Goal: Information Seeking & Learning: Compare options

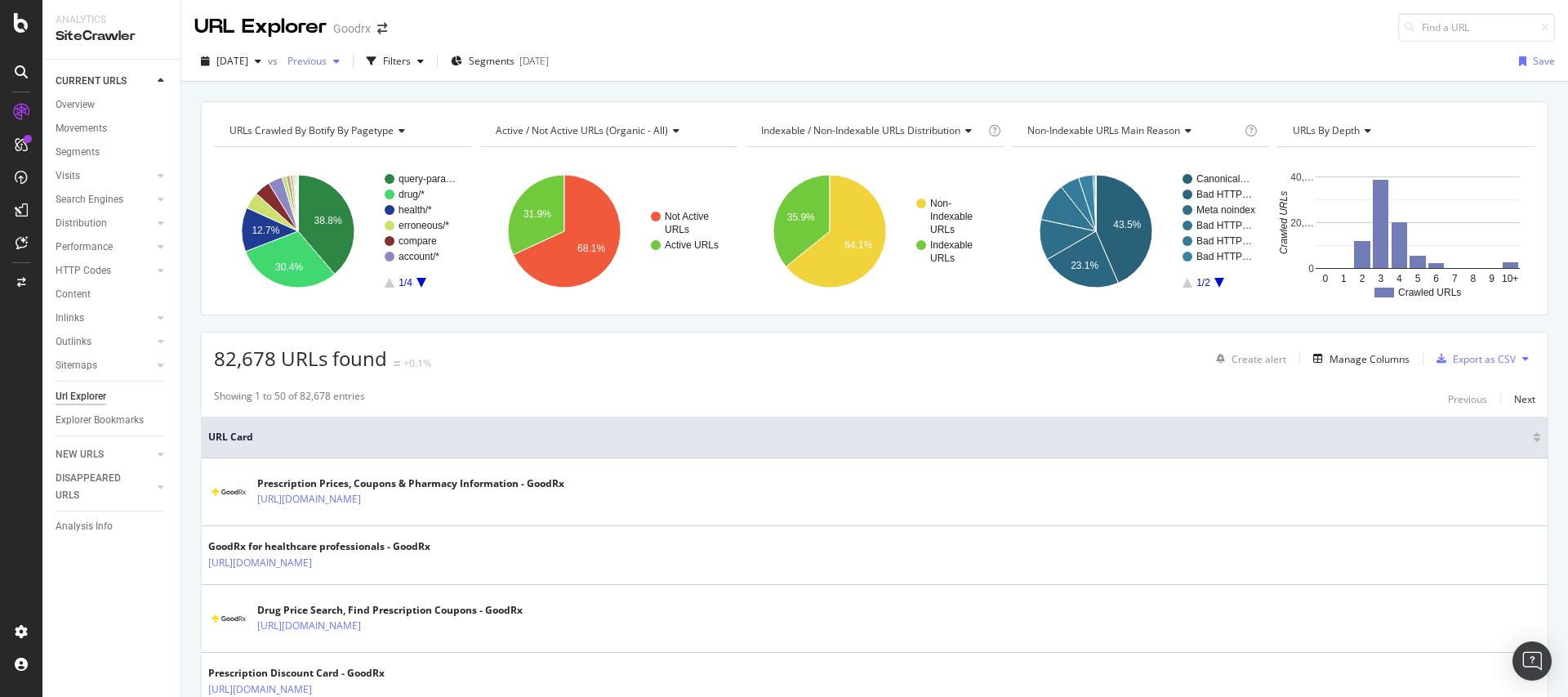
click at [327, 63] on span "Previous" at bounding box center [303, 60] width 46 height 14
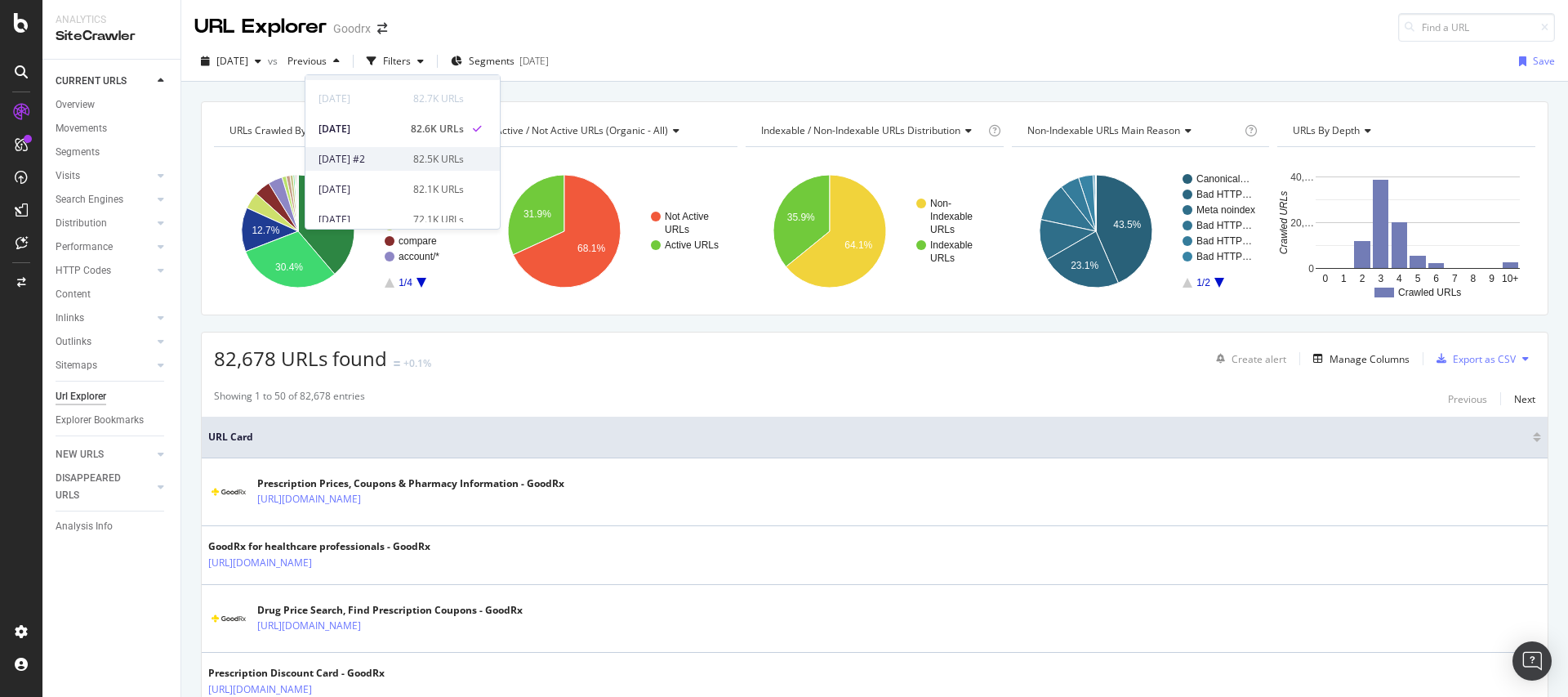
scroll to position [52, 0]
click at [408, 185] on div "2025 Aug. 8th 72.1K URLs" at bounding box center [391, 189] width 146 height 15
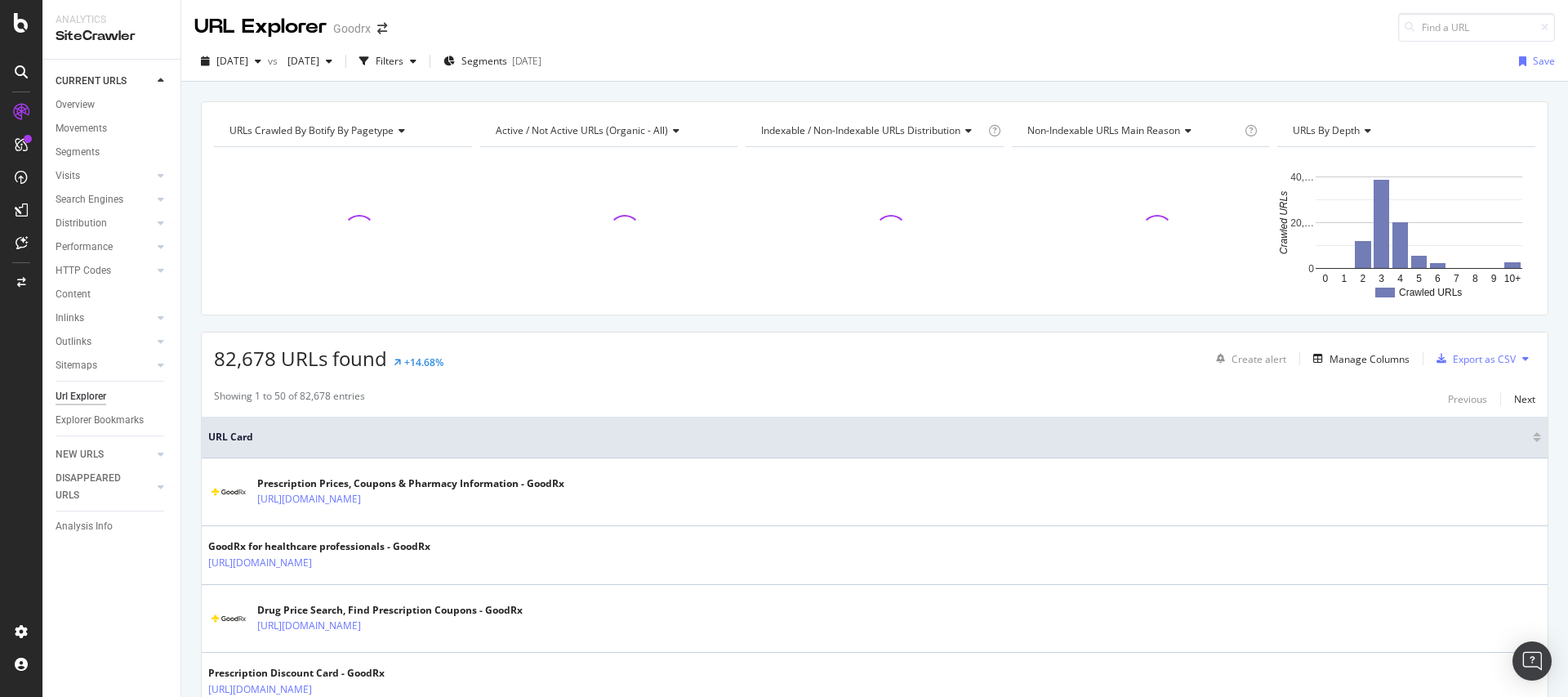
click at [466, 368] on div "82,678 URLs found +14.68% Create alert Manage Columns Export as CSV" at bounding box center [875, 352] width 1346 height 40
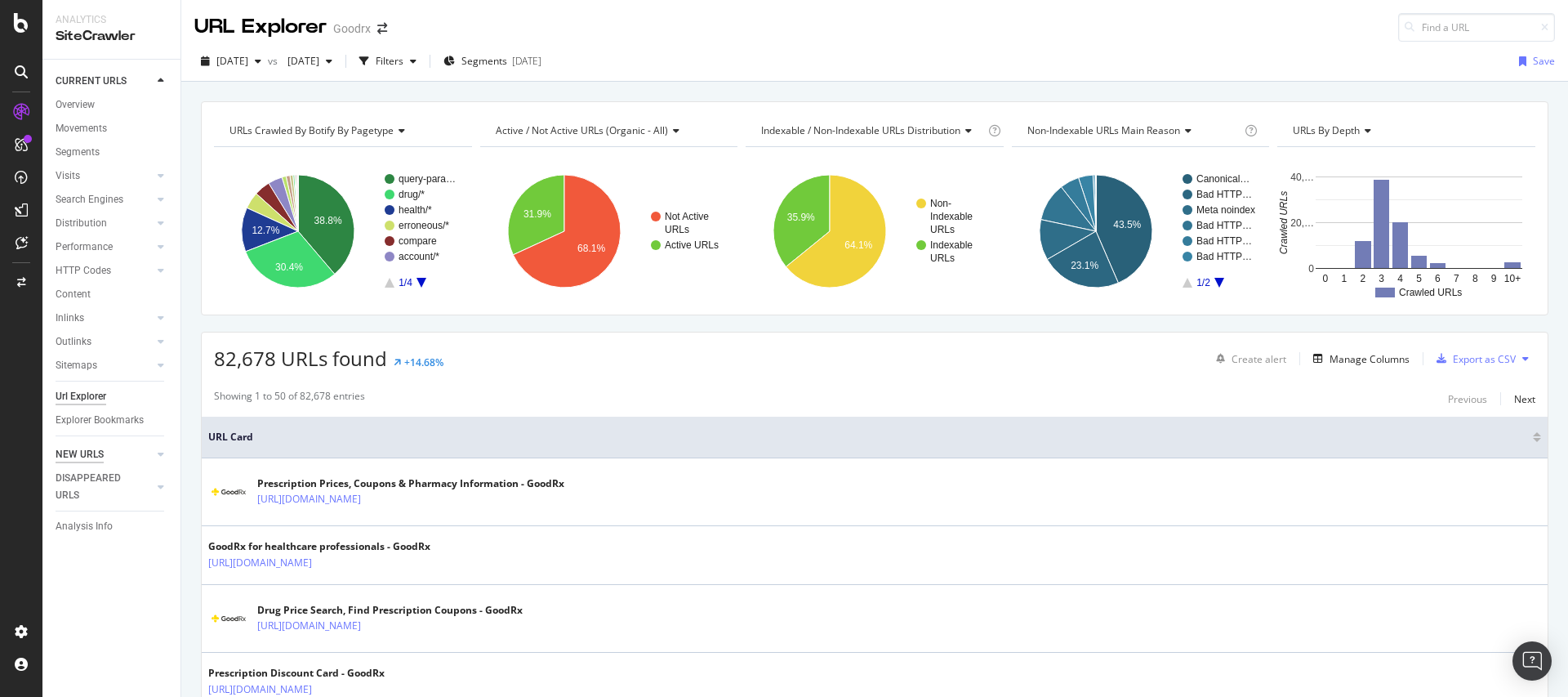
click at [78, 459] on div "NEW URLS" at bounding box center [79, 454] width 49 height 17
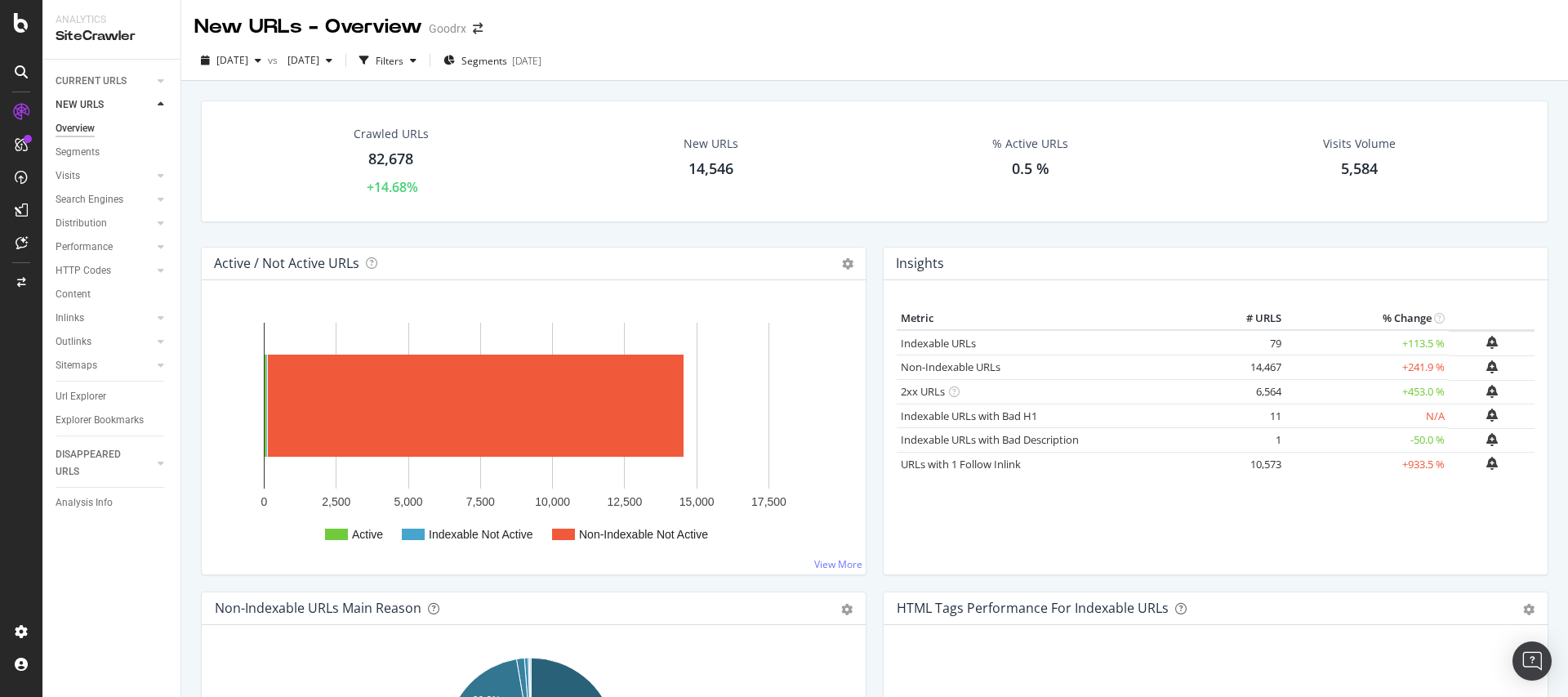
click at [712, 173] on div "14,546" at bounding box center [711, 169] width 45 height 21
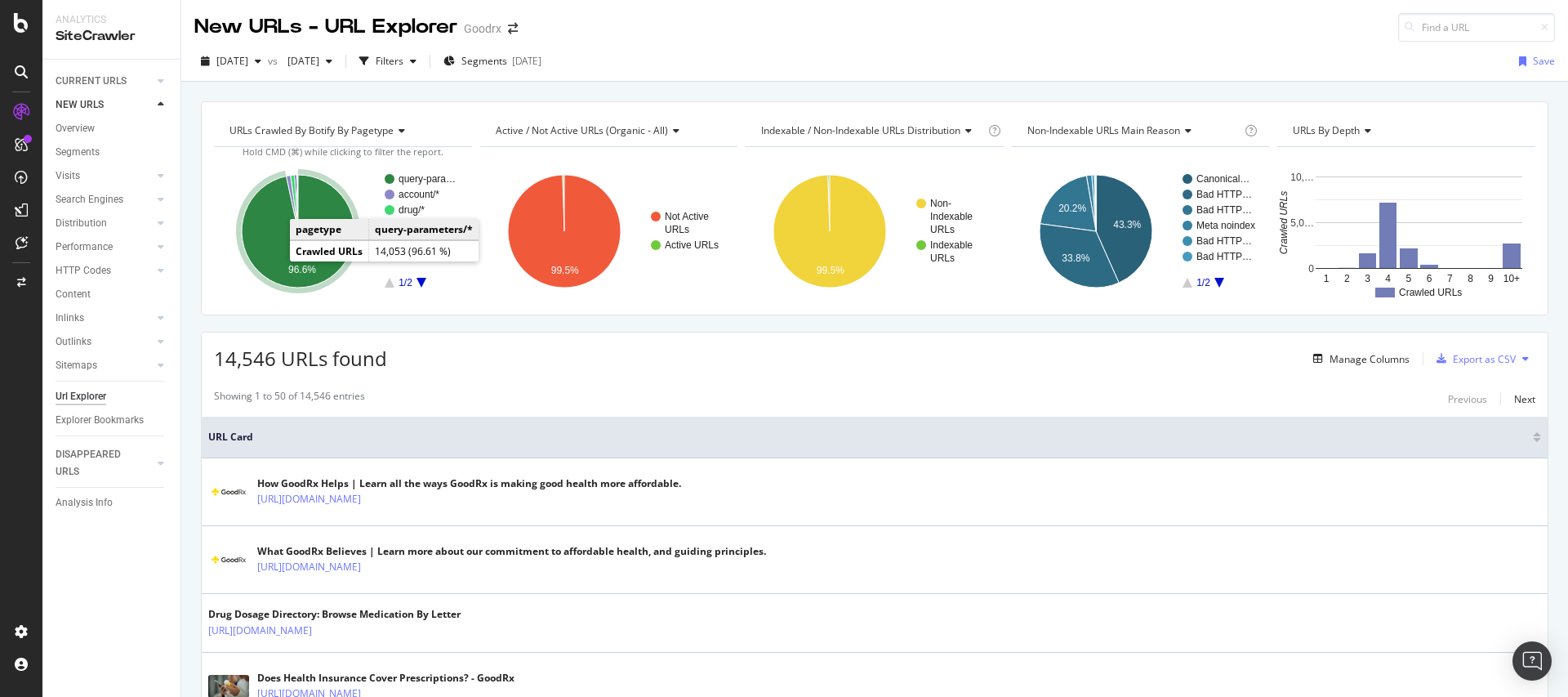
click at [268, 245] on icon "A chart." at bounding box center [298, 231] width 113 height 113
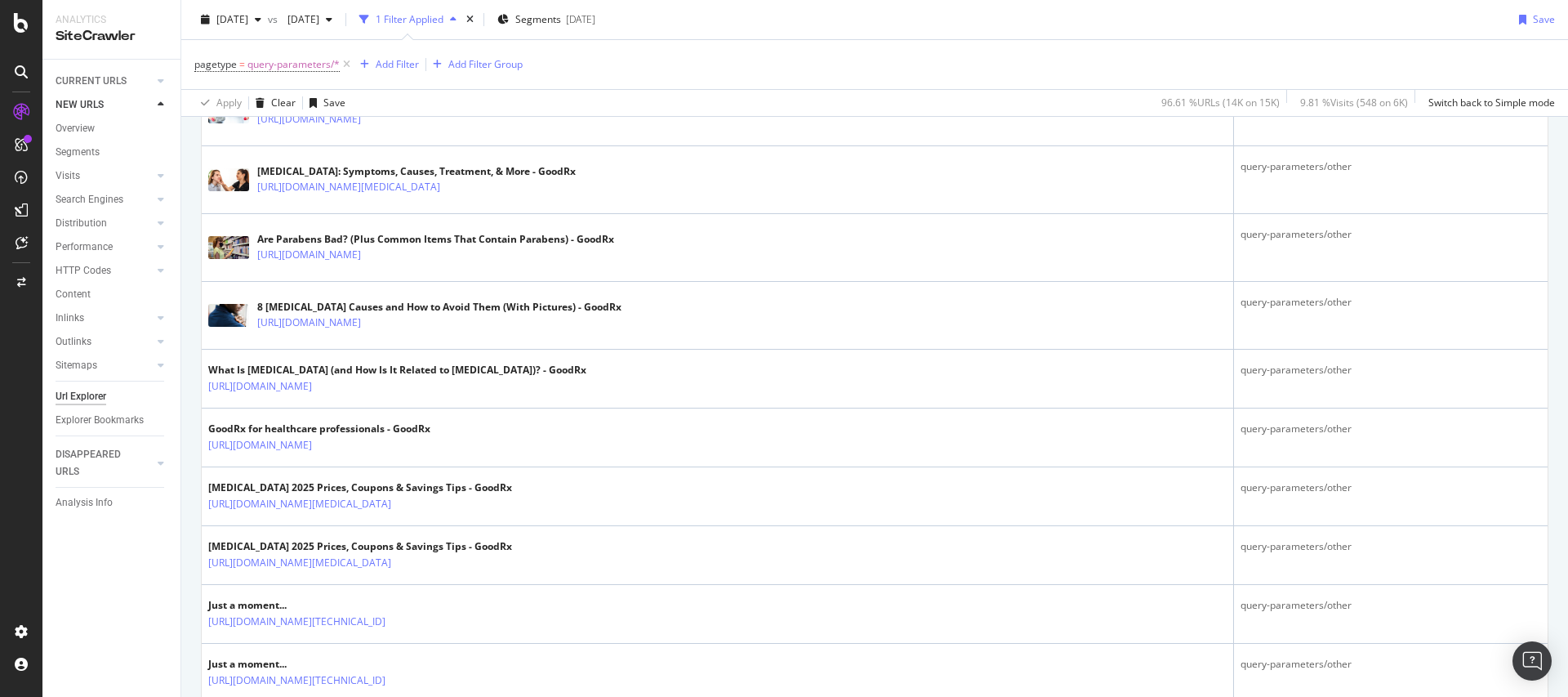
scroll to position [137, 0]
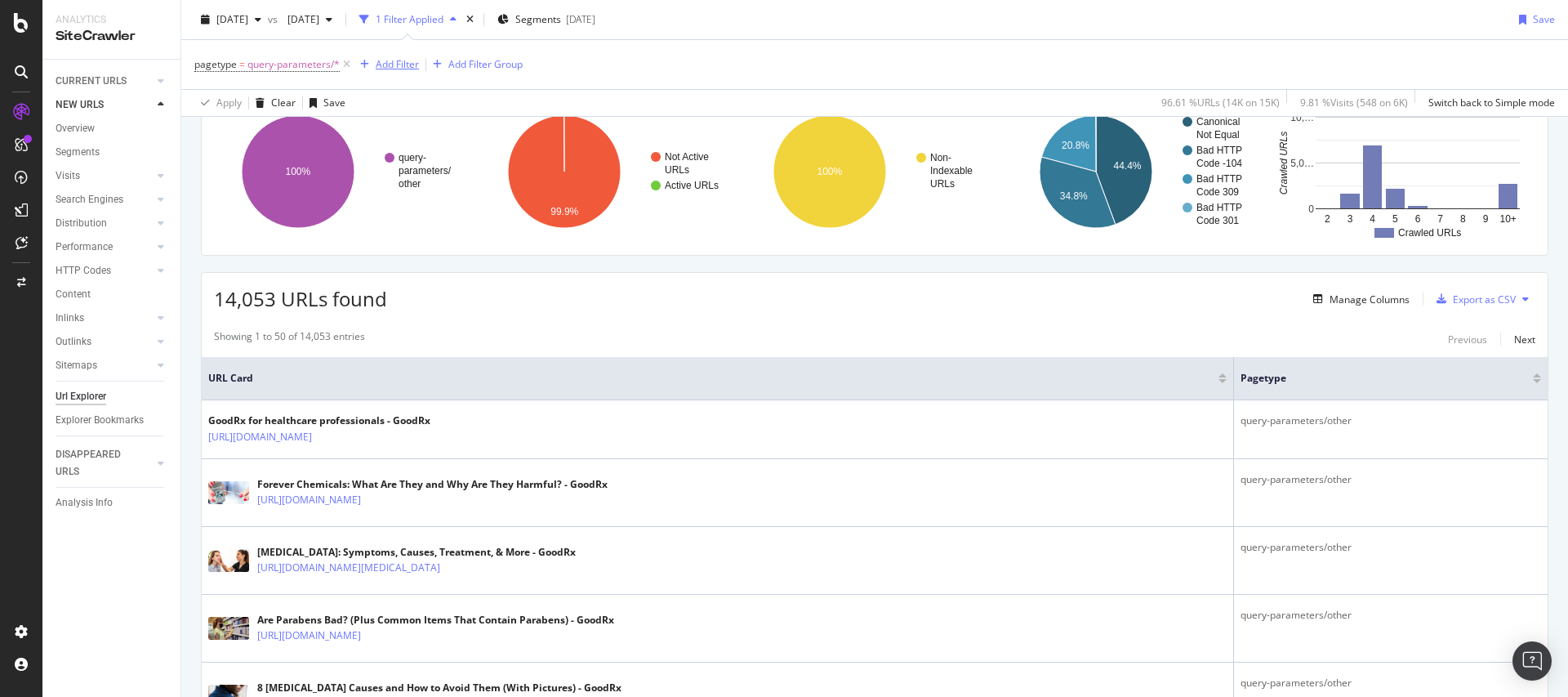
click at [391, 68] on div "Add Filter" at bounding box center [397, 64] width 44 height 14
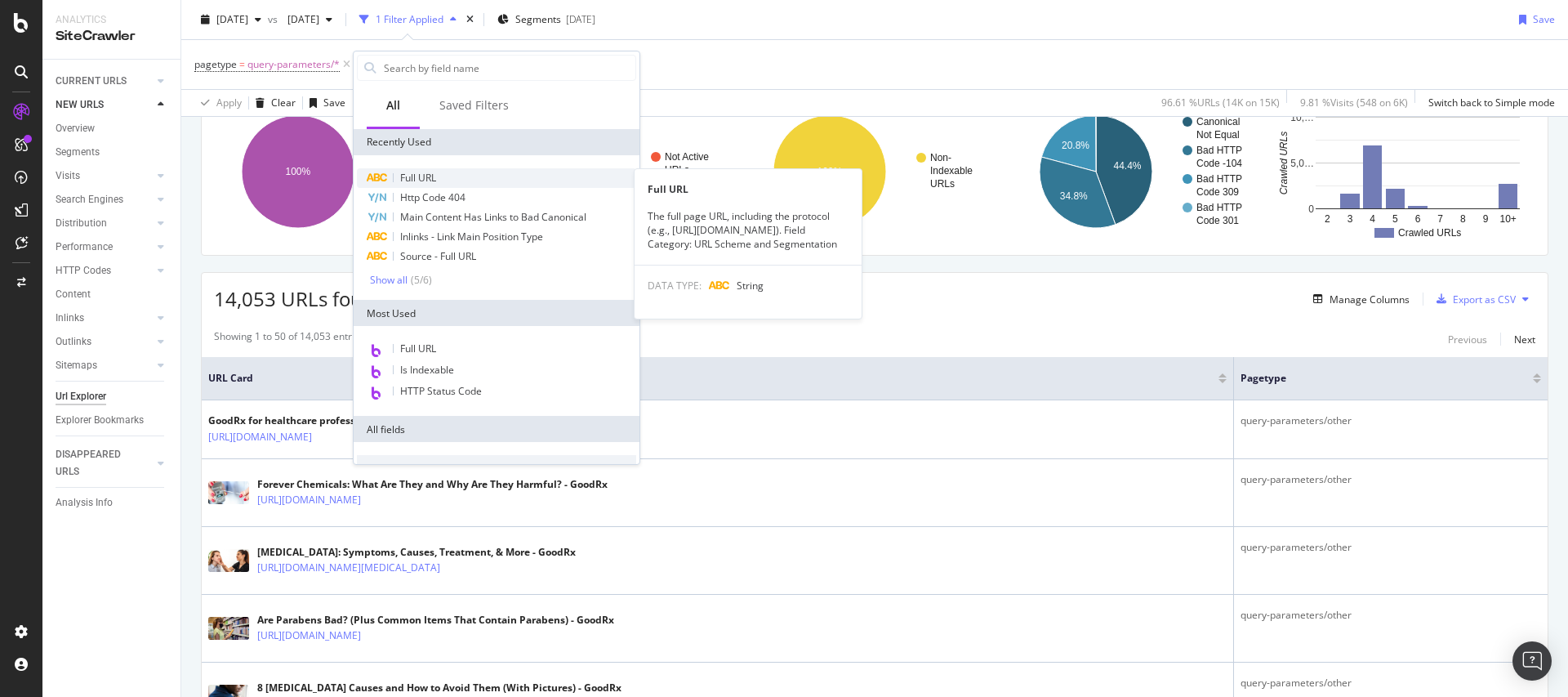
click at [421, 177] on span "Full URL" at bounding box center [418, 177] width 36 height 14
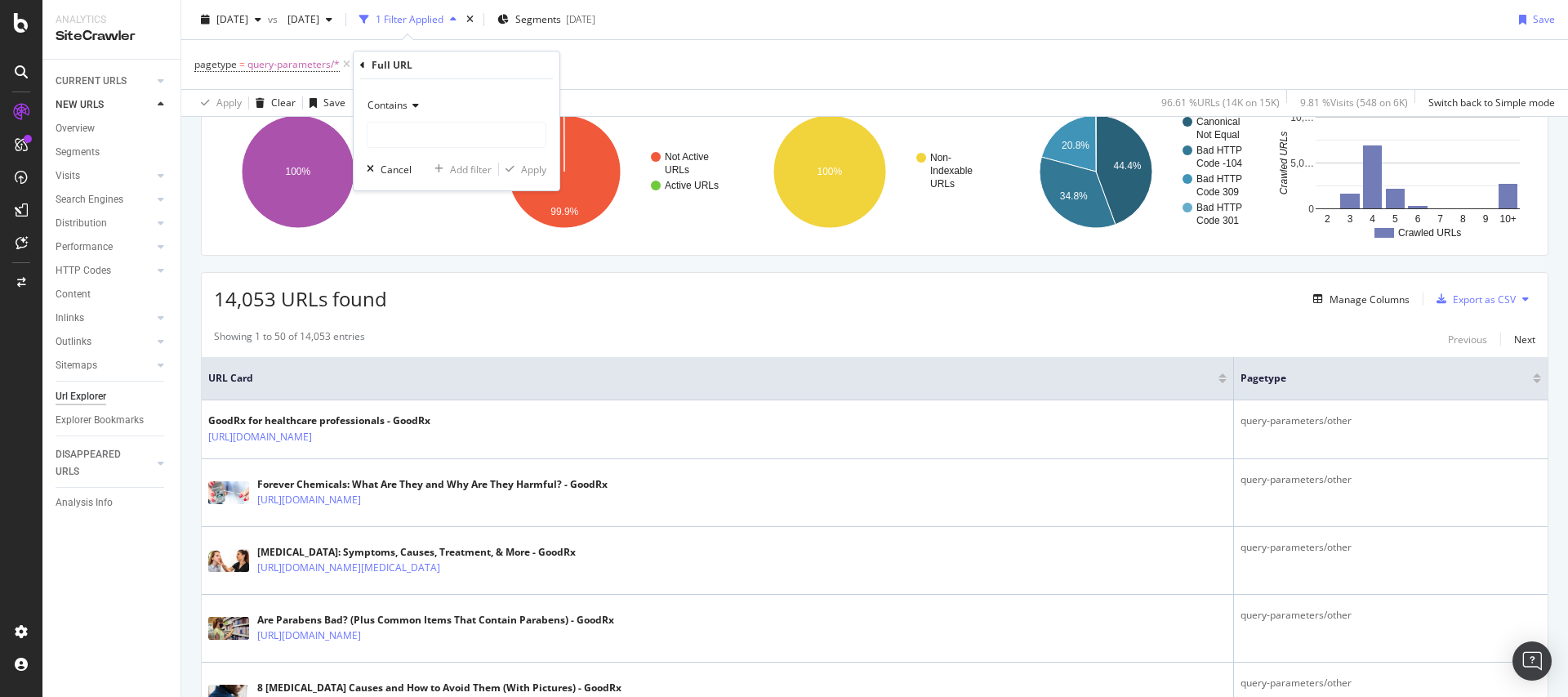
click at [401, 104] on span "Contains" at bounding box center [388, 105] width 40 height 14
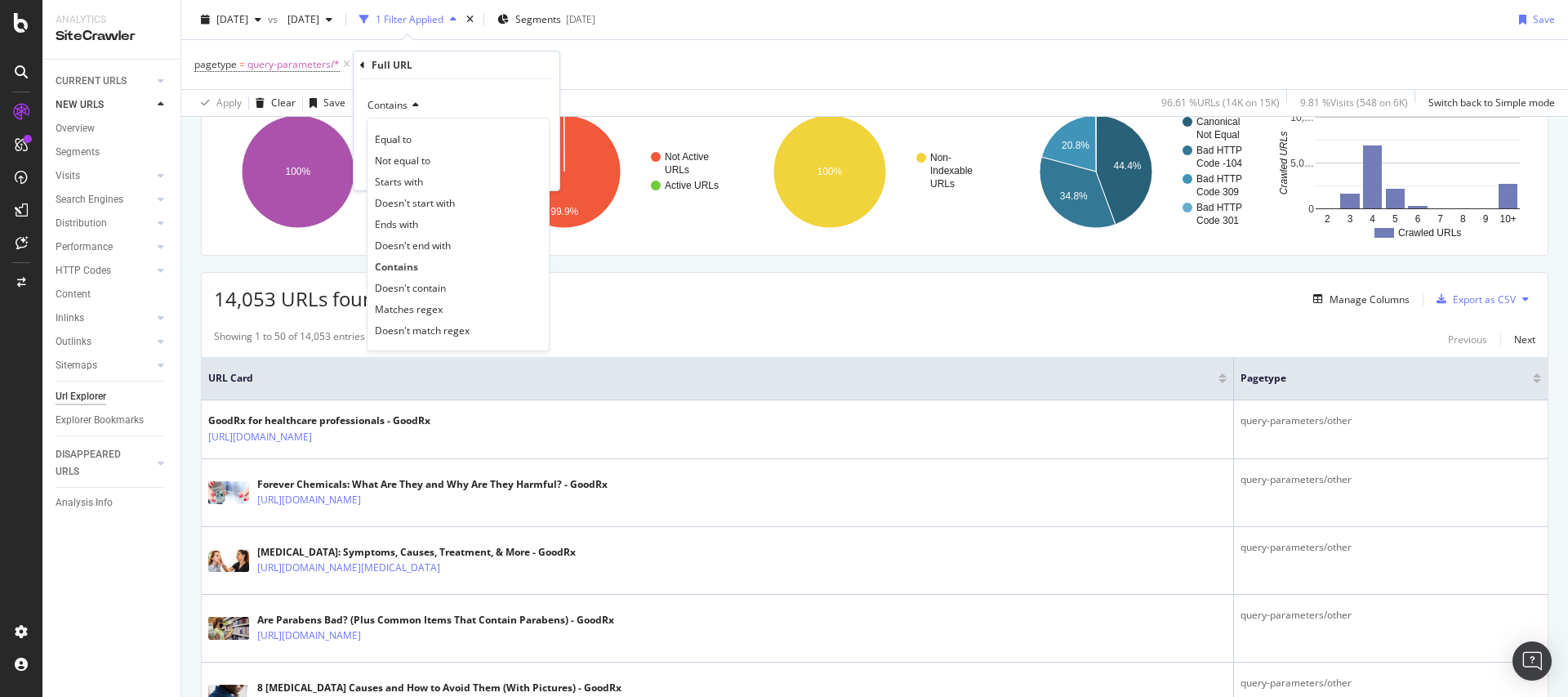
click at [410, 281] on span "Doesn't contain" at bounding box center [410, 288] width 71 height 14
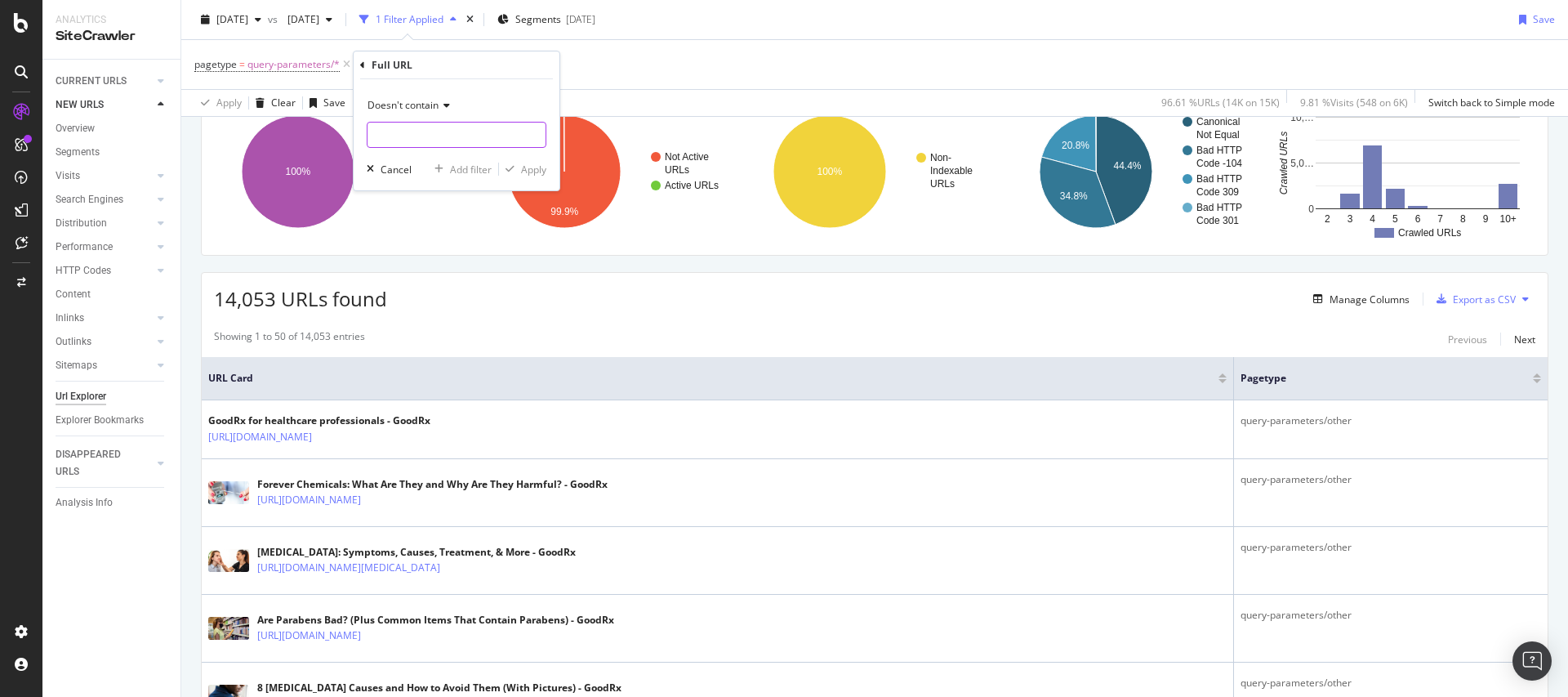
click at [394, 140] on input "text" at bounding box center [457, 135] width 178 height 26
type input "hcp/join"
click at [521, 176] on button "Apply" at bounding box center [522, 169] width 48 height 16
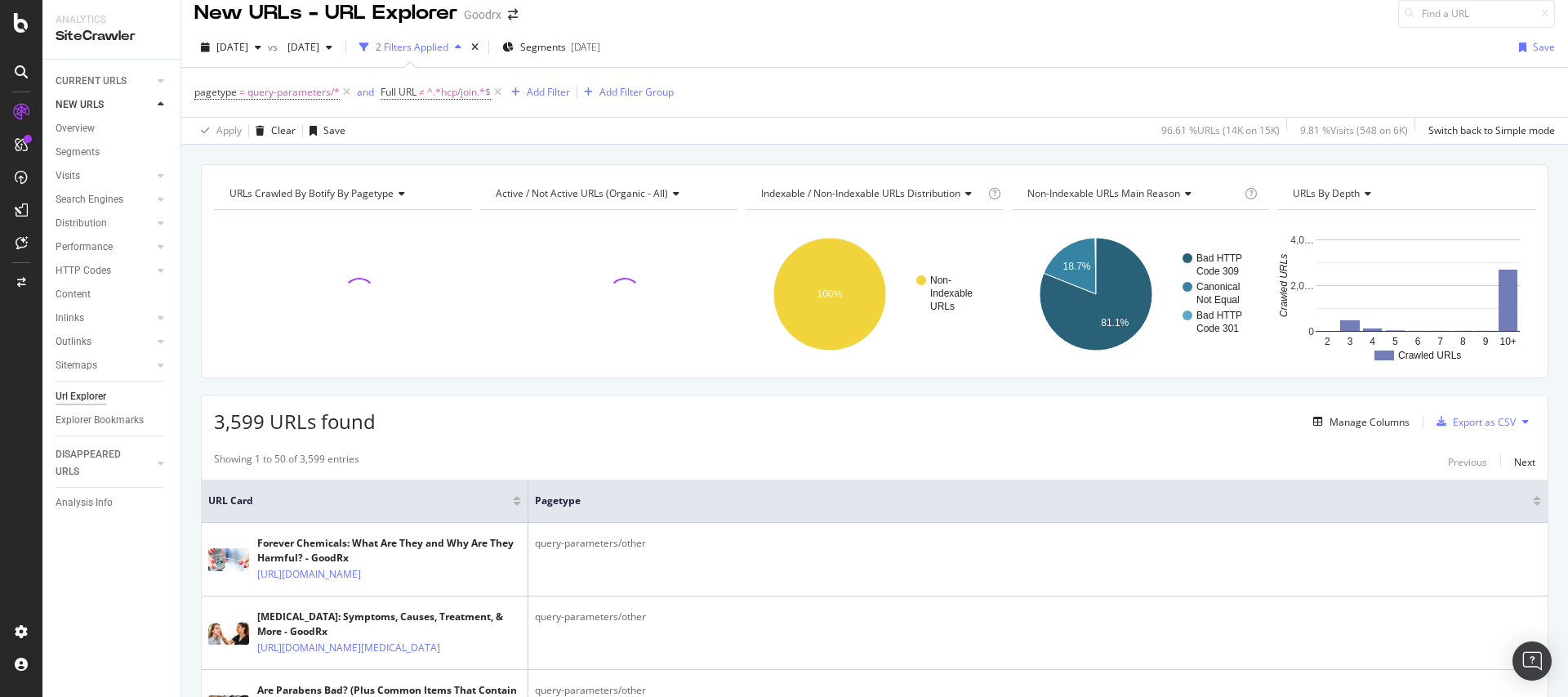
scroll to position [137, 0]
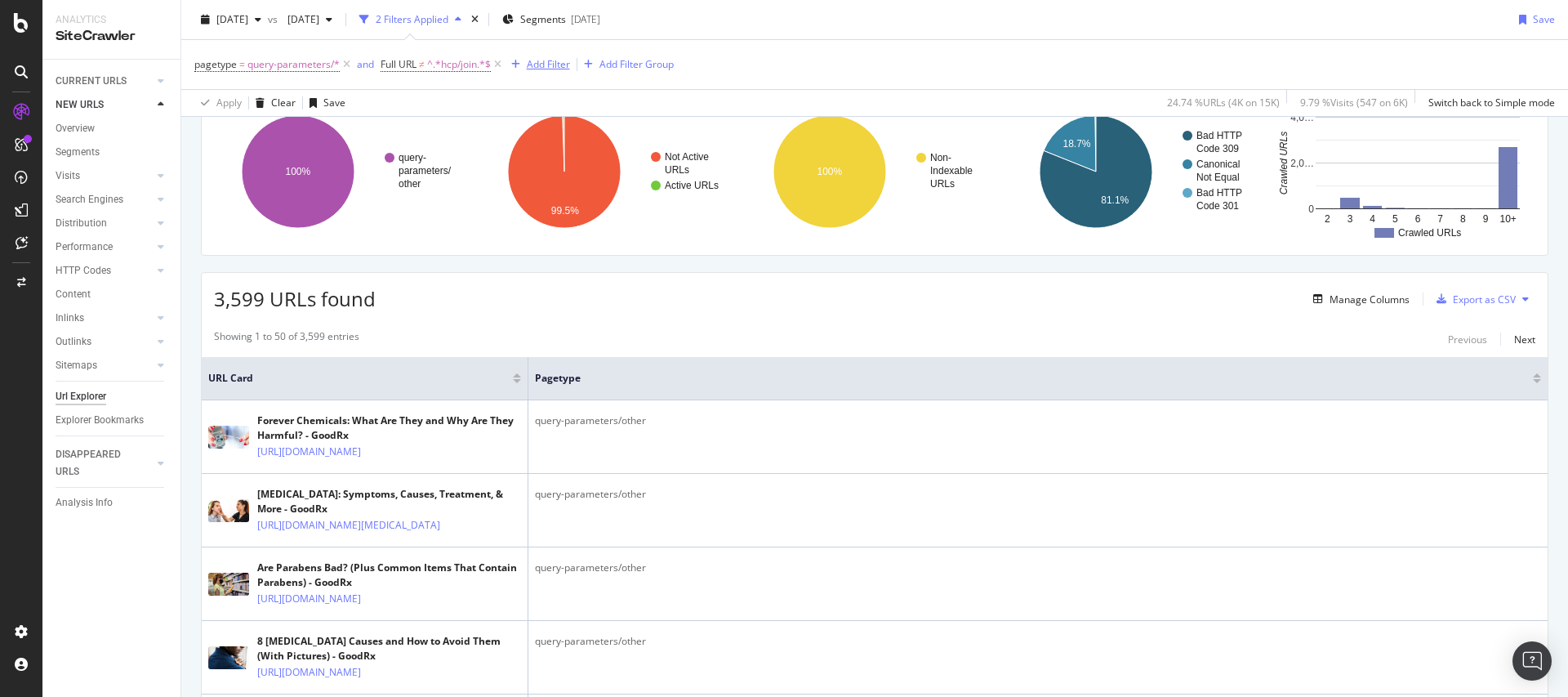
click at [545, 62] on div "Add Filter" at bounding box center [548, 64] width 44 height 14
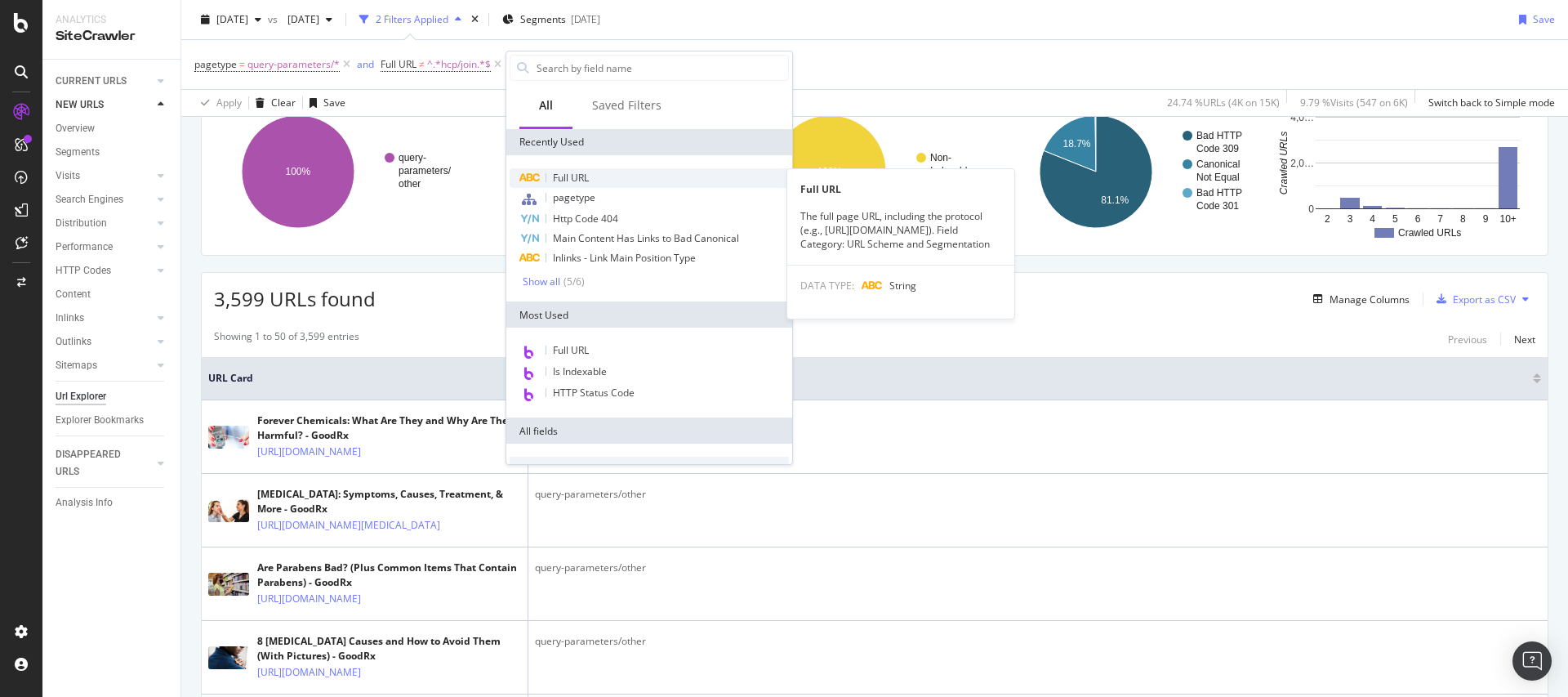
click at [574, 174] on span "Full URL" at bounding box center [571, 177] width 36 height 14
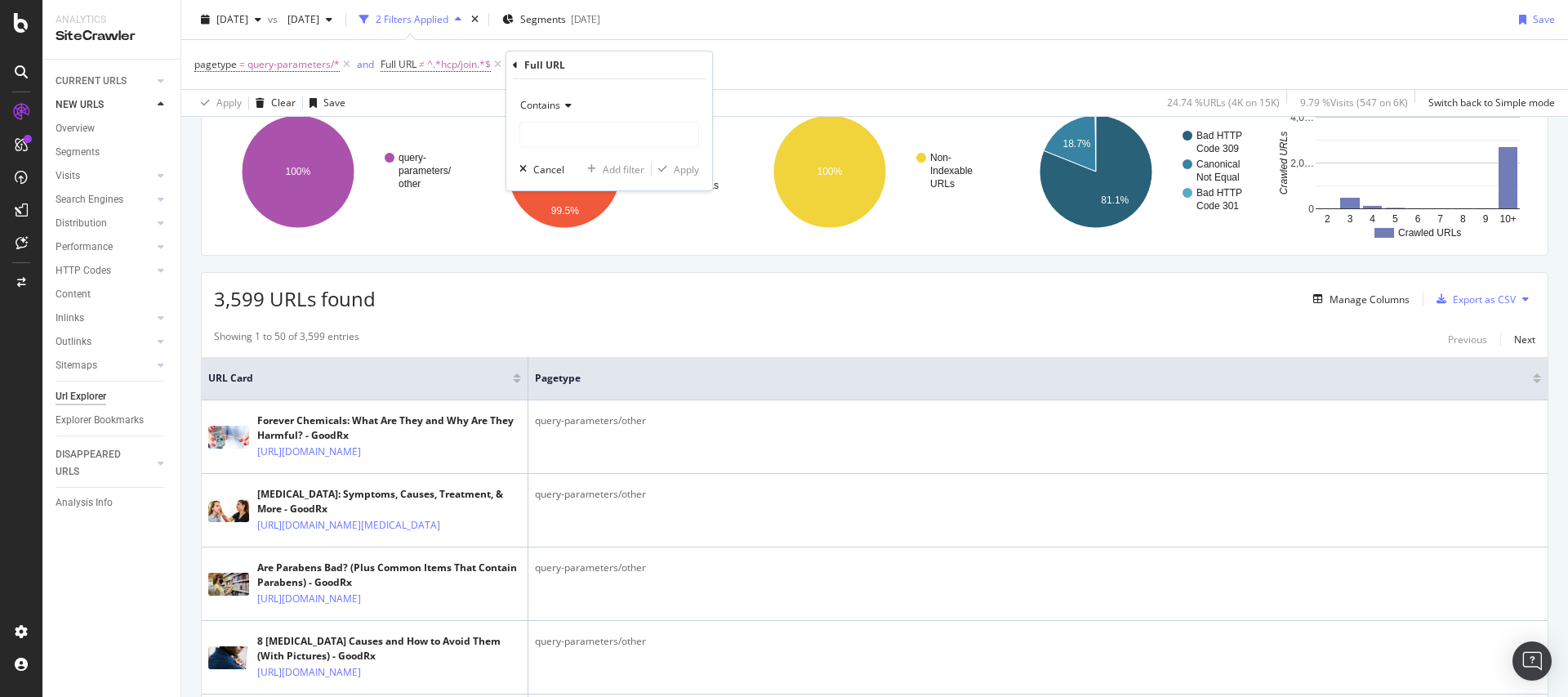
click at [554, 106] on span "Contains" at bounding box center [540, 105] width 40 height 14
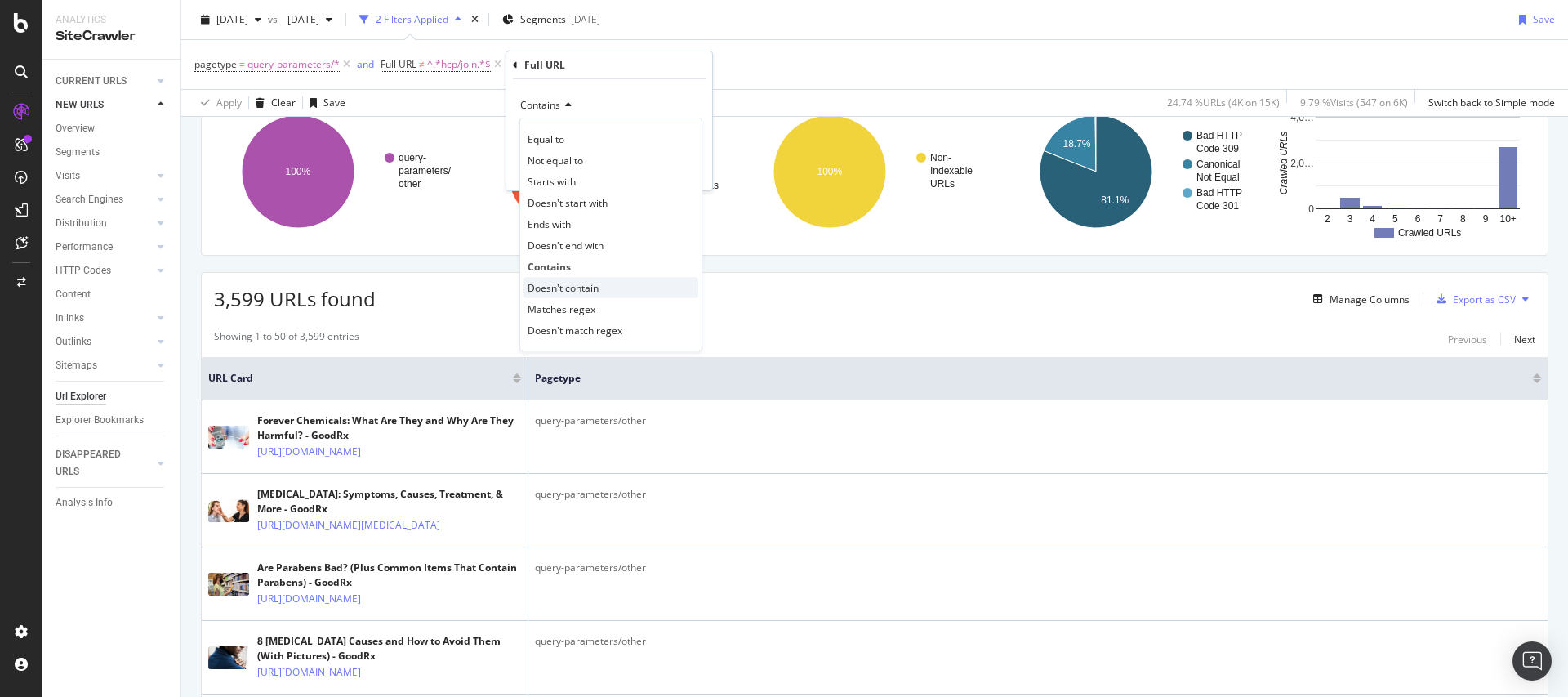
click at [571, 283] on span "Doesn't contain" at bounding box center [563, 288] width 71 height 14
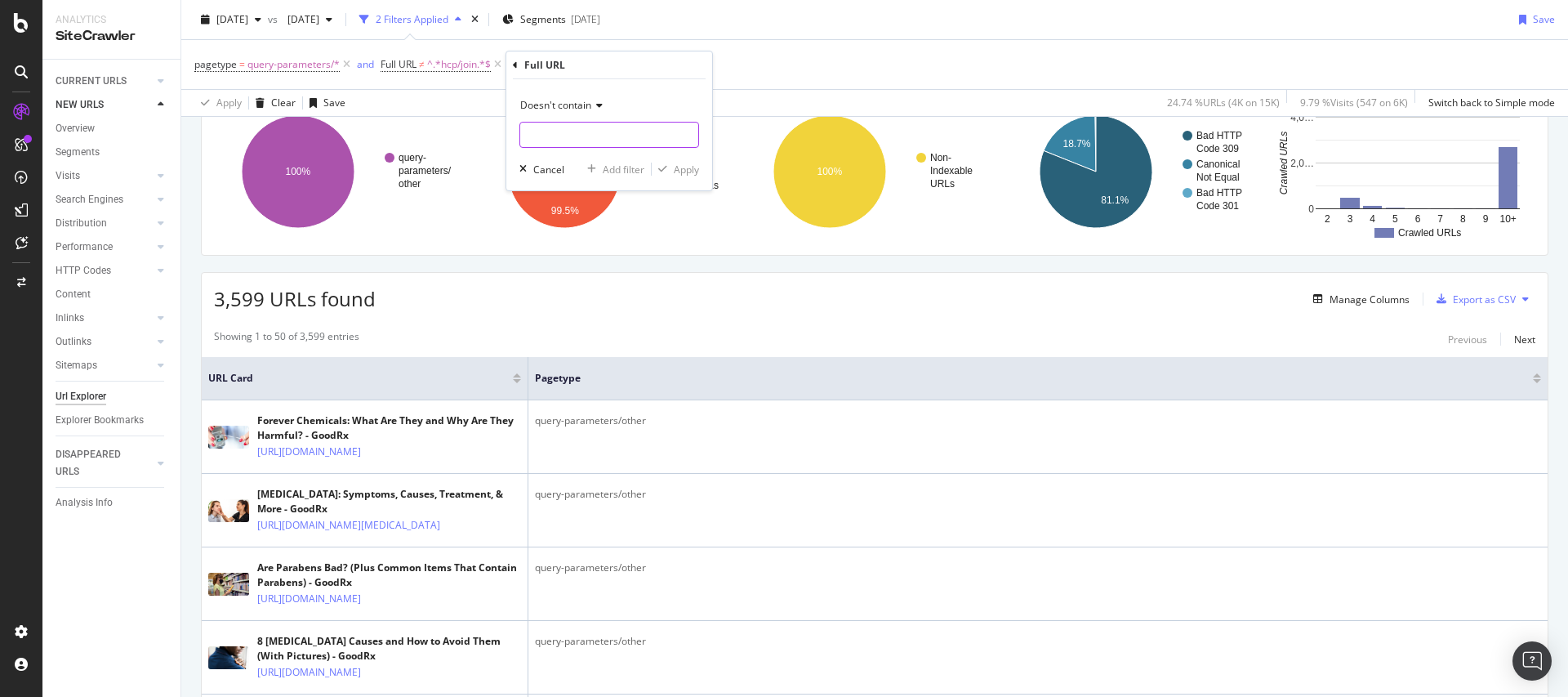
click at [558, 139] on input "text" at bounding box center [610, 135] width 178 height 26
type input "?srs"
click at [694, 171] on div "Apply" at bounding box center [687, 170] width 26 height 14
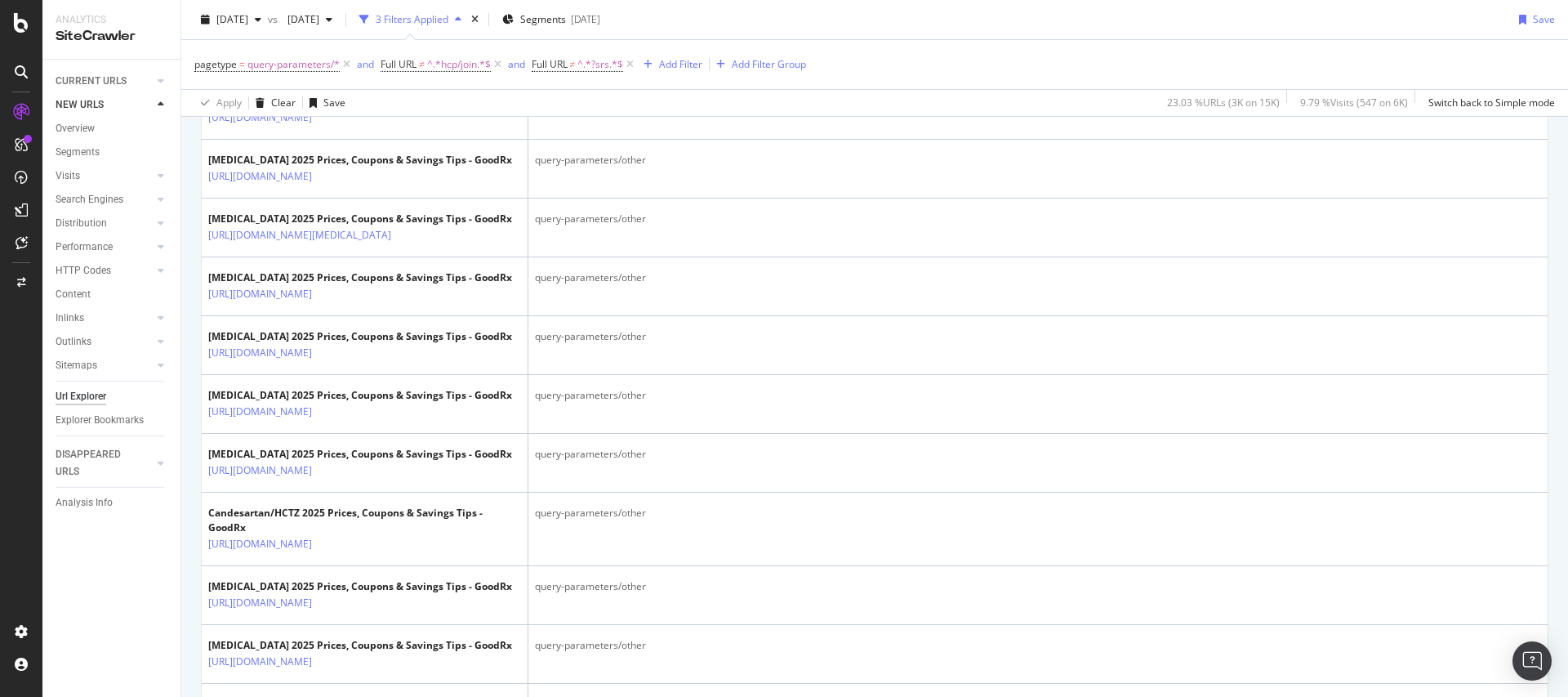
scroll to position [2845, 0]
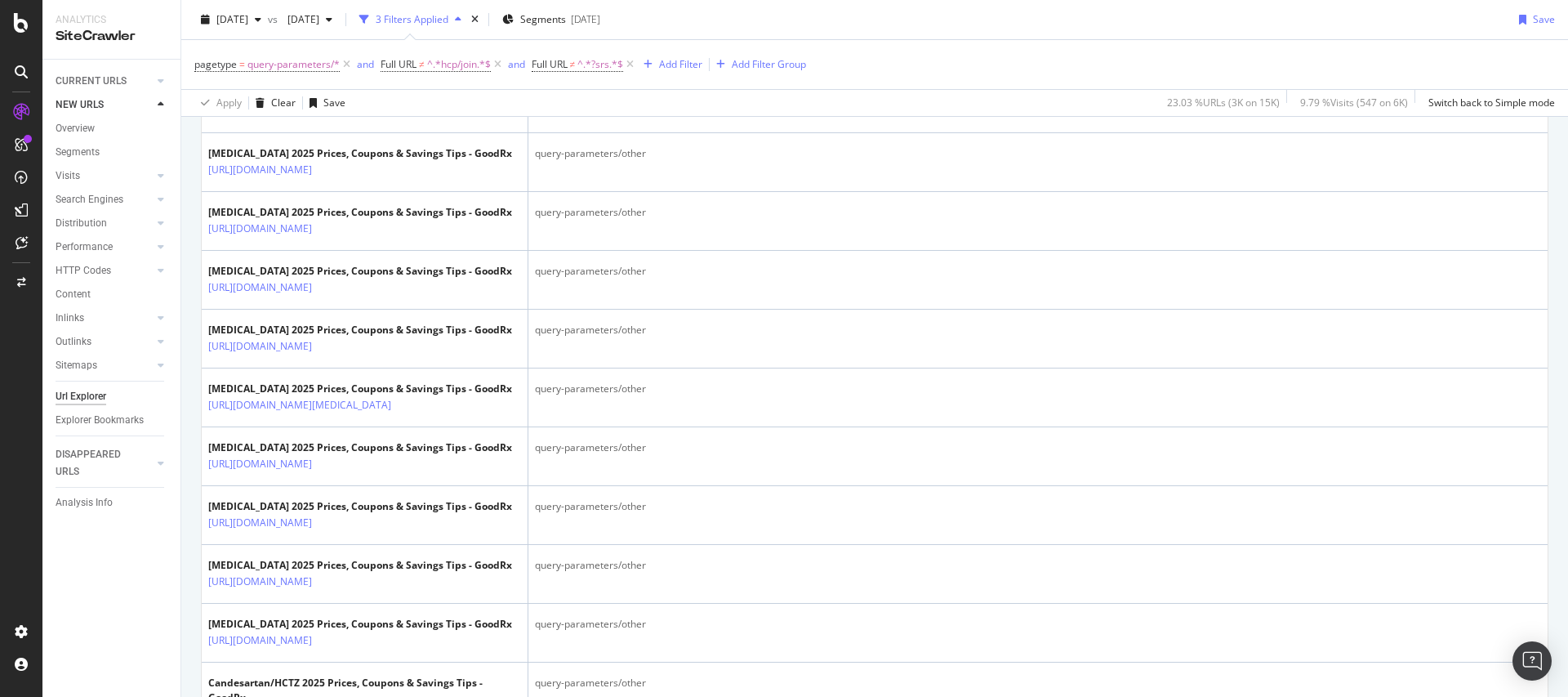
scroll to position [49, 0]
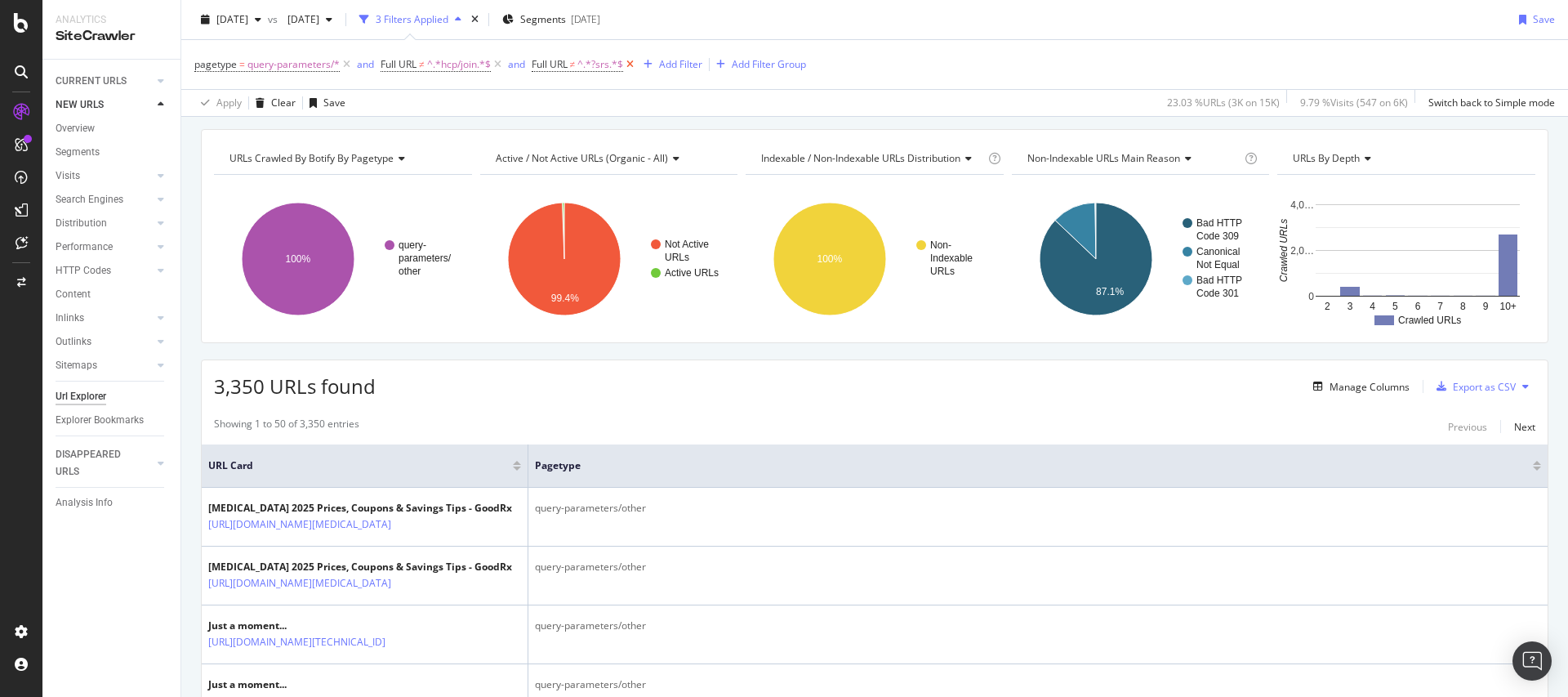
click at [629, 63] on icon at bounding box center [630, 64] width 14 height 16
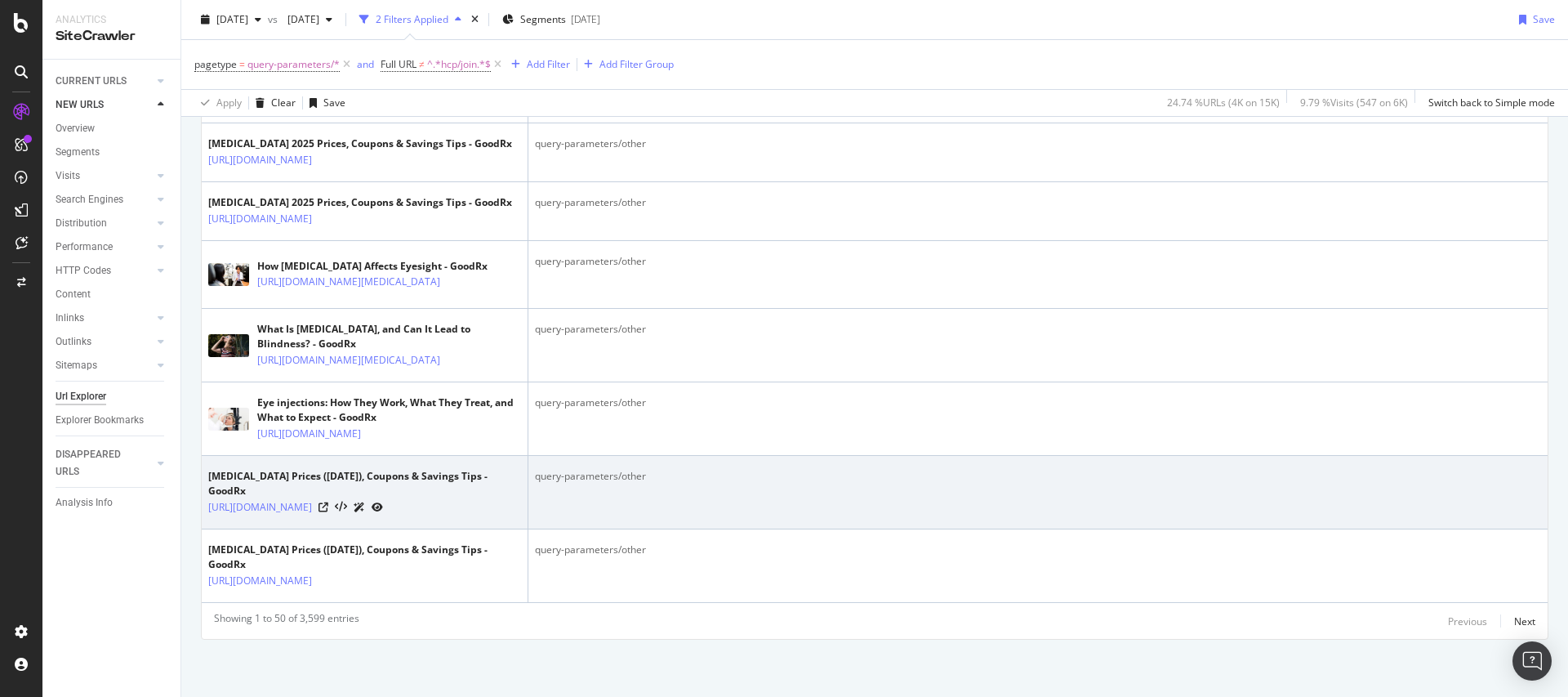
scroll to position [5036, 0]
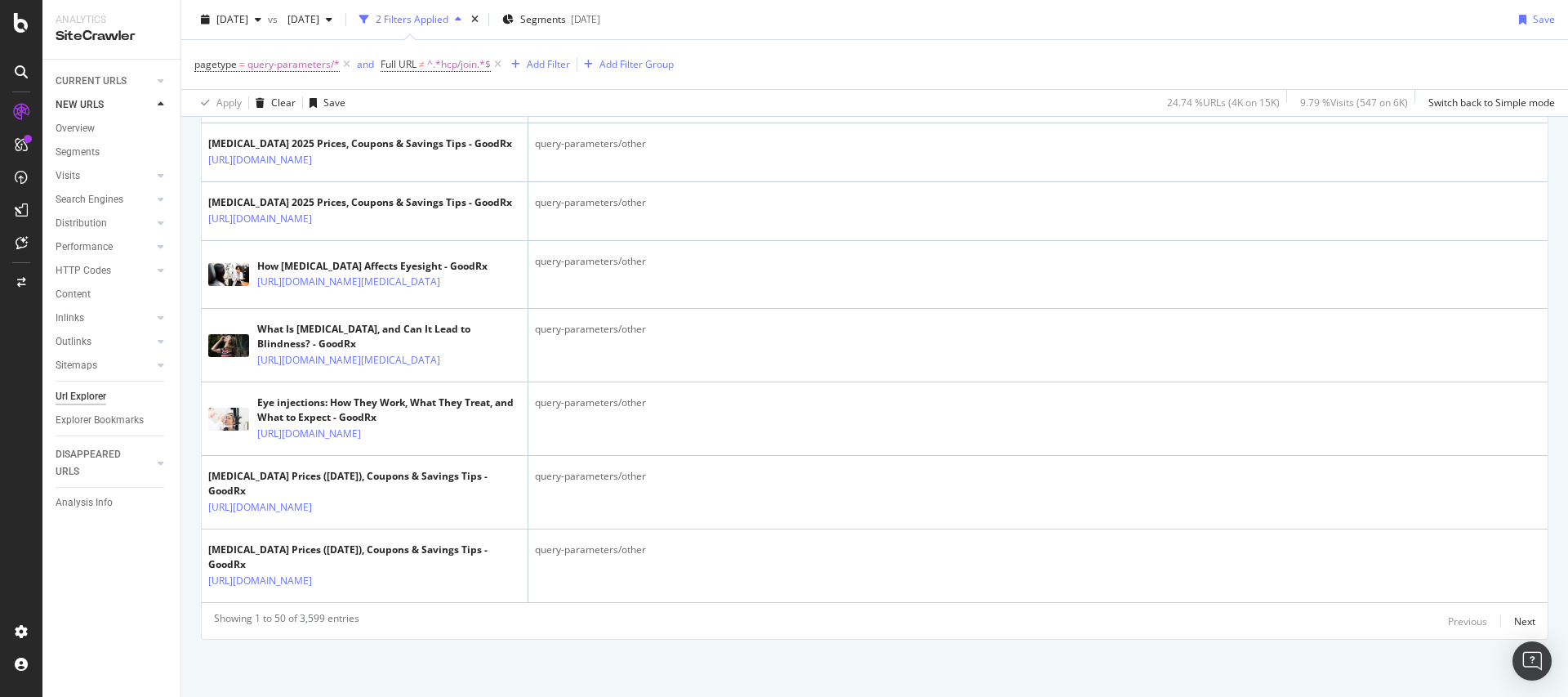
click at [1523, 622] on div "Showing 1 to 50 of 3,599 entries Previous Next" at bounding box center [875, 621] width 1346 height 20
click at [1518, 619] on div "Next" at bounding box center [1524, 622] width 21 height 14
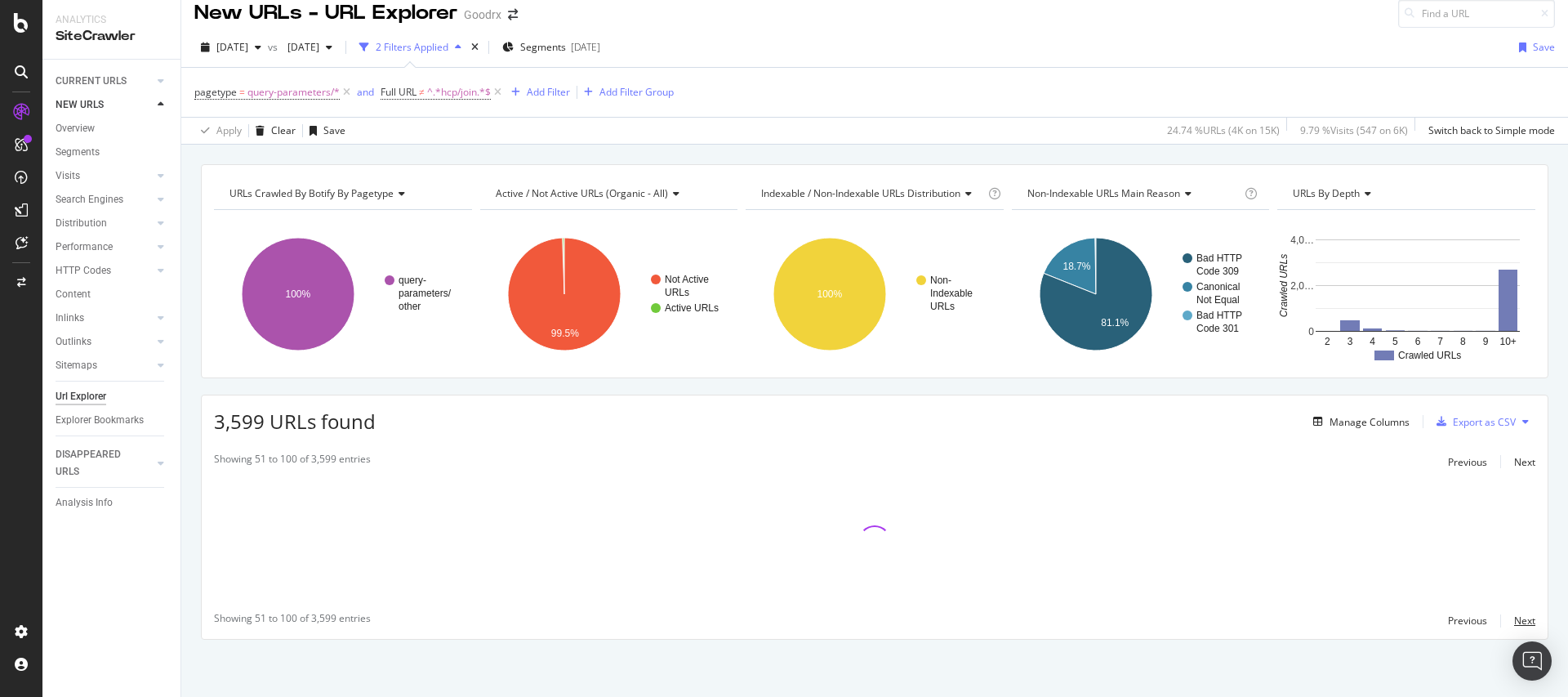
scroll to position [4097, 0]
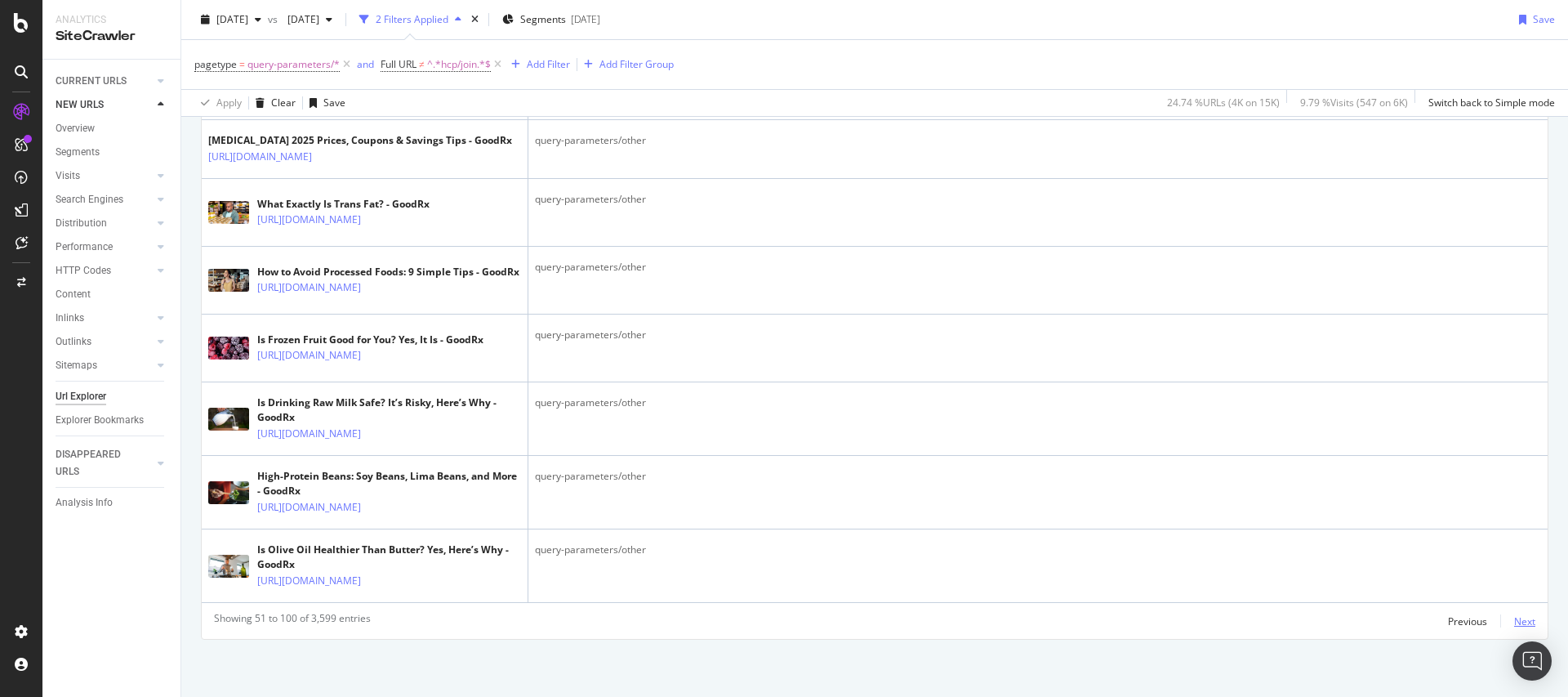
click at [1518, 622] on div "Next" at bounding box center [1524, 622] width 21 height 14
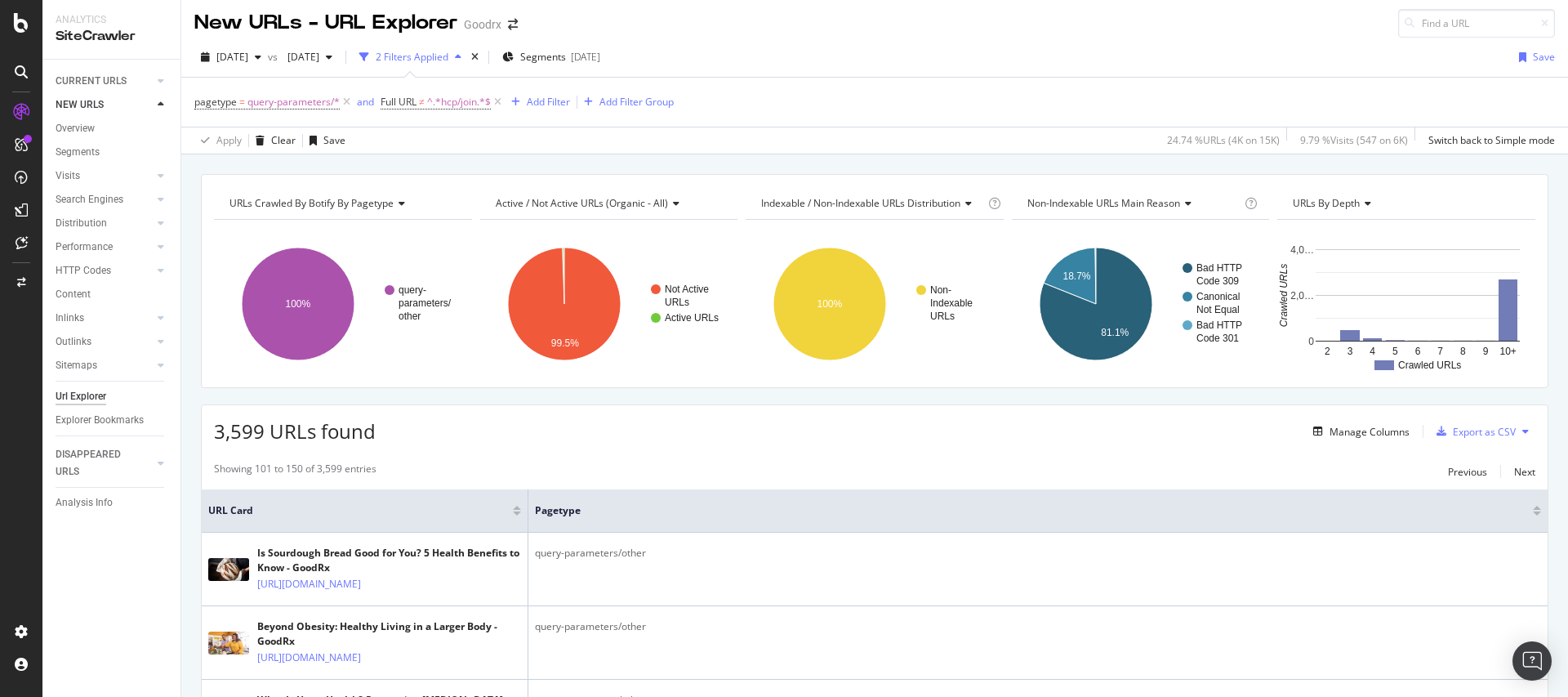
scroll to position [0, 0]
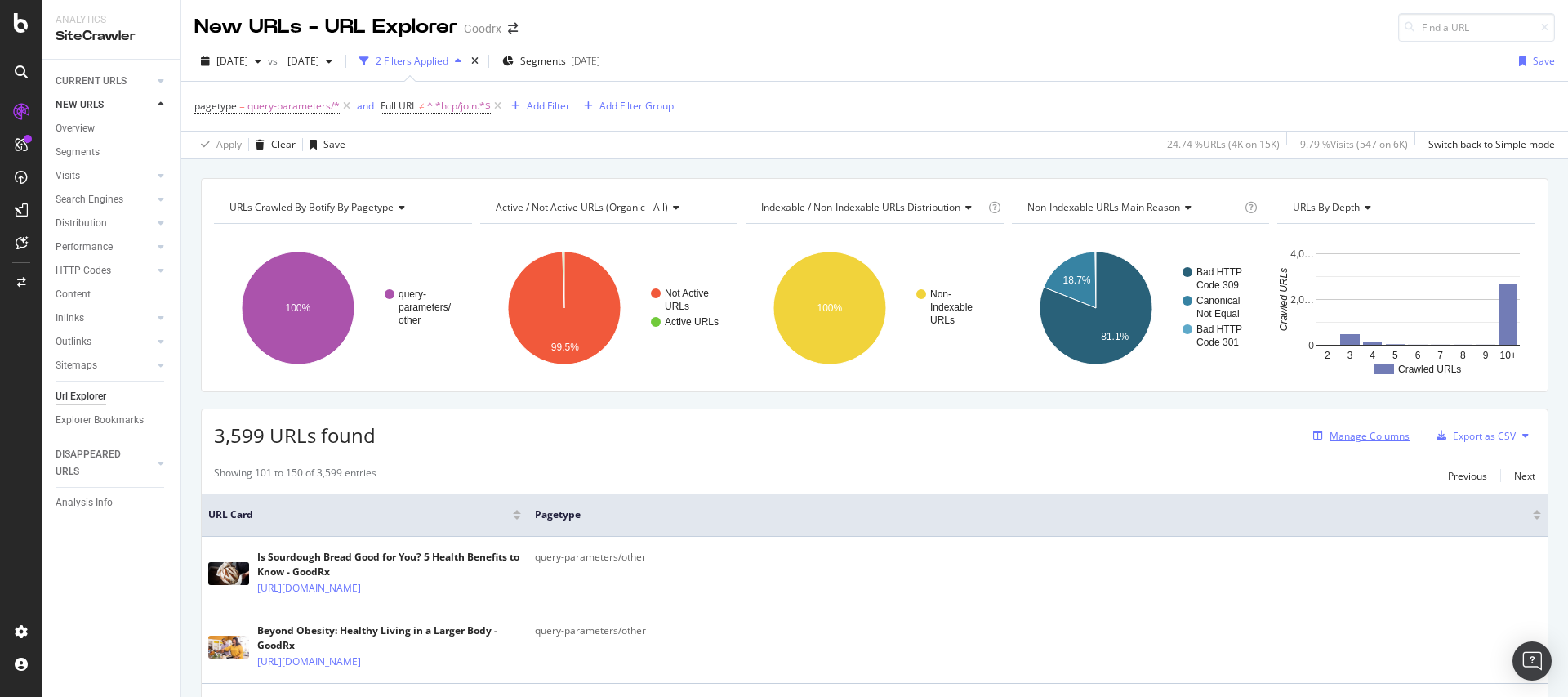
click at [1347, 439] on div "Manage Columns" at bounding box center [1369, 436] width 80 height 14
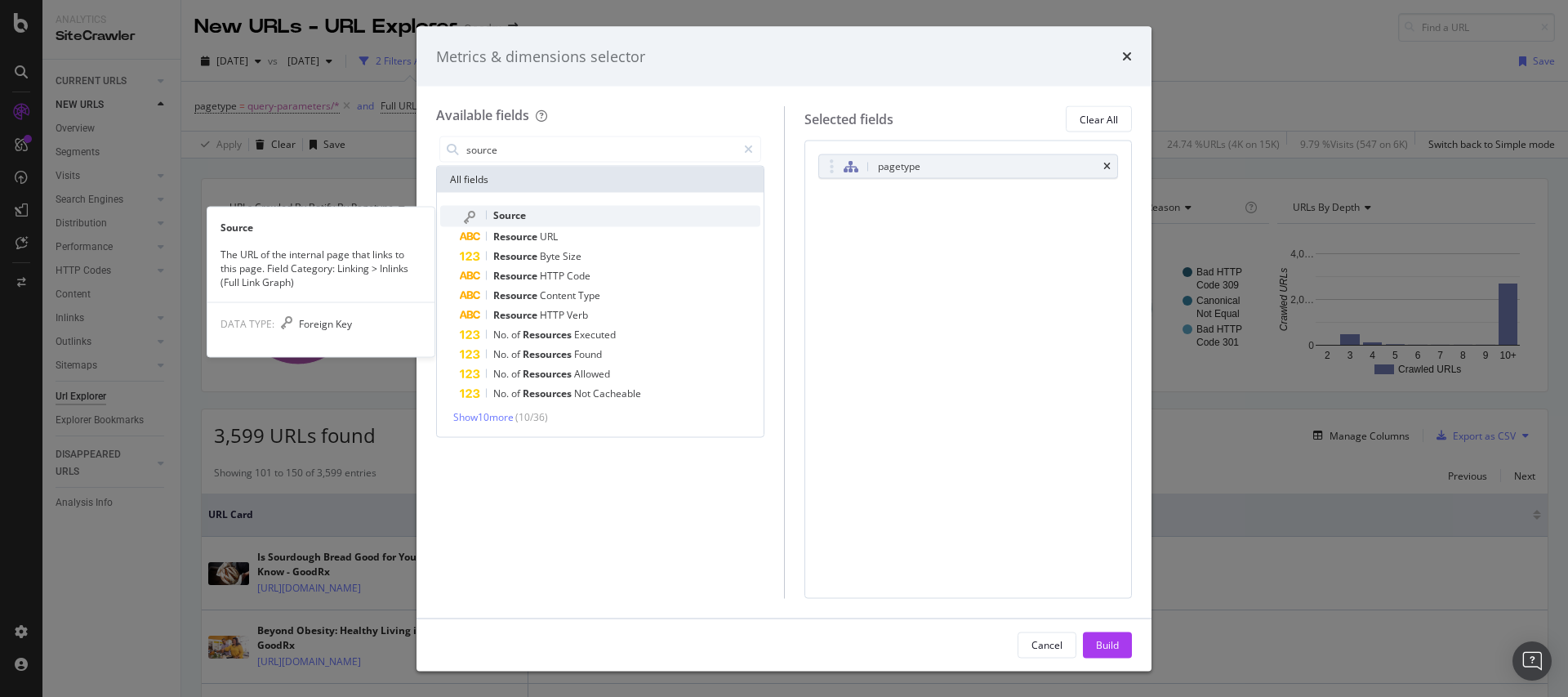
type input "source"
click at [526, 221] on div "Source" at bounding box center [610, 216] width 300 height 21
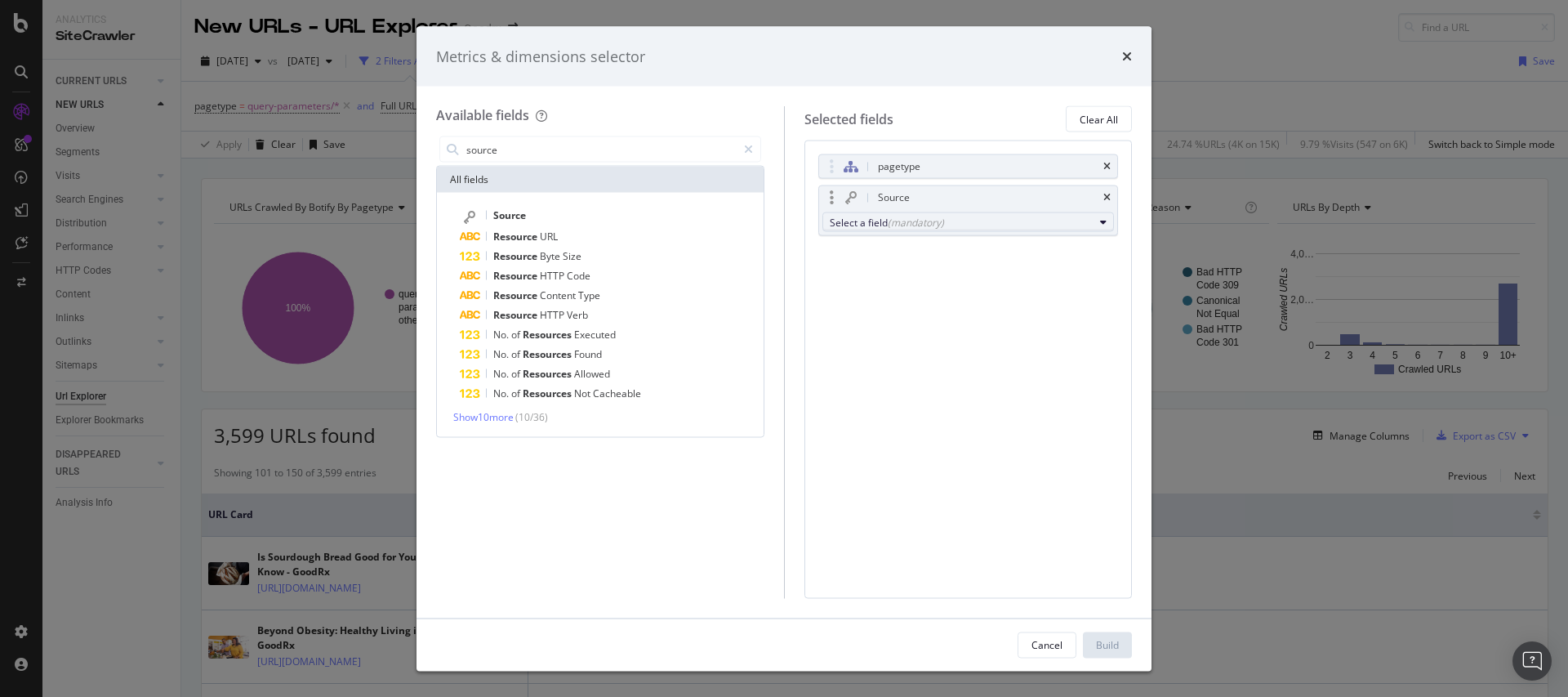
click at [907, 225] on div "(mandatory)" at bounding box center [916, 222] width 56 height 14
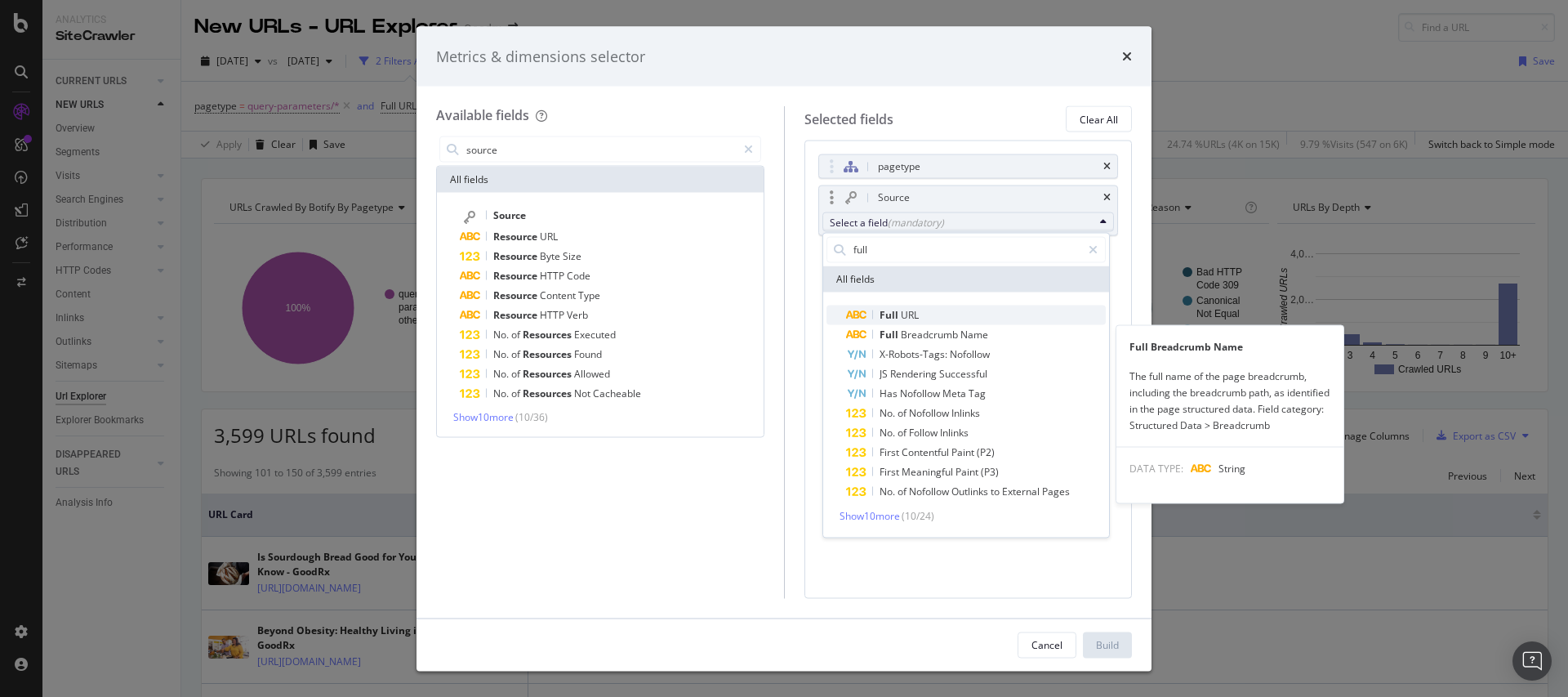
type input "full"
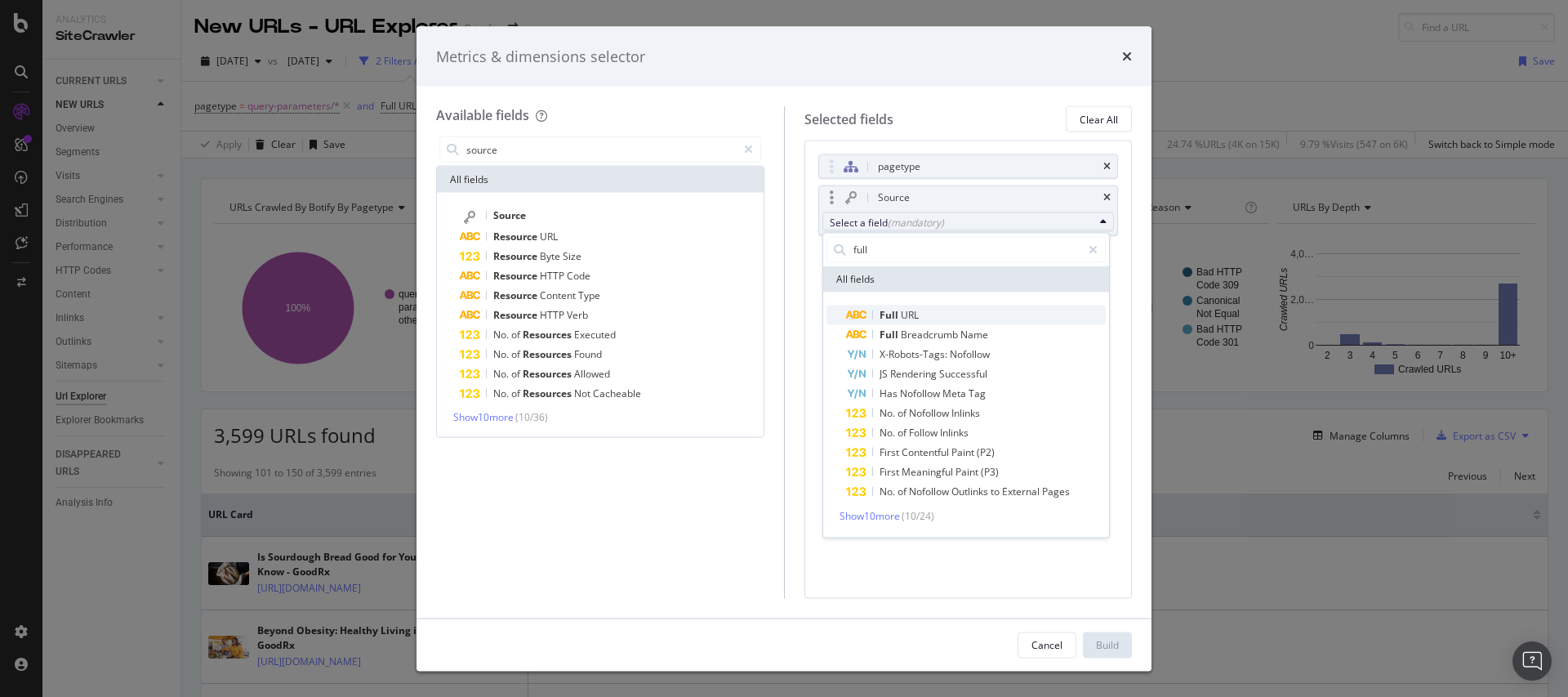
click at [925, 313] on span "Full URL" at bounding box center [976, 314] width 260 height 20
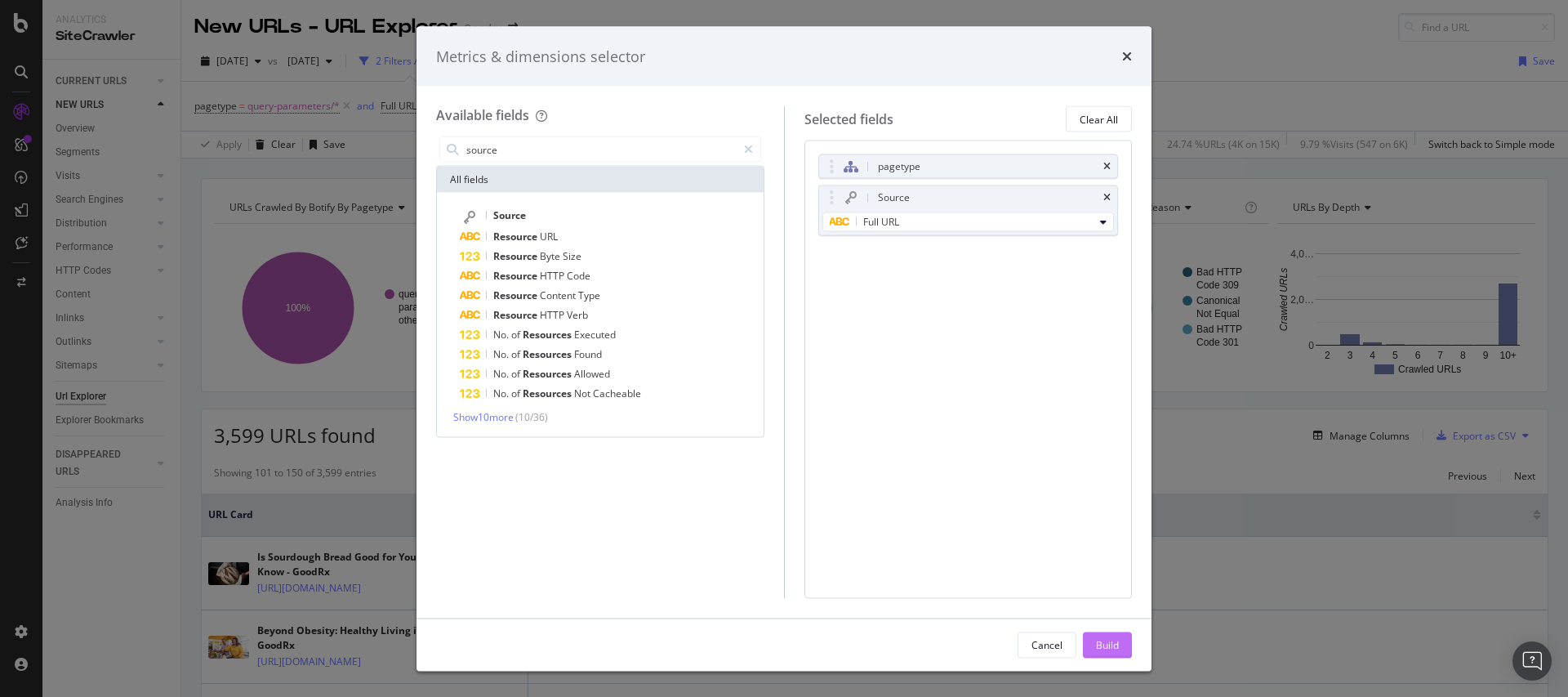
click at [1124, 645] on button "Build" at bounding box center [1107, 644] width 49 height 26
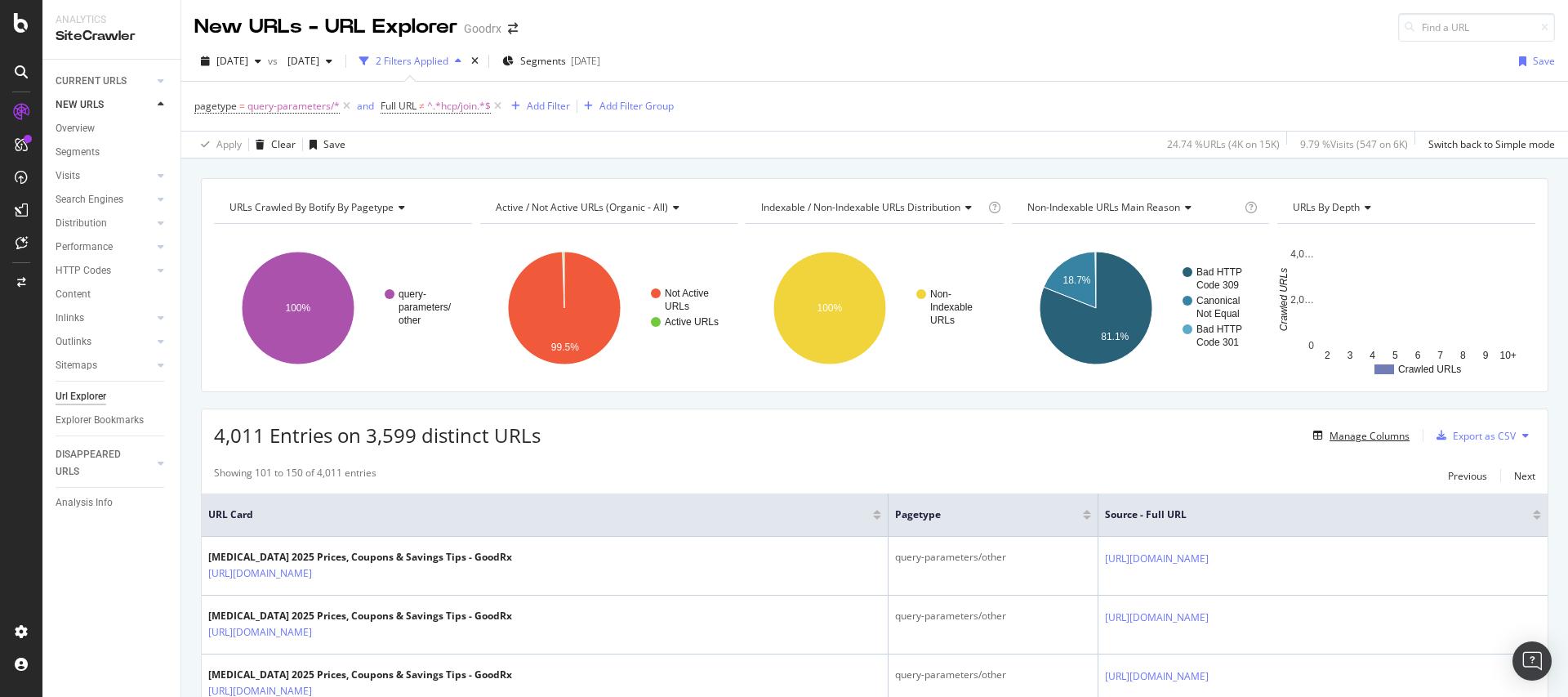
scroll to position [23, 0]
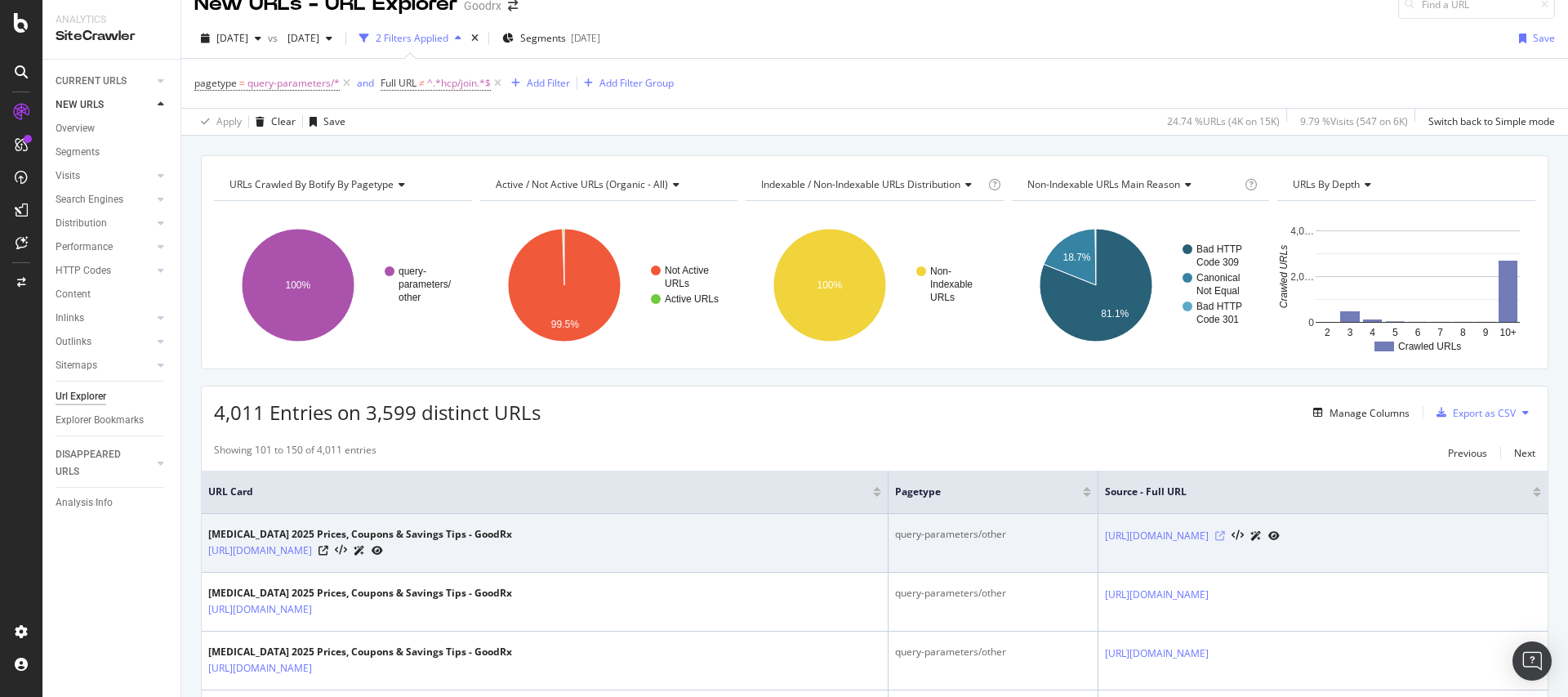
click at [1215, 535] on icon at bounding box center [1220, 536] width 10 height 10
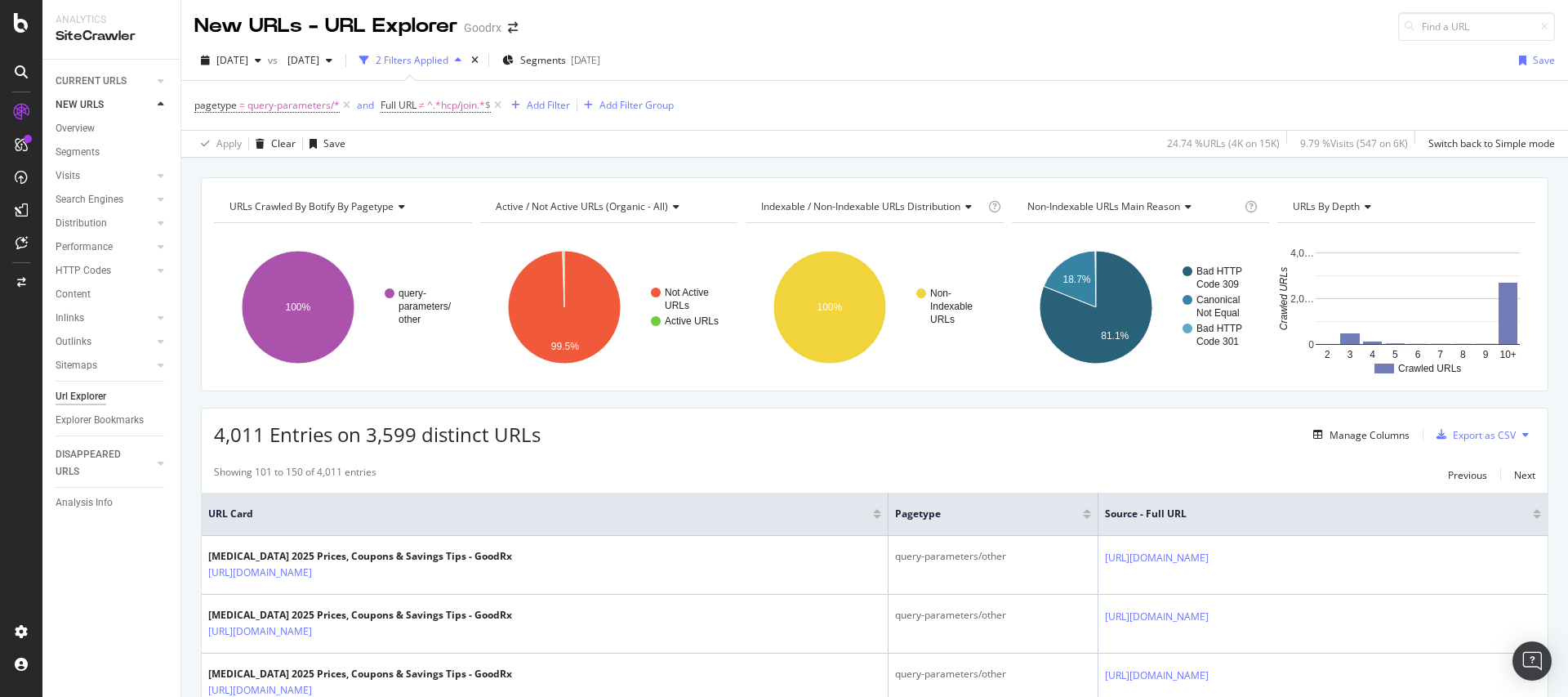
scroll to position [0, 0]
click at [1381, 431] on div "Manage Columns" at bounding box center [1369, 436] width 80 height 14
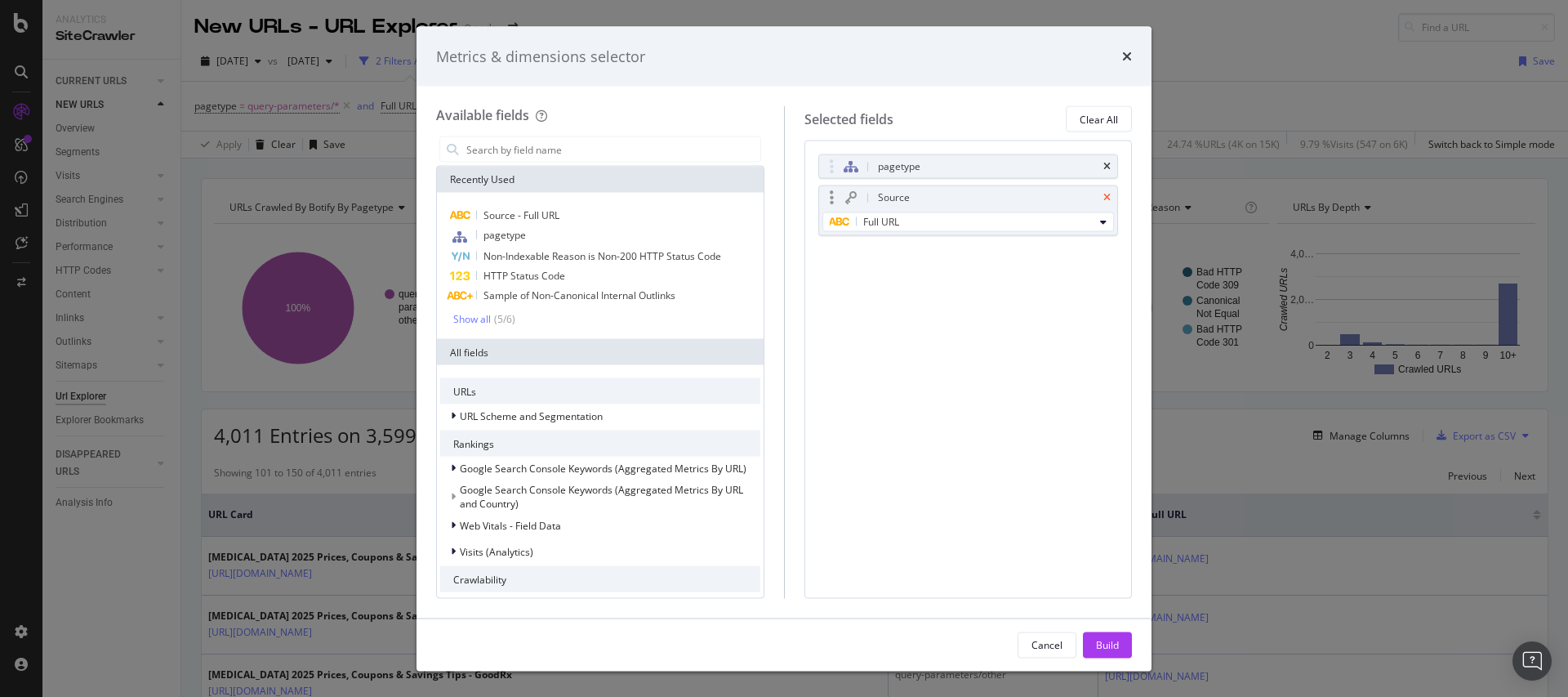
click at [1106, 195] on icon "times" at bounding box center [1106, 197] width 7 height 10
click at [1103, 650] on div "Build" at bounding box center [1107, 644] width 23 height 14
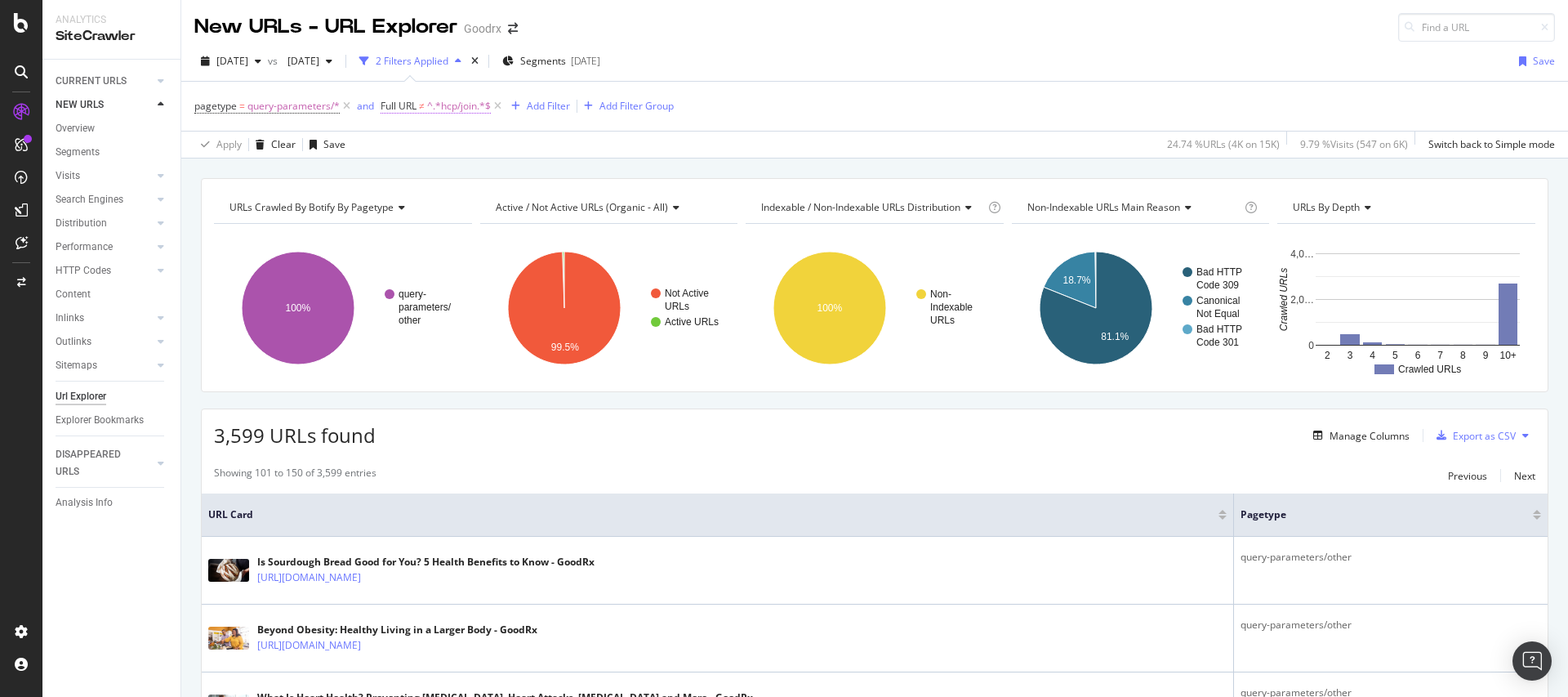
click at [462, 104] on span "^.*hcp/join.*$" at bounding box center [459, 106] width 63 height 23
click at [442, 145] on span "Doesn't contain" at bounding box center [430, 144] width 71 height 14
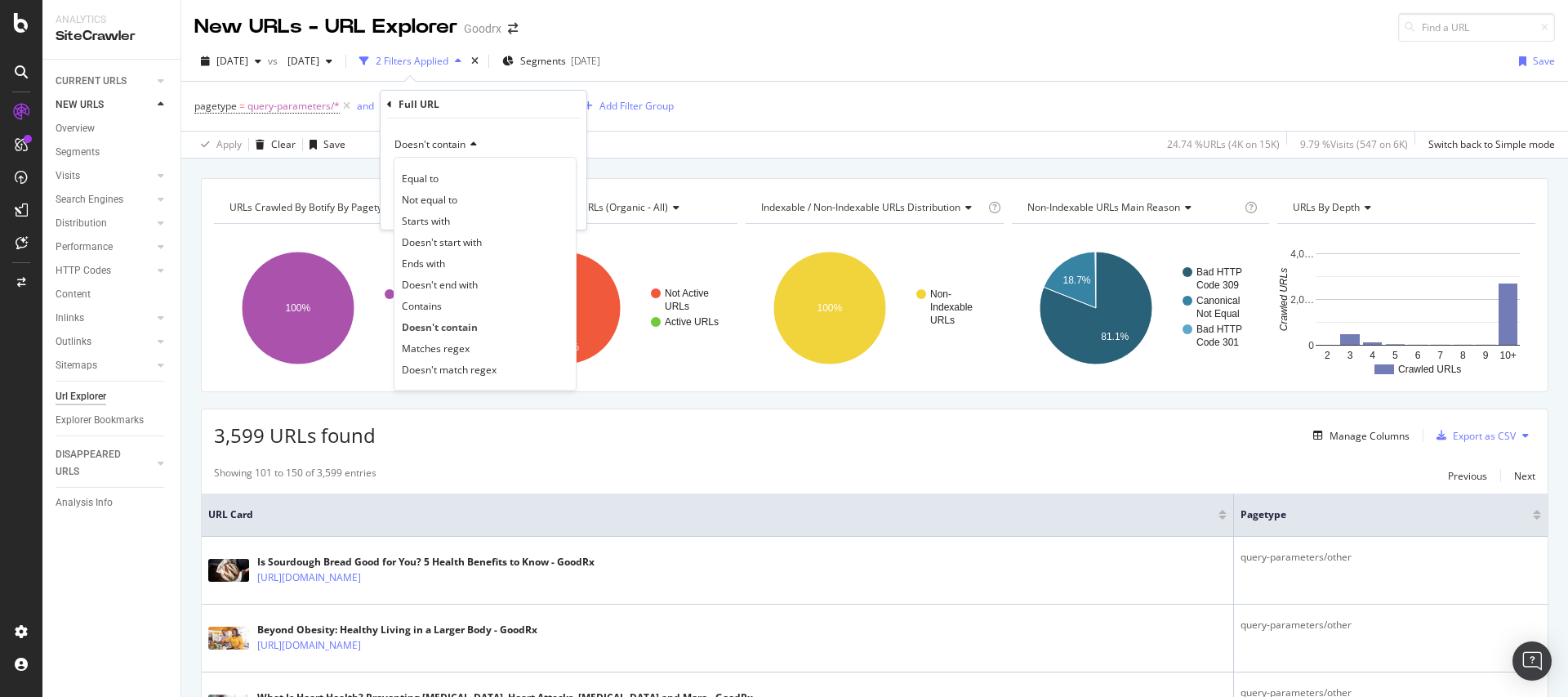
drag, startPoint x: 433, startPoint y: 263, endPoint x: 439, endPoint y: 244, distance: 19.9
click at [433, 263] on span "Ends with" at bounding box center [423, 264] width 44 height 14
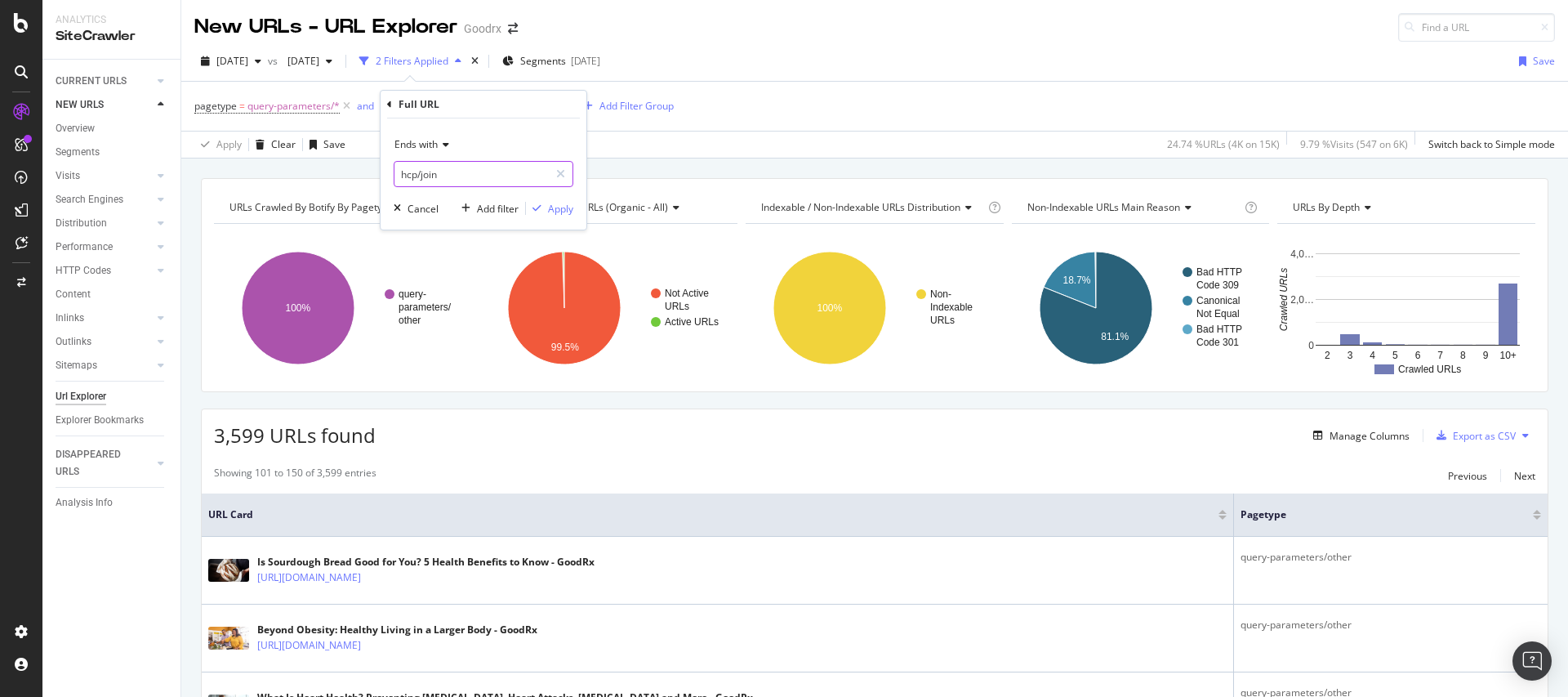
click at [457, 171] on input "hcp/join" at bounding box center [472, 174] width 155 height 26
type input "/what-is"
click at [568, 208] on div "Apply" at bounding box center [561, 209] width 26 height 14
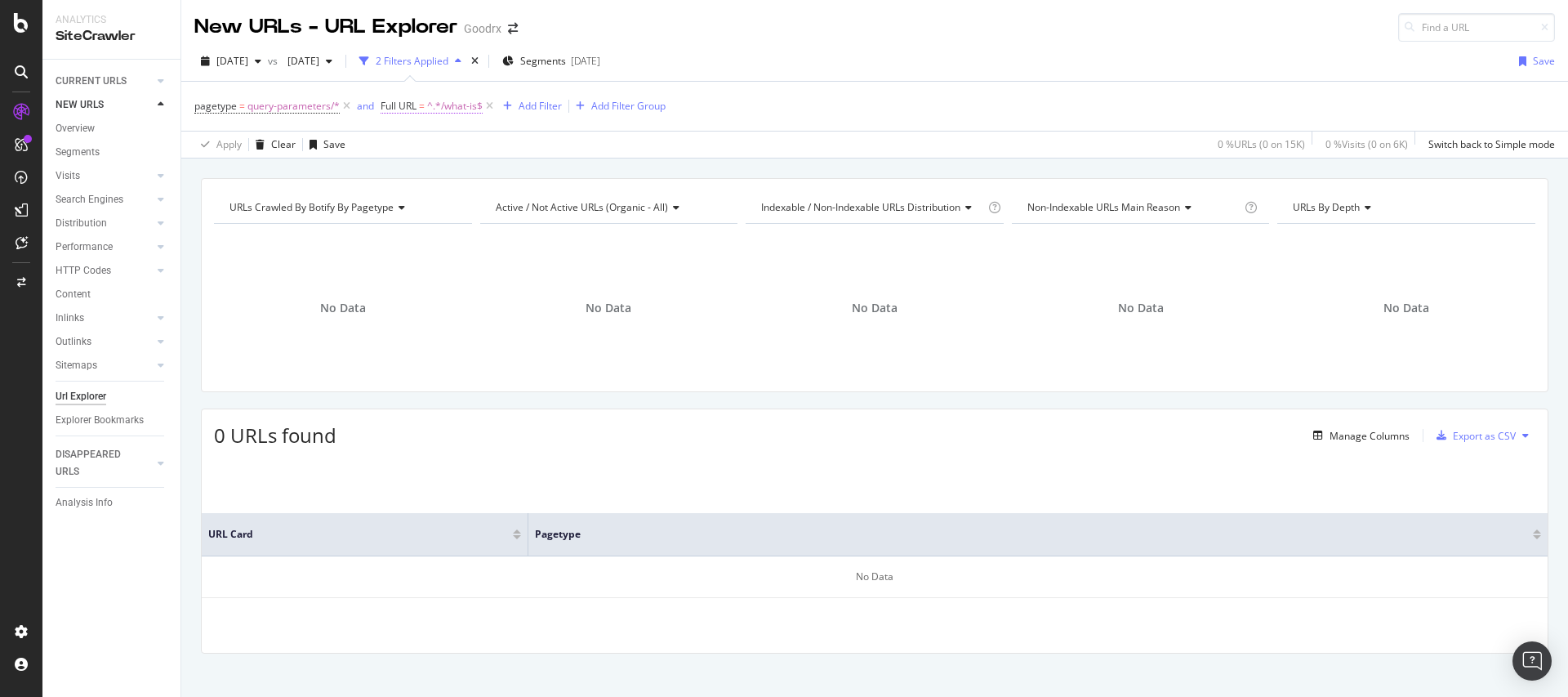
click at [463, 109] on span "^.*/what-is$" at bounding box center [455, 106] width 56 height 23
click at [446, 146] on icon at bounding box center [444, 145] width 12 height 10
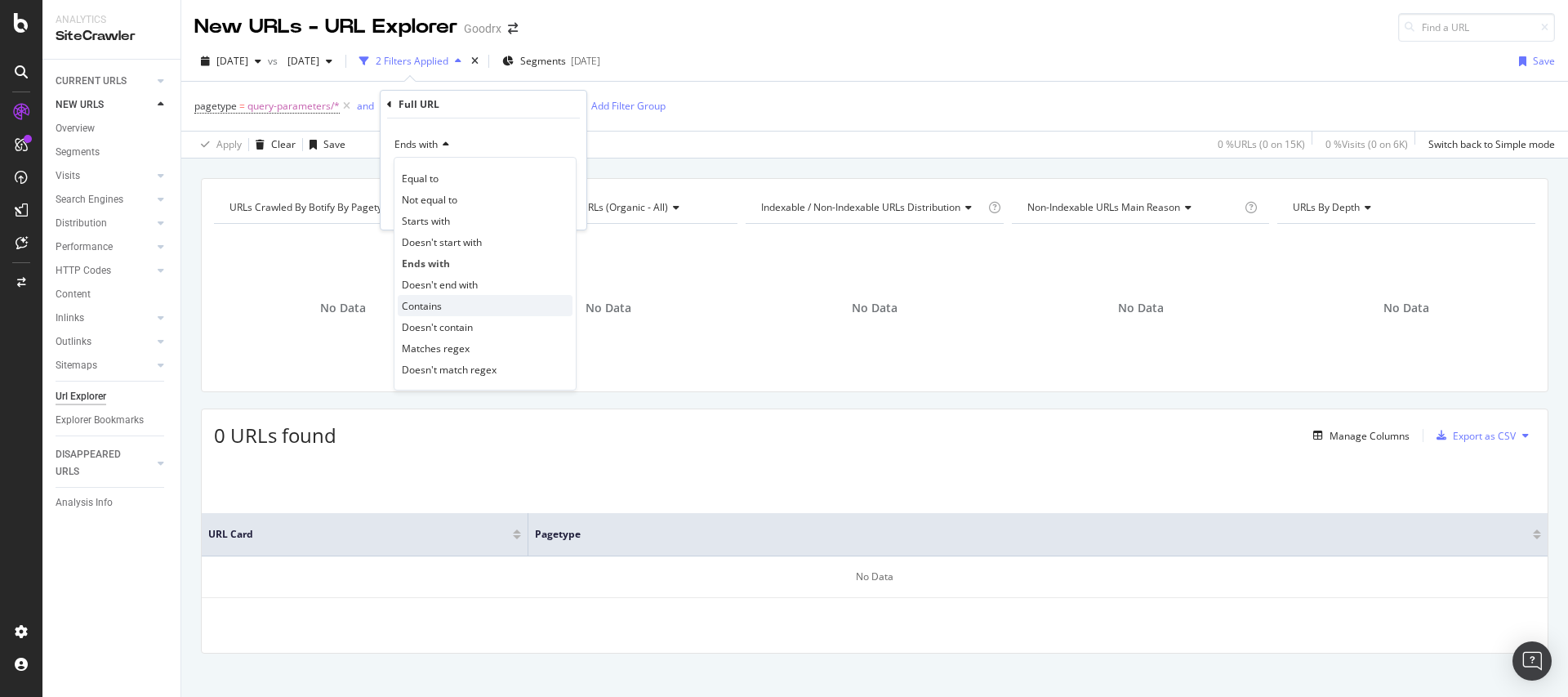
click at [439, 303] on span "Contains" at bounding box center [421, 306] width 40 height 14
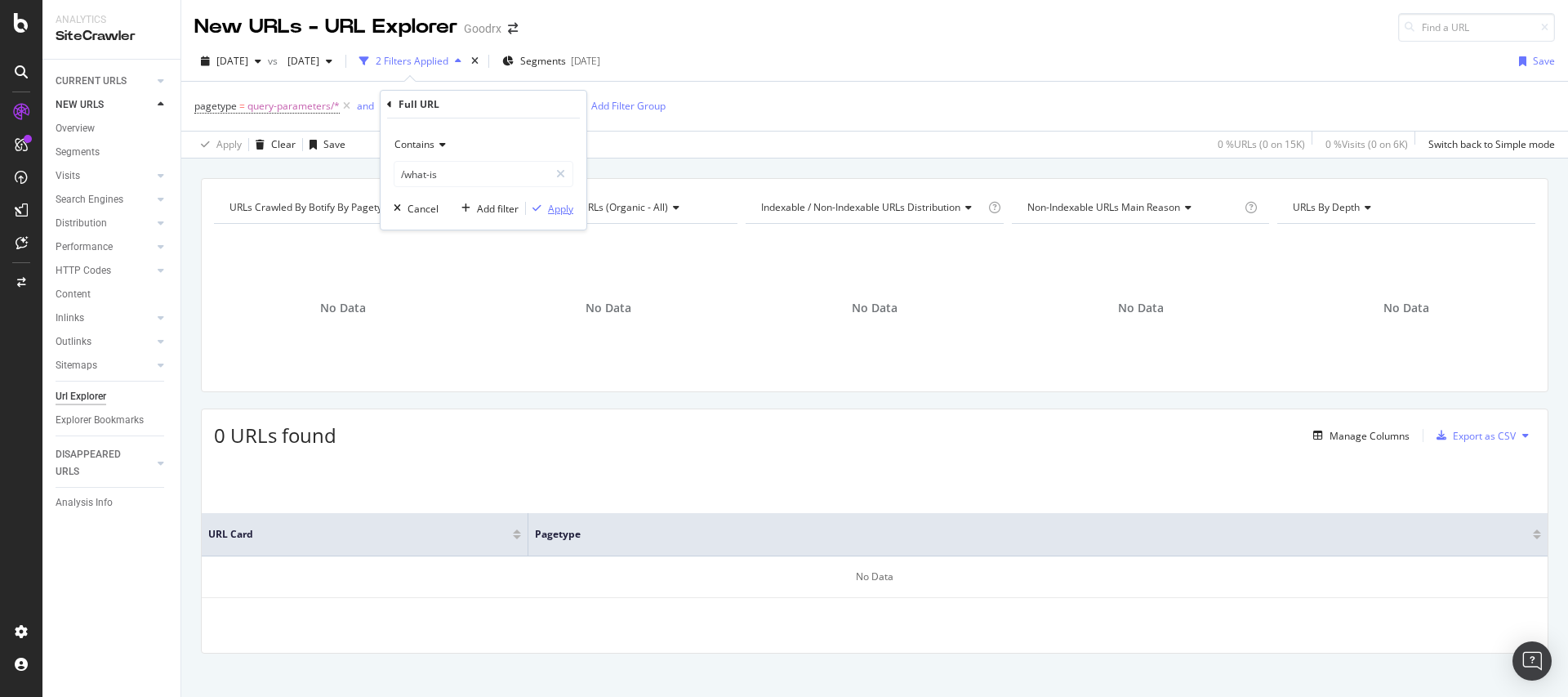
click at [544, 203] on div "button" at bounding box center [537, 208] width 22 height 10
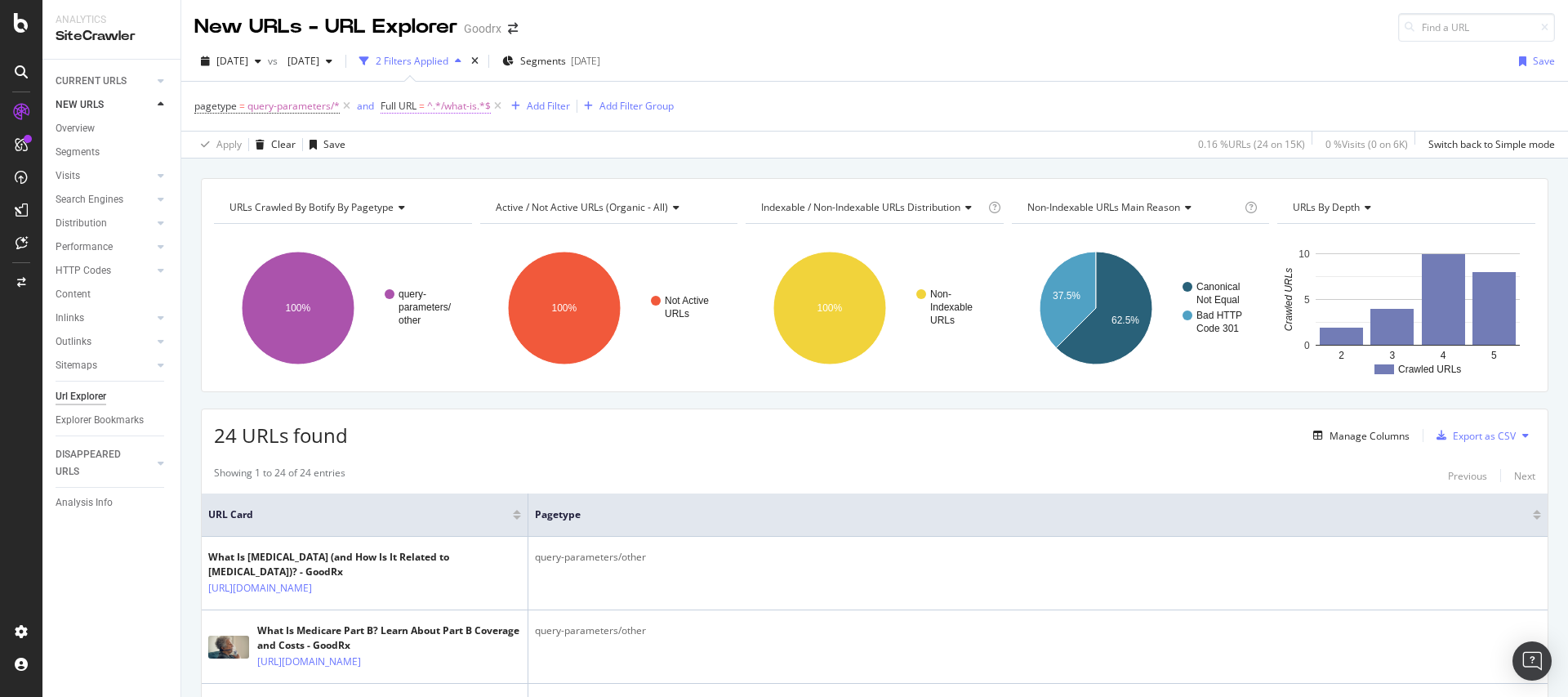
click at [470, 105] on span "^.*/what-is.*$" at bounding box center [459, 106] width 63 height 23
click at [829, 109] on div "pagetype = query-parameters/* and Full URL = ^.*/what-is.*$ Add Filter Add Filt…" at bounding box center [874, 105] width 1361 height 49
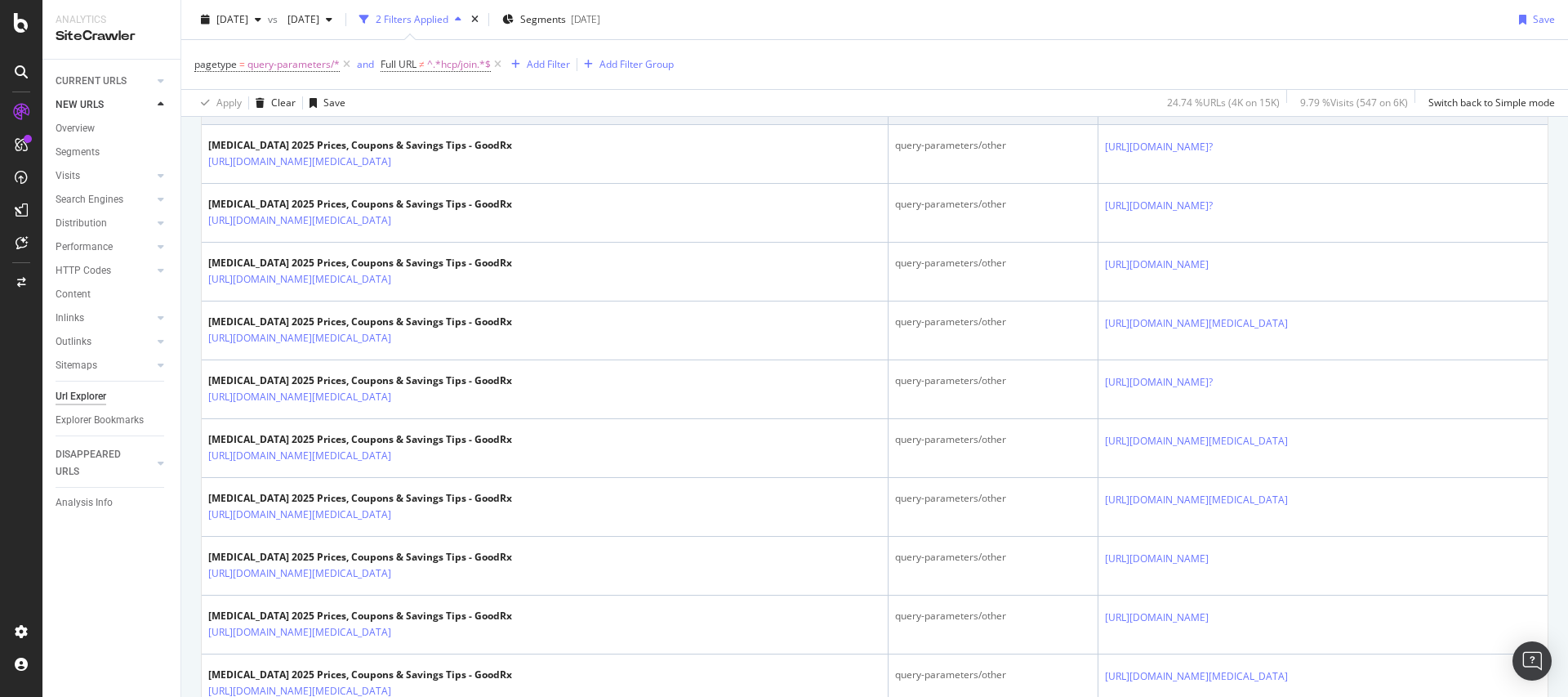
scroll to position [2433, 0]
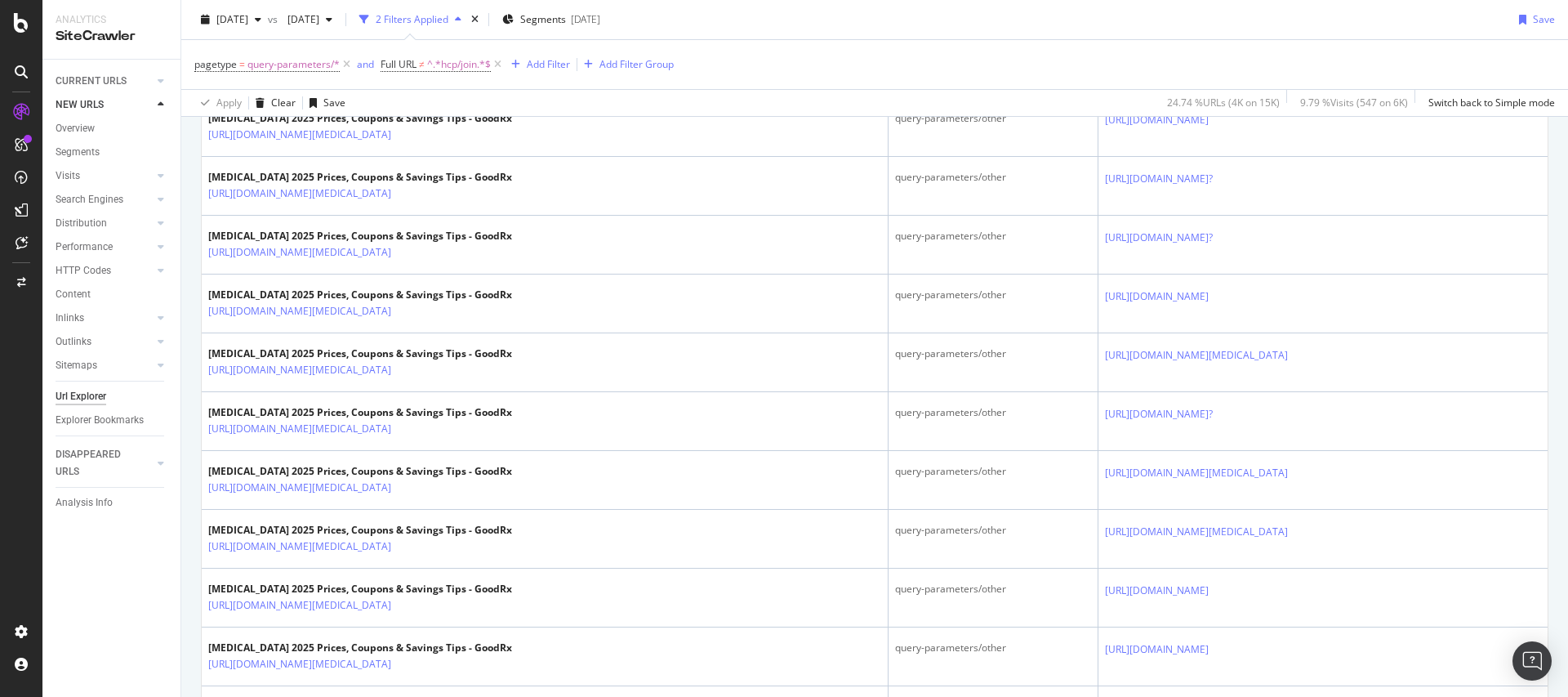
drag, startPoint x: 1391, startPoint y: 424, endPoint x: 1046, endPoint y: 435, distance: 345.2
click at [1105, 11] on div "[URL][DOMAIN_NAME]?" at bounding box center [1323, 1] width 436 height 17
copy tbody "rx.com/insurance/medicaid/weight-loss-drug-coverage?"
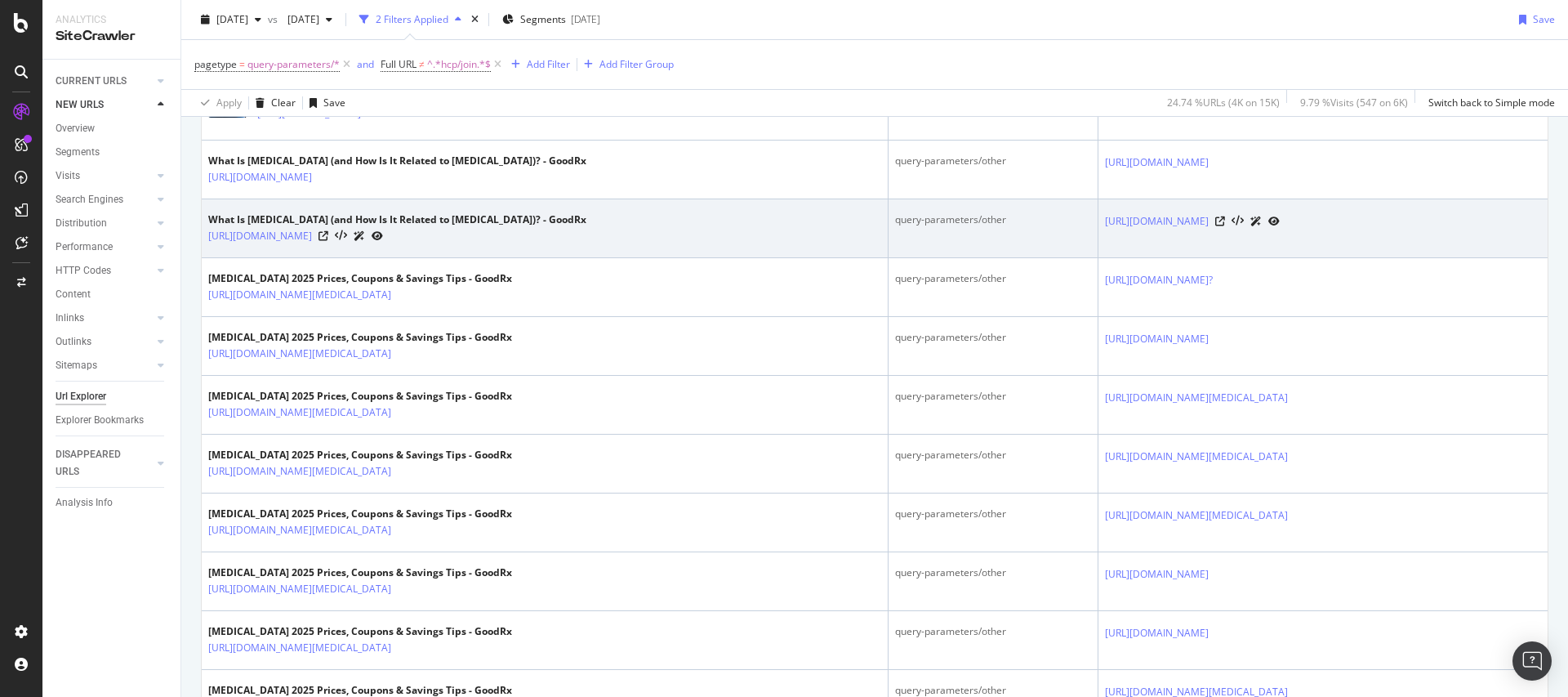
scroll to position [805, 0]
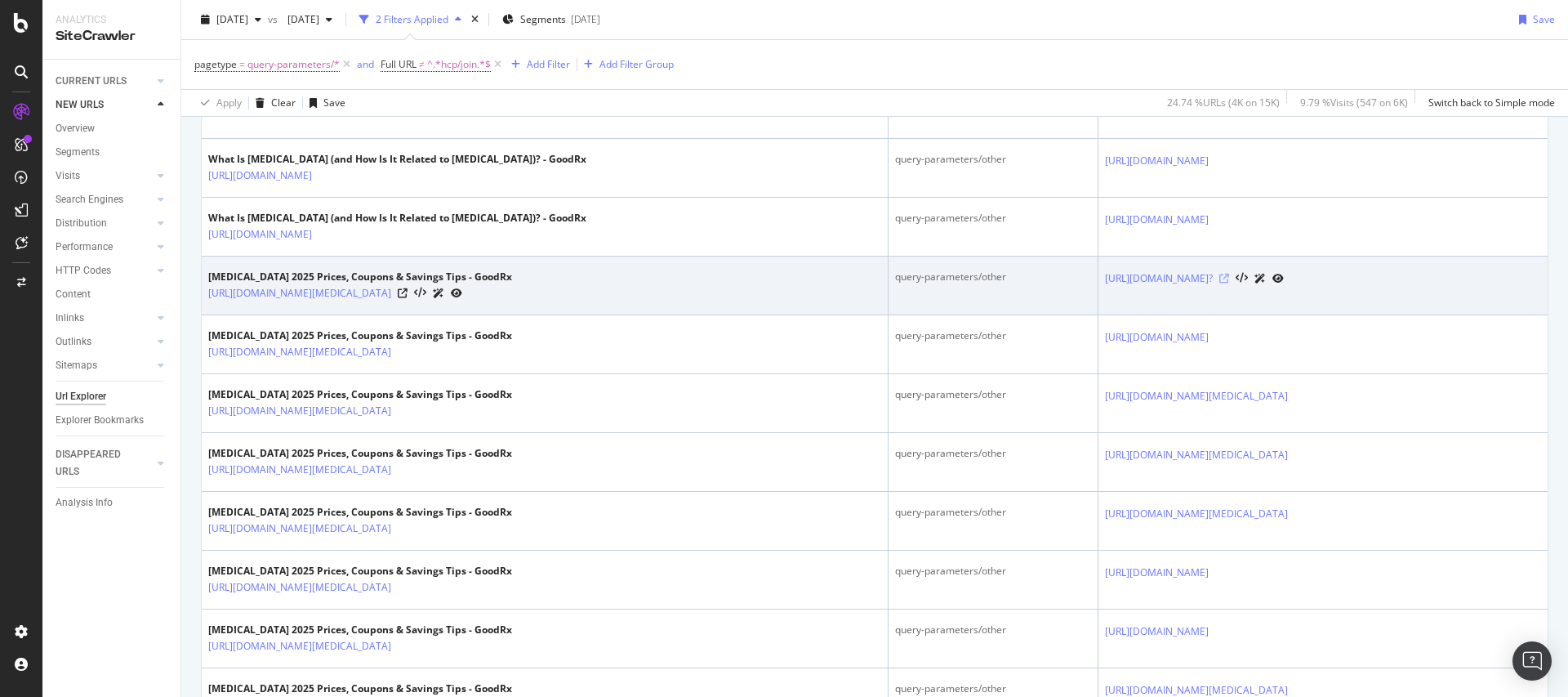
click at [1229, 284] on icon at bounding box center [1224, 279] width 10 height 10
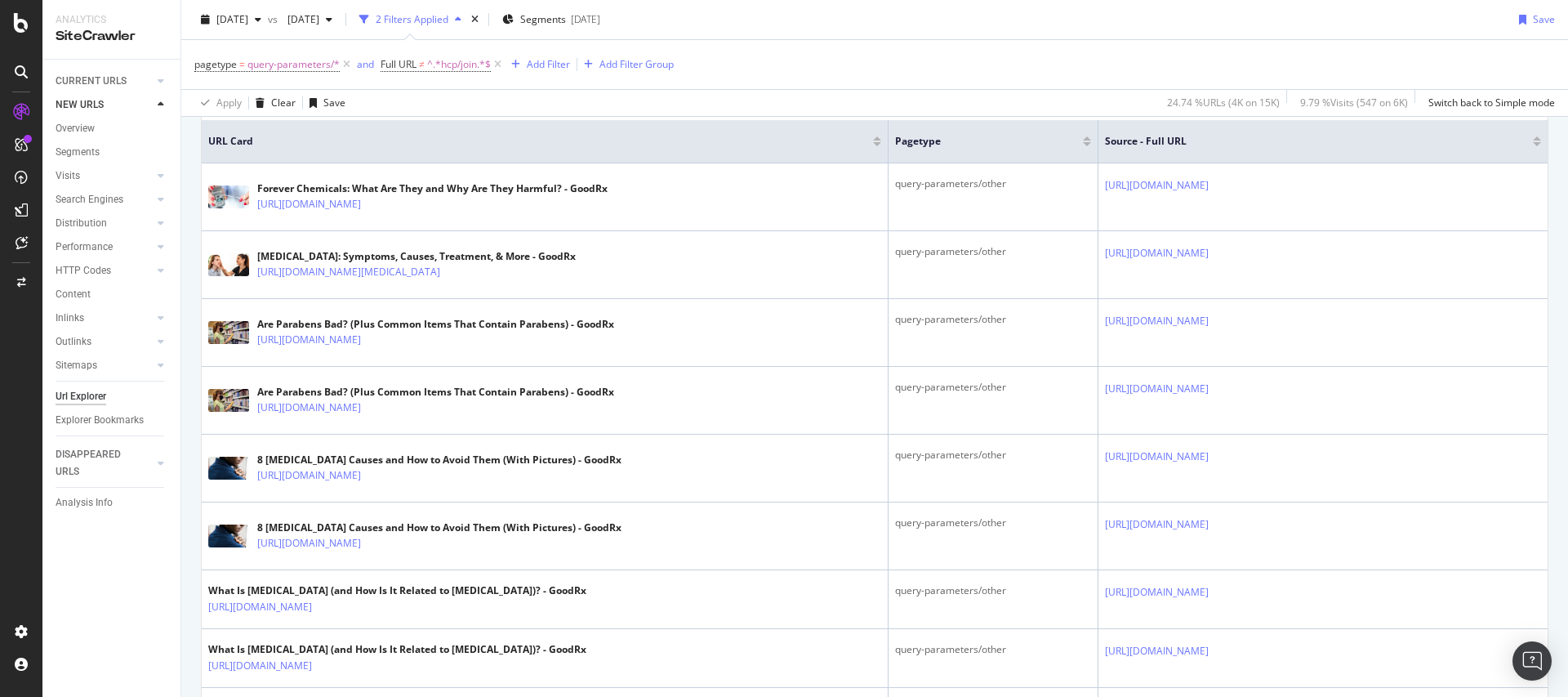
scroll to position [49, 0]
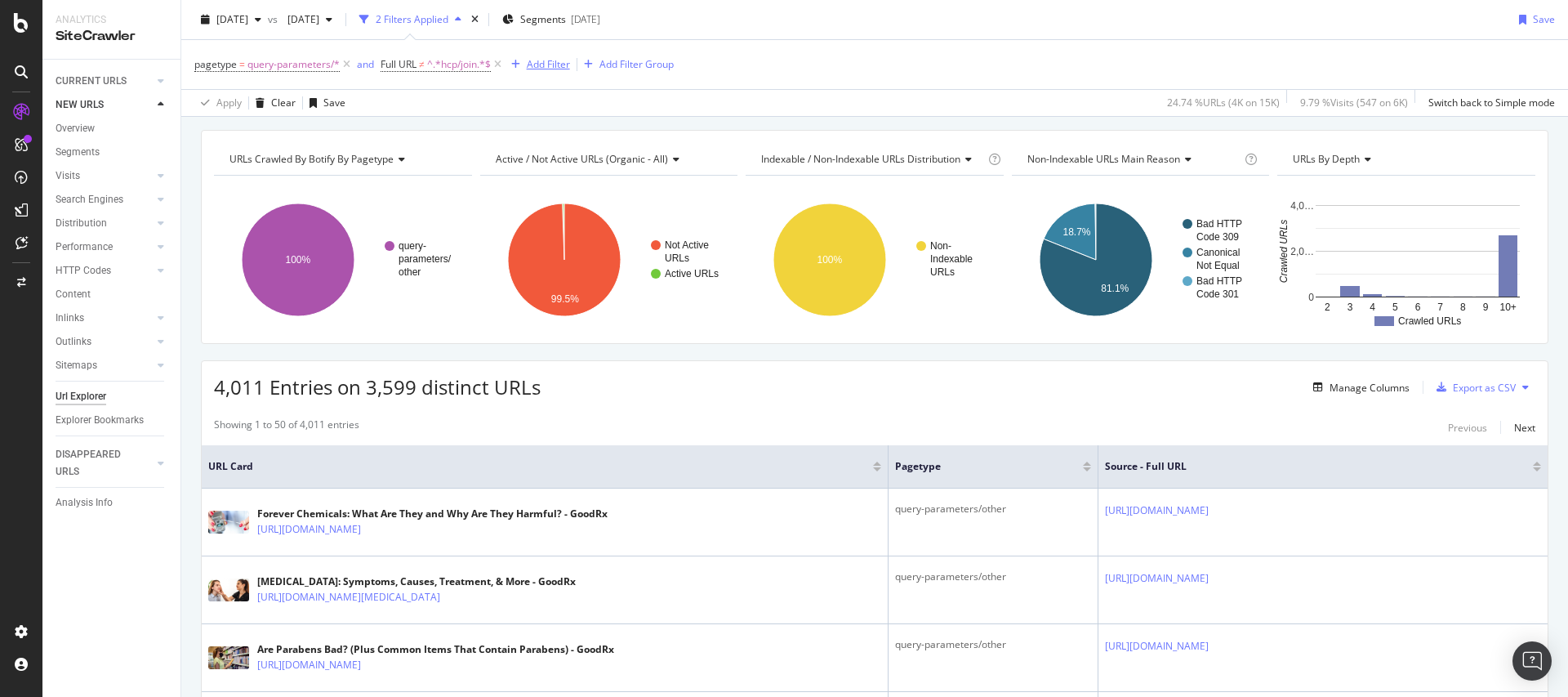
click at [545, 68] on div "Add Filter" at bounding box center [548, 64] width 44 height 14
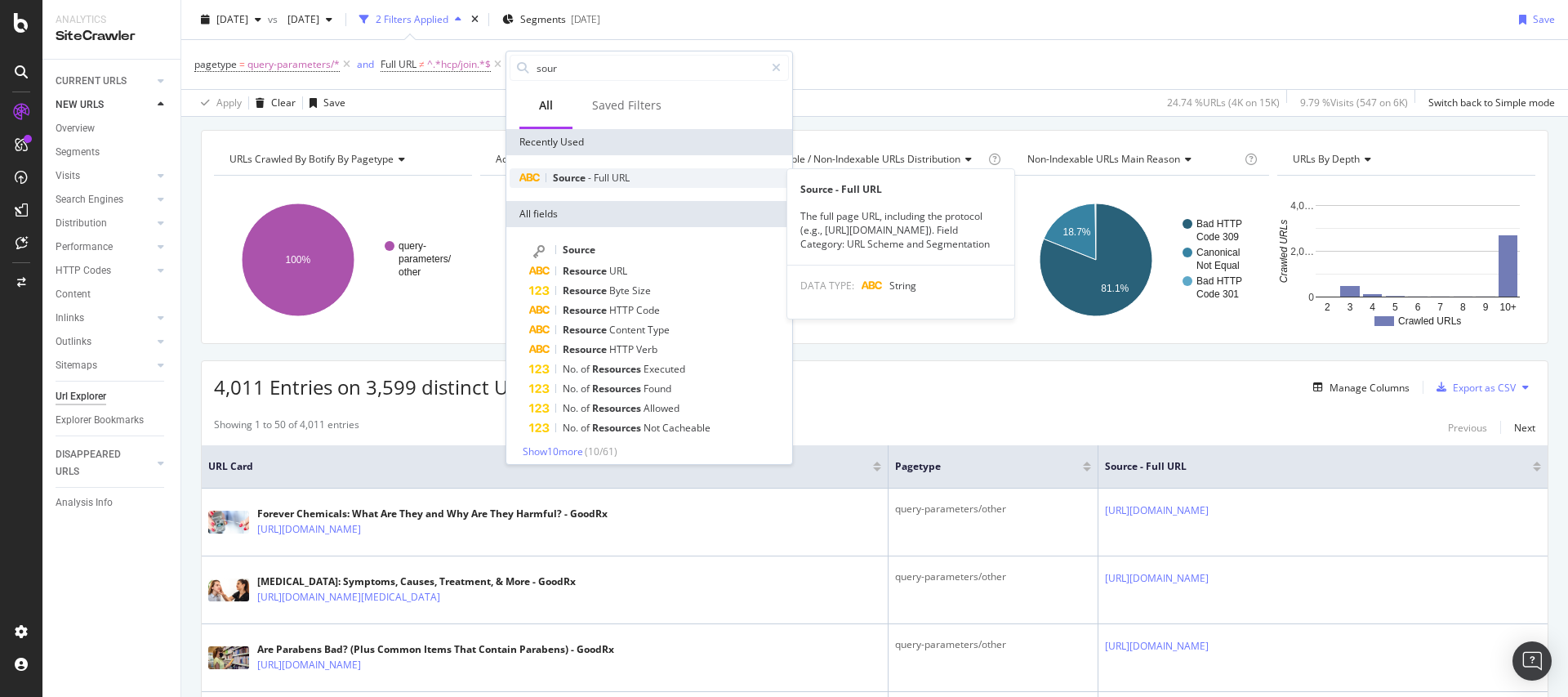
type input "sour"
click at [622, 181] on span "URL" at bounding box center [620, 177] width 18 height 14
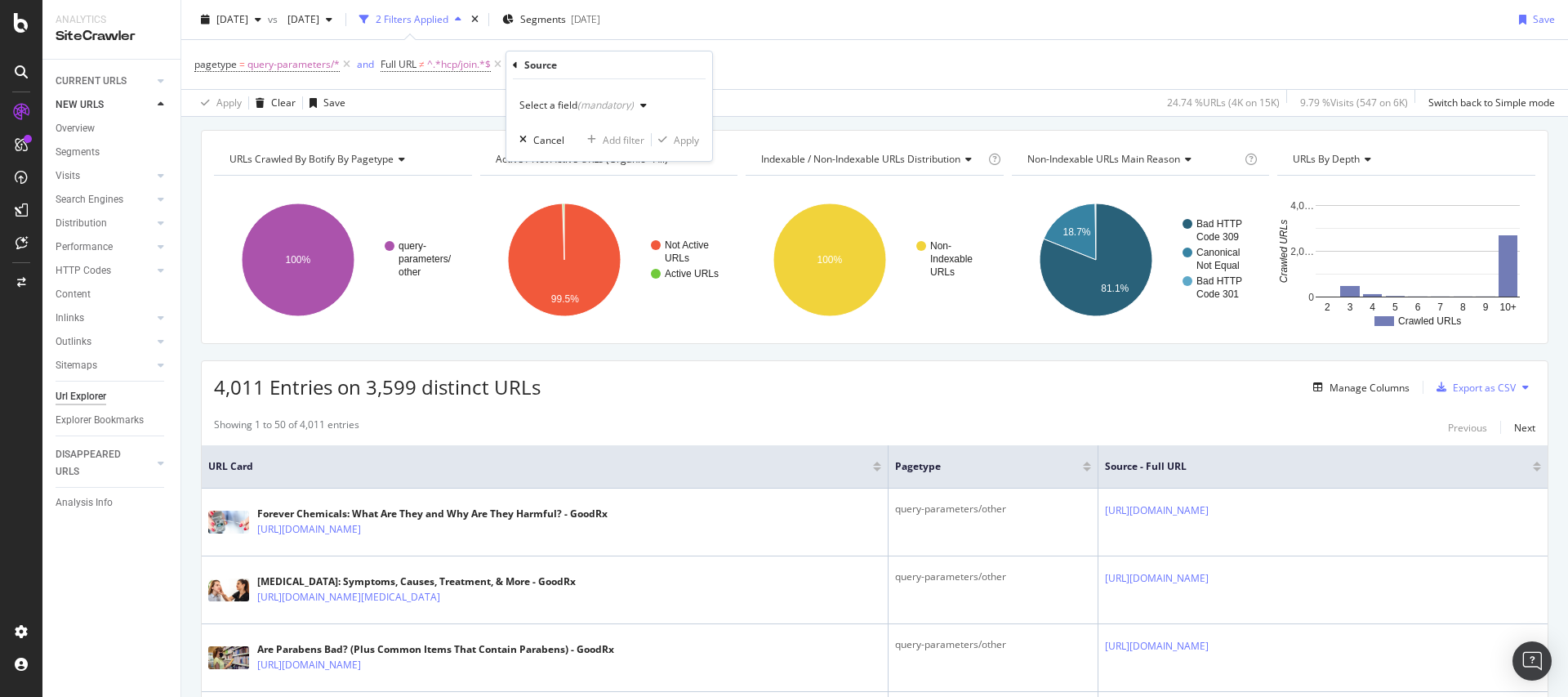
click at [578, 109] on div "(mandatory)" at bounding box center [606, 105] width 56 height 14
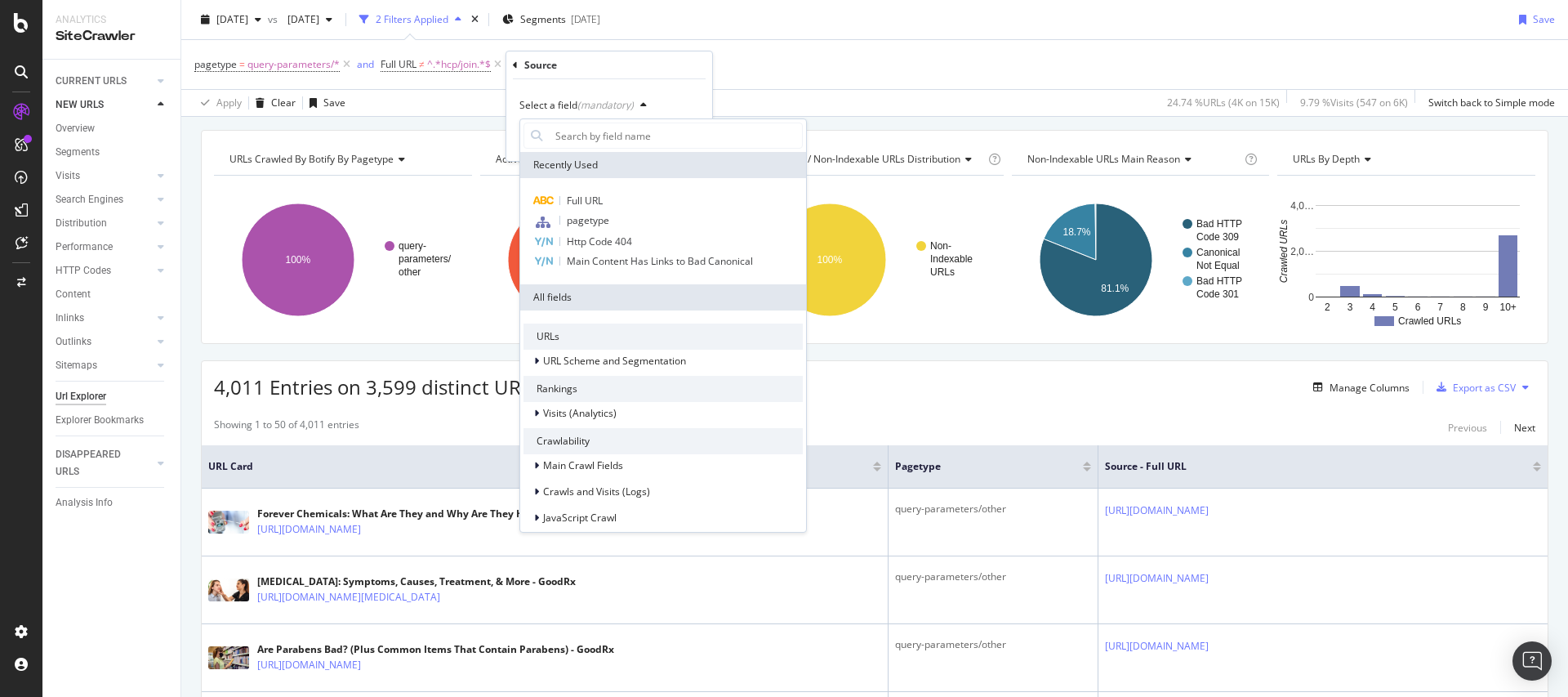
click at [585, 188] on div "Full URL pagetype Http Code 404 Main Content Has Links to Bad Canonical" at bounding box center [663, 231] width 285 height 106
click at [585, 192] on div "Full URL" at bounding box center [663, 201] width 280 height 20
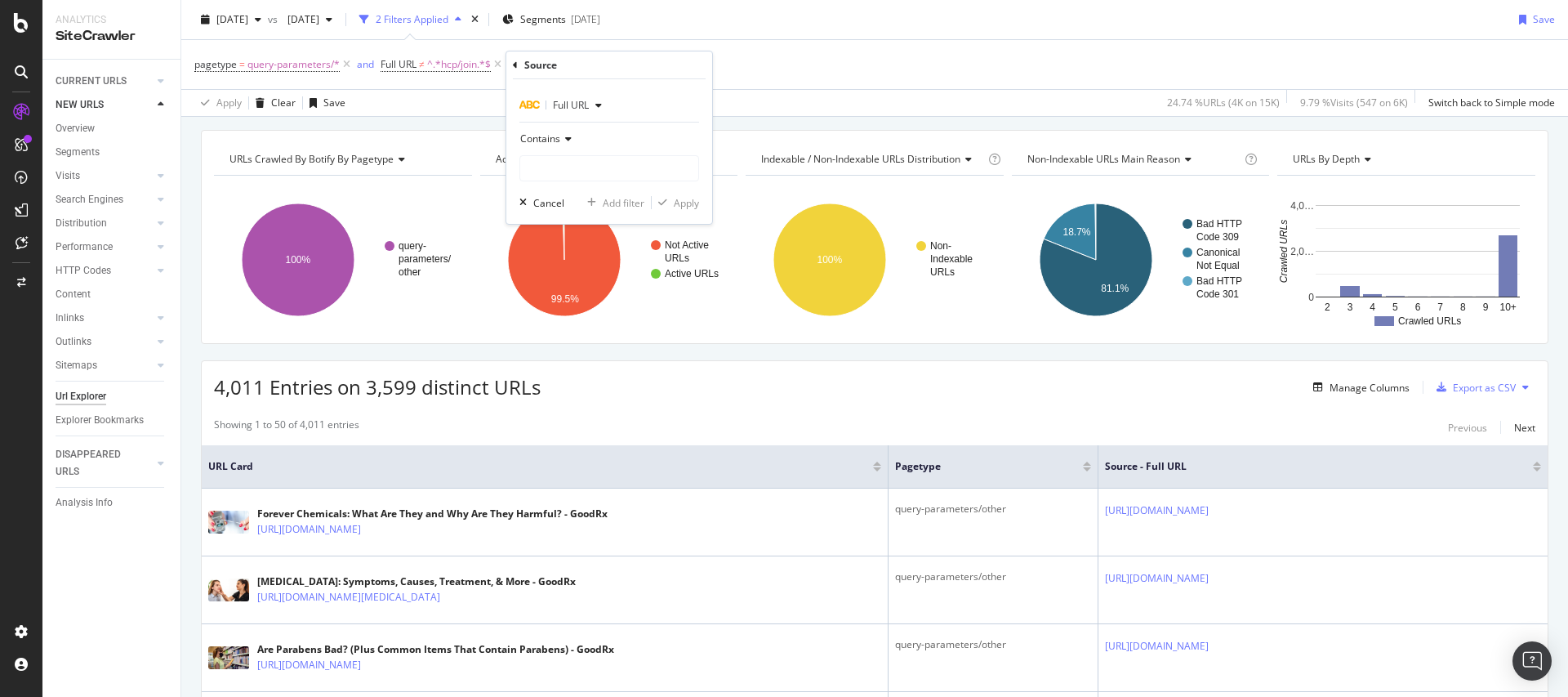
click at [564, 142] on icon at bounding box center [566, 139] width 12 height 10
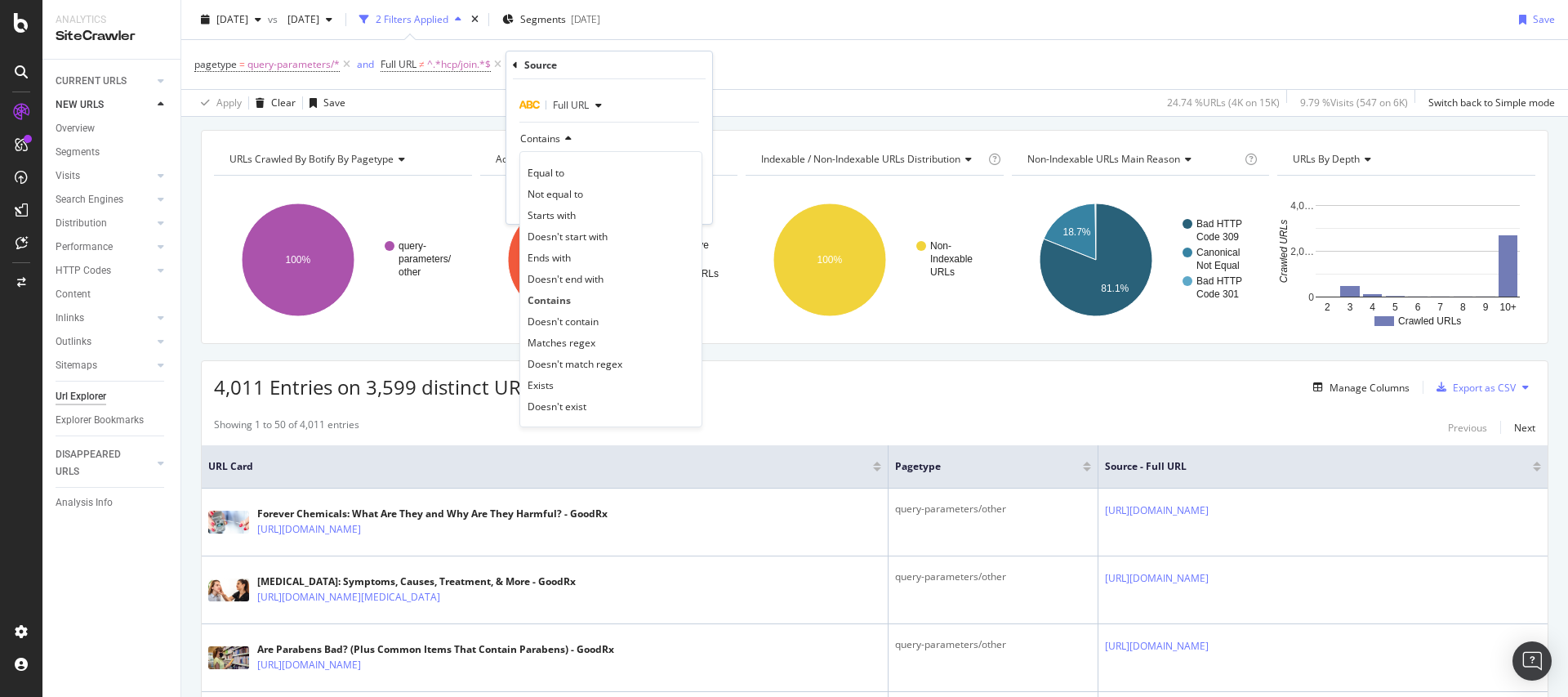
click at [597, 140] on div "Contains" at bounding box center [609, 139] width 179 height 26
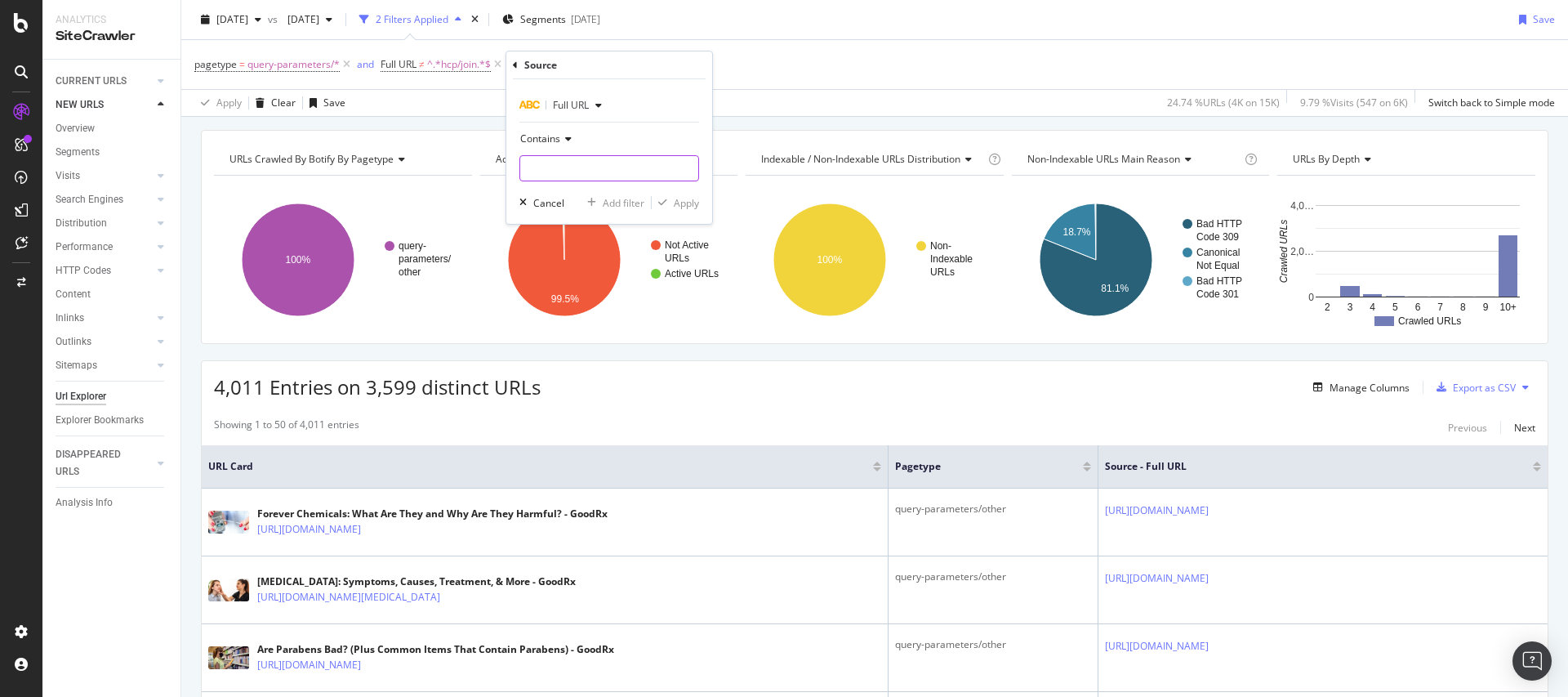
click at [587, 160] on input "text" at bounding box center [610, 169] width 178 height 26
type input "?"
click at [682, 209] on div "Apply" at bounding box center [687, 203] width 26 height 14
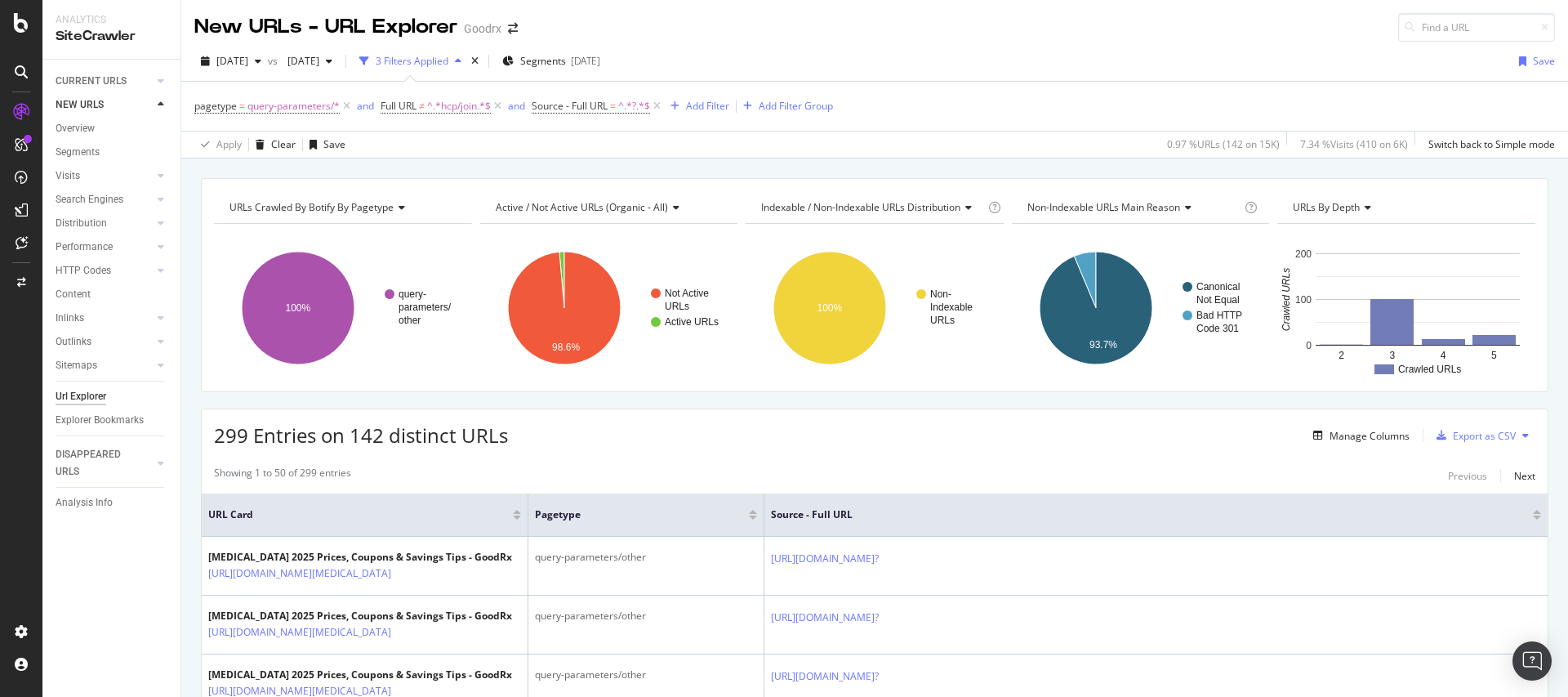
click at [659, 107] on icon at bounding box center [657, 106] width 14 height 16
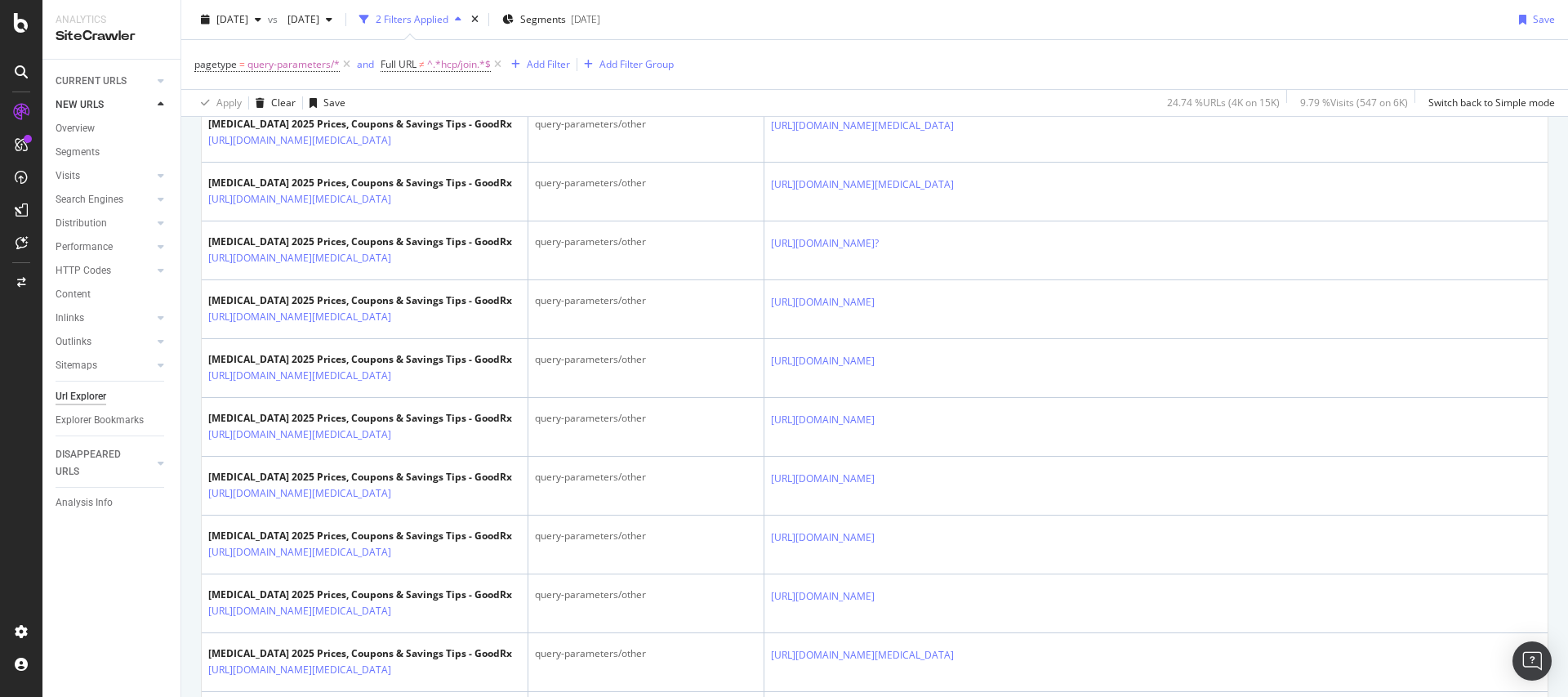
scroll to position [1226, 0]
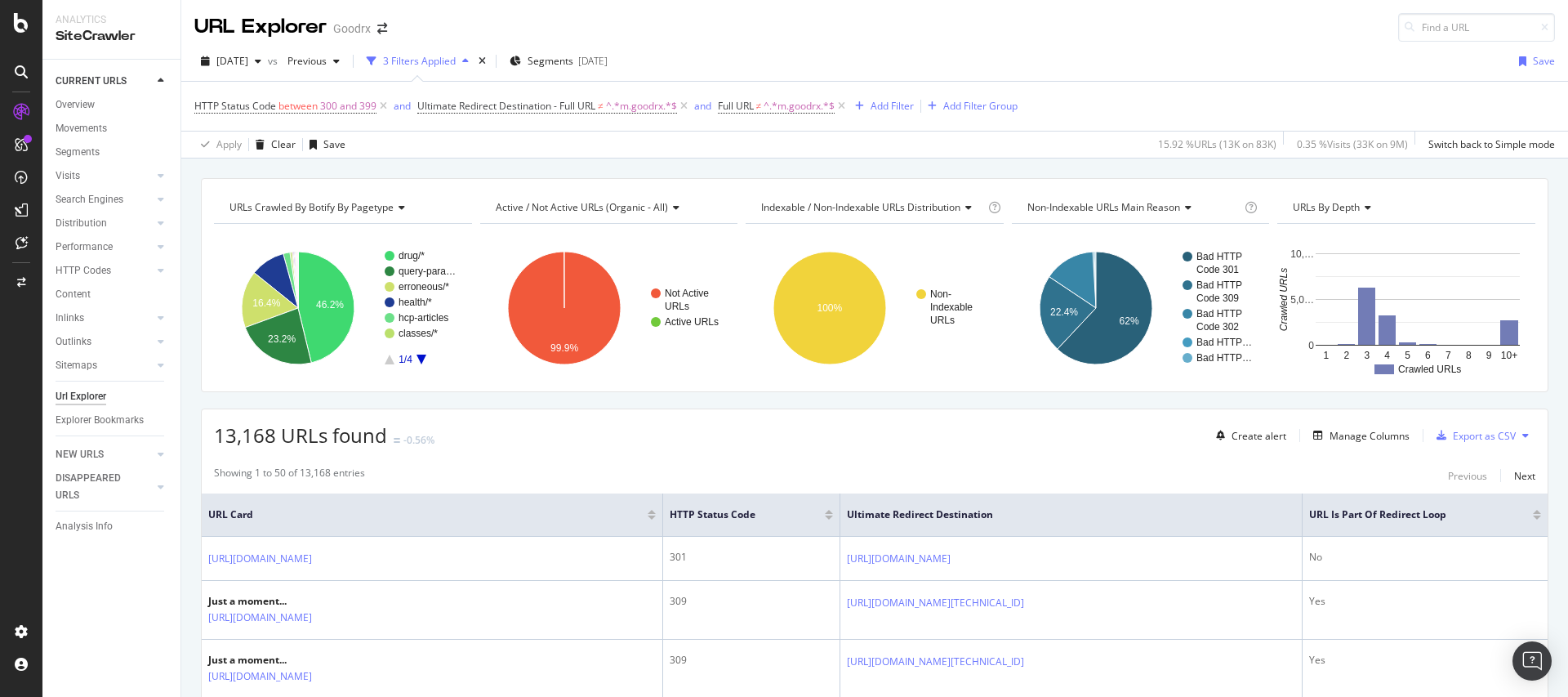
click at [716, 19] on div "URL Explorer Goodrx" at bounding box center [874, 21] width 1387 height 42
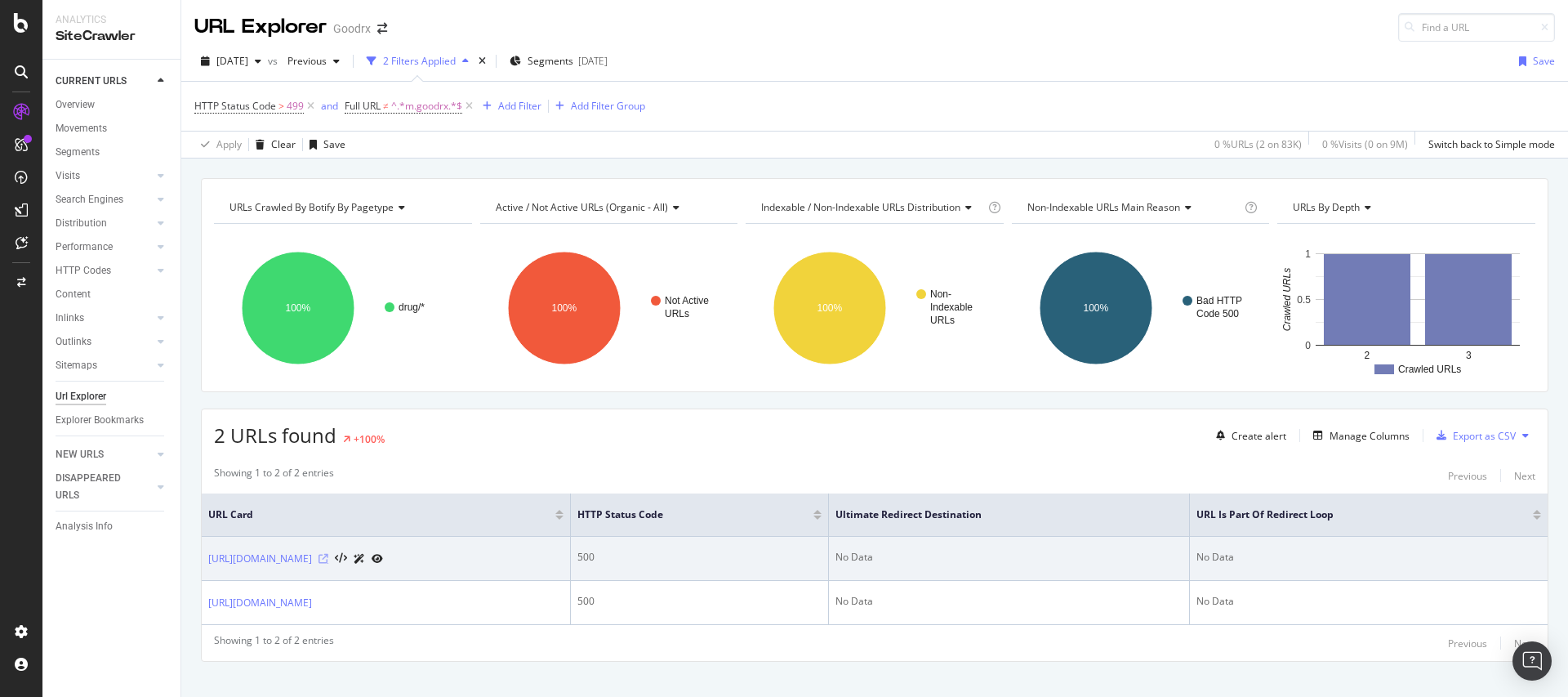
click at [328, 559] on icon at bounding box center [323, 559] width 10 height 10
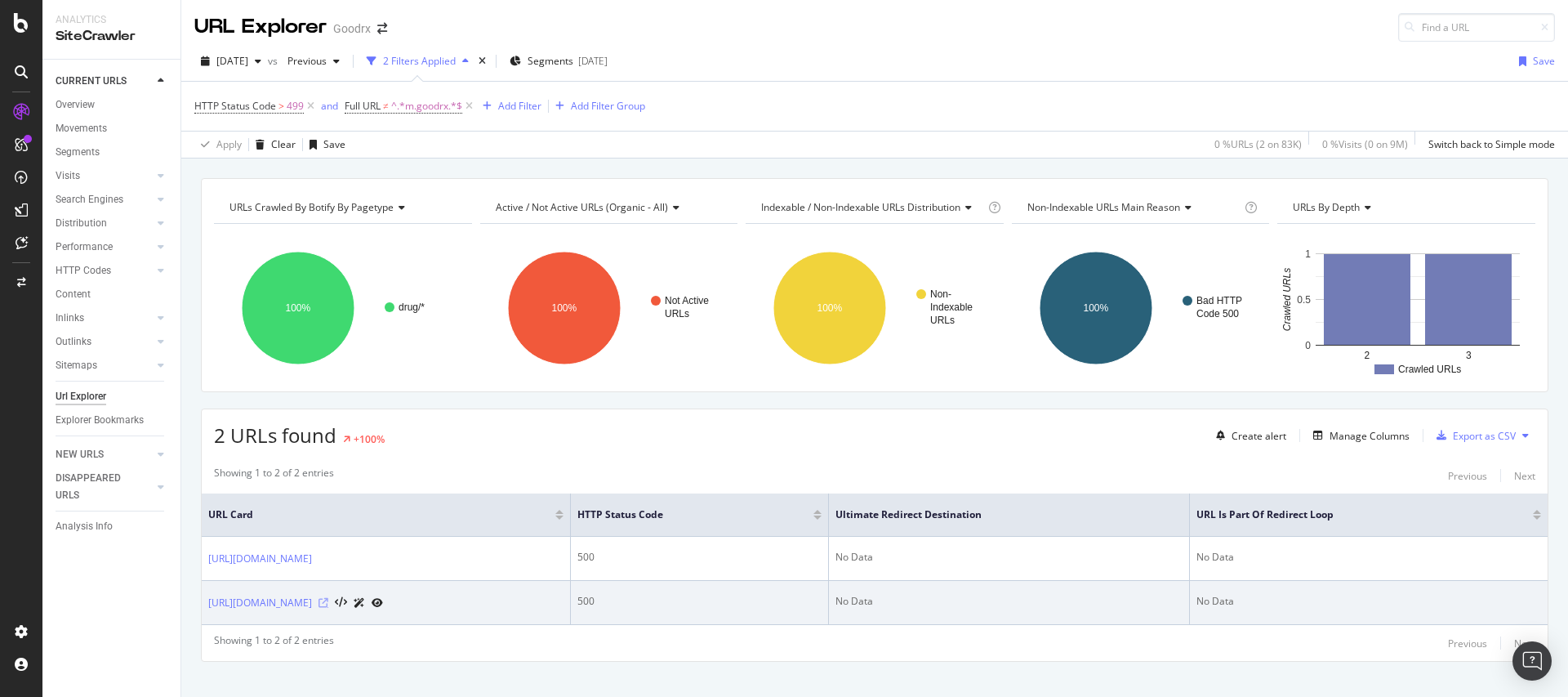
click at [328, 603] on icon at bounding box center [323, 603] width 10 height 10
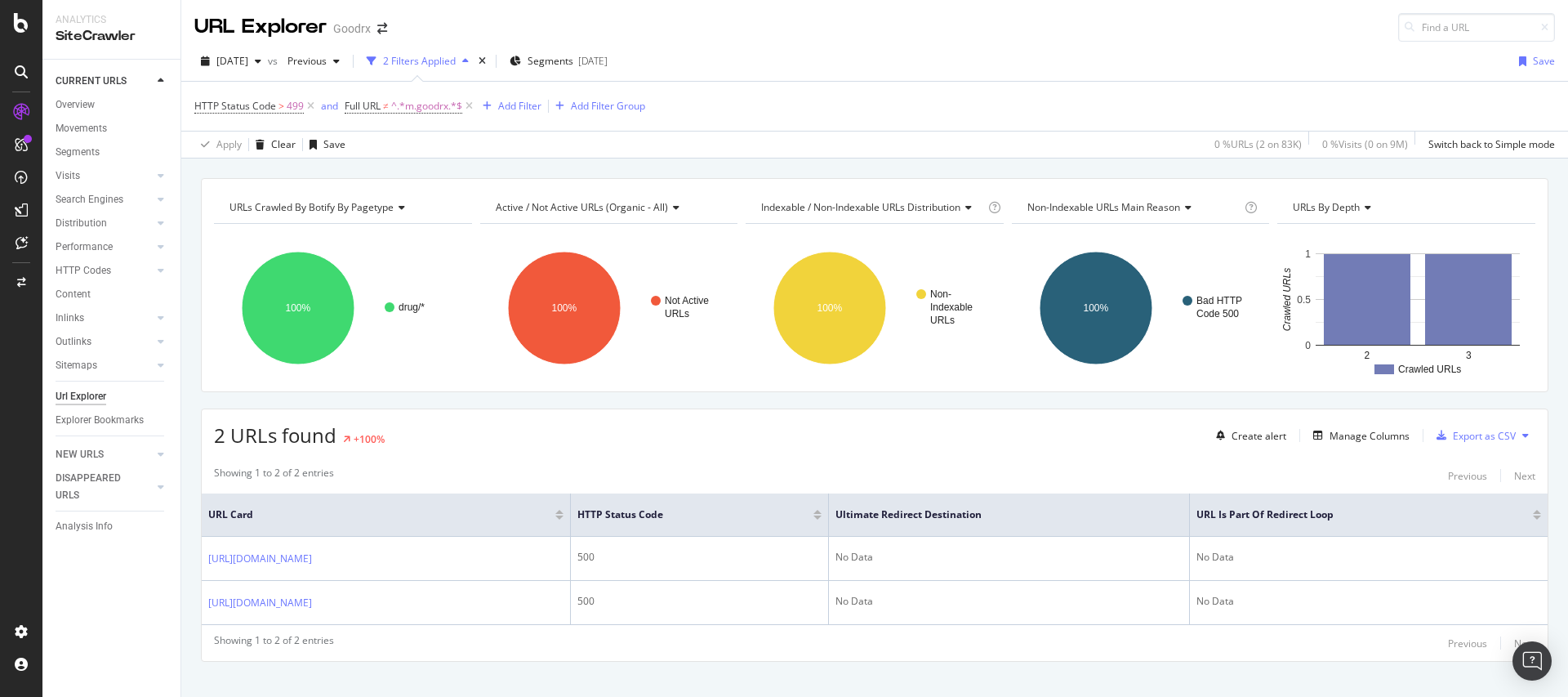
click at [706, 466] on div "Showing 1 to 2 of 2 entries Previous Next" at bounding box center [875, 476] width 1346 height 20
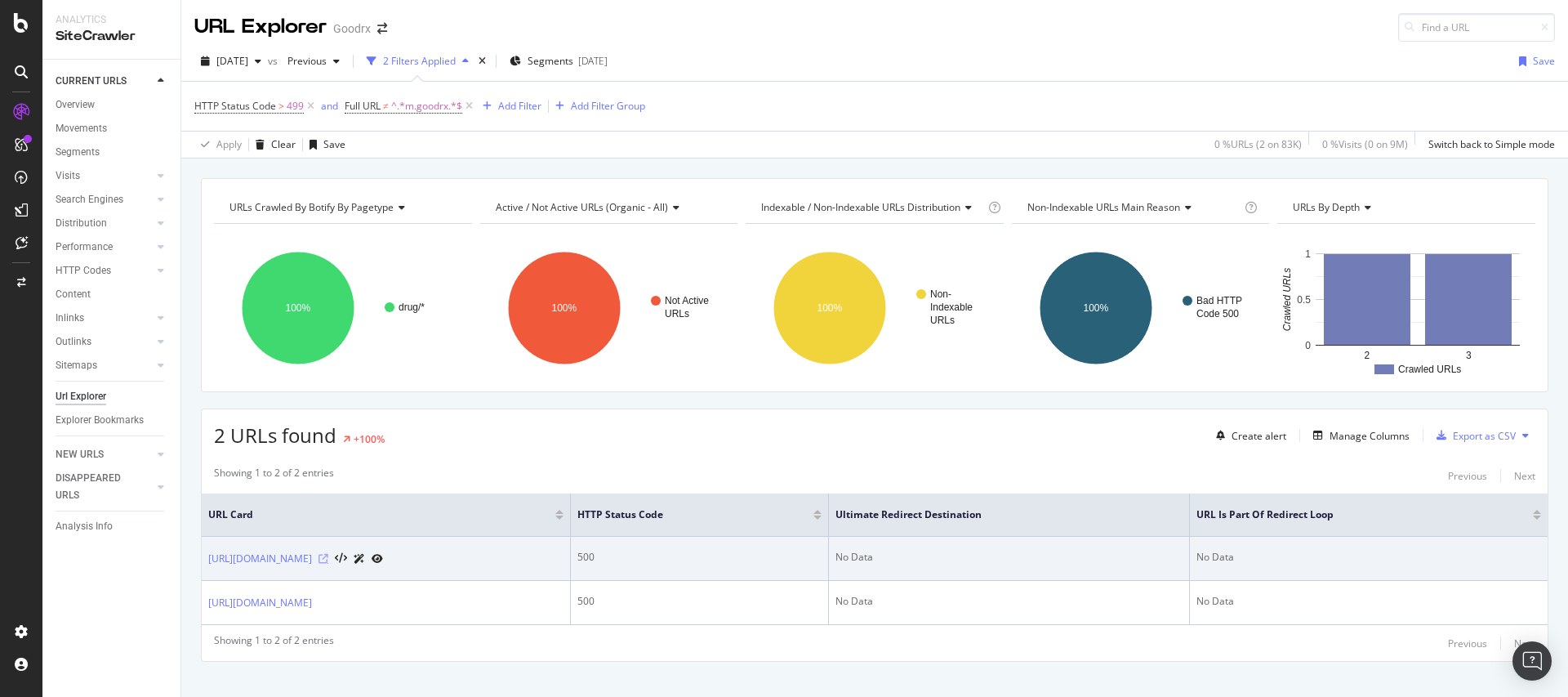
click at [328, 561] on icon at bounding box center [323, 559] width 10 height 10
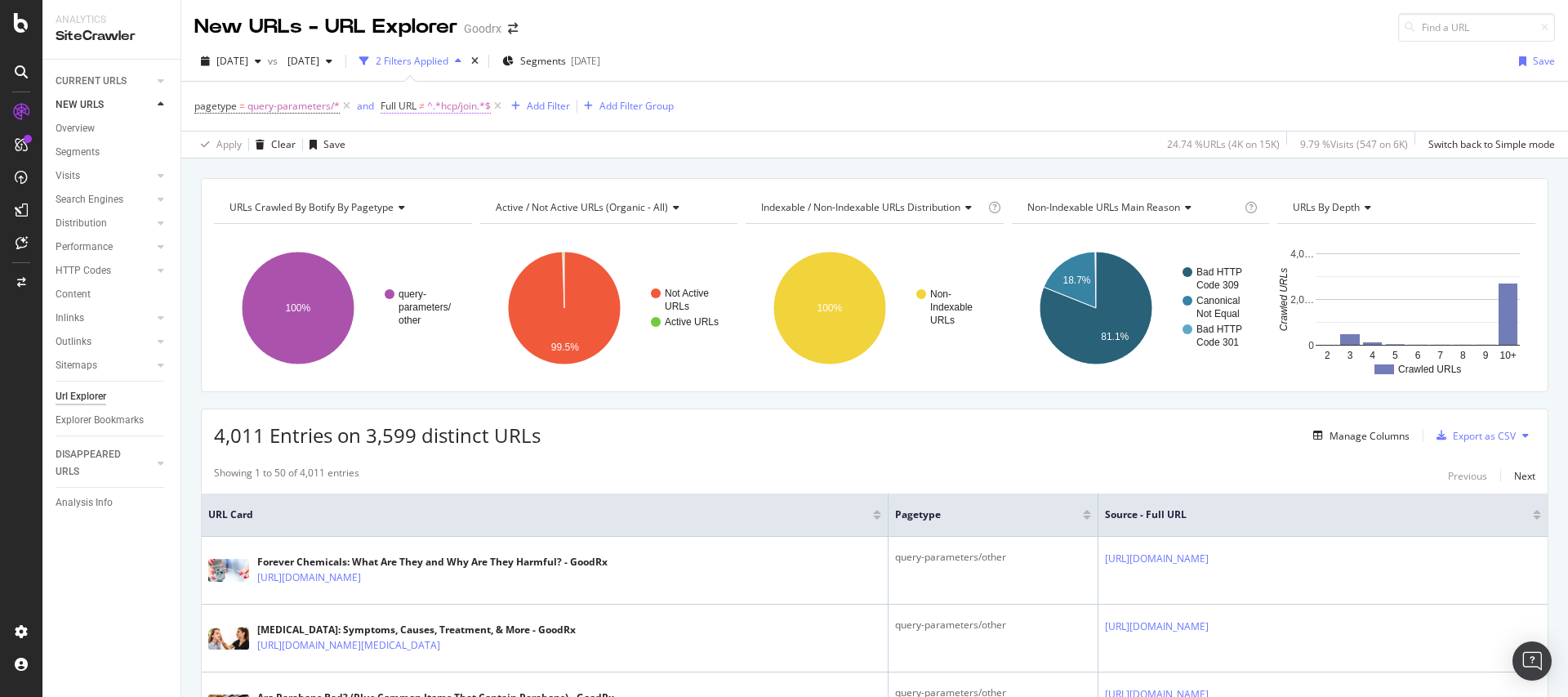
click at [433, 102] on span "^.*hcp/join.*$" at bounding box center [459, 106] width 63 height 23
click at [438, 137] on span "Doesn't contain" at bounding box center [430, 144] width 71 height 14
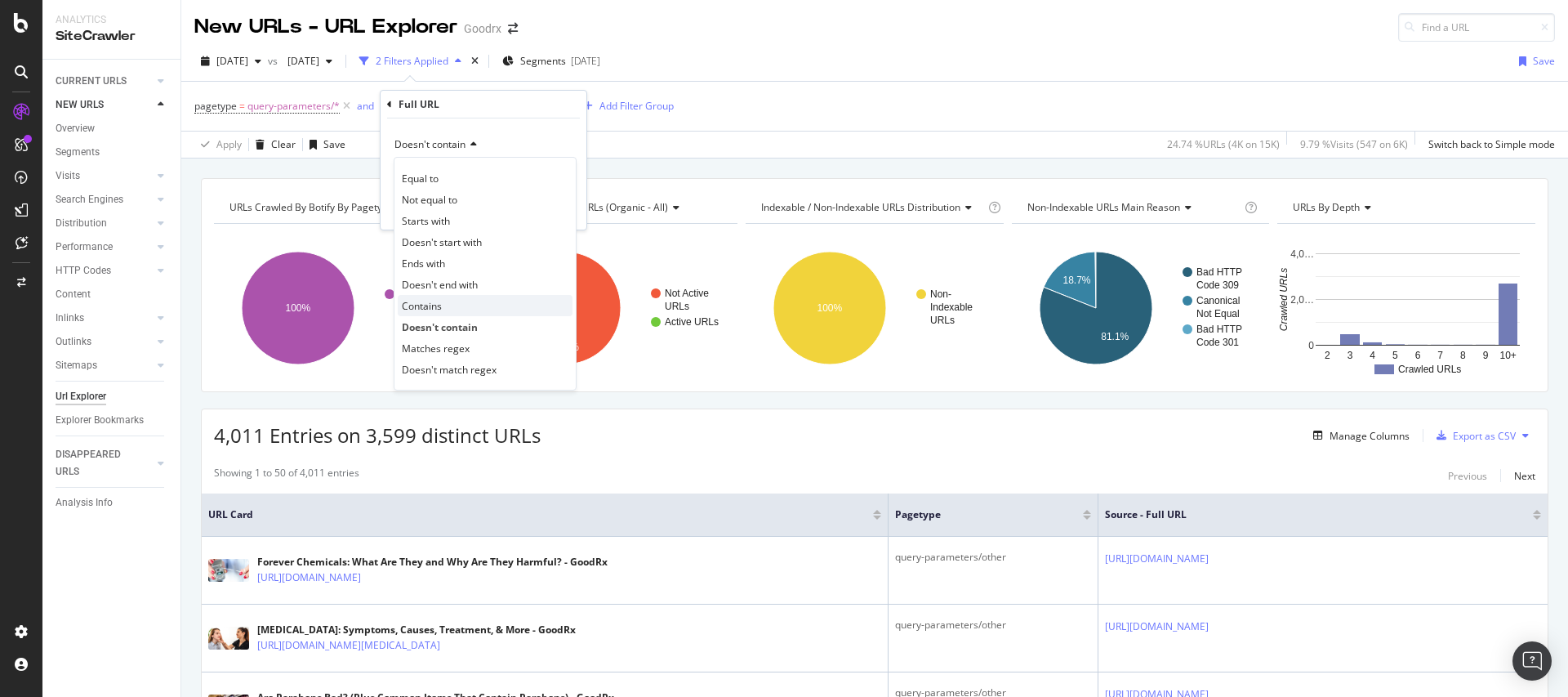
click at [432, 307] on span "Contains" at bounding box center [421, 306] width 40 height 14
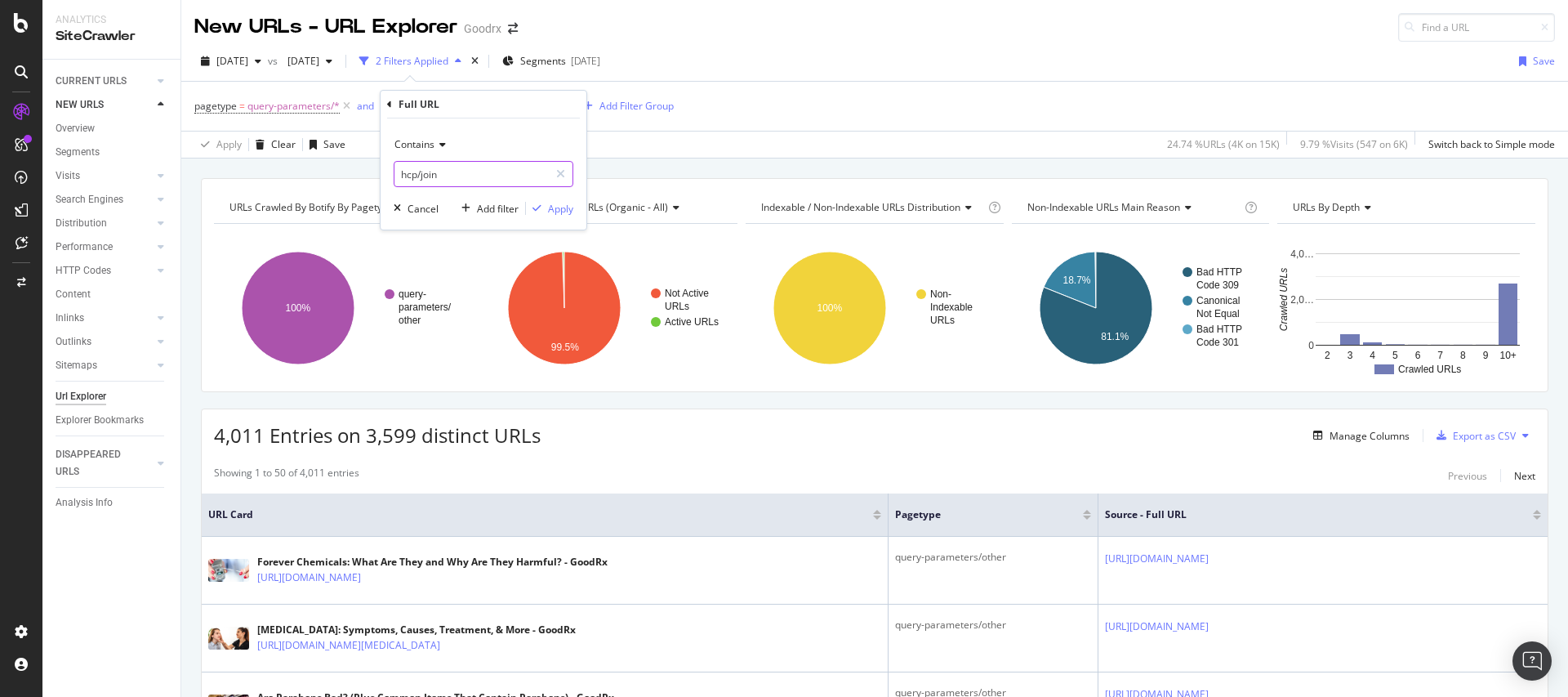
click at [453, 183] on input "hcp/join" at bounding box center [472, 174] width 155 height 26
paste input "rx.com/insurance/medicaid/weight-loss-drug-coverage?"
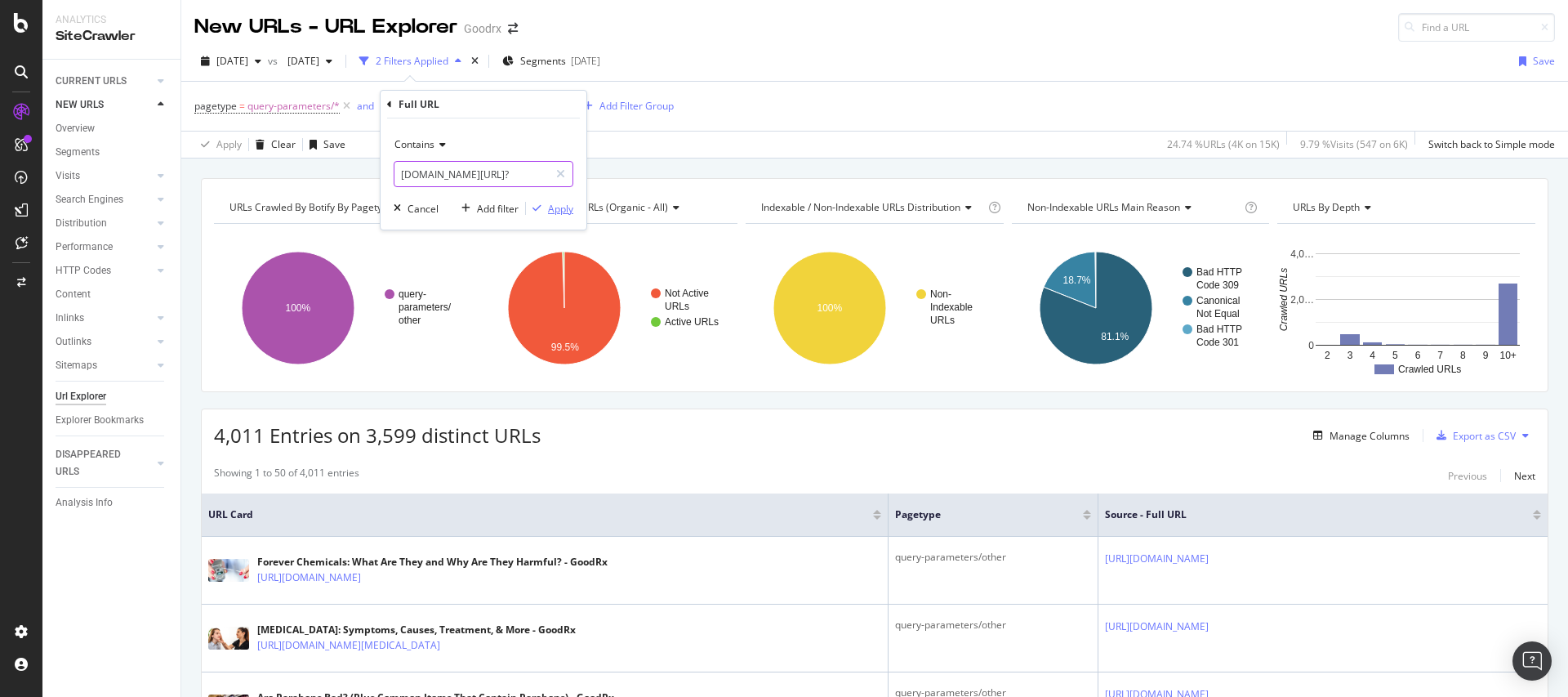
type input "rx.com/insurance/medicaid/weight-loss-drug-coverage?"
click at [561, 205] on div "Apply" at bounding box center [561, 209] width 26 height 14
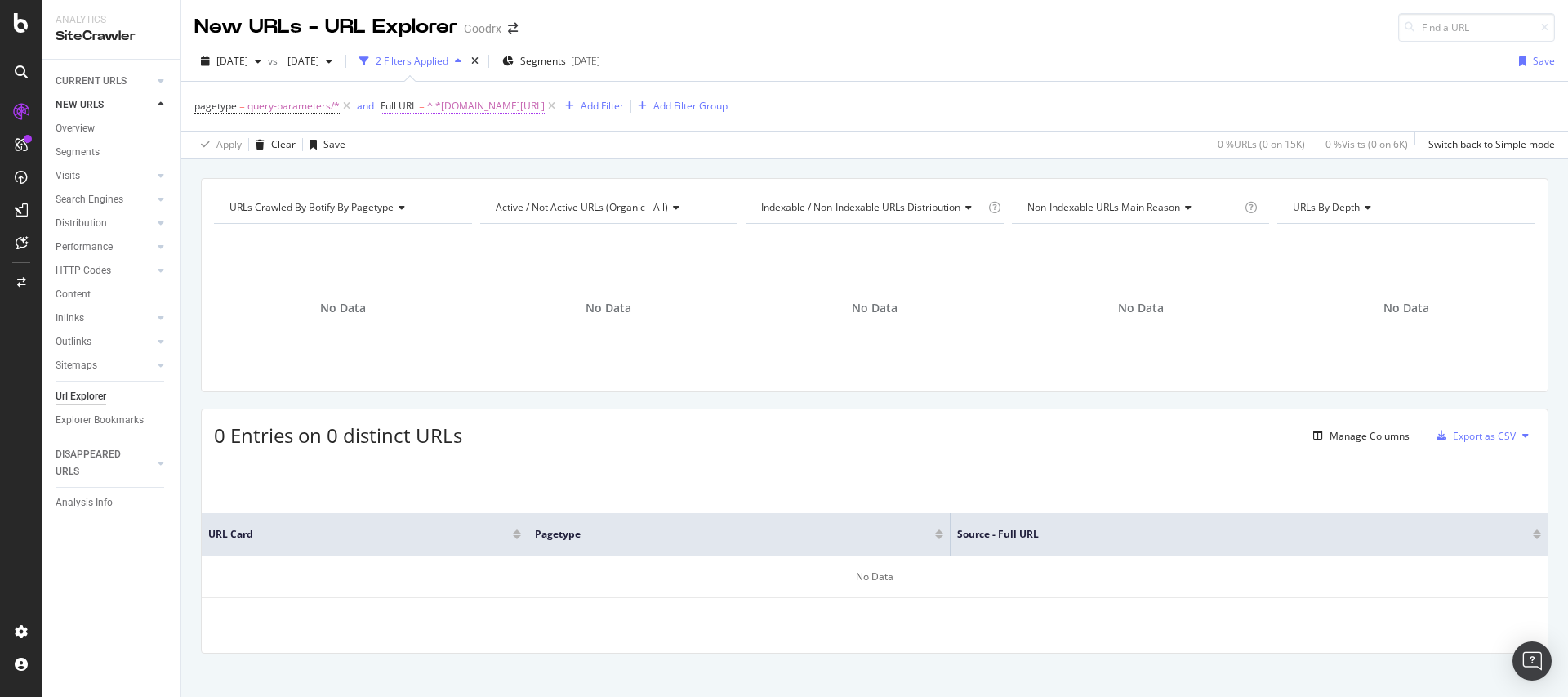
click at [545, 109] on span "^.*rx.com/insurance/medicaid/weight-loss-drug-coverage?.*$" at bounding box center [486, 106] width 118 height 23
drag, startPoint x: 427, startPoint y: 175, endPoint x: 369, endPoint y: 176, distance: 58.0
click at [369, 176] on body "Analytics SiteCrawler CURRENT URLS Overview Movements Segments Visits Analysis …" at bounding box center [784, 348] width 1568 height 697
click at [409, 170] on input "rx.com/insurance/medicaid/weight-loss-drug-coverage?" at bounding box center [472, 174] width 155 height 26
drag, startPoint x: 438, startPoint y: 177, endPoint x: 383, endPoint y: 173, distance: 55.1
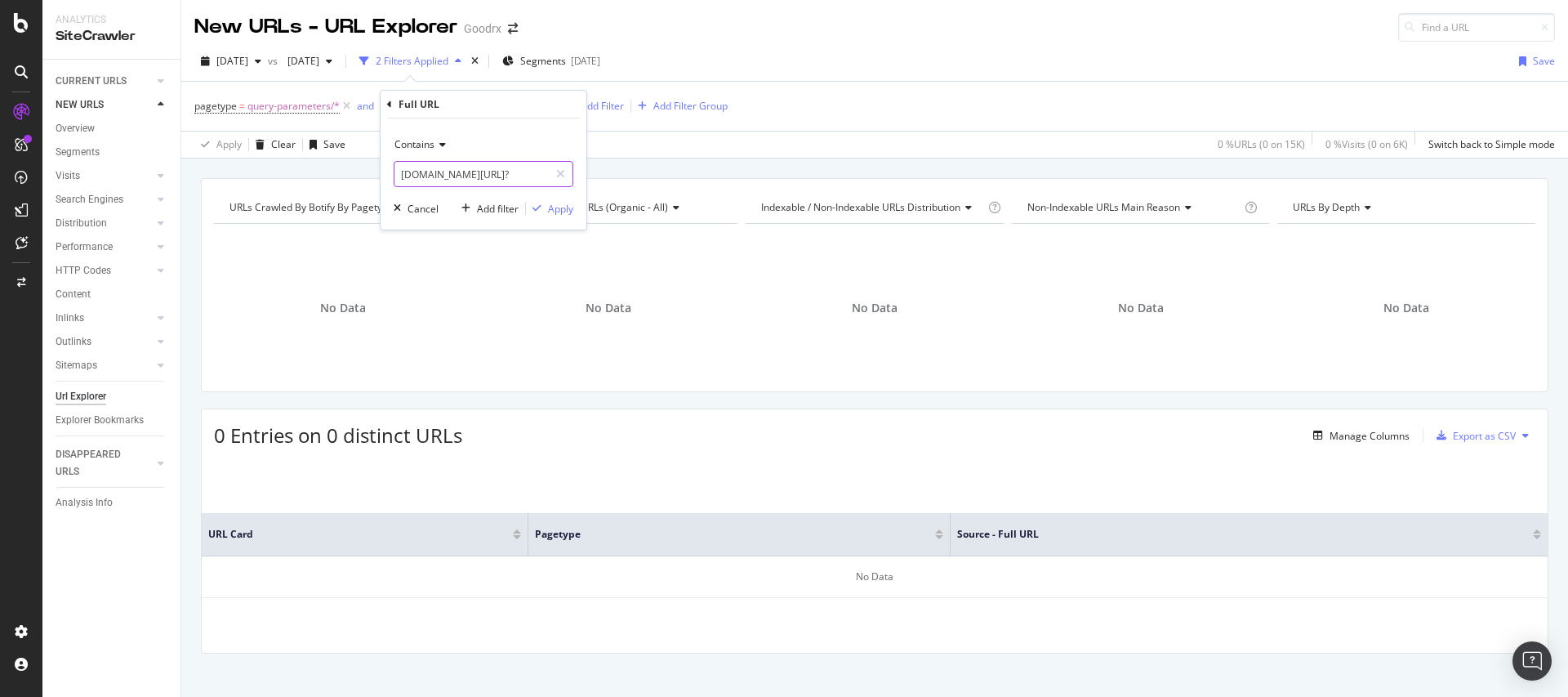
click at [383, 173] on div "Contains rx.com/insurance/medicaid/weight-loss-drug-coverage? Cancel Add filter…" at bounding box center [484, 174] width 206 height 111
type input "nsurance/medicaid/weight-loss-drug-coverage?"
click at [556, 210] on div "Apply" at bounding box center [561, 209] width 26 height 14
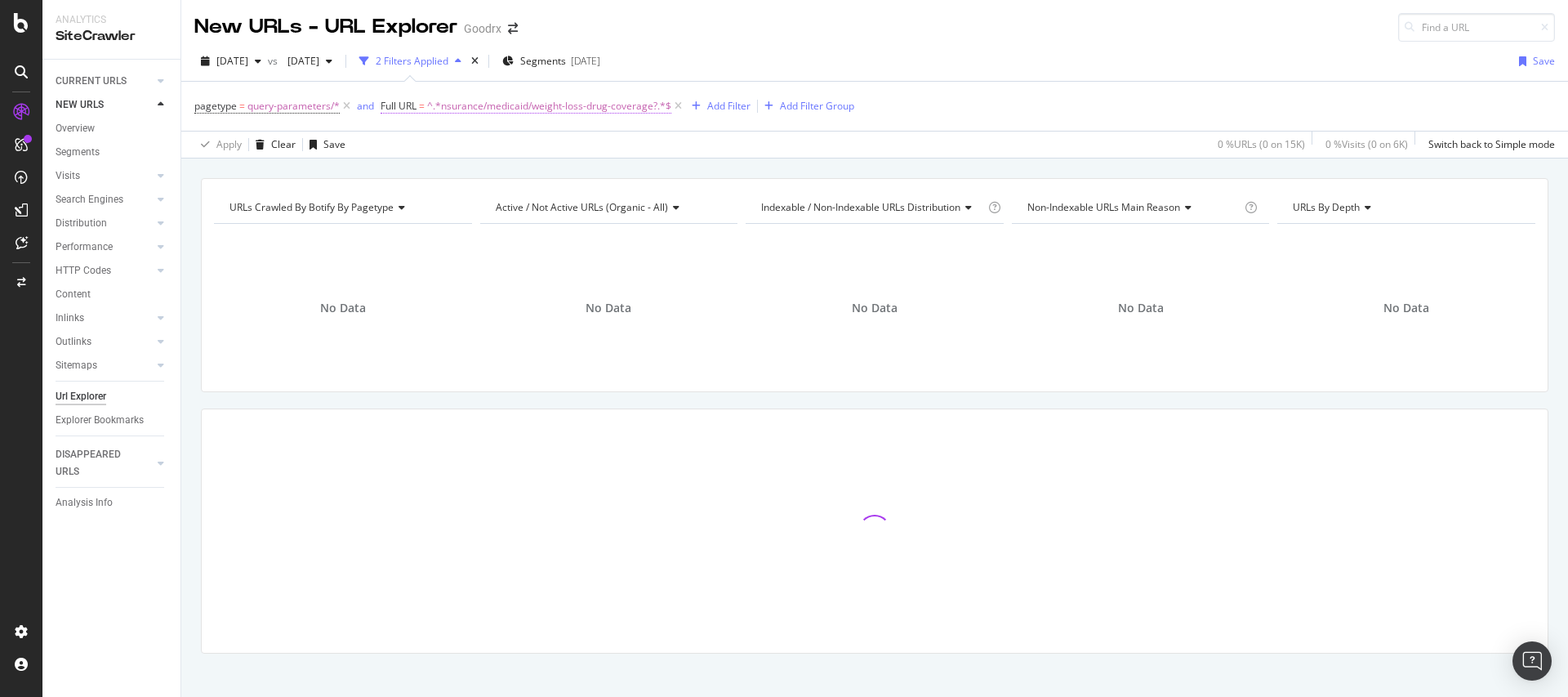
click at [603, 108] on span "^.*nsurance/medicaid/weight-loss-drug-coverage?.*$" at bounding box center [549, 106] width 244 height 23
drag, startPoint x: 521, startPoint y: 178, endPoint x: 639, endPoint y: 177, distance: 118.0
click at [639, 177] on body "Analytics SiteCrawler CURRENT URLS Overview Movements Segments Visits Analysis …" at bounding box center [784, 348] width 1568 height 697
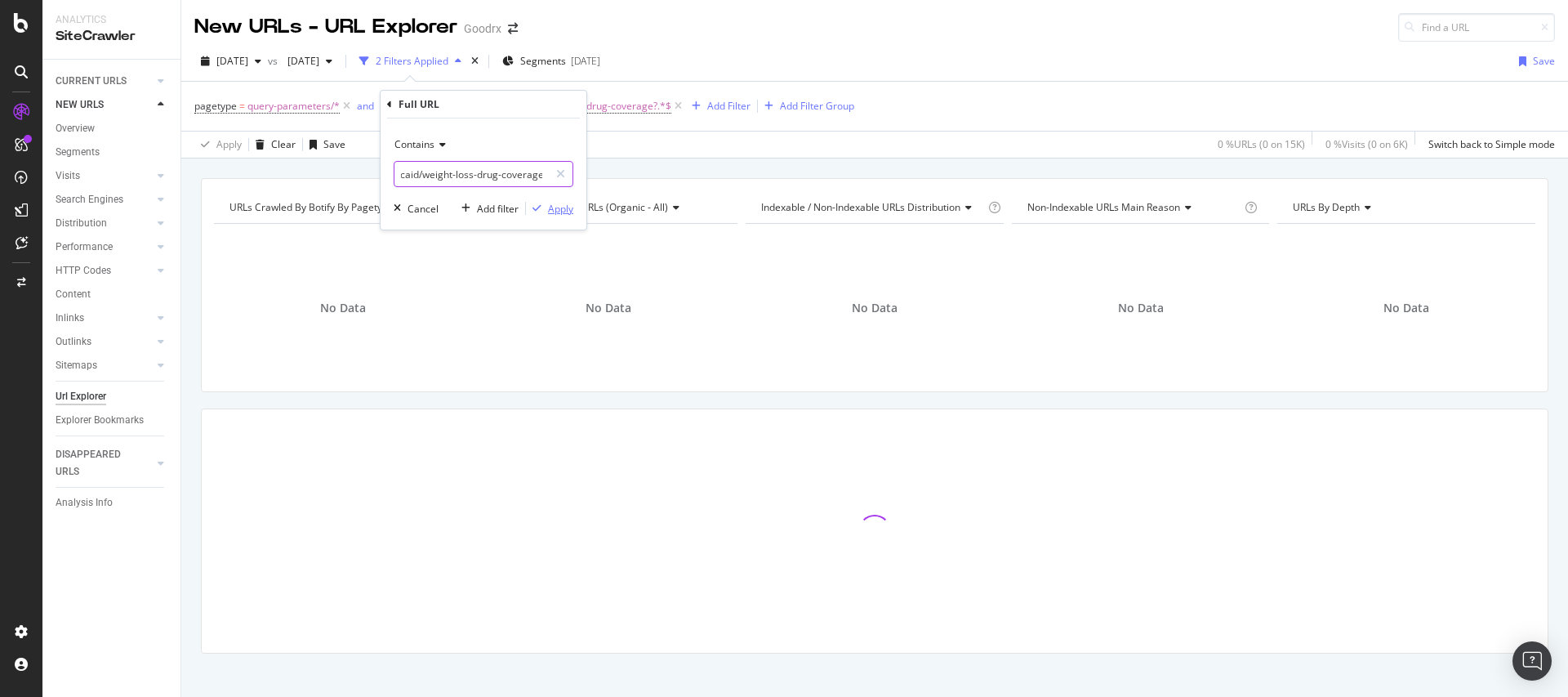
type input "nsurance/medicaid/weight-loss-drug-coverage"
click at [564, 207] on div "Apply" at bounding box center [561, 209] width 26 height 14
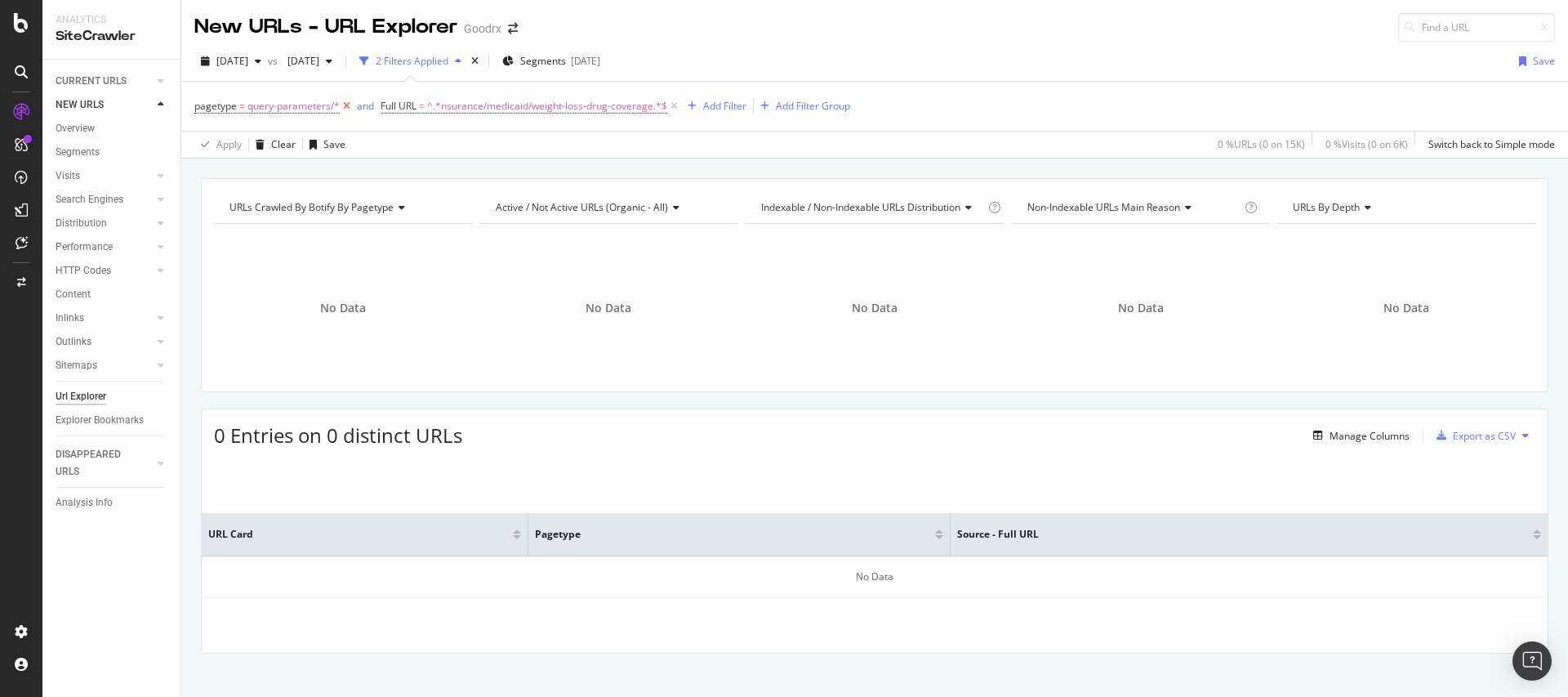
click at [348, 107] on icon at bounding box center [347, 106] width 14 height 16
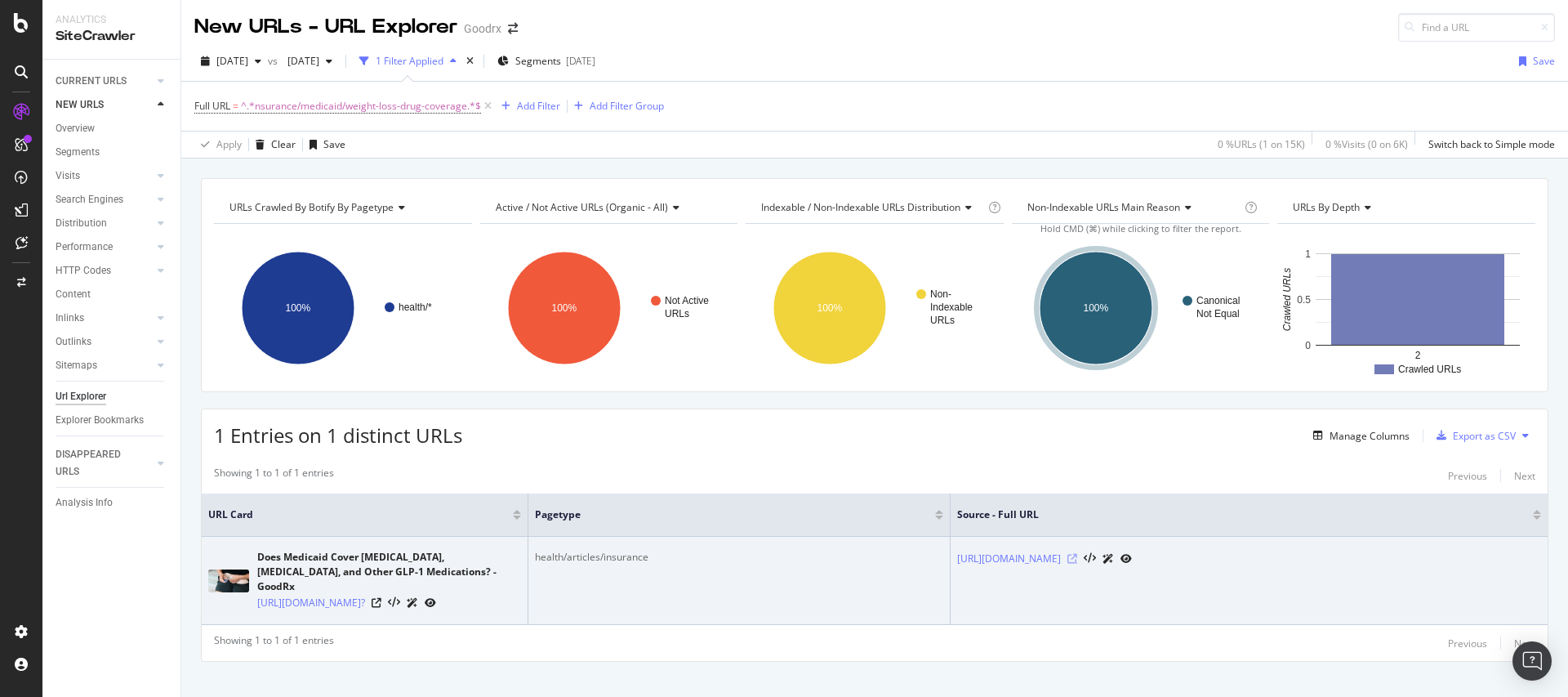
click at [1077, 558] on icon at bounding box center [1072, 559] width 10 height 10
click at [382, 598] on icon at bounding box center [377, 603] width 10 height 10
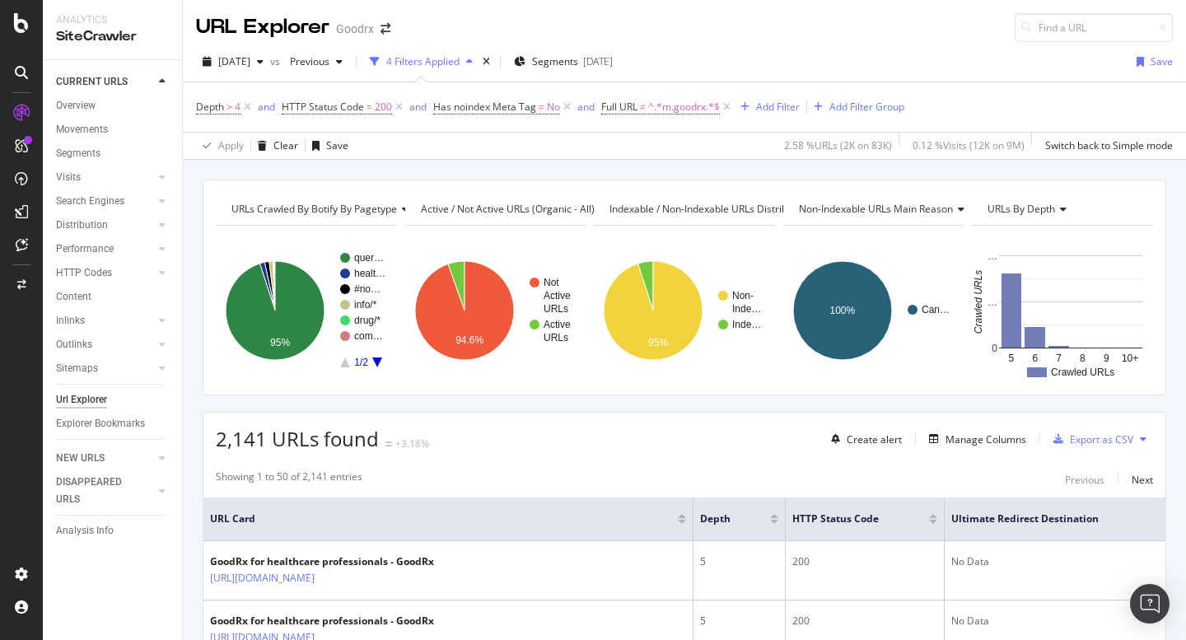
click at [717, 36] on div "URL Explorer Goodrx" at bounding box center [685, 21] width 1004 height 42
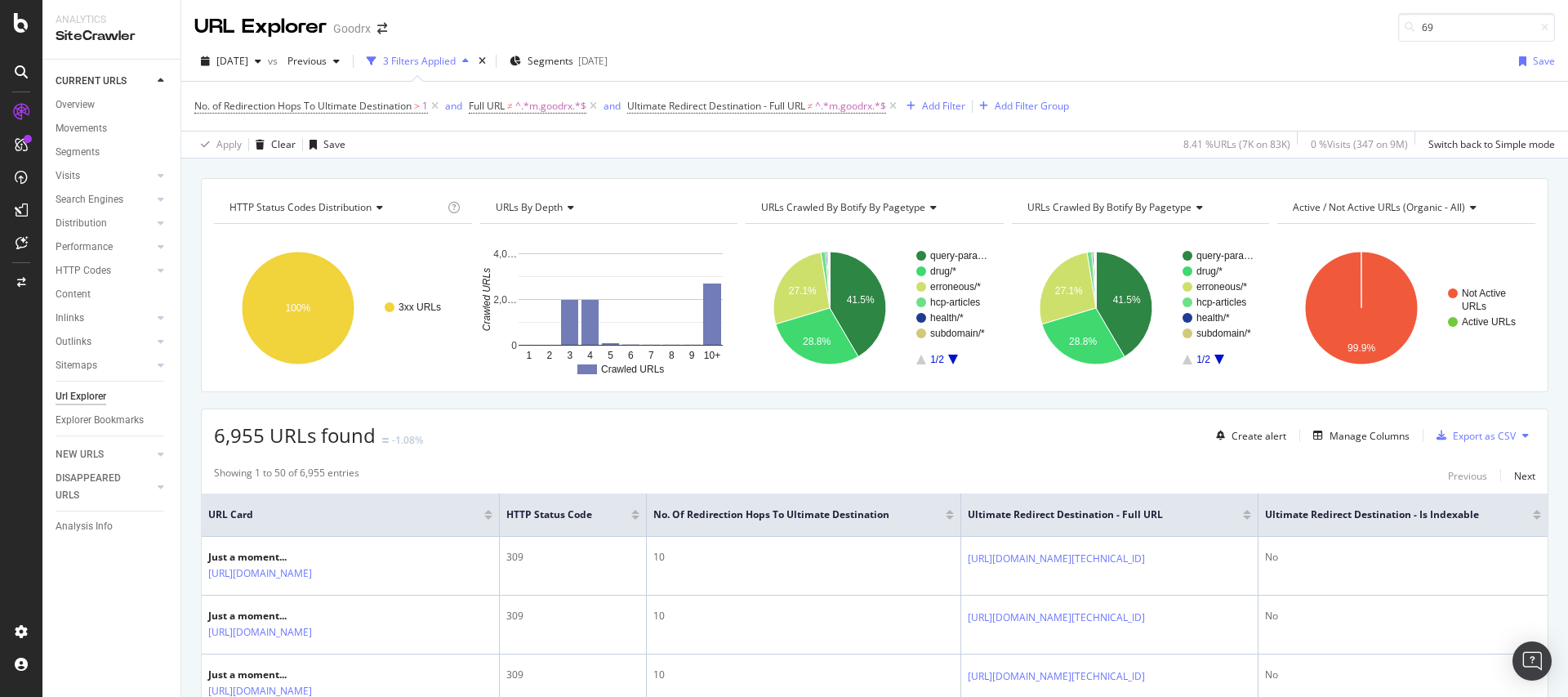
click at [610, 14] on div "URL Explorer Goodrx 69" at bounding box center [874, 21] width 1387 height 42
click at [1431, 26] on input "69" at bounding box center [1477, 27] width 157 height 29
type input "6"
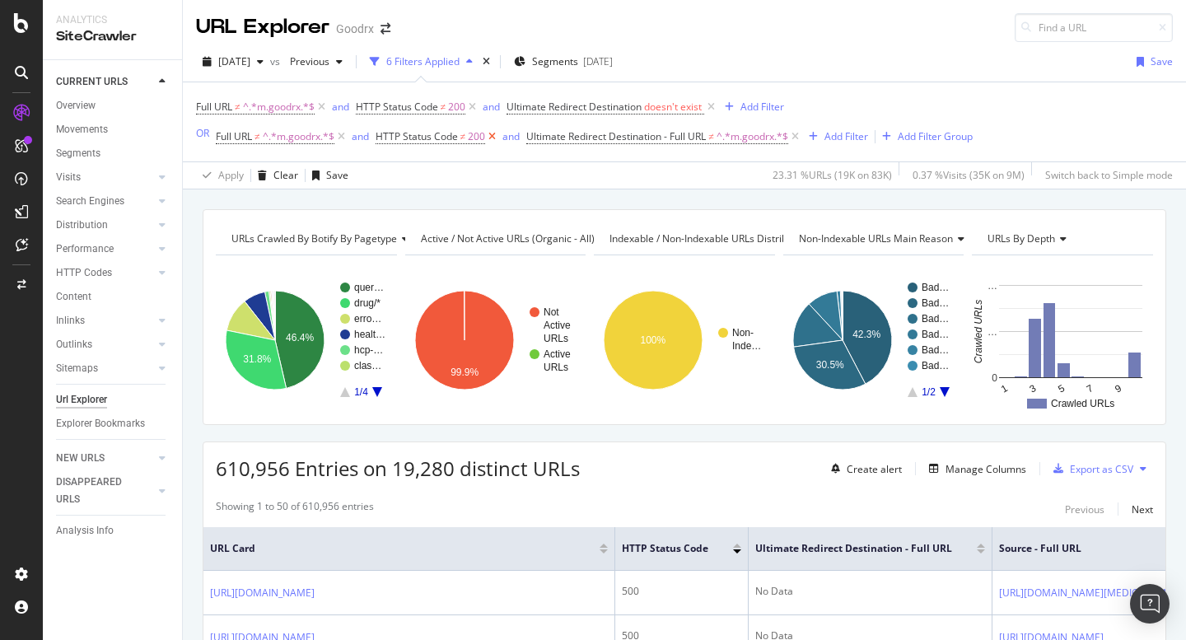
click at [496, 138] on icon at bounding box center [492, 137] width 14 height 16
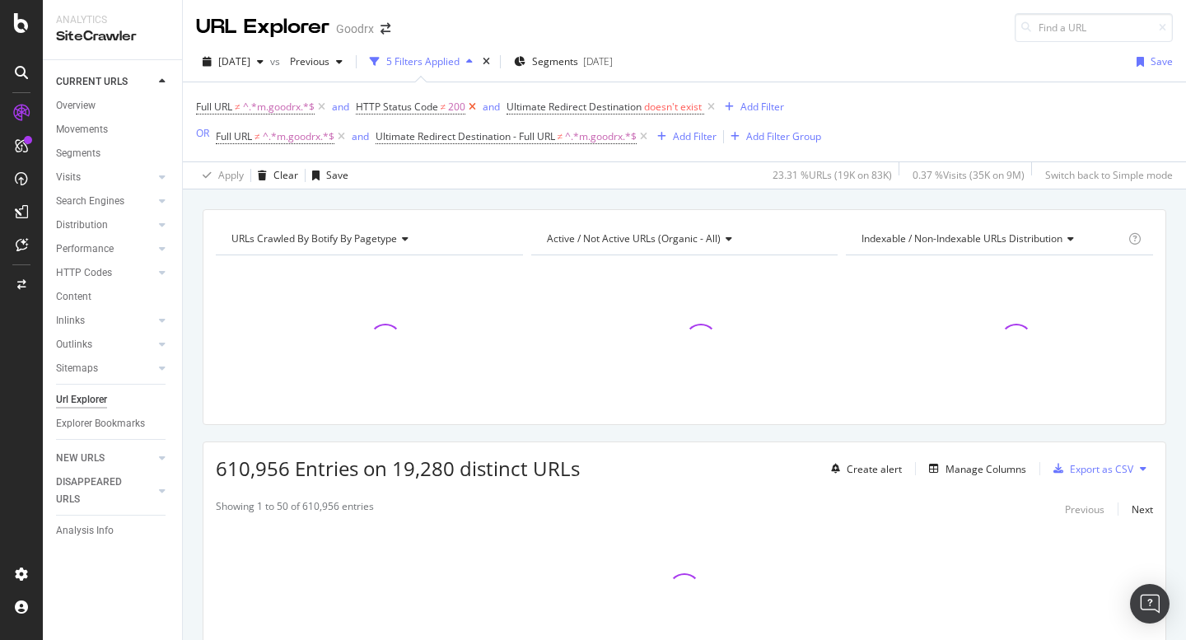
click at [469, 108] on icon at bounding box center [473, 107] width 14 height 16
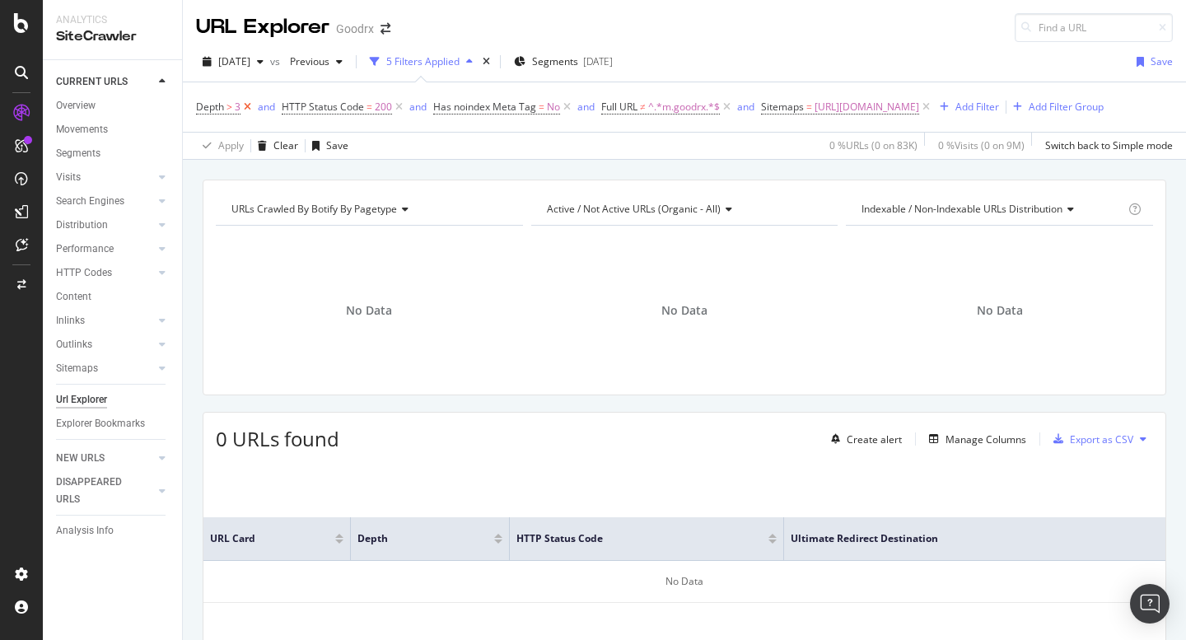
click at [250, 108] on icon at bounding box center [248, 107] width 14 height 16
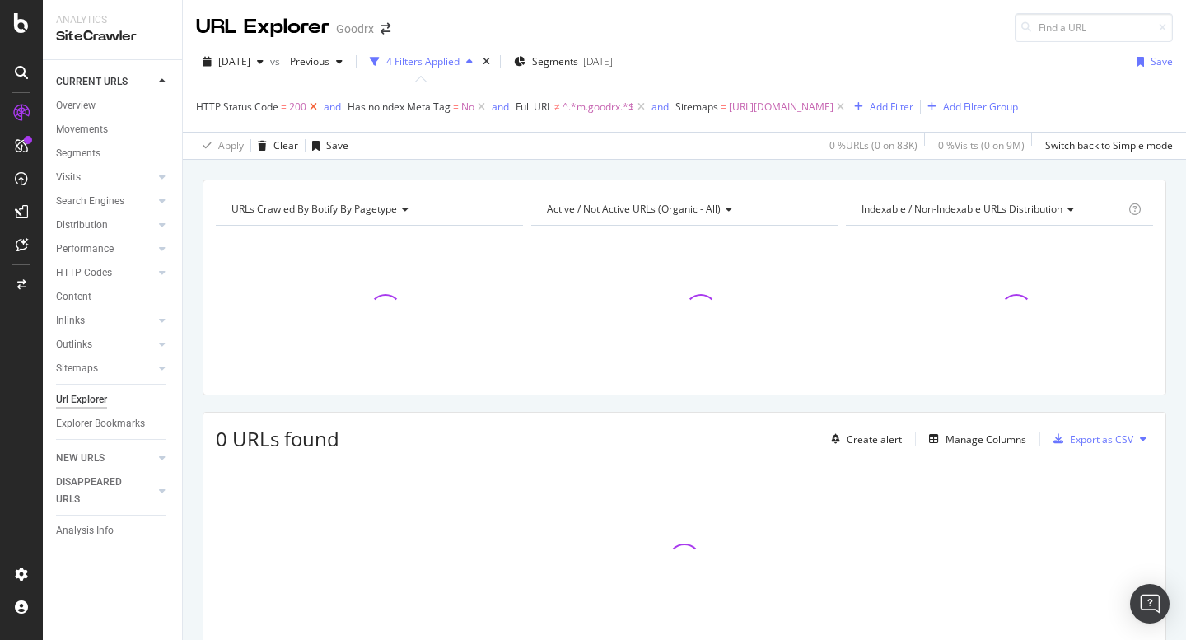
click at [312, 108] on icon at bounding box center [313, 107] width 14 height 16
click at [315, 110] on span "No" at bounding box center [316, 107] width 13 height 23
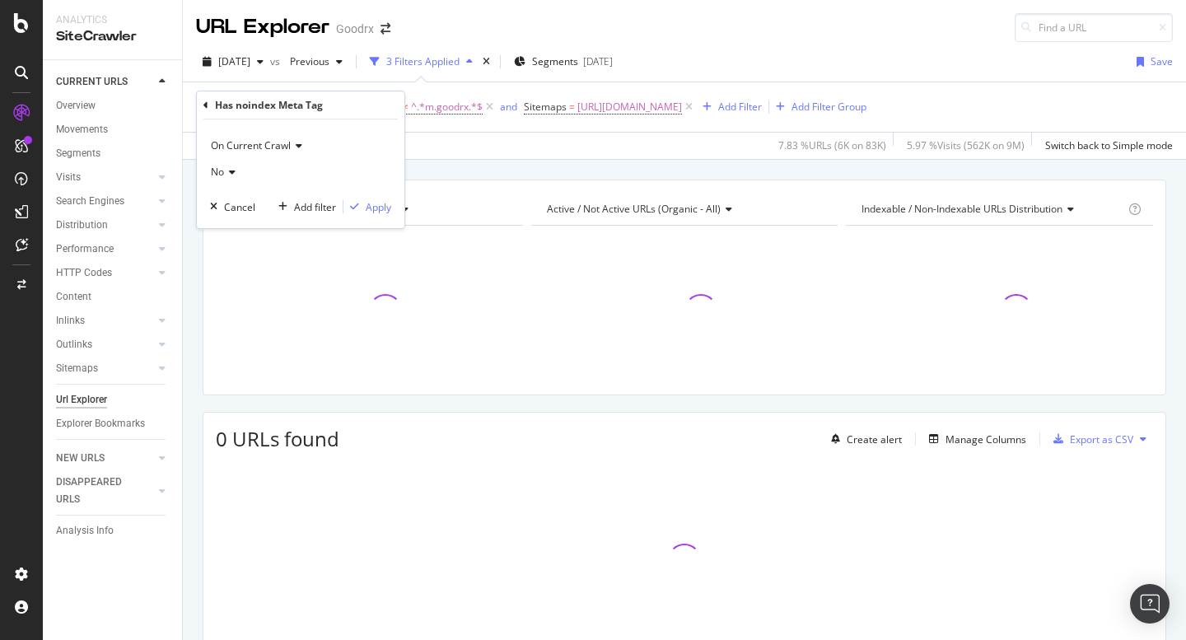
click at [476, 163] on div "URLs Crawled By Botify By pagetype Chart (by Value) Table Expand Export as CSV …" at bounding box center [685, 180] width 1004 height 40
click at [330, 106] on icon at bounding box center [330, 107] width 14 height 16
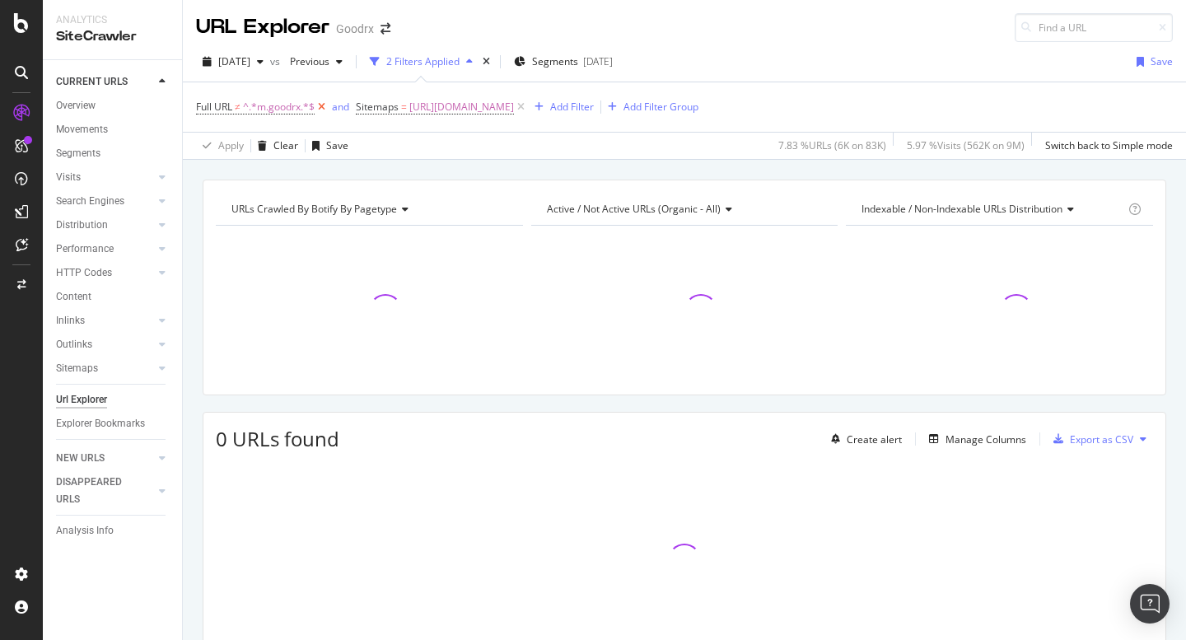
click at [324, 109] on icon at bounding box center [322, 107] width 14 height 16
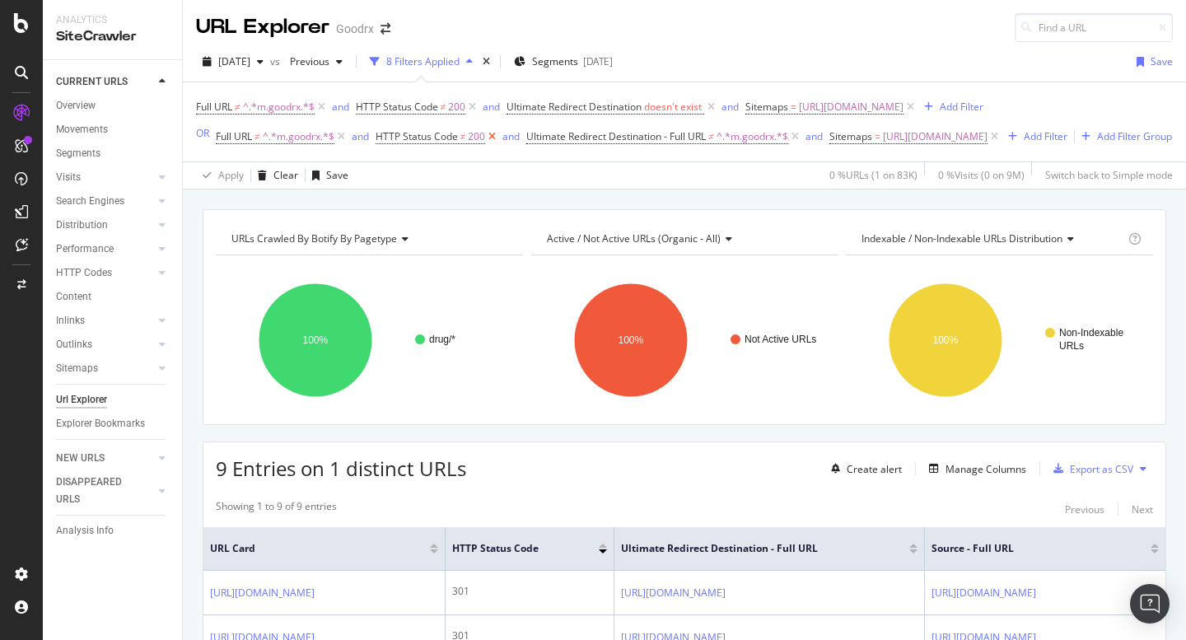
click at [490, 136] on icon at bounding box center [492, 137] width 14 height 16
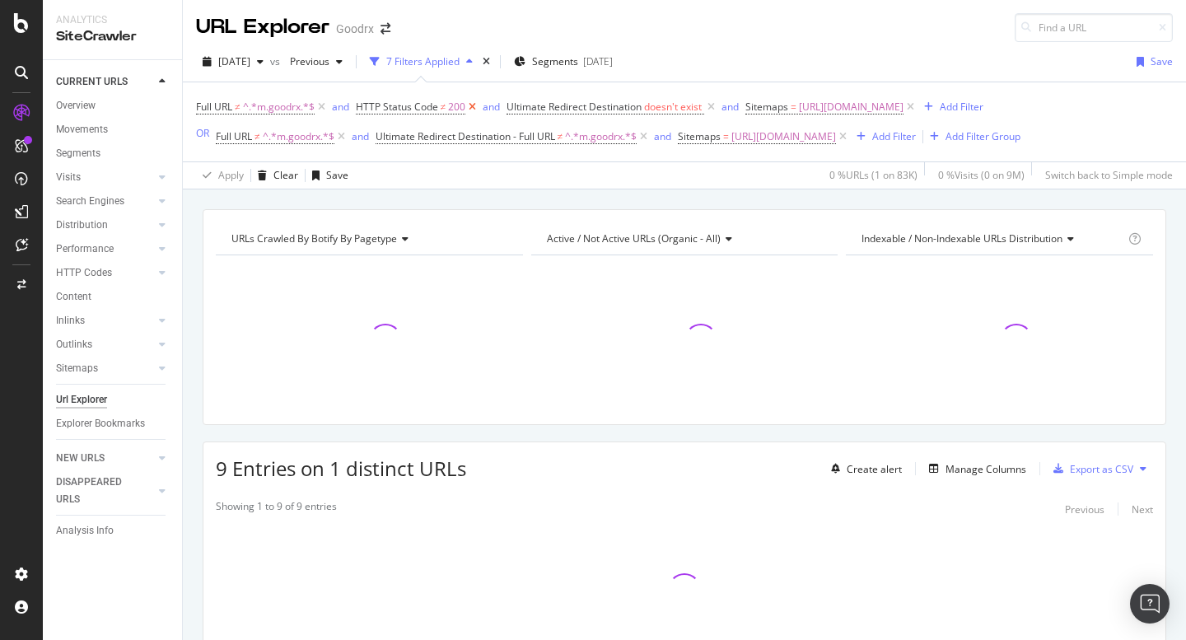
click at [475, 106] on icon at bounding box center [473, 107] width 14 height 16
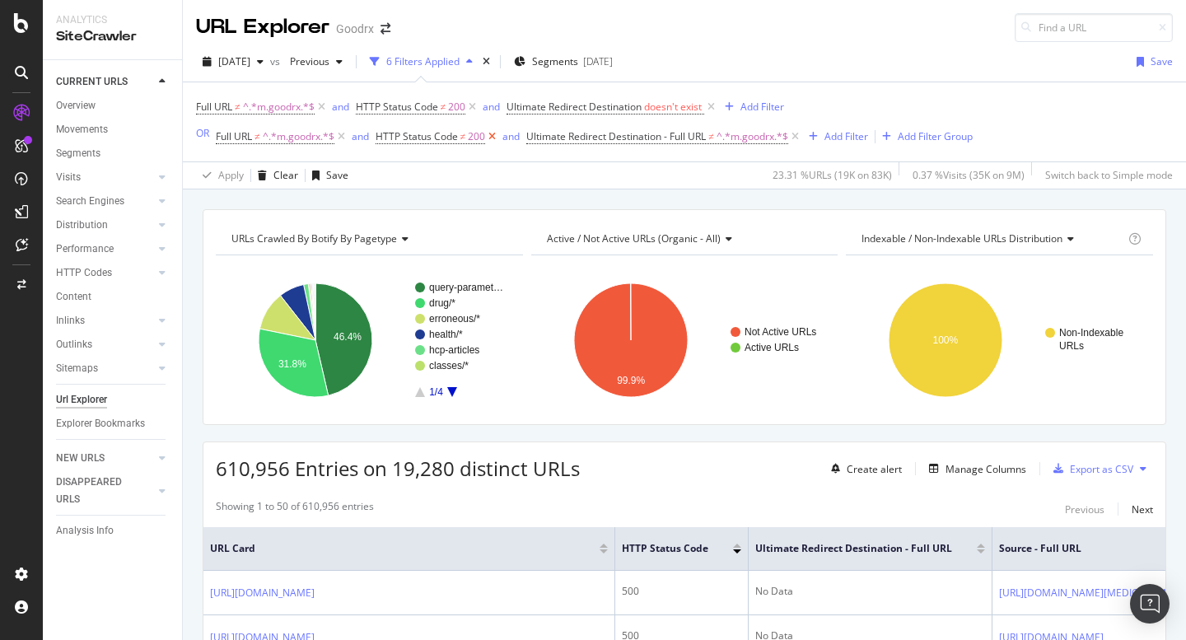
click at [495, 135] on icon at bounding box center [492, 137] width 14 height 16
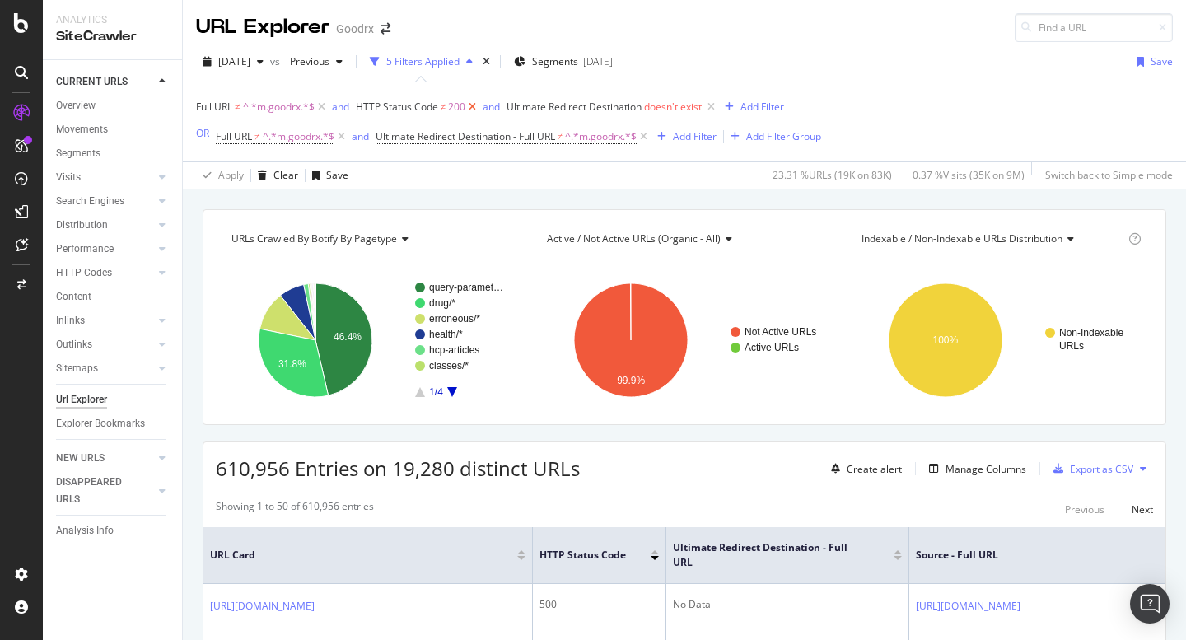
click at [477, 107] on icon at bounding box center [473, 107] width 14 height 16
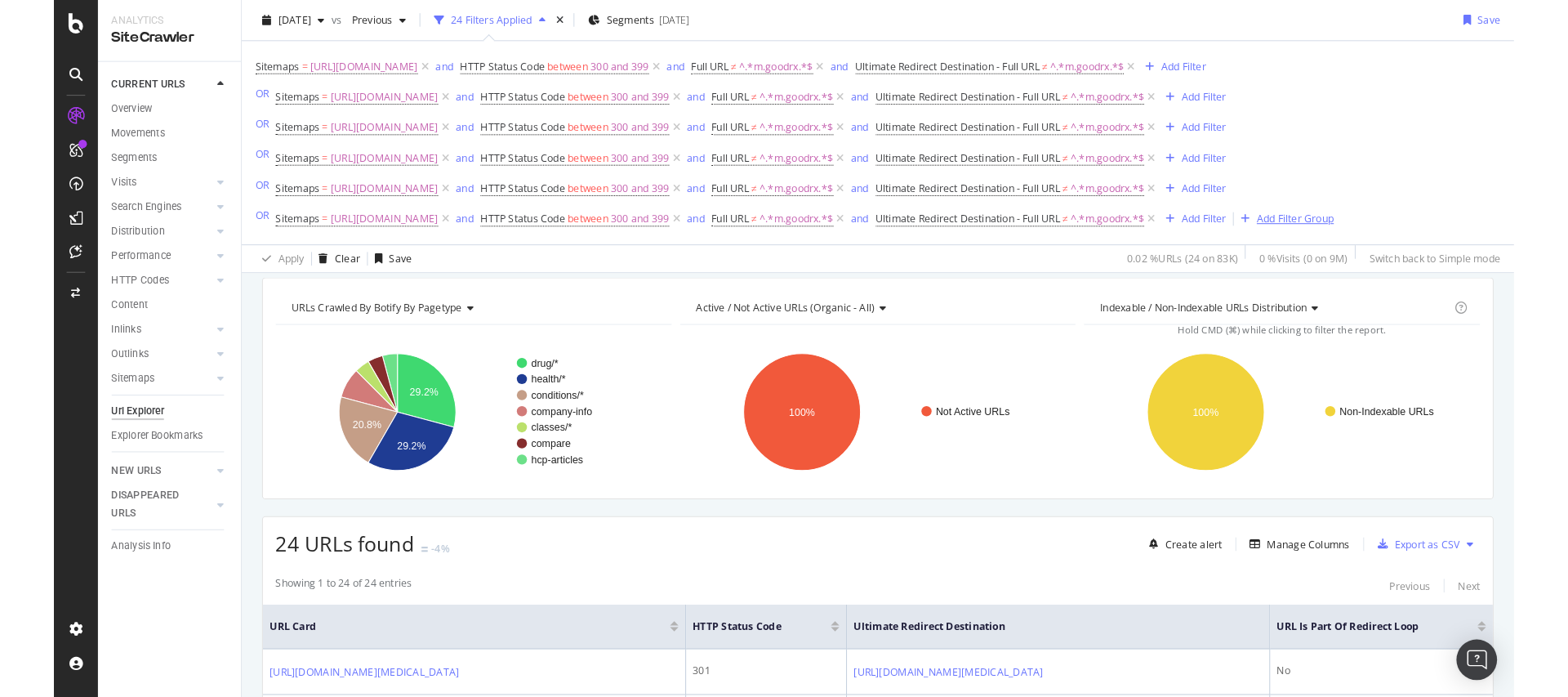
scroll to position [37, 0]
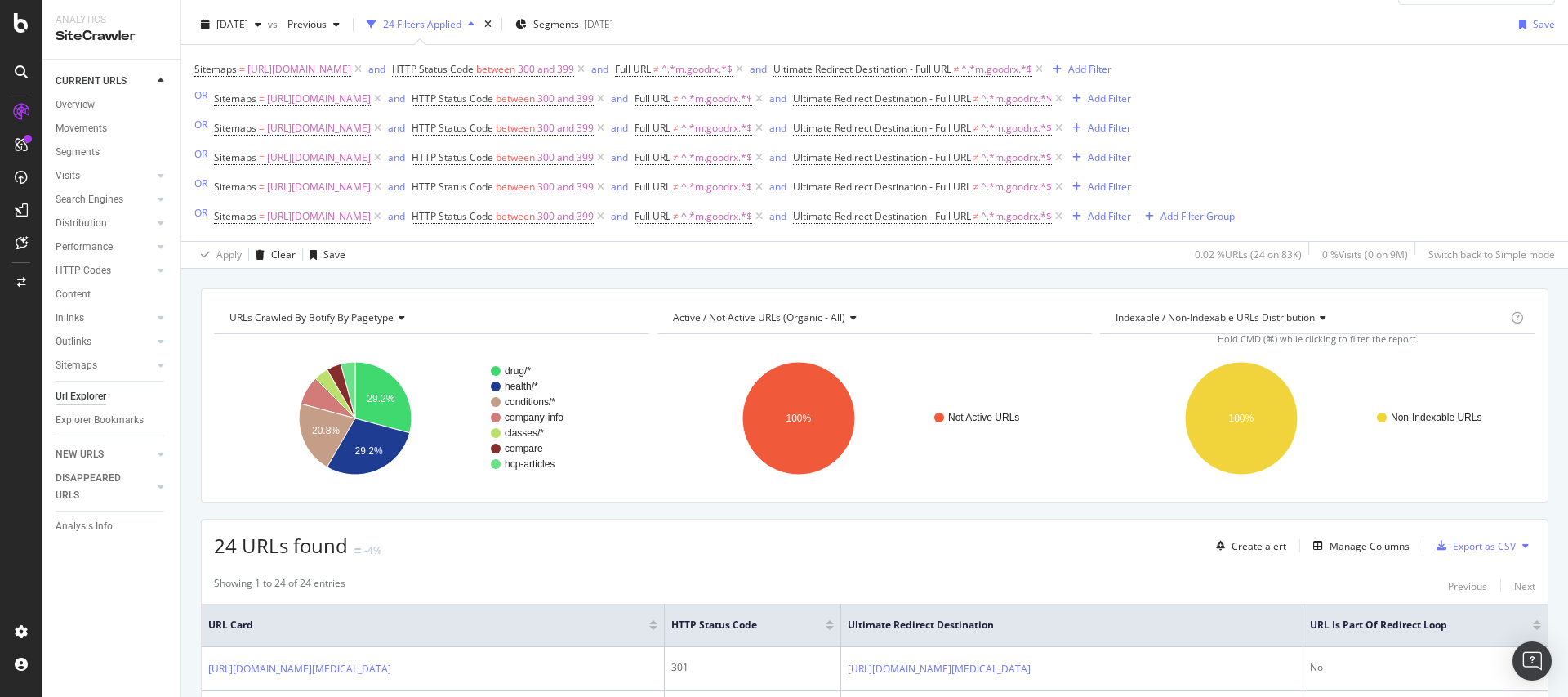
click at [716, 35] on div "2025 Aug. 29th vs Previous 24 Filters Applied Segments 2025-08-13 Save" at bounding box center [874, 28] width 1387 height 33
click at [588, 65] on icon at bounding box center [581, 69] width 14 height 16
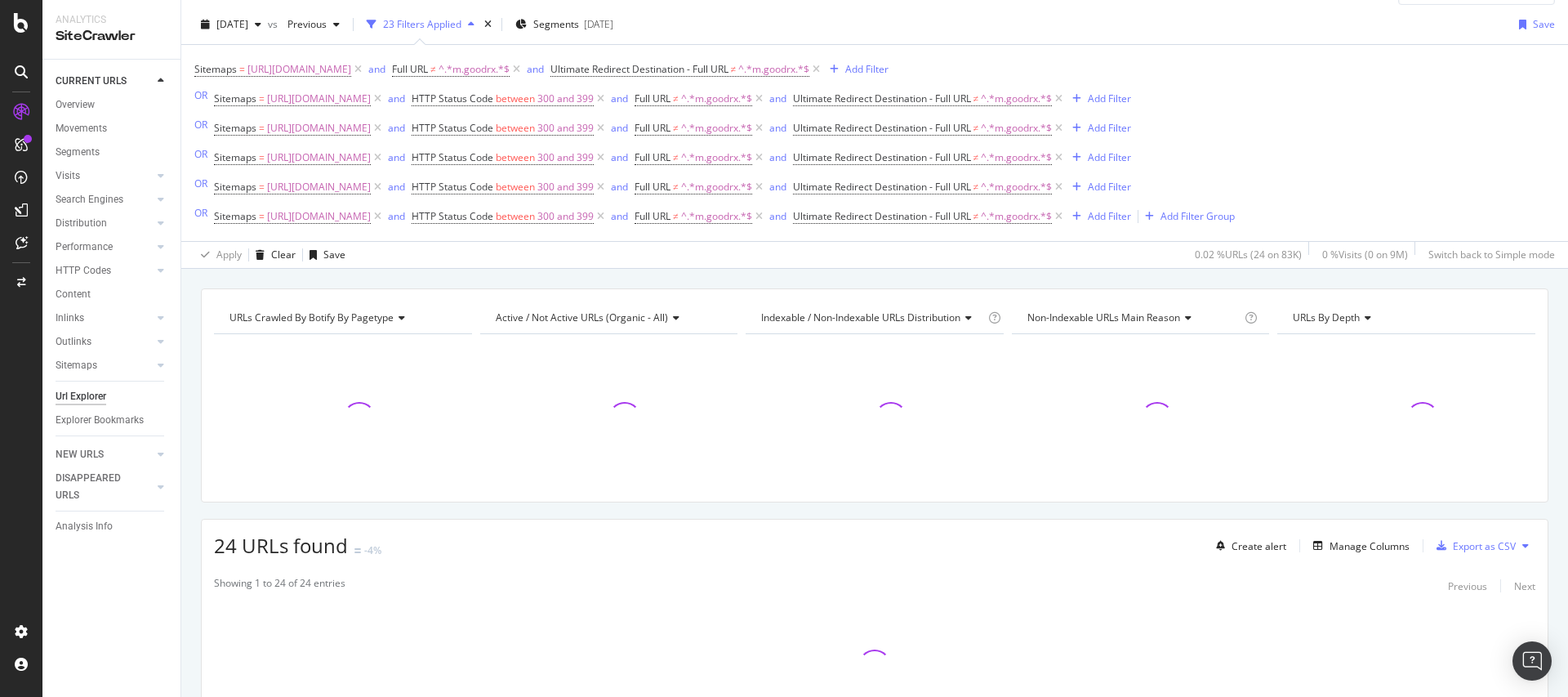
click at [608, 97] on icon at bounding box center [601, 98] width 14 height 16
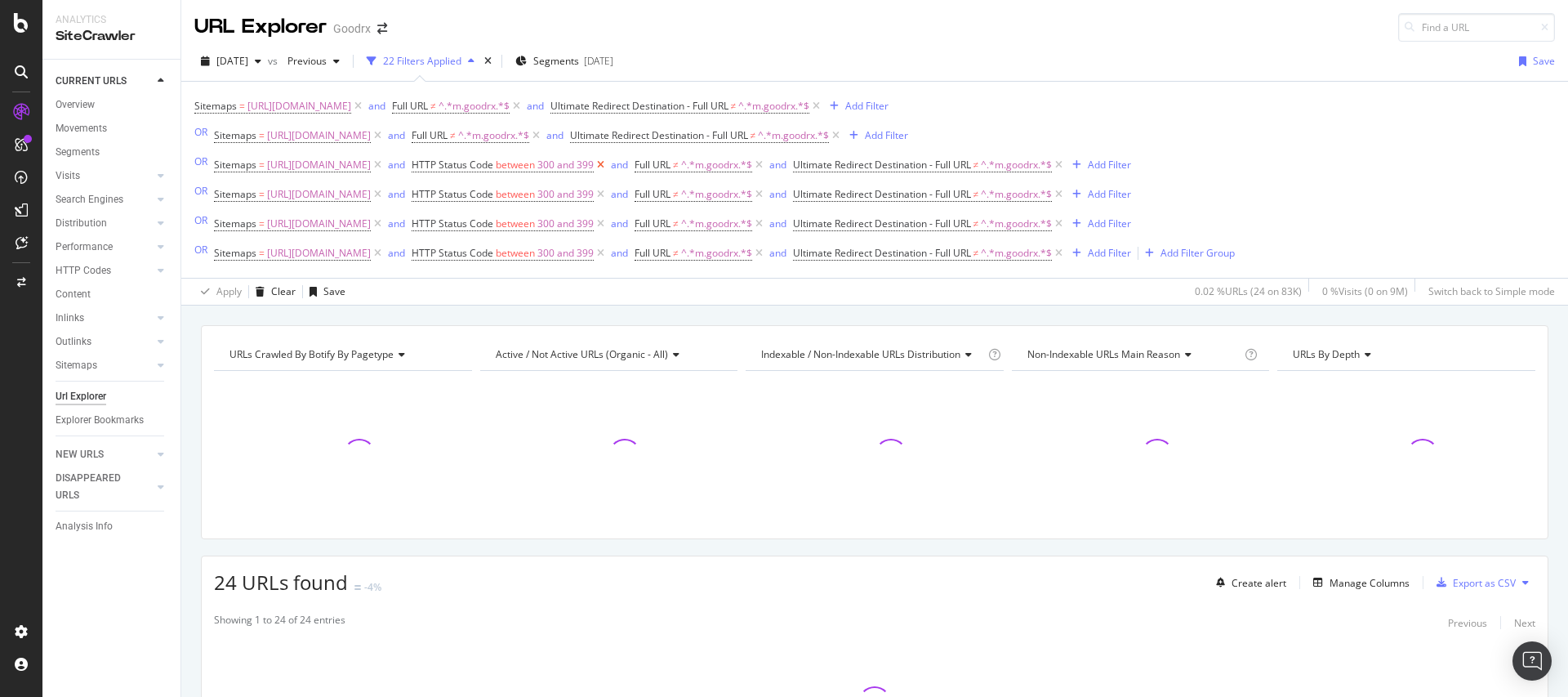
click at [608, 164] on icon at bounding box center [601, 165] width 14 height 16
click at [608, 192] on icon at bounding box center [601, 194] width 14 height 16
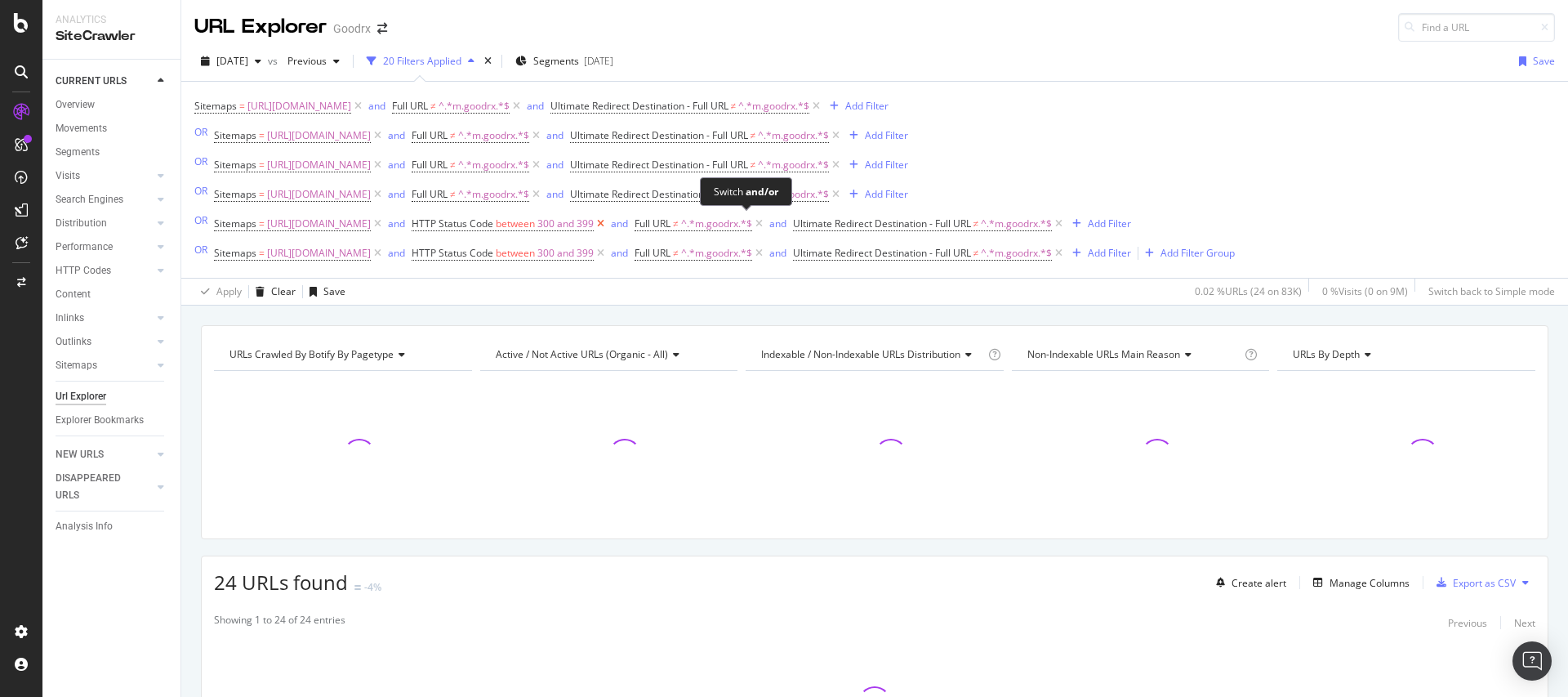
click at [608, 225] on icon at bounding box center [601, 224] width 14 height 16
click at [608, 251] on icon at bounding box center [601, 253] width 14 height 16
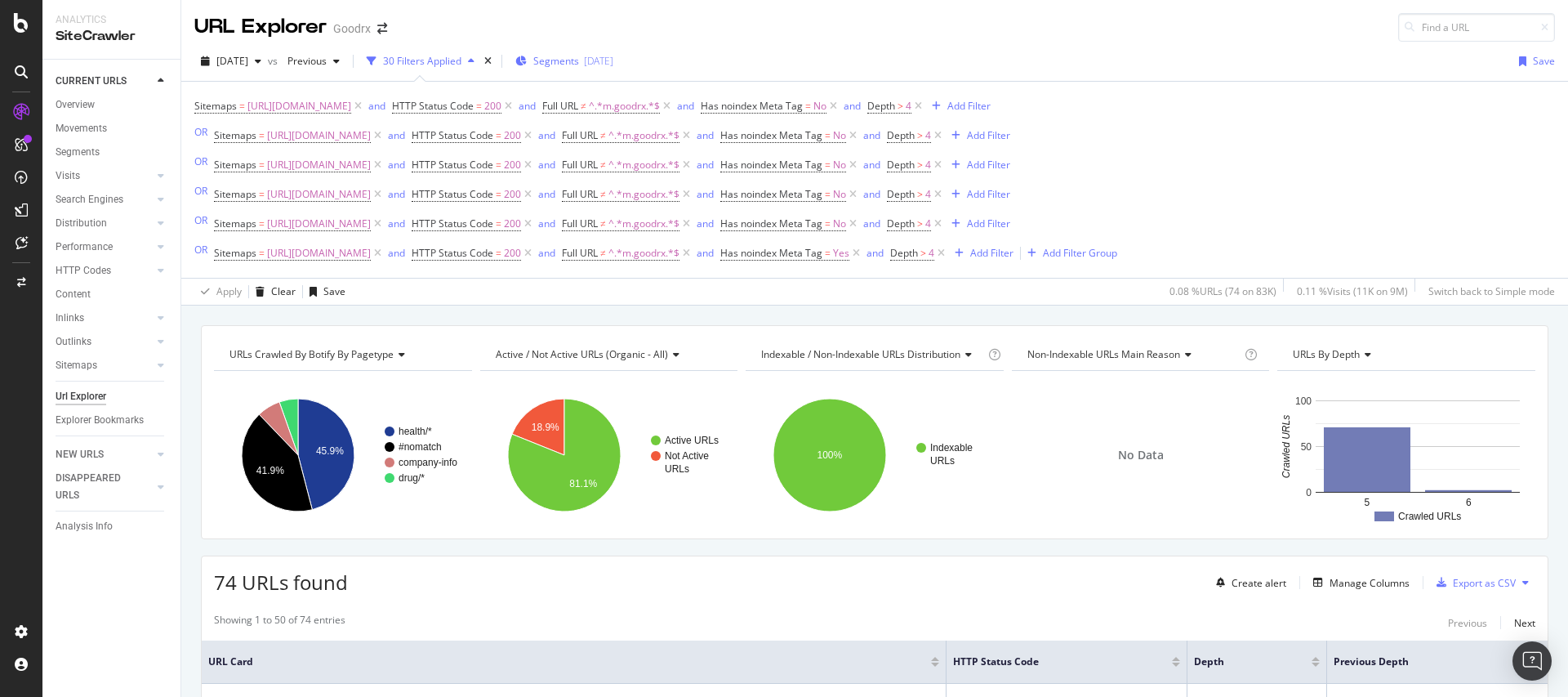
click at [619, 49] on button "Segments 2025-08-13" at bounding box center [564, 61] width 111 height 26
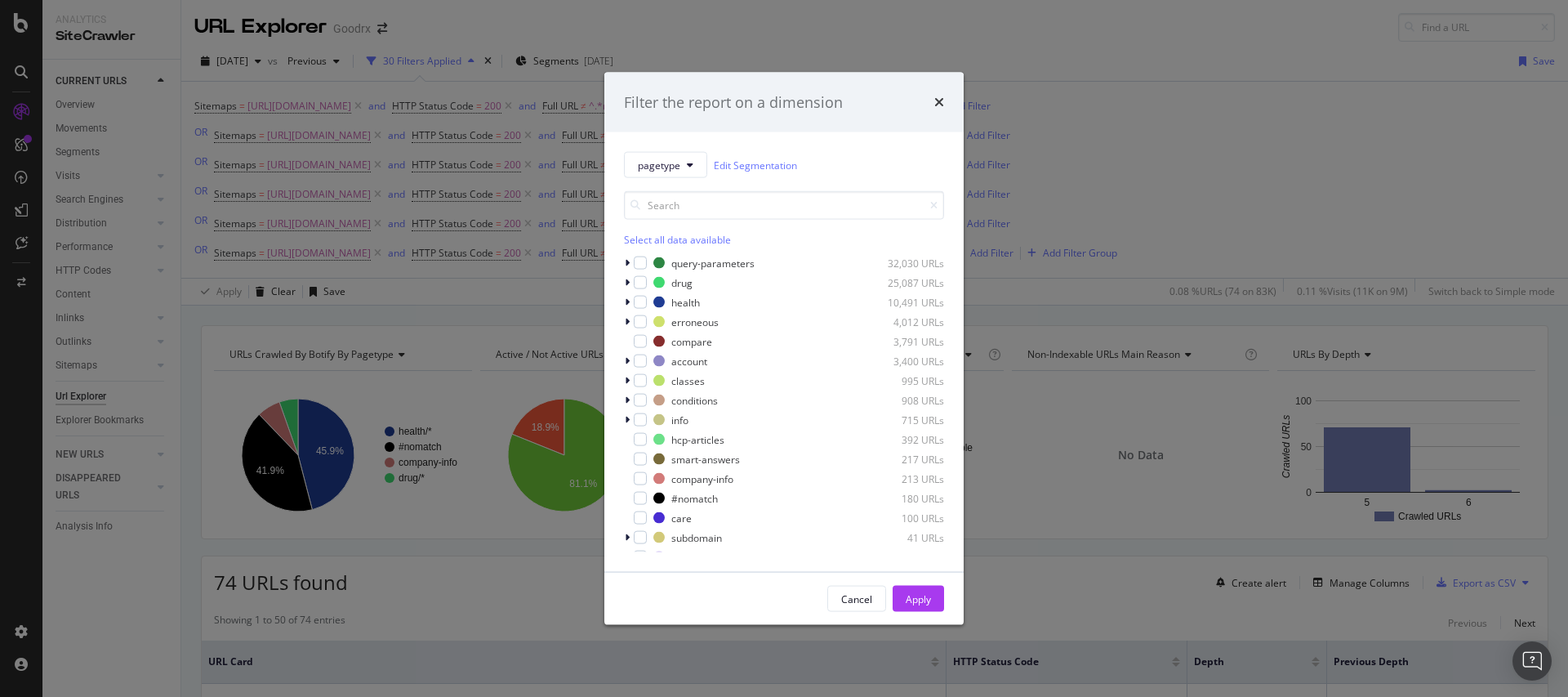
click at [902, 36] on div "Filter the report on a dimension pagetype Edit Segmentation Select all data ava…" at bounding box center [784, 348] width 1568 height 697
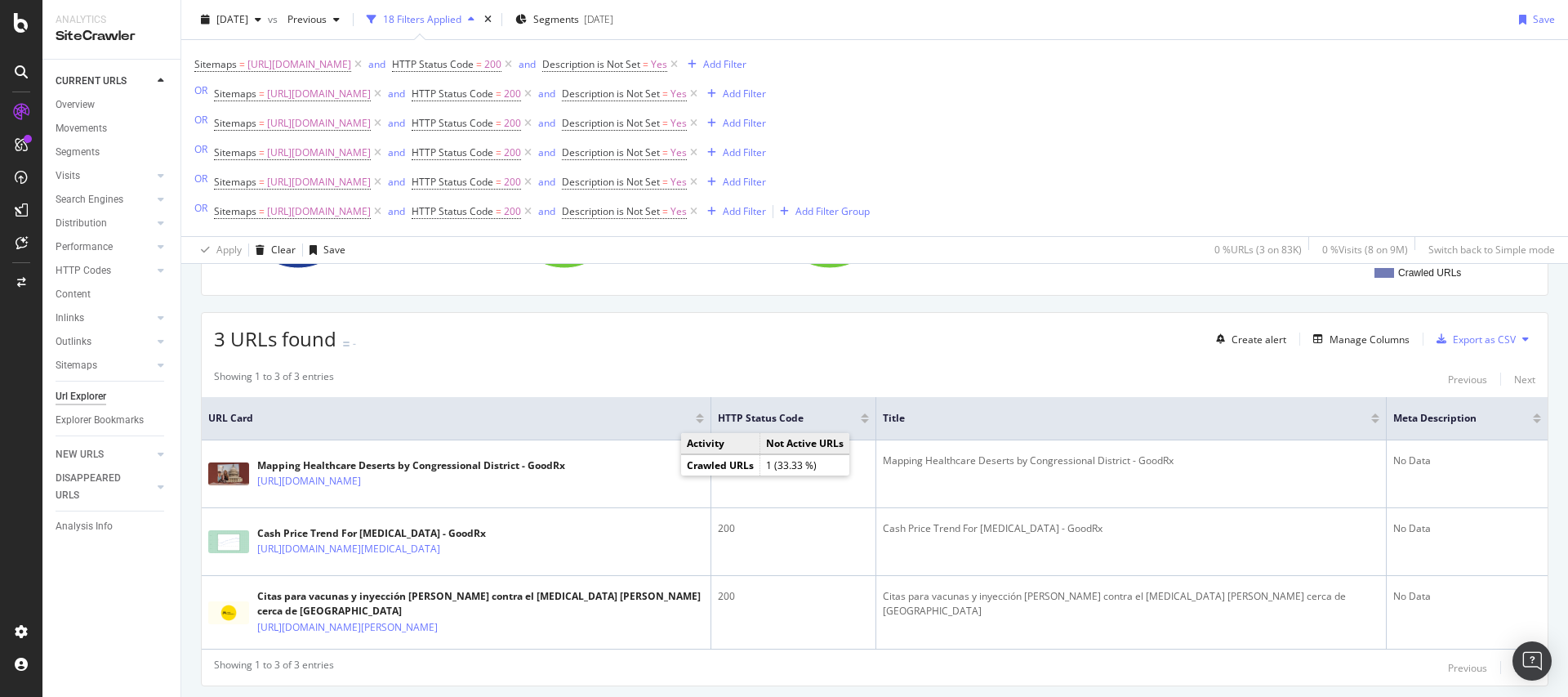
scroll to position [245, 0]
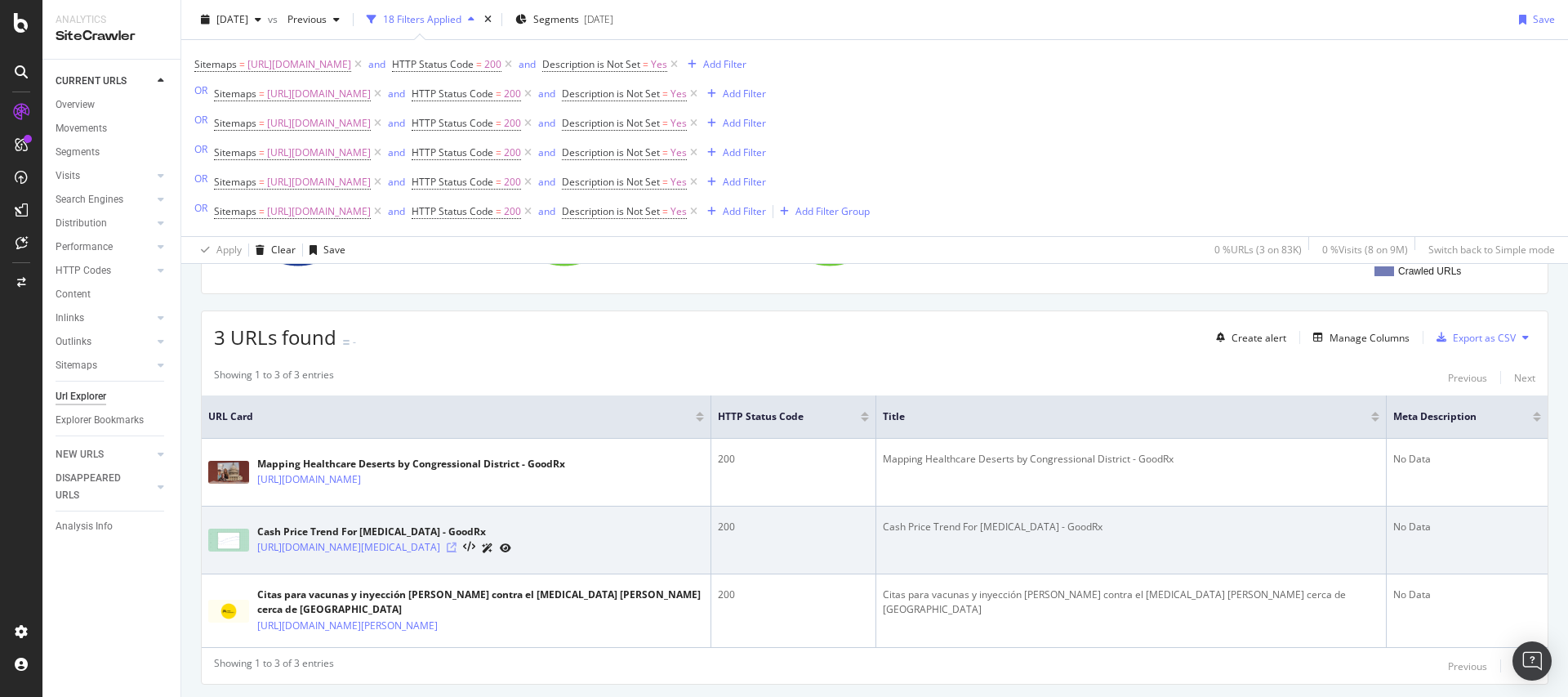
click at [457, 552] on icon at bounding box center [452, 547] width 10 height 10
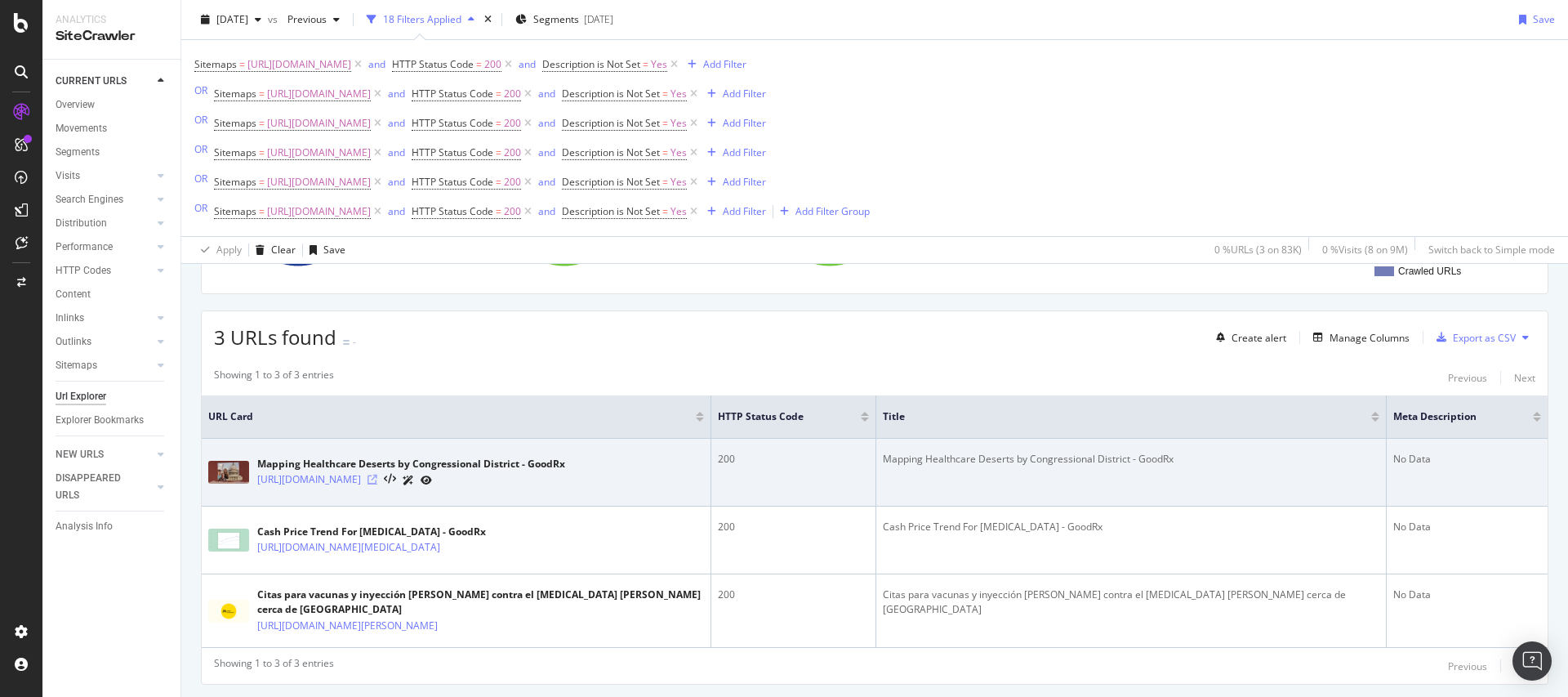
click at [378, 485] on icon at bounding box center [373, 480] width 10 height 10
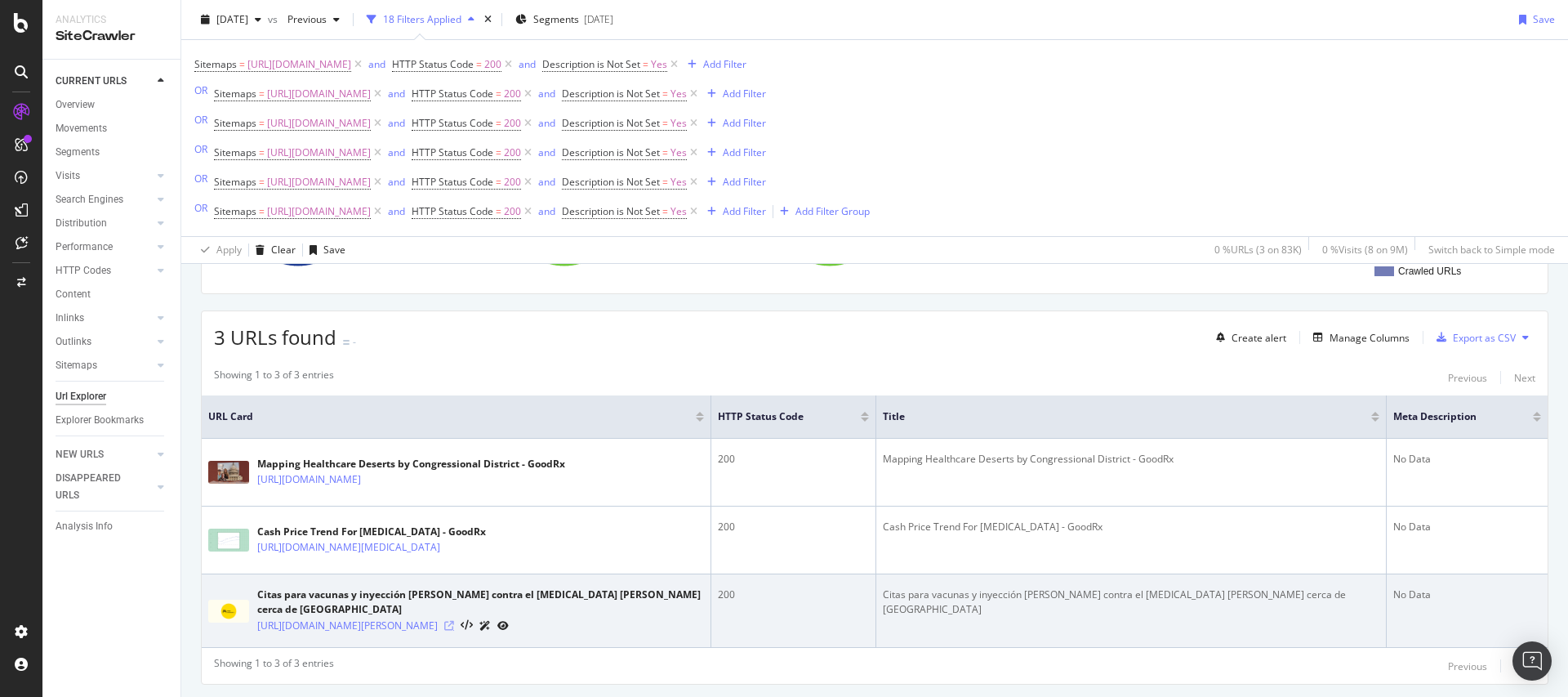
click at [454, 631] on icon at bounding box center [449, 626] width 10 height 10
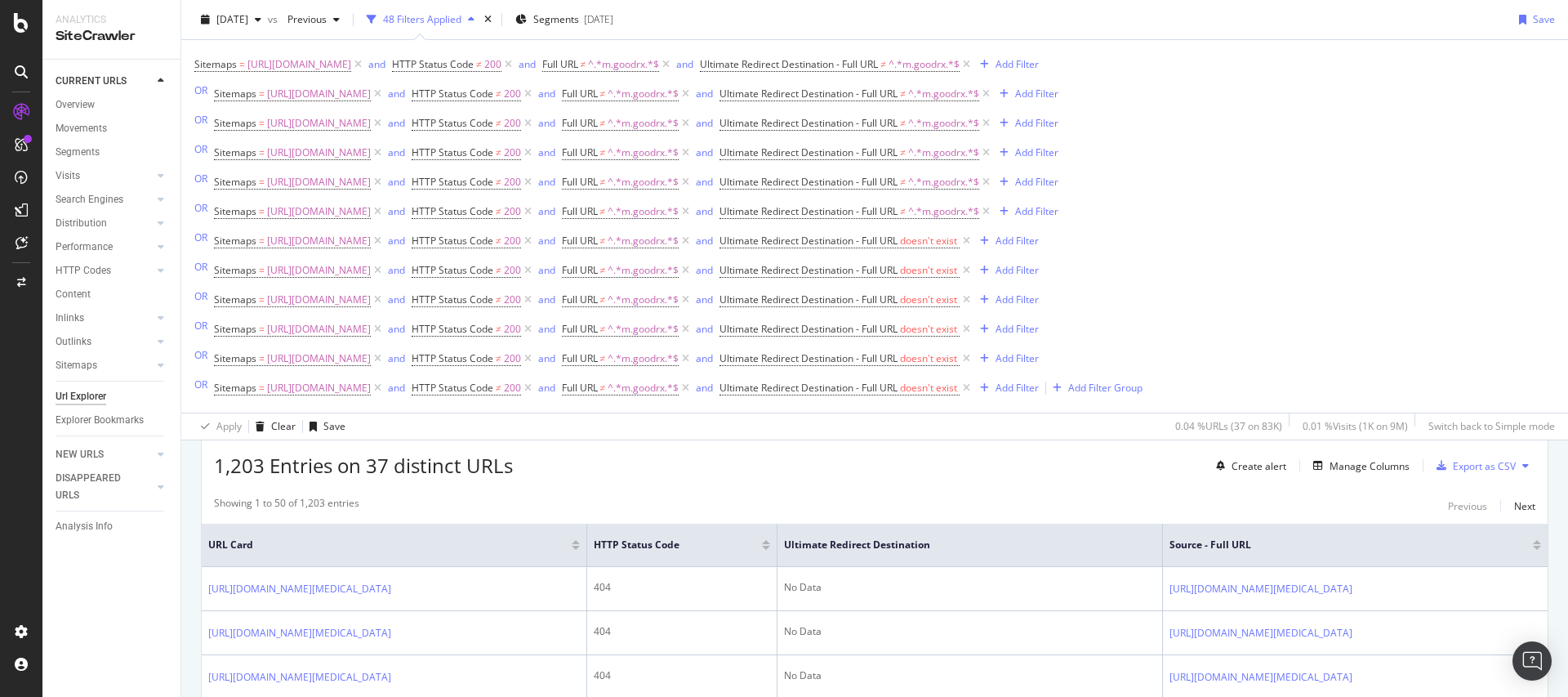
scroll to position [267, 0]
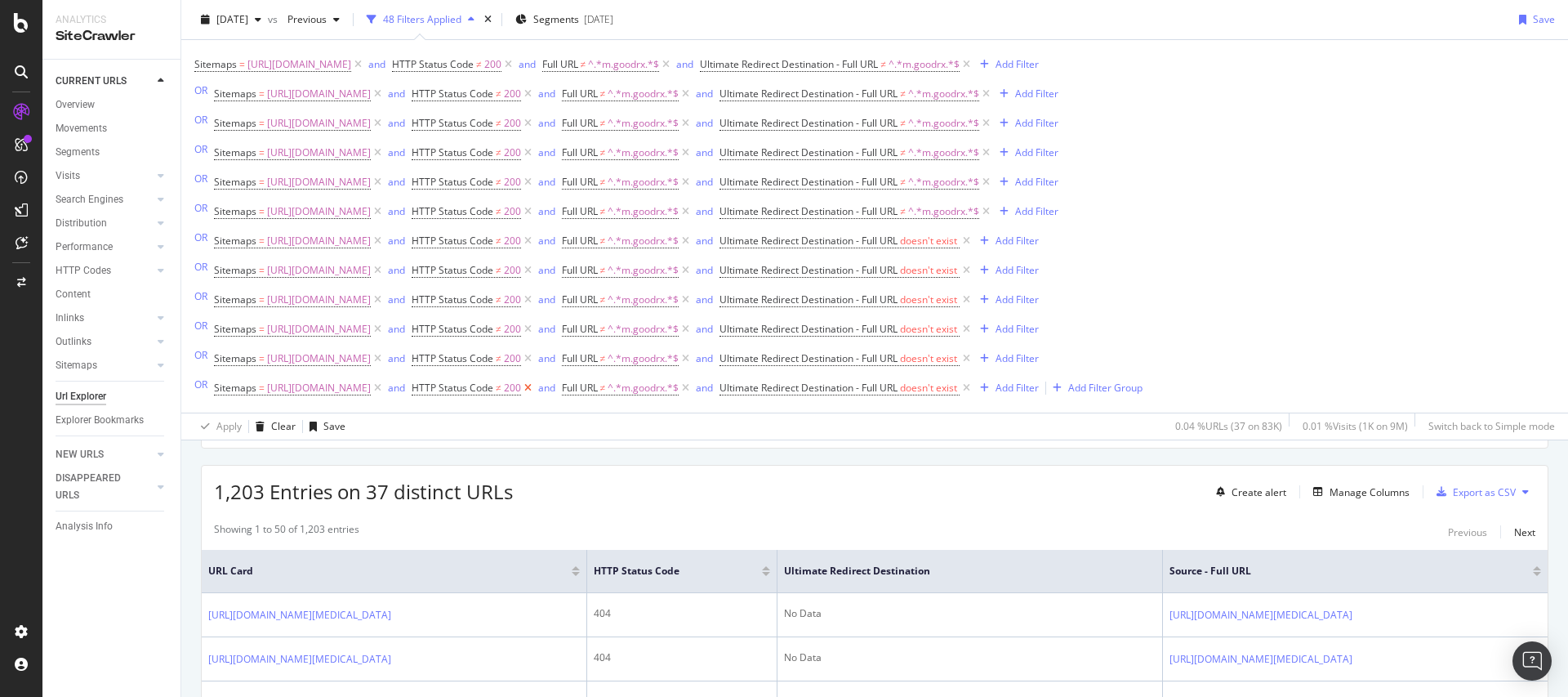
click at [535, 391] on icon at bounding box center [528, 388] width 14 height 16
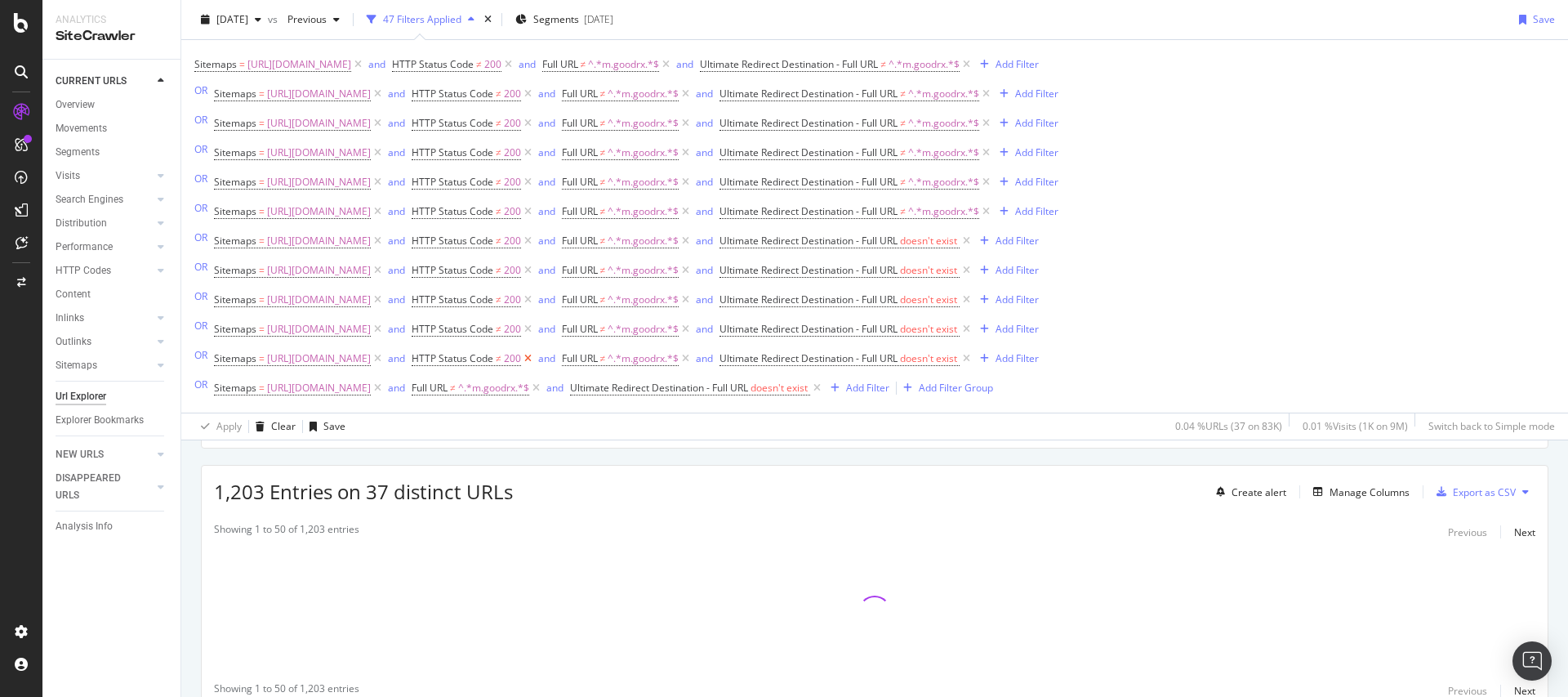
click at [535, 359] on icon at bounding box center [528, 358] width 14 height 16
click at [562, 318] on span "and" at bounding box center [548, 329] width 27 height 23
click at [535, 327] on icon at bounding box center [528, 329] width 14 height 16
click at [535, 295] on icon at bounding box center [528, 299] width 14 height 16
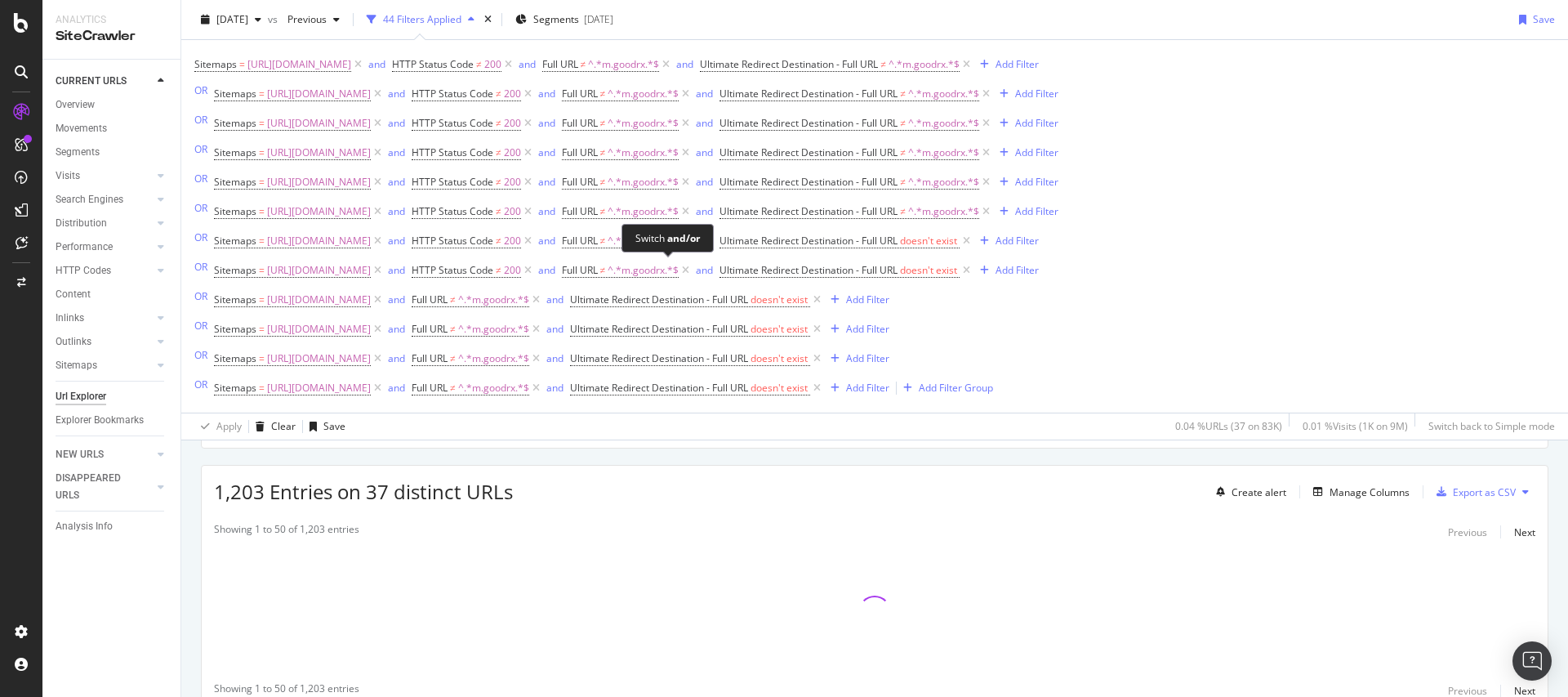
click at [535, 270] on icon at bounding box center [528, 270] width 14 height 16
drag, startPoint x: 636, startPoint y: 244, endPoint x: 694, endPoint y: 197, distance: 74.7
click at [535, 244] on icon at bounding box center [528, 241] width 14 height 16
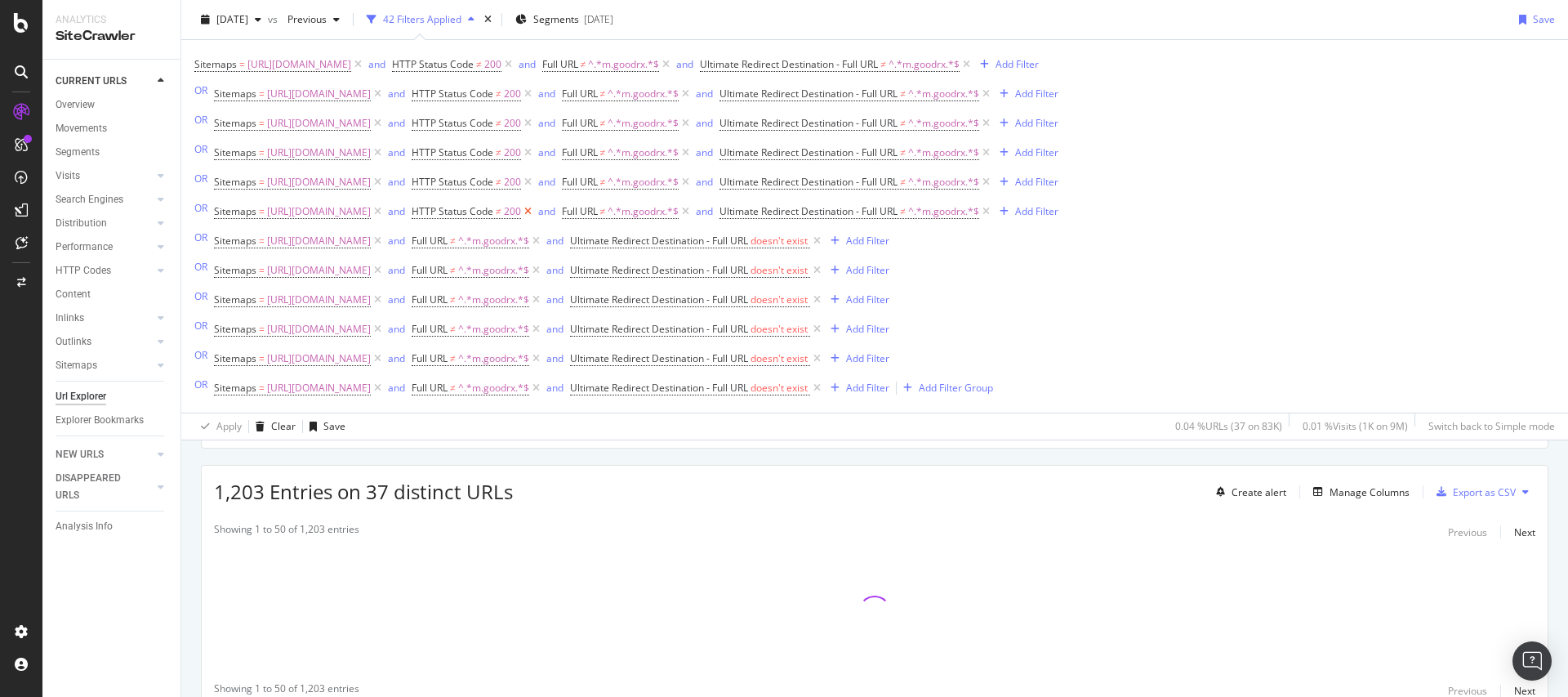
click at [535, 209] on icon at bounding box center [528, 211] width 14 height 16
click at [535, 184] on icon at bounding box center [528, 181] width 14 height 16
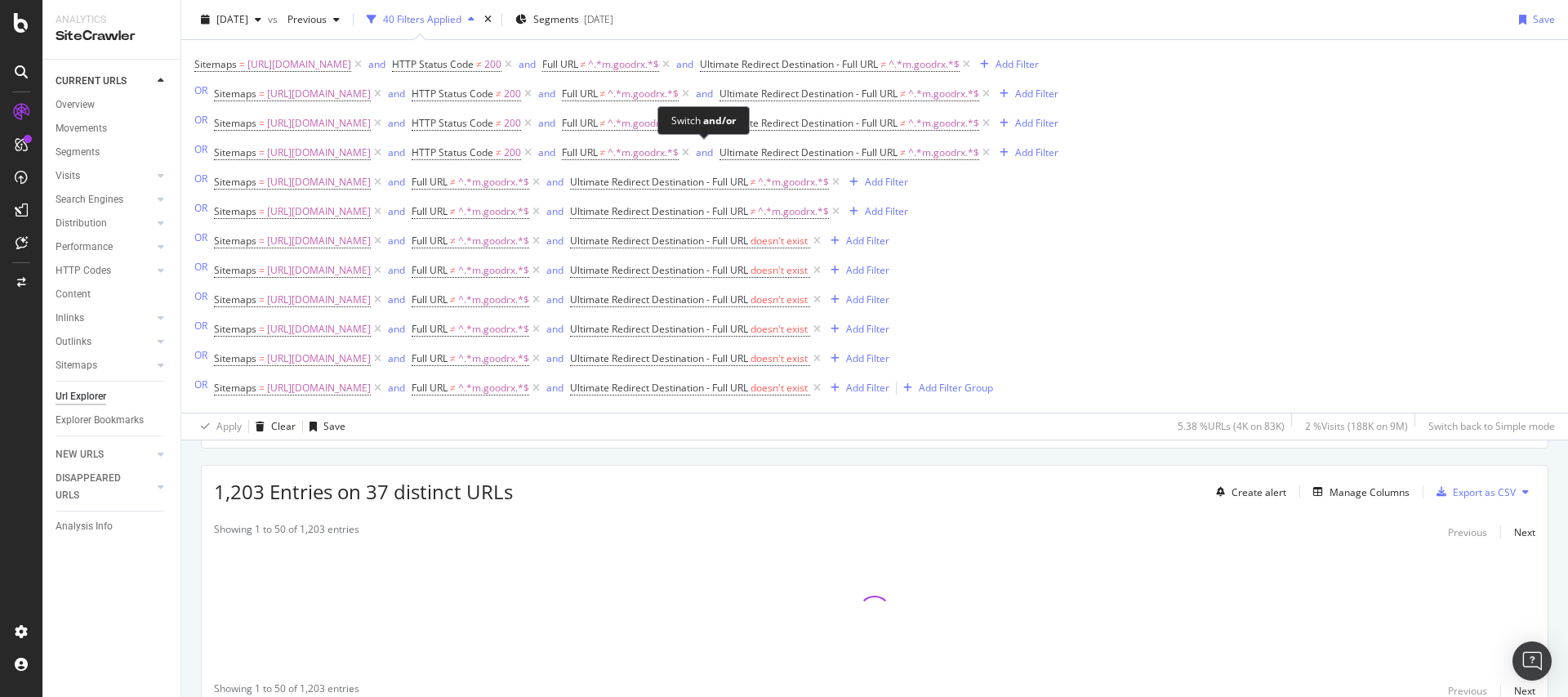
click at [562, 149] on span "and" at bounding box center [548, 153] width 27 height 23
click at [535, 152] on icon at bounding box center [528, 153] width 14 height 16
click at [535, 124] on icon at bounding box center [528, 123] width 14 height 16
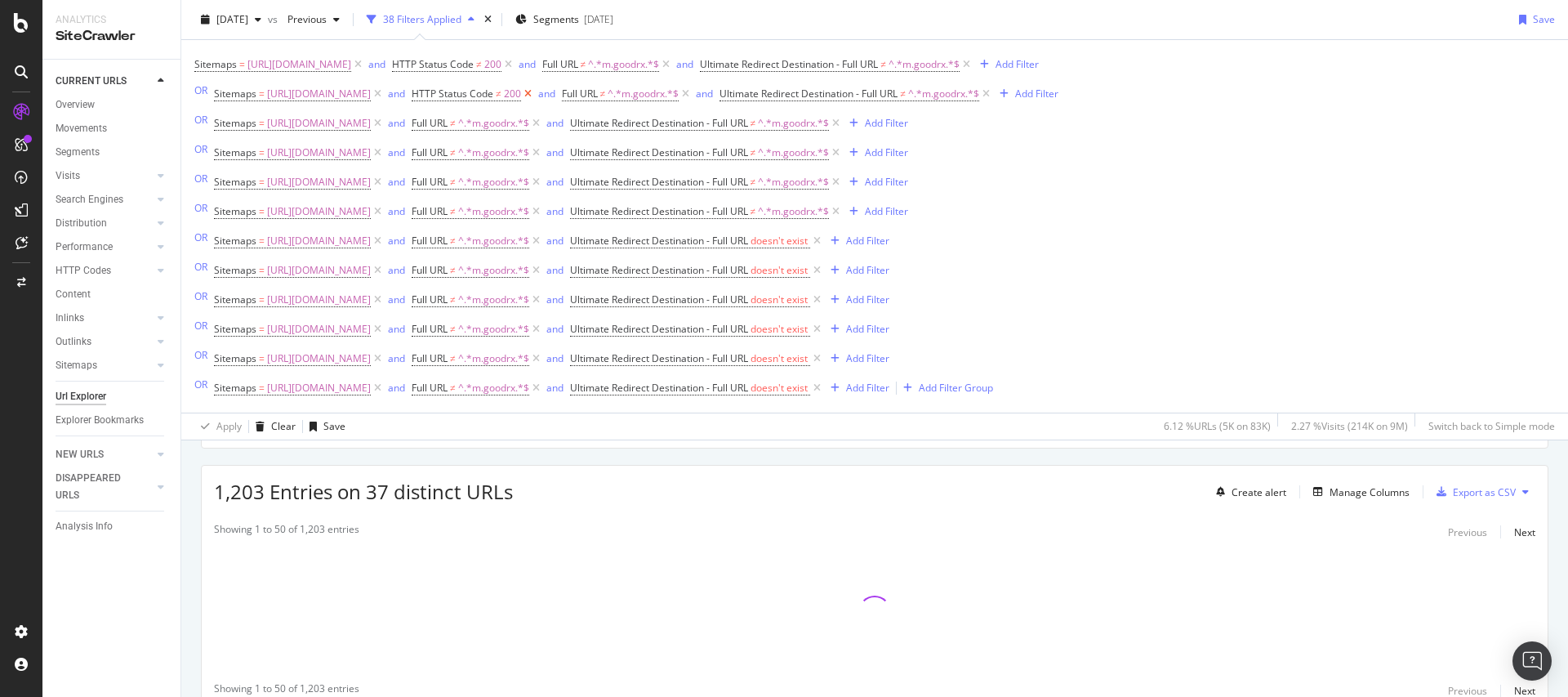
click at [535, 90] on icon at bounding box center [528, 94] width 14 height 16
click at [515, 61] on icon at bounding box center [508, 64] width 14 height 16
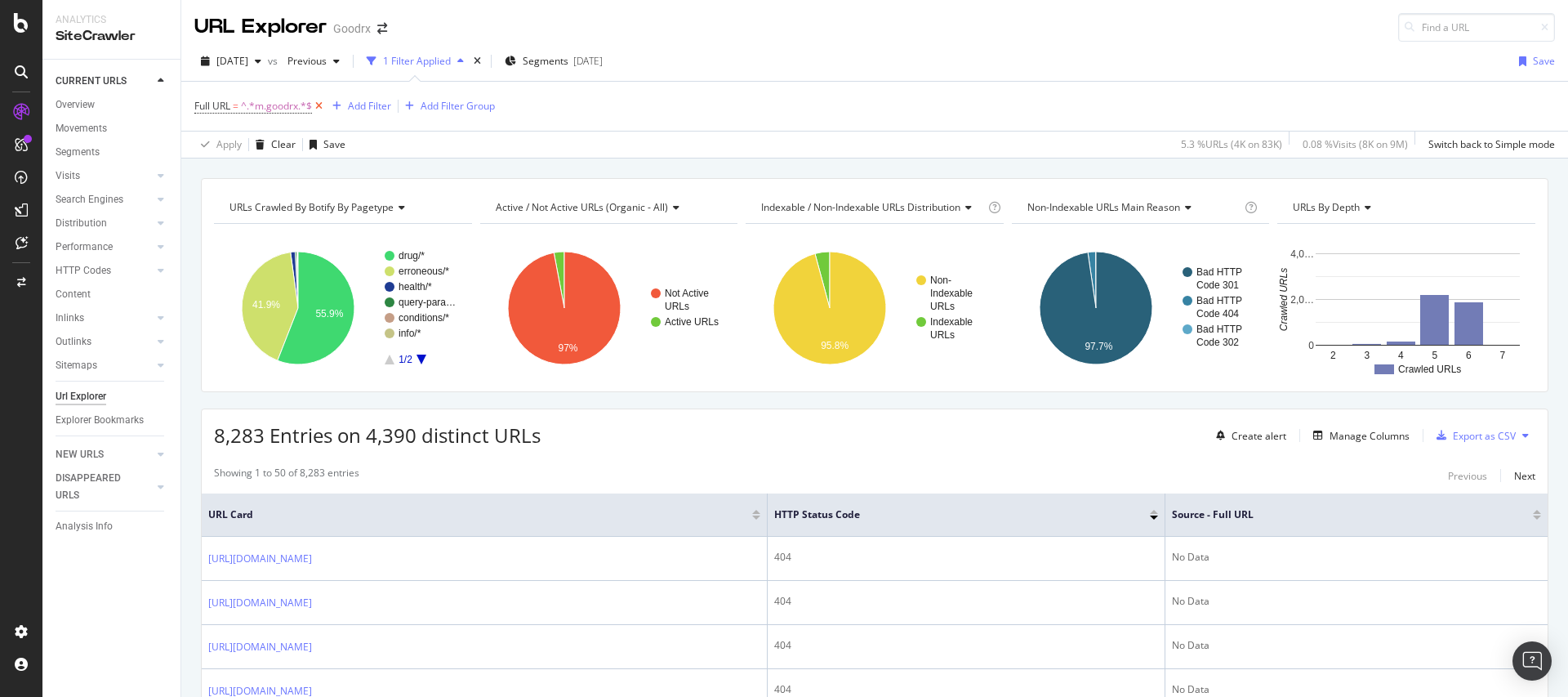
click at [321, 108] on icon at bounding box center [319, 106] width 14 height 16
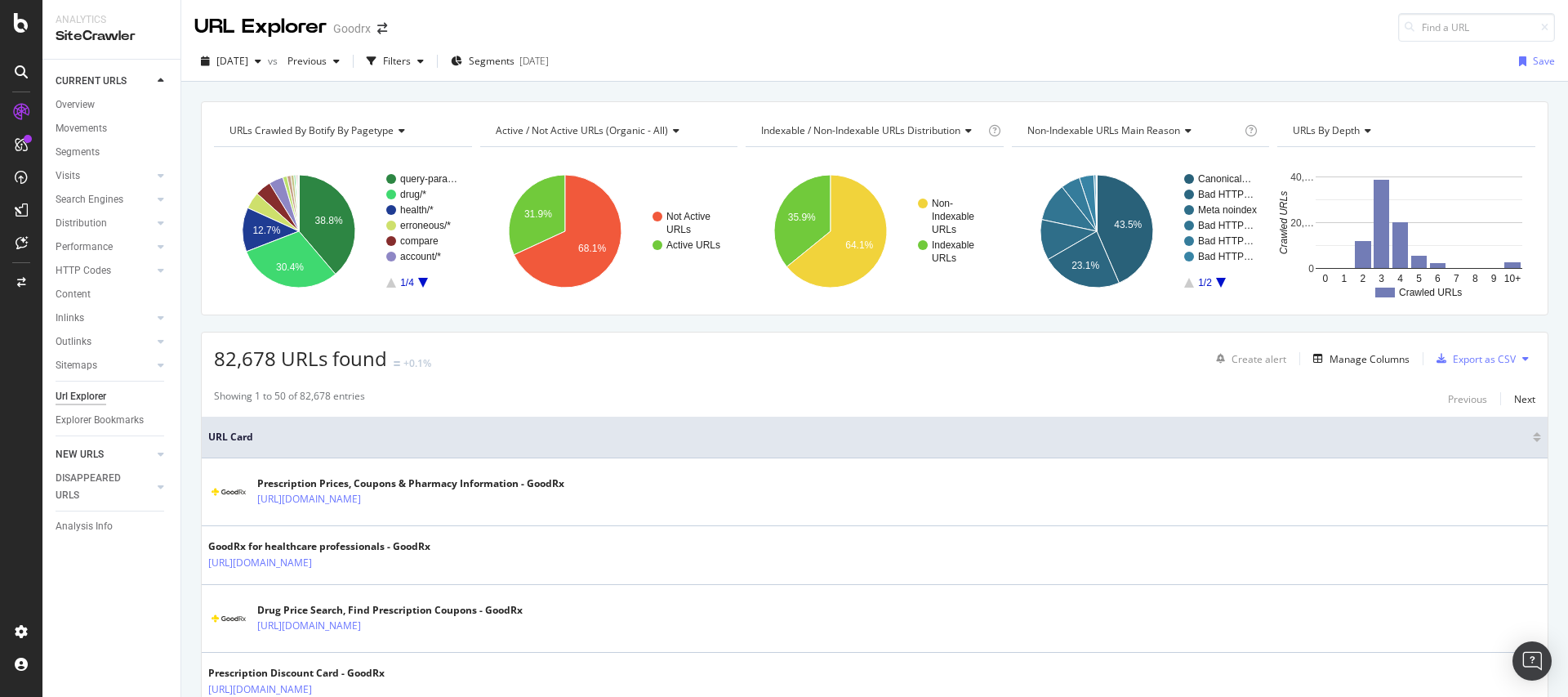
click at [103, 449] on link "NEW URLS" at bounding box center [104, 454] width 97 height 17
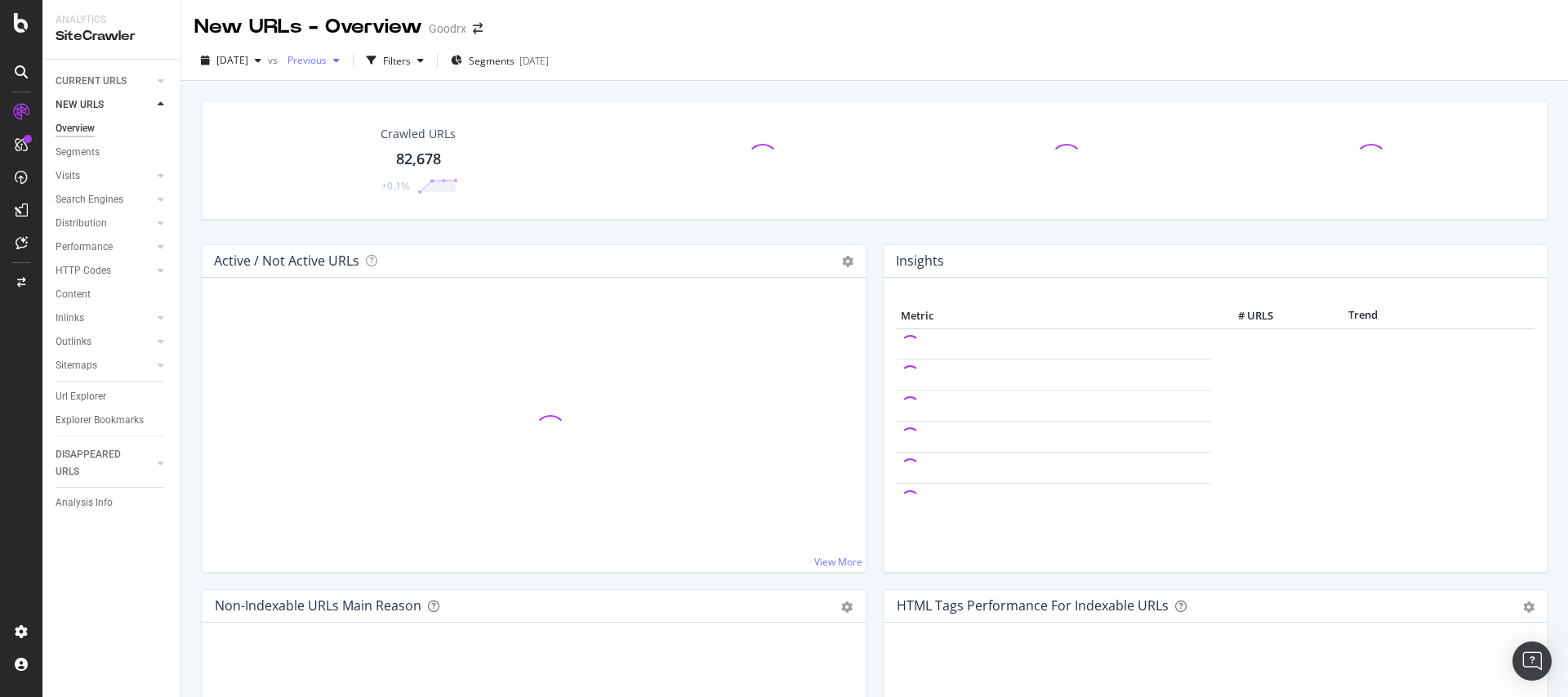
click at [327, 65] on span "Previous" at bounding box center [303, 60] width 46 height 14
click at [423, 151] on div "72.1K URLs" at bounding box center [438, 153] width 51 height 15
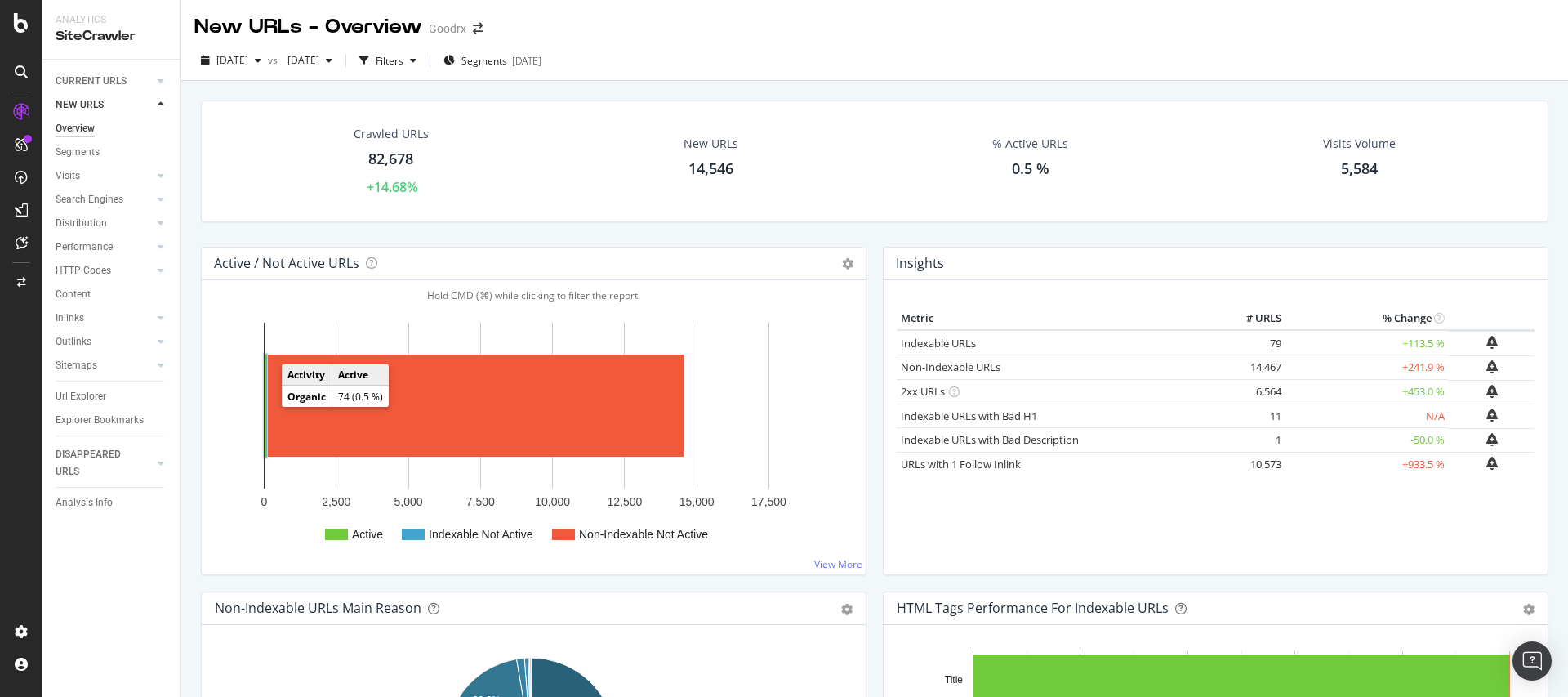
click at [266, 406] on rect "A chart." at bounding box center [266, 406] width 2 height 102
click at [710, 163] on div "14,546" at bounding box center [711, 169] width 45 height 21
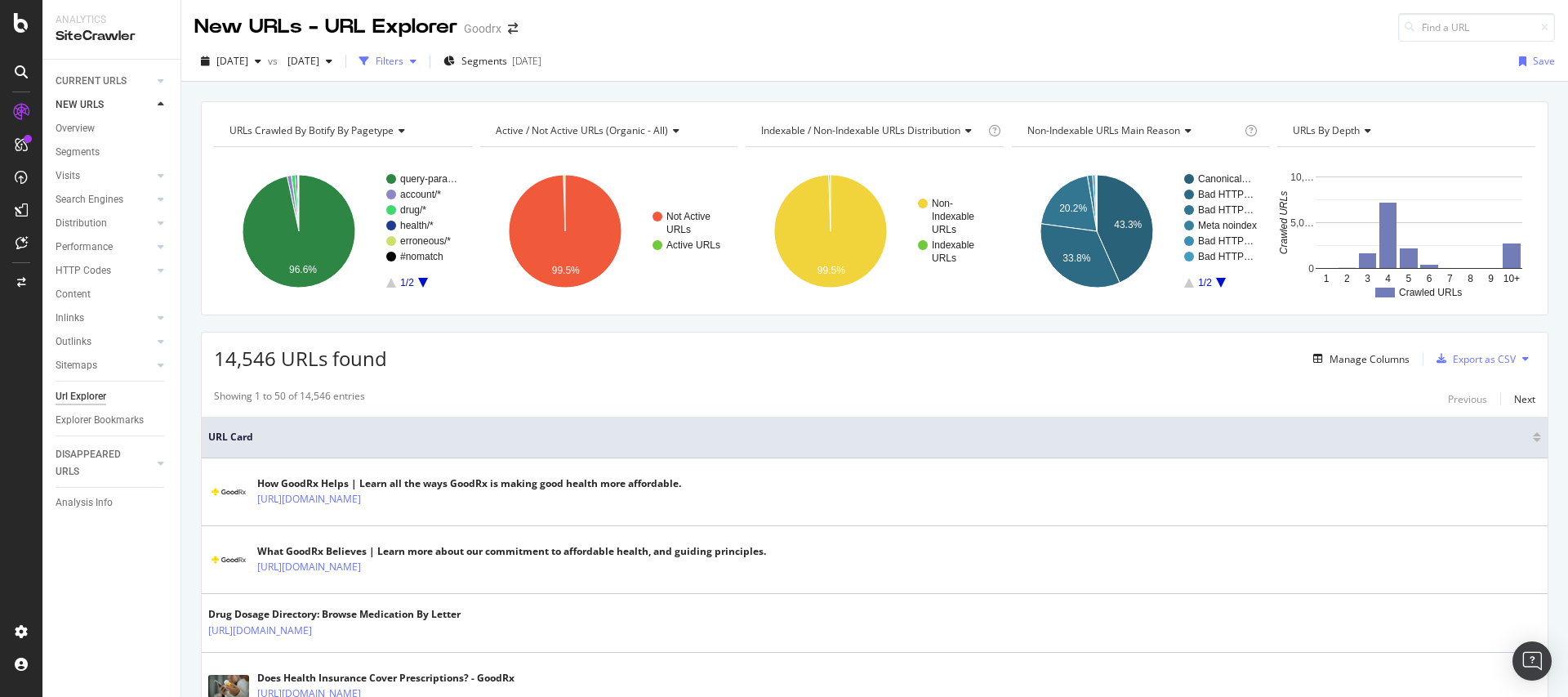
click at [416, 62] on icon "button" at bounding box center [413, 61] width 7 height 10
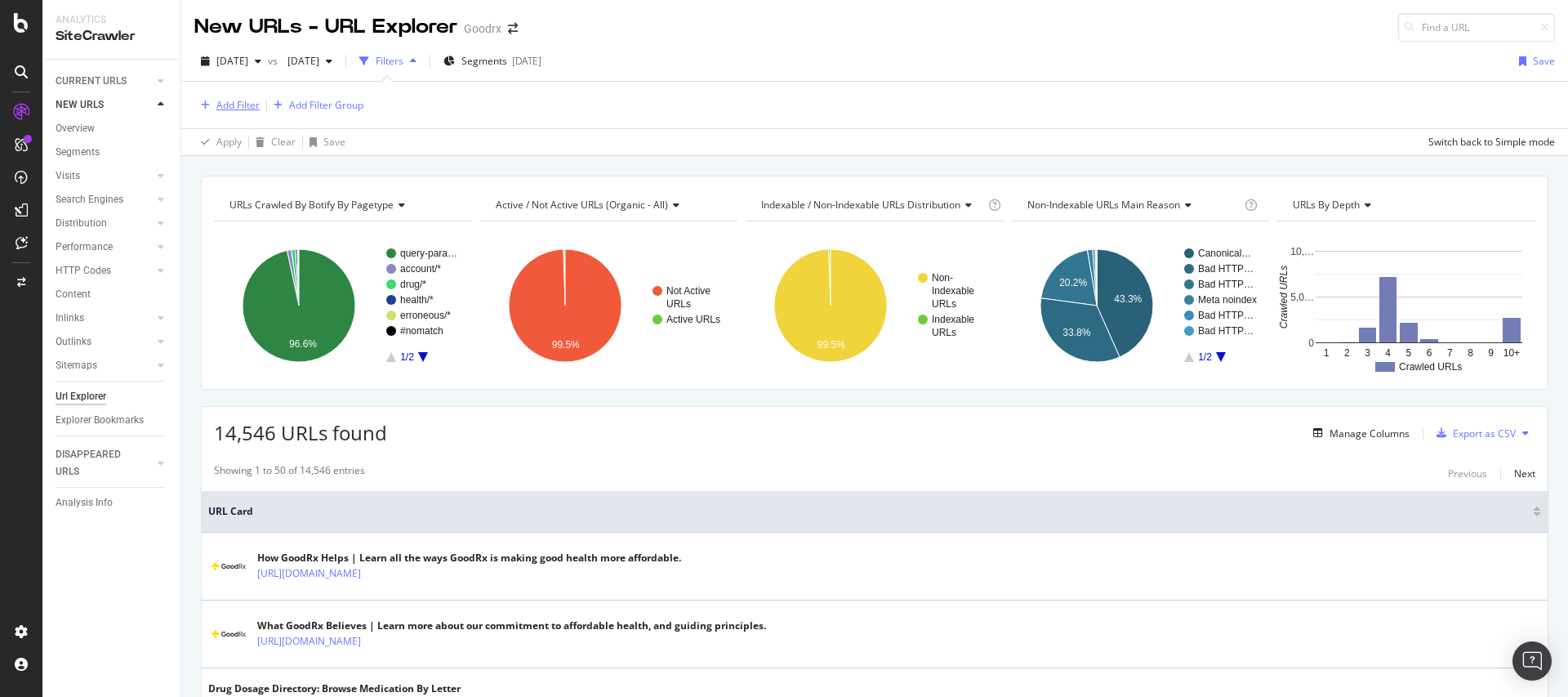
click at [247, 107] on div "Add Filter" at bounding box center [238, 105] width 44 height 14
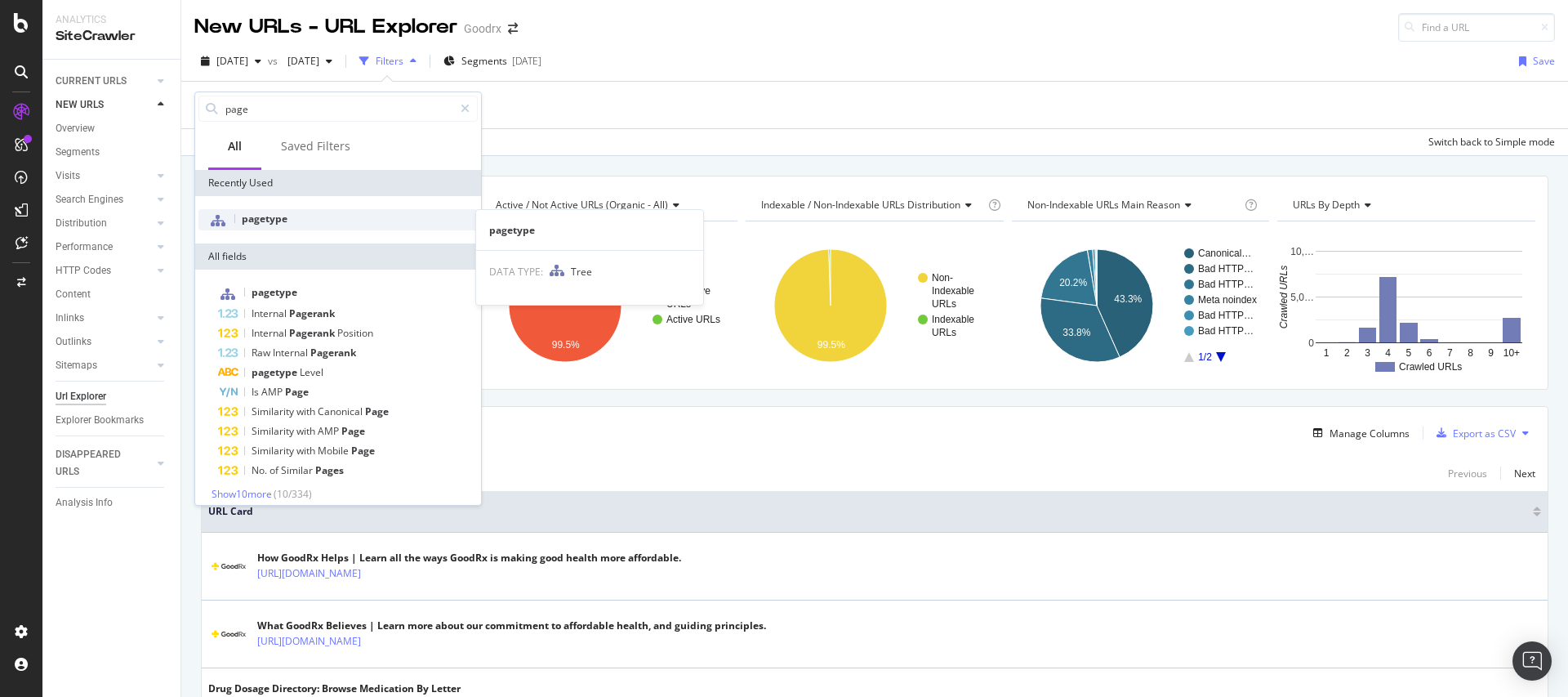
type input "page"
click at [285, 220] on span "pagetype" at bounding box center [265, 218] width 46 height 14
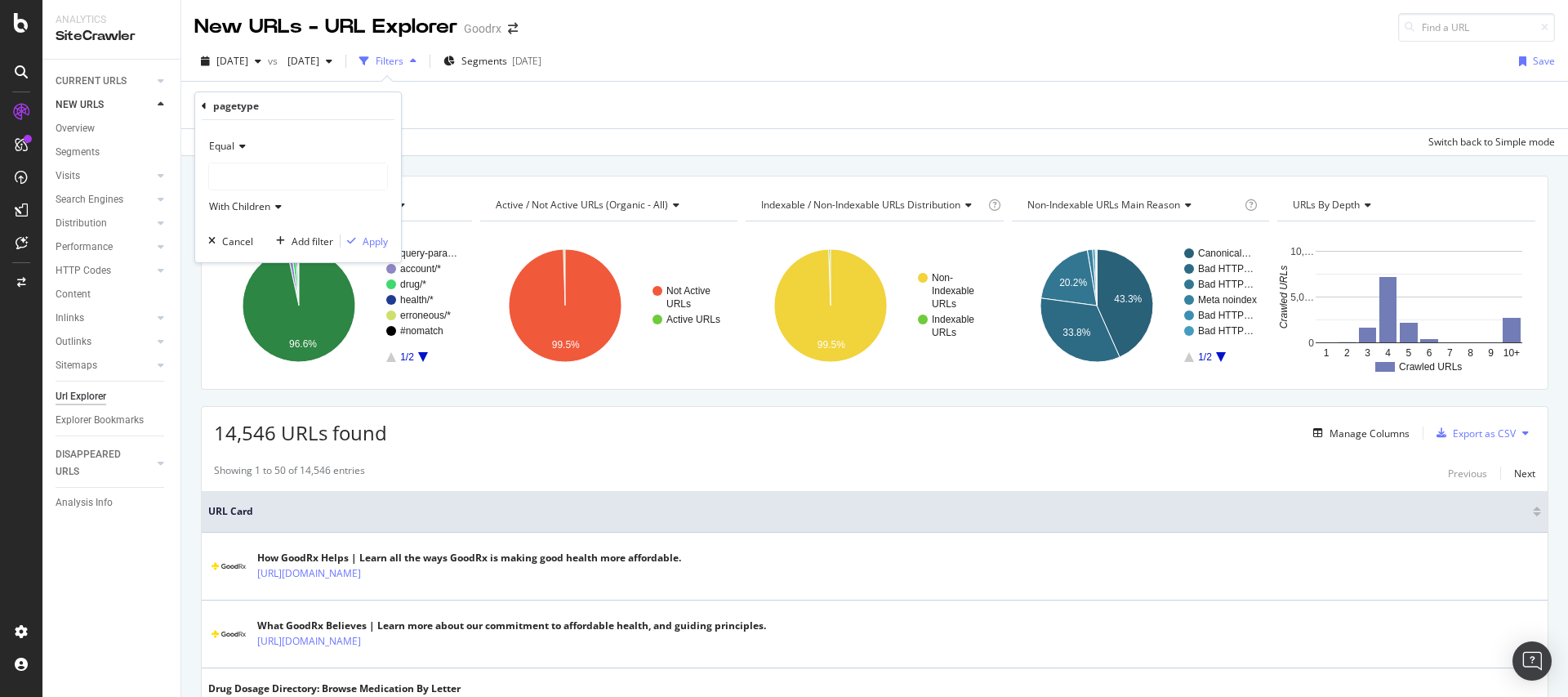
click at [246, 149] on div "Equal" at bounding box center [297, 146] width 179 height 26
click at [244, 197] on span "Not Equal" at bounding box center [238, 201] width 44 height 14
click at [272, 186] on div at bounding box center [298, 176] width 178 height 26
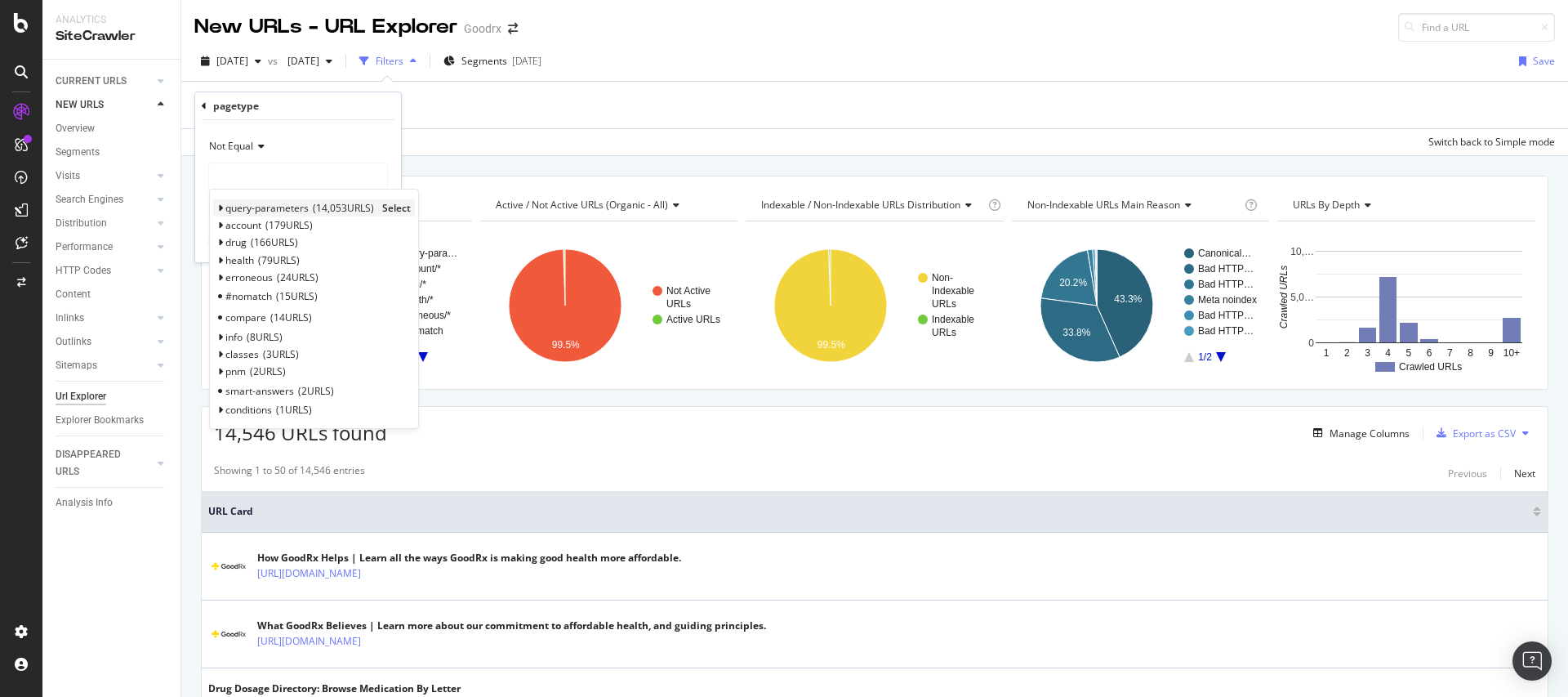
click at [257, 206] on span "query-parameters" at bounding box center [267, 208] width 83 height 14
click at [402, 206] on span "Select" at bounding box center [396, 208] width 29 height 14
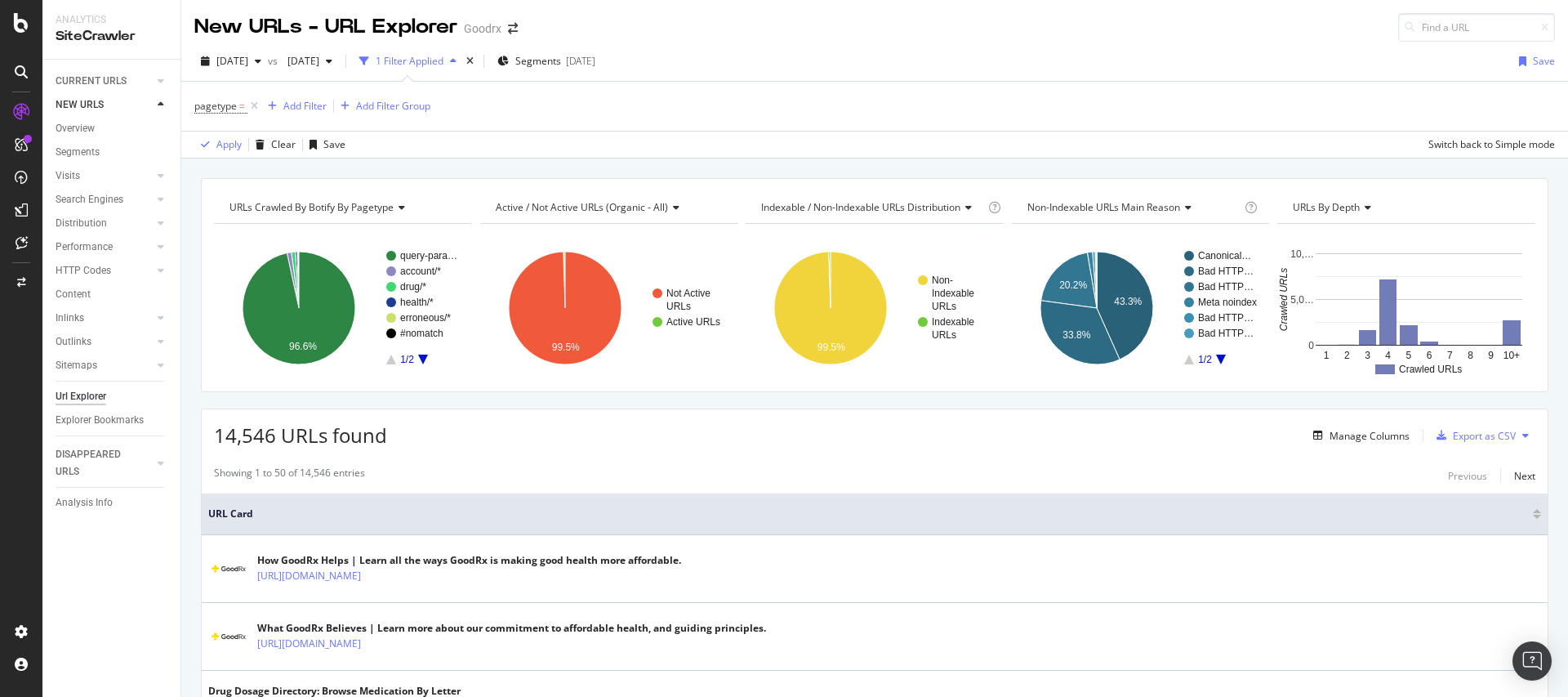
click at [494, 412] on div "14,546 URLs found Manage Columns Export as CSV" at bounding box center [875, 429] width 1346 height 40
click at [233, 109] on span "pagetype" at bounding box center [215, 106] width 43 height 14
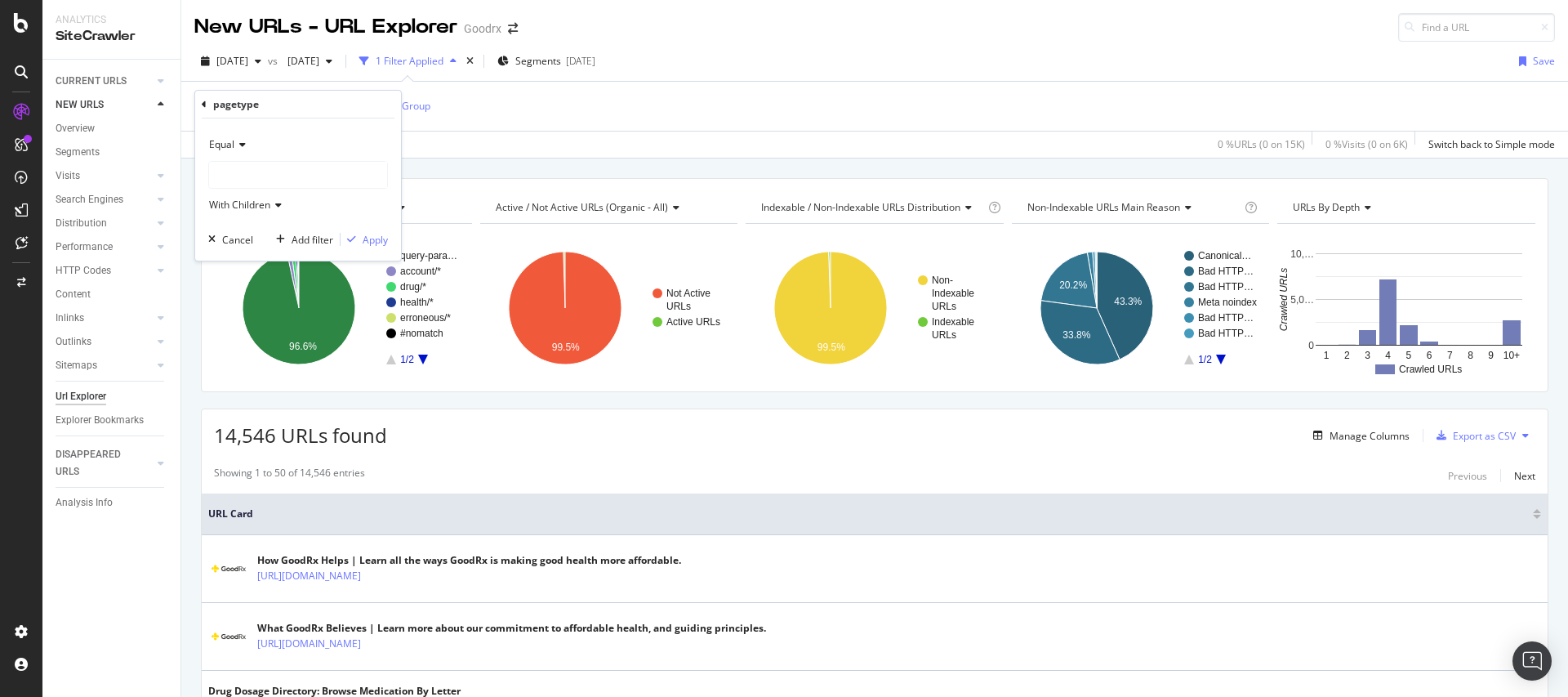
click at [262, 178] on div at bounding box center [298, 174] width 178 height 26
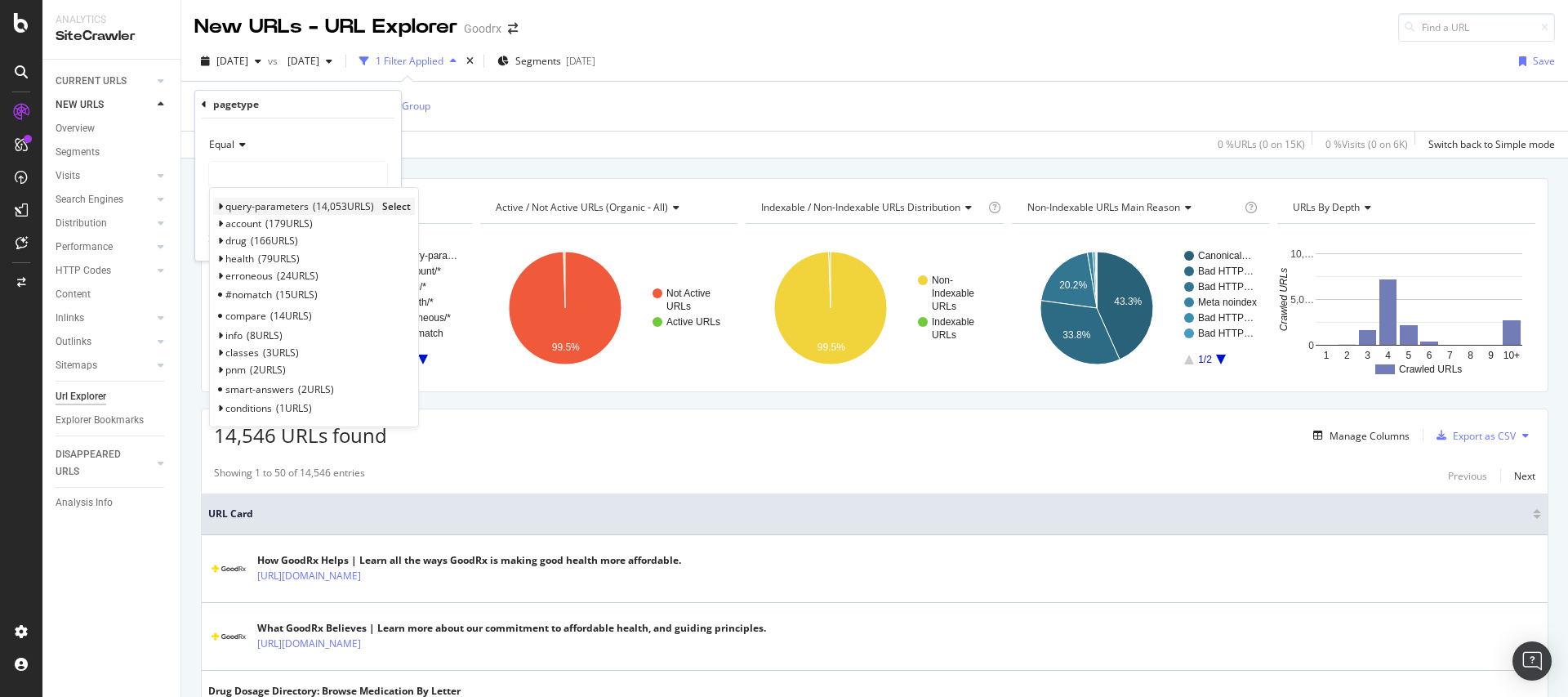
click at [267, 201] on span "query-parameters" at bounding box center [267, 206] width 83 height 14
click at [277, 208] on span "query-parameters" at bounding box center [267, 206] width 83 height 14
click at [386, 205] on span "Select" at bounding box center [396, 206] width 29 height 14
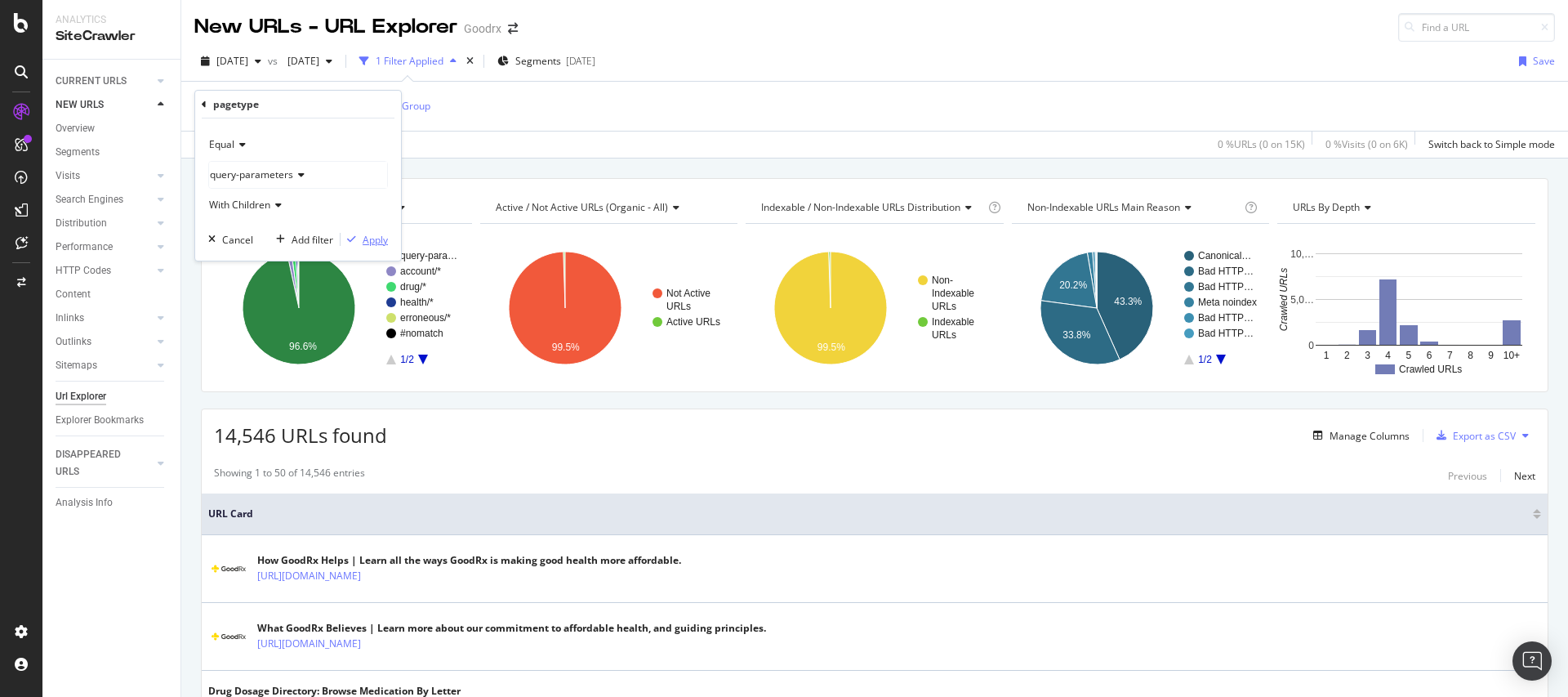
click at [371, 240] on div "Apply" at bounding box center [376, 240] width 26 height 14
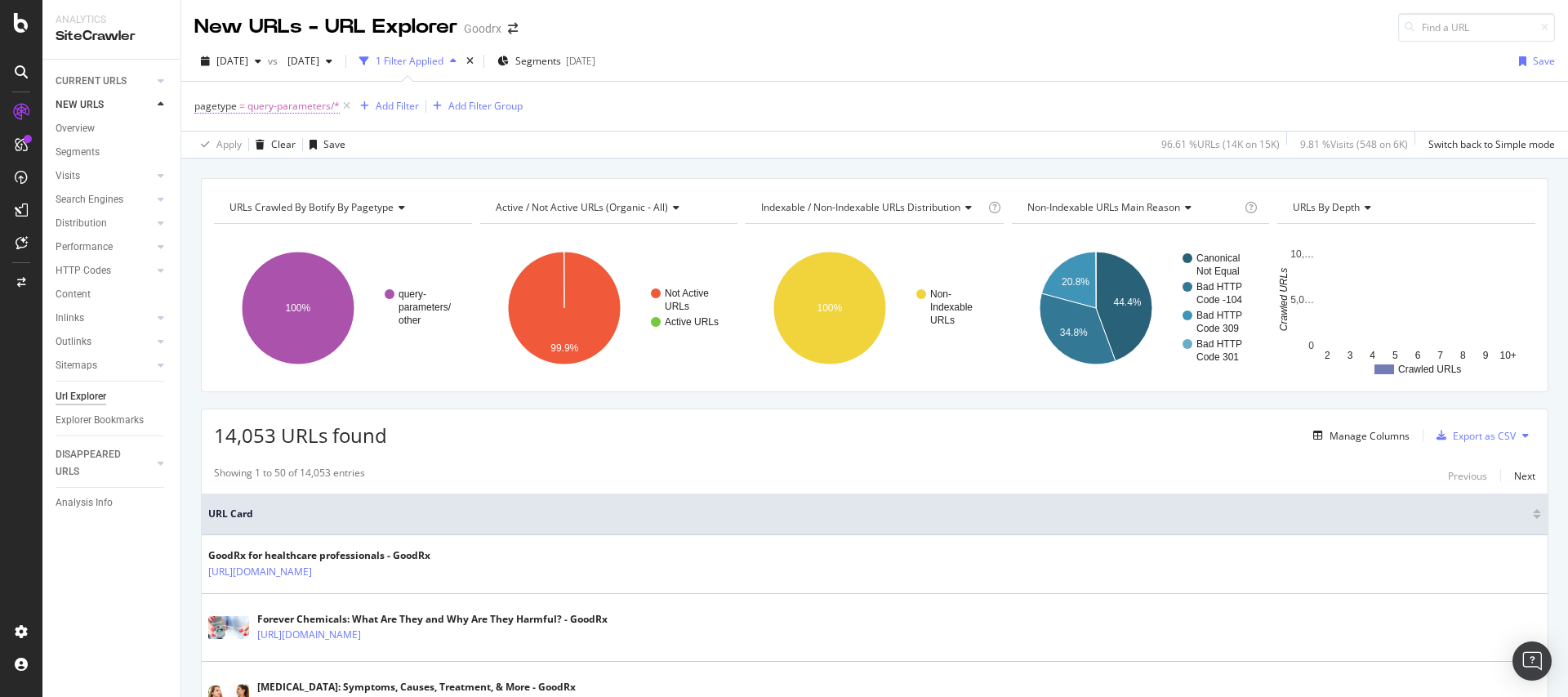
click at [248, 109] on span "query-parameters/*" at bounding box center [293, 106] width 92 height 23
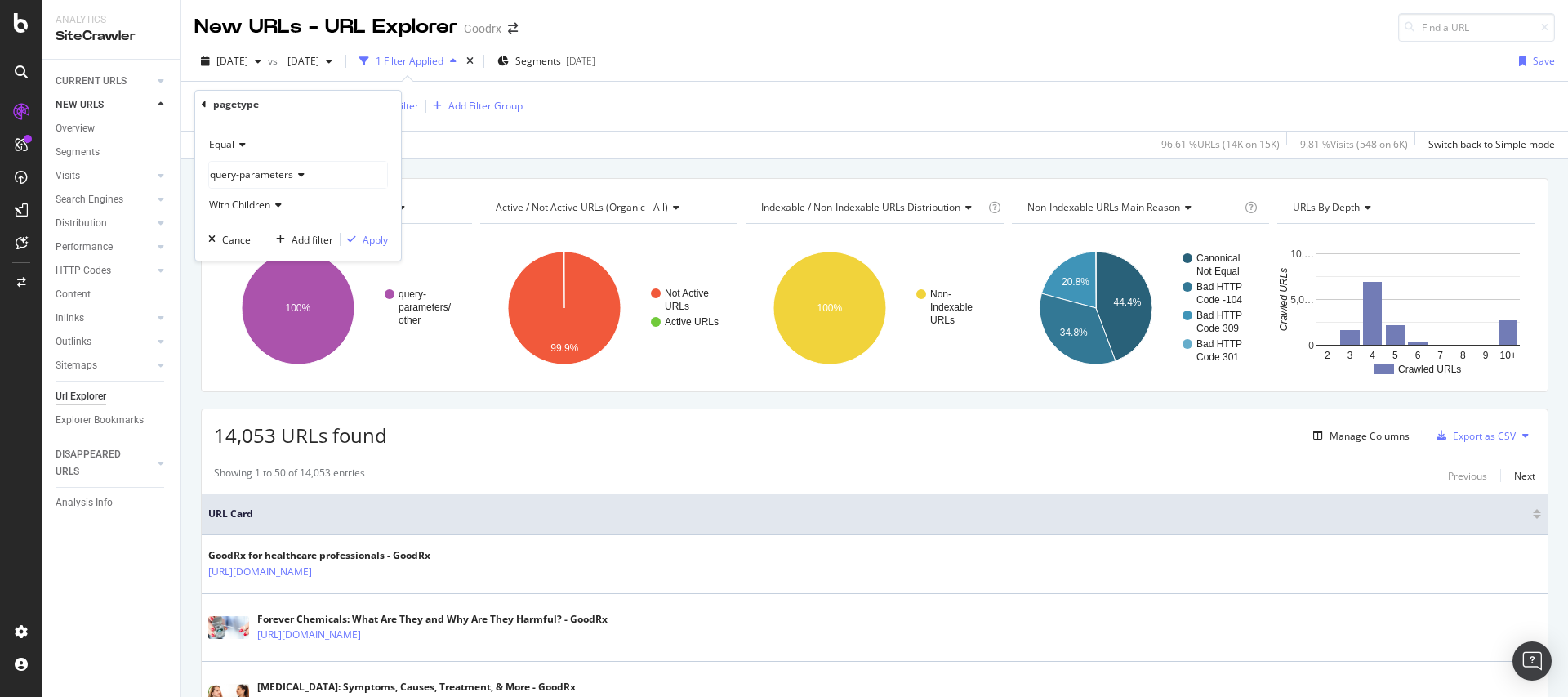
click at [232, 147] on span "Equal" at bounding box center [222, 144] width 26 height 14
click at [234, 195] on span "Not Equal" at bounding box center [238, 199] width 44 height 14
click at [364, 236] on div "Apply" at bounding box center [376, 240] width 26 height 14
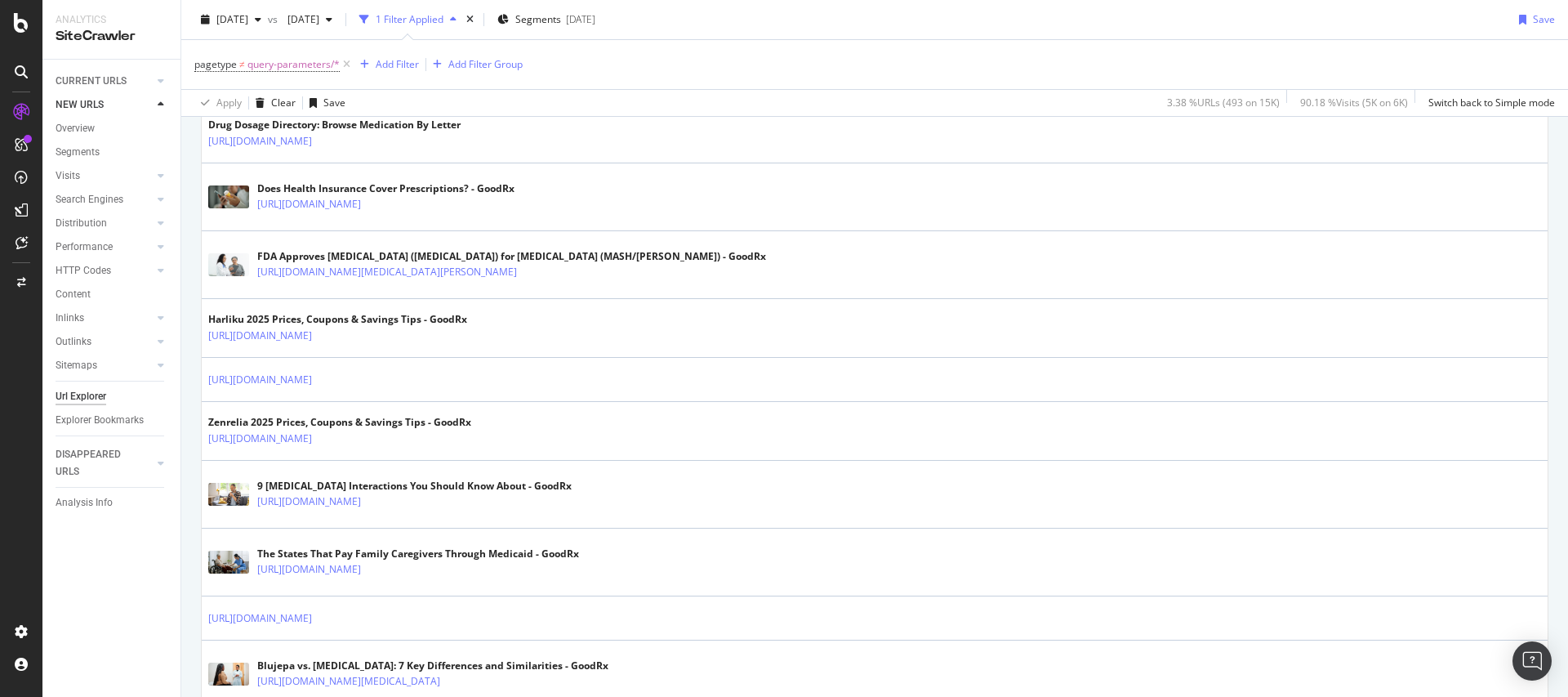
scroll to position [174, 0]
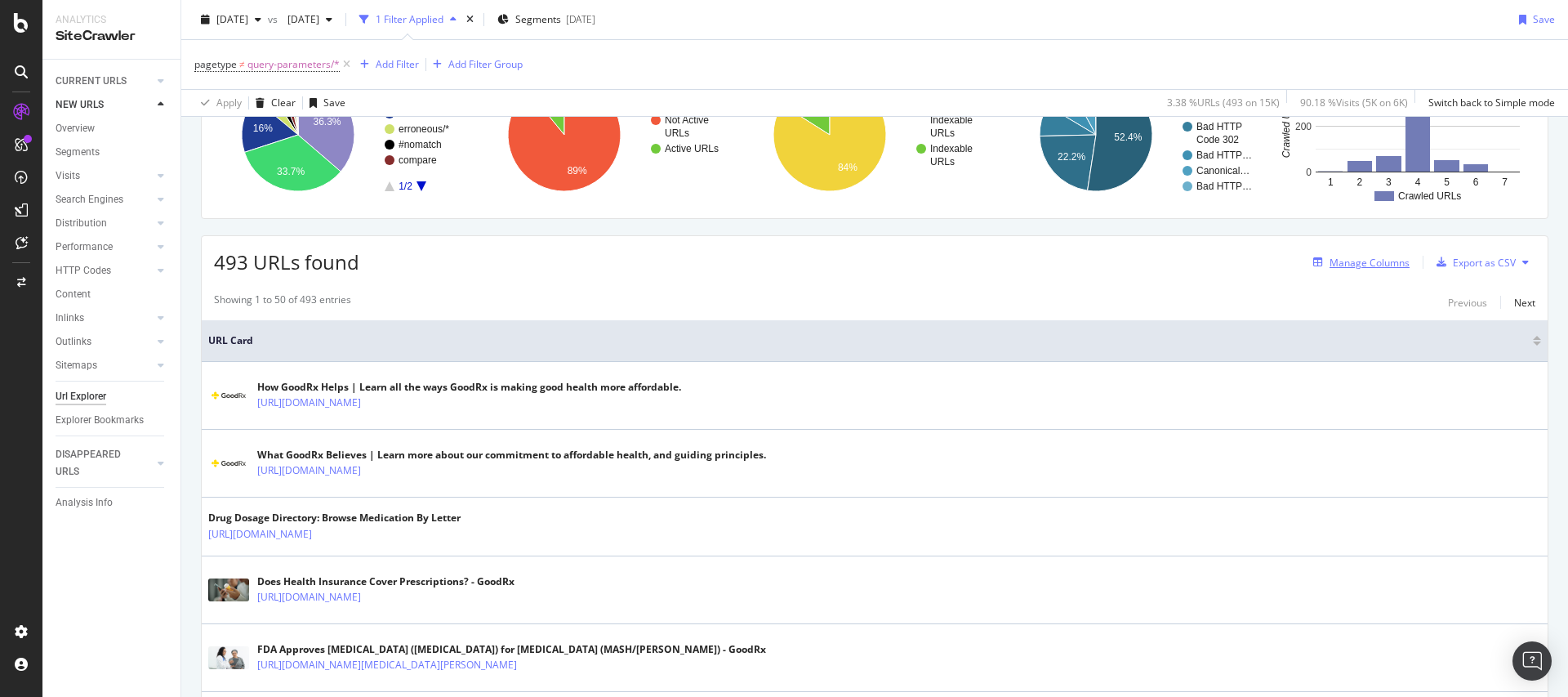
click at [1361, 271] on div "Manage Columns" at bounding box center [1358, 262] width 103 height 18
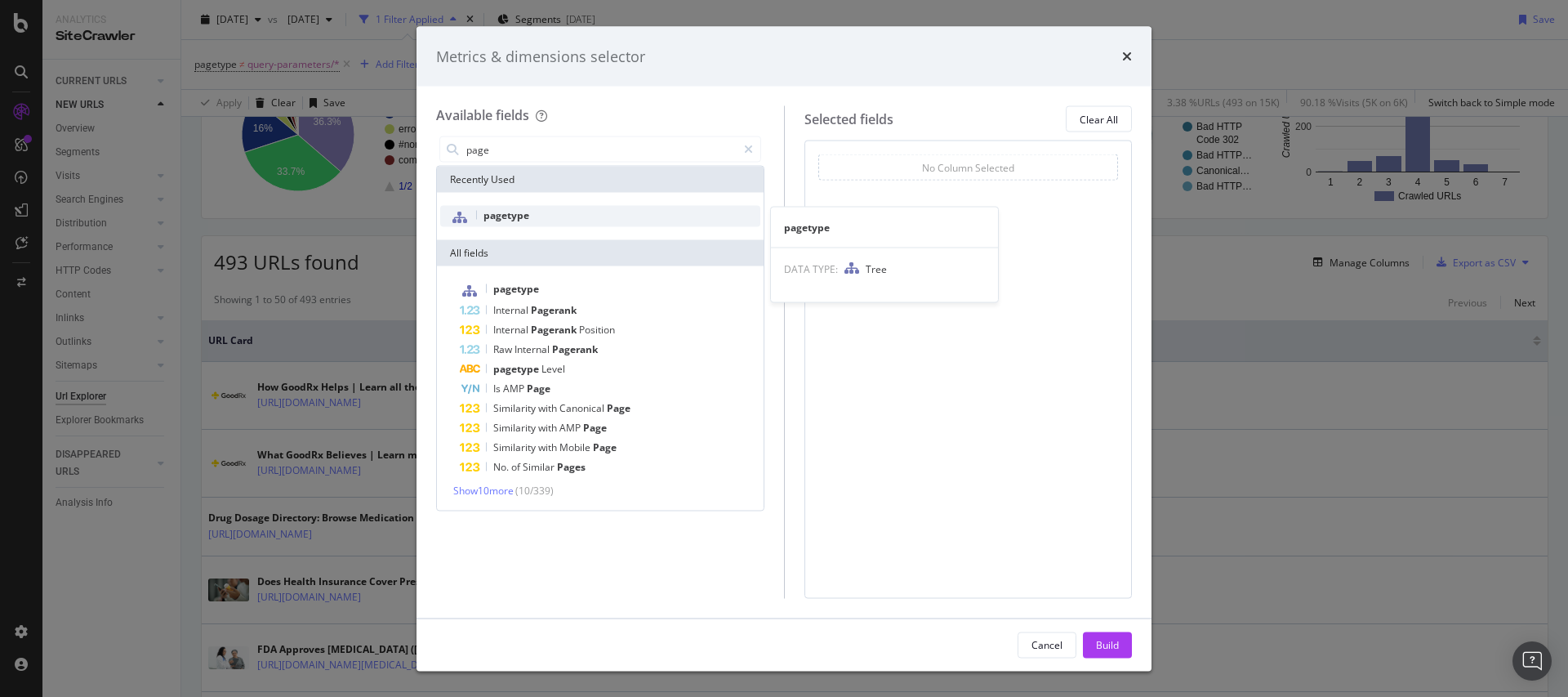
type input "page"
click at [504, 210] on span "pagetype" at bounding box center [506, 215] width 46 height 14
drag, startPoint x: 1102, startPoint y: 642, endPoint x: 987, endPoint y: 576, distance: 132.6
click at [1103, 642] on div "Build" at bounding box center [1107, 644] width 23 height 14
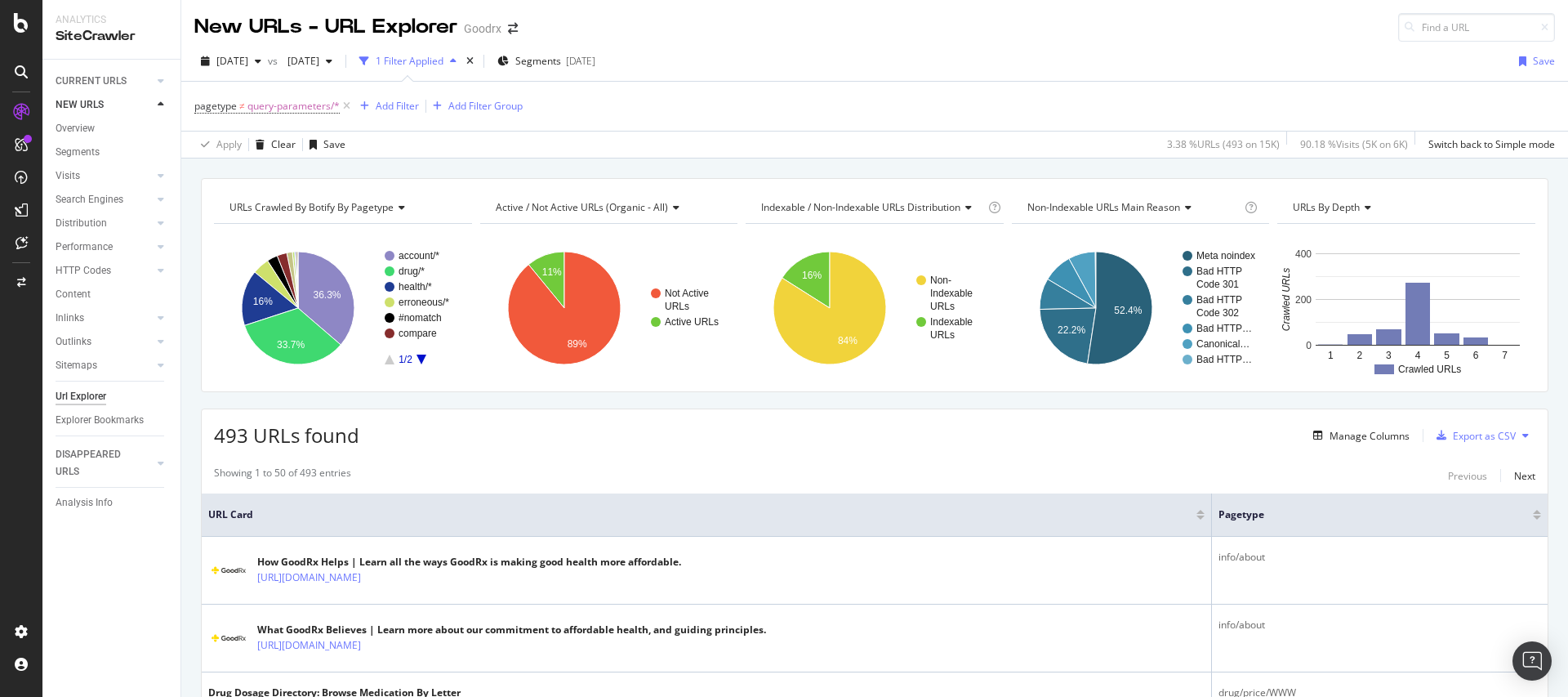
click at [419, 360] on icon "A chart." at bounding box center [421, 360] width 10 height 10
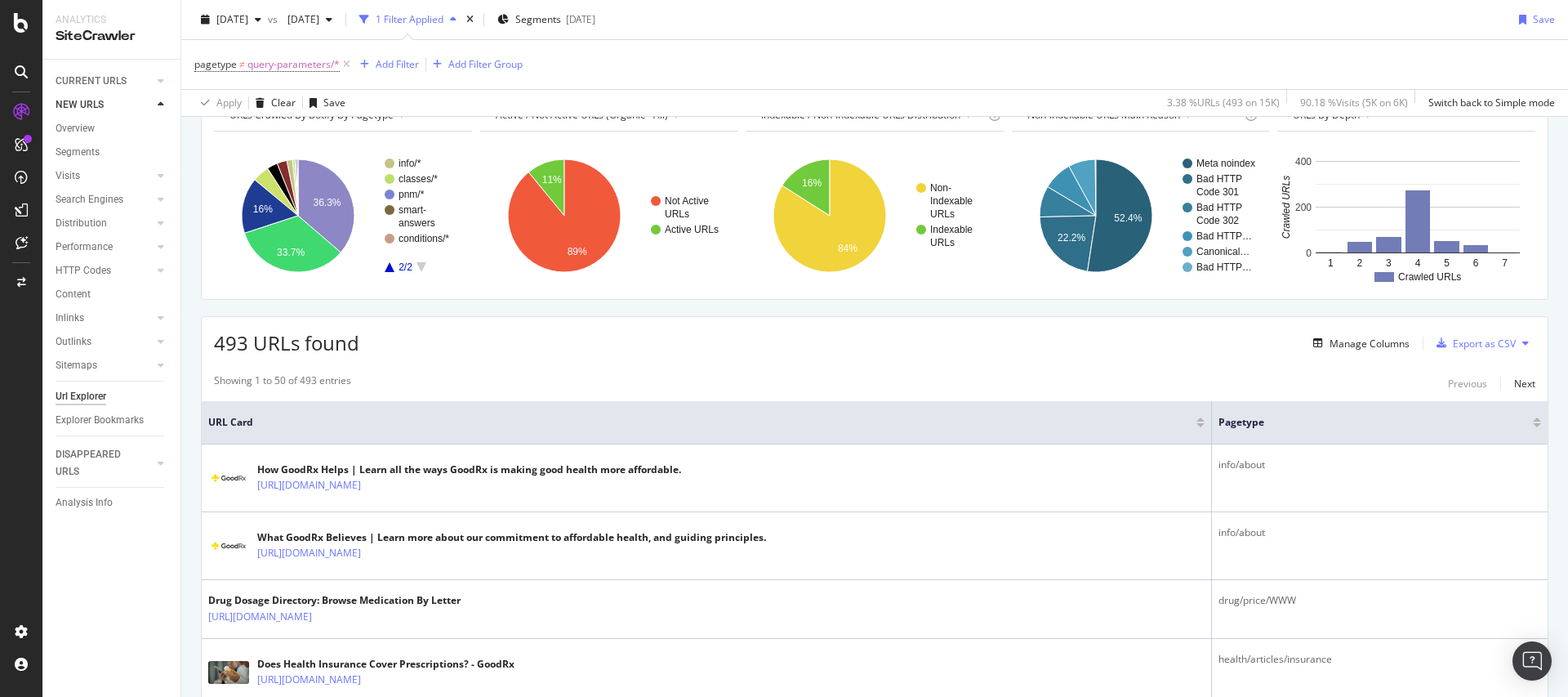
scroll to position [109, 0]
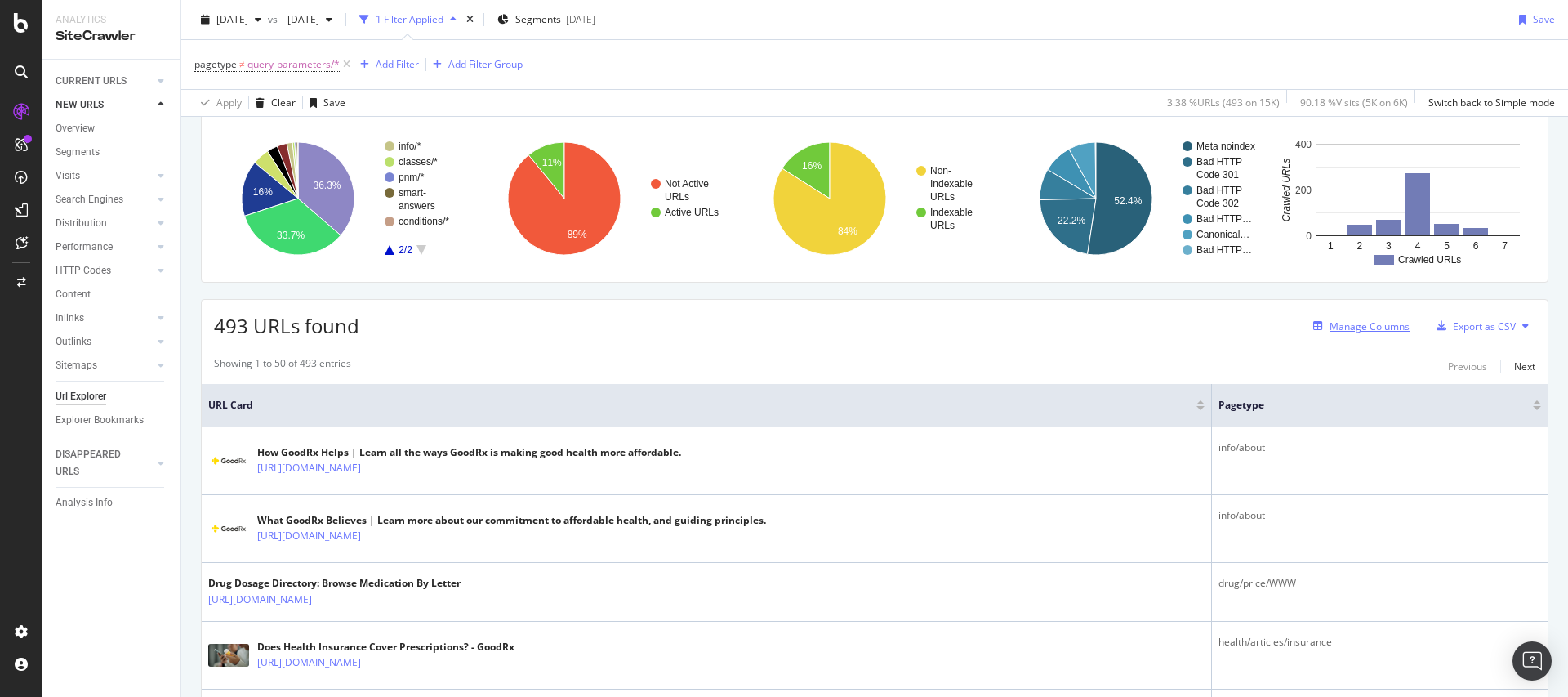
click at [1380, 332] on div "Manage Columns" at bounding box center [1369, 326] width 80 height 14
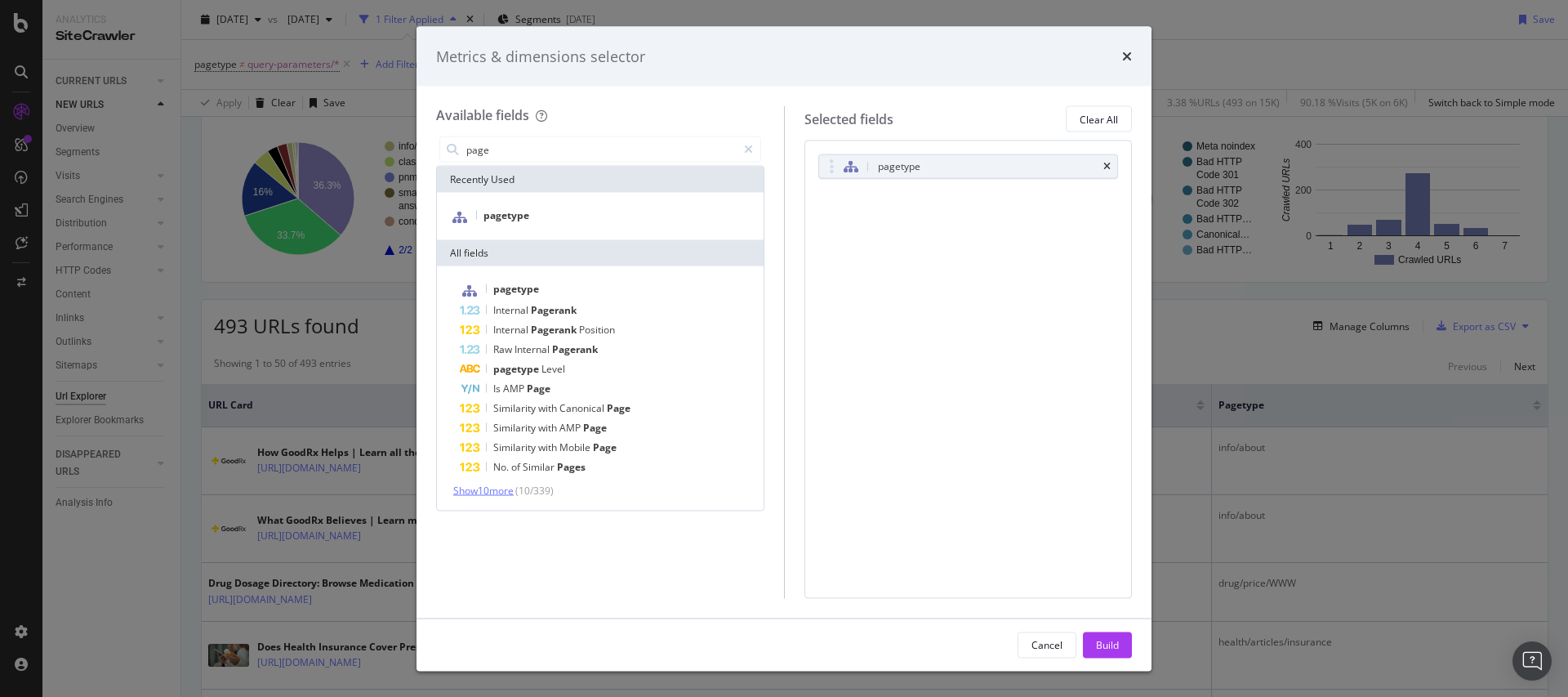
click at [513, 493] on span "Show 10 more" at bounding box center [483, 491] width 60 height 14
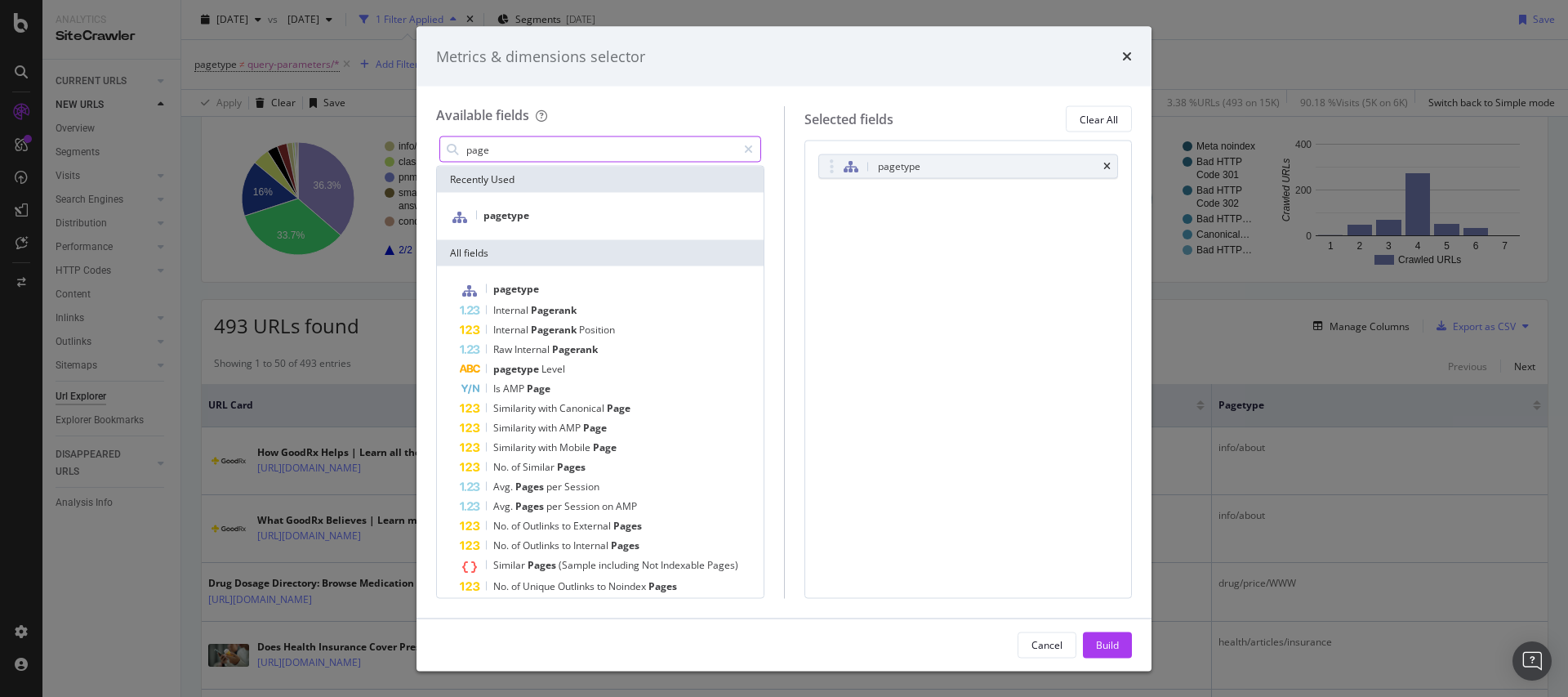
click at [502, 144] on input "page" at bounding box center [601, 149] width 272 height 25
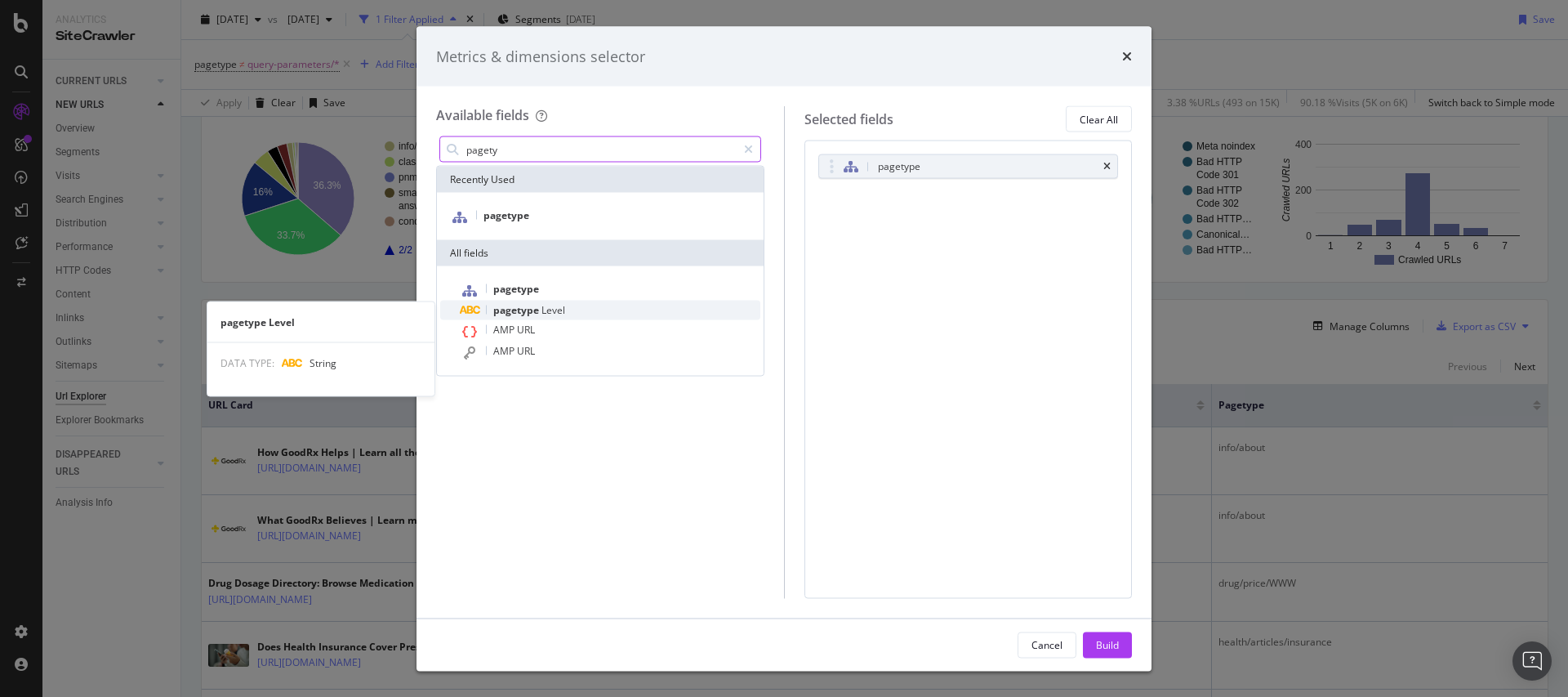
type input "pagety"
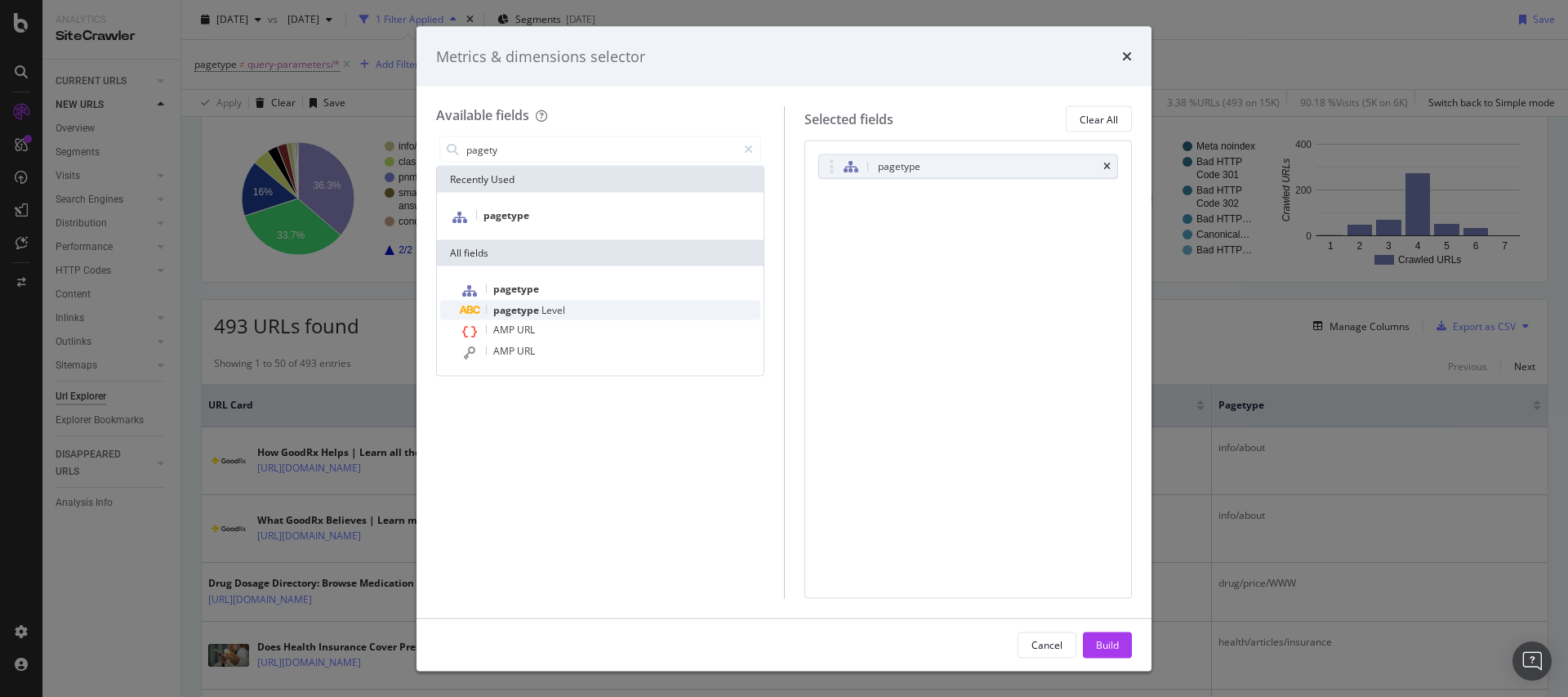
click at [522, 311] on span "pagetype" at bounding box center [517, 310] width 49 height 14
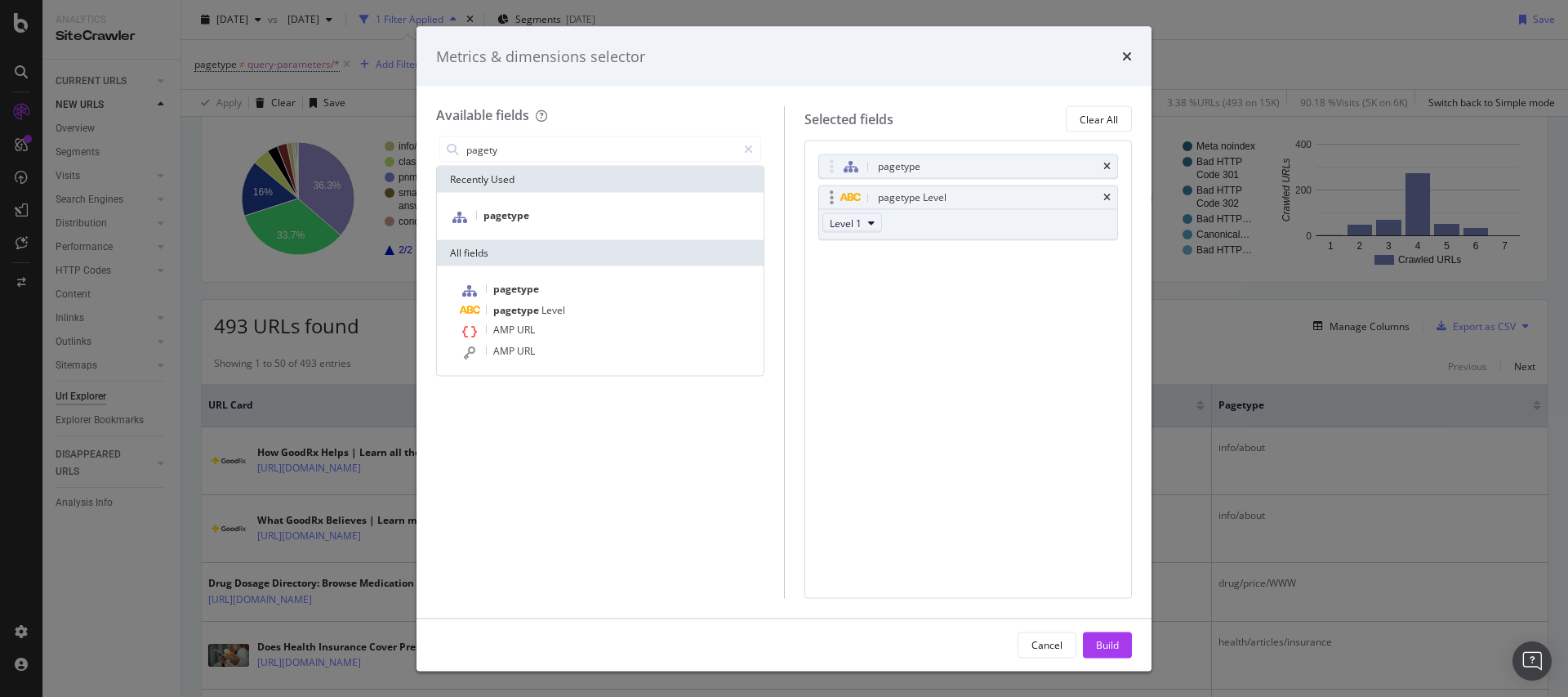
click at [872, 230] on button "Level 1" at bounding box center [852, 223] width 59 height 20
click at [924, 276] on div "pagetype pagetype Level Level 1 You can use this field as a To pick up a dragga…" at bounding box center [968, 369] width 328 height 457
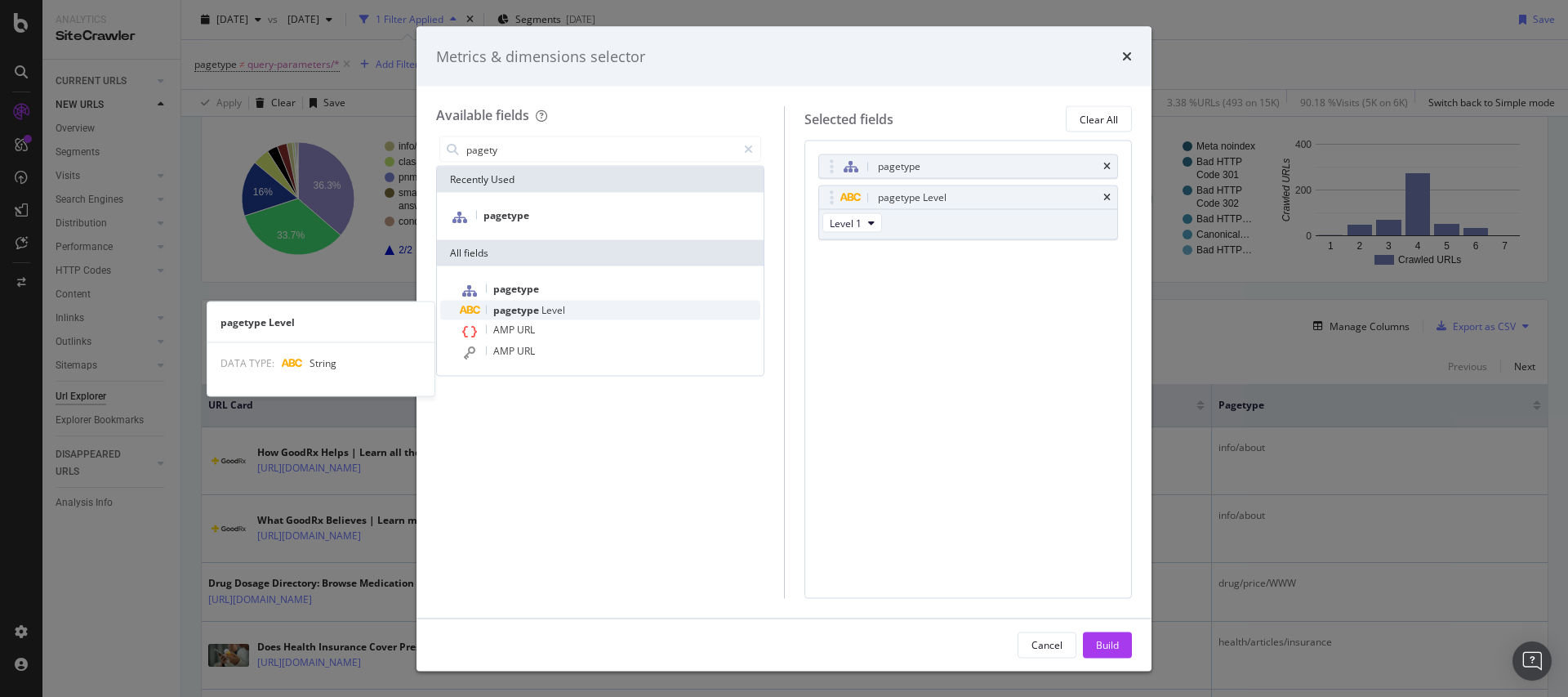
click at [526, 307] on span "pagetype" at bounding box center [517, 310] width 49 height 14
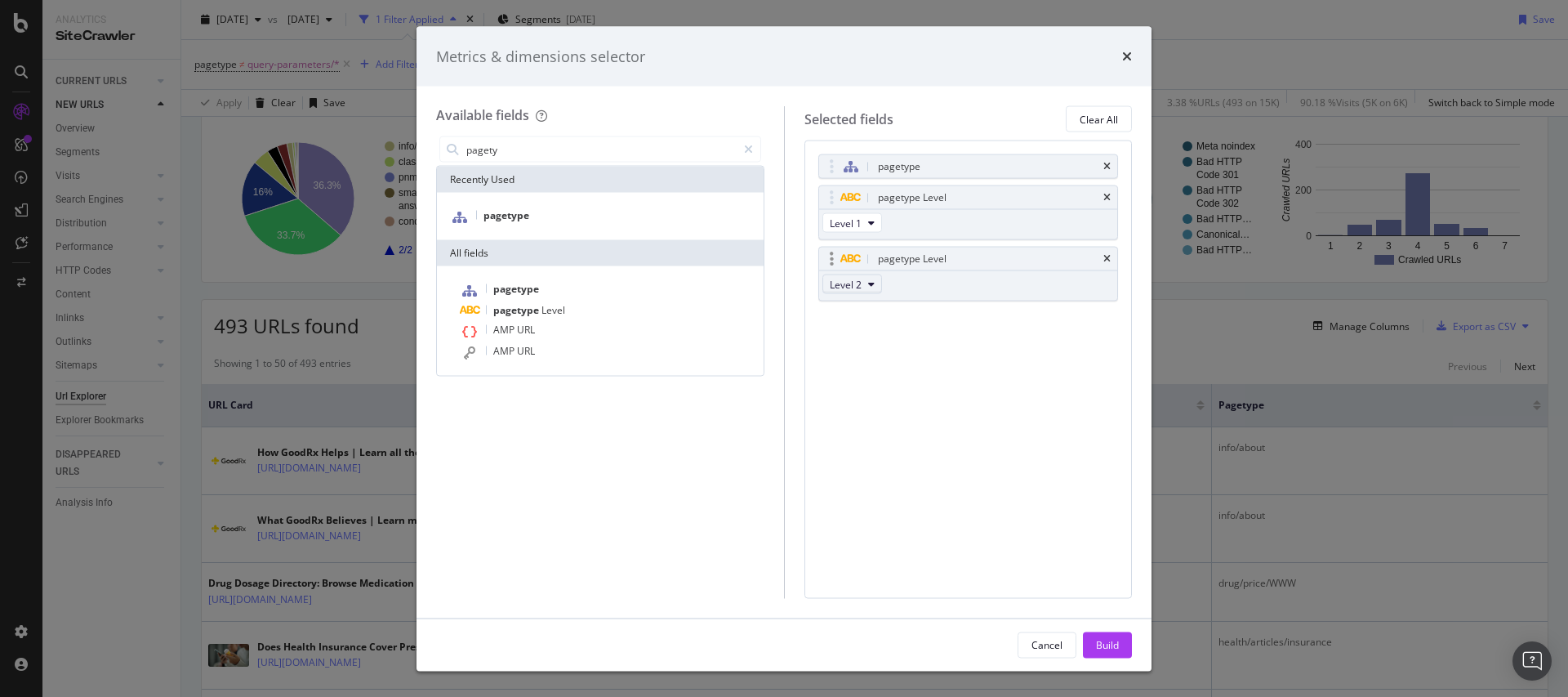
click at [840, 287] on span "Level 2" at bounding box center [845, 284] width 32 height 14
drag, startPoint x: 936, startPoint y: 359, endPoint x: 1004, endPoint y: 429, distance: 97.6
click at [937, 359] on div "pagetype pagetype Level Level 1 pagetype Level Level 2 You can use this field a…" at bounding box center [968, 369] width 328 height 457
click at [1109, 165] on icon "times" at bounding box center [1106, 167] width 7 height 10
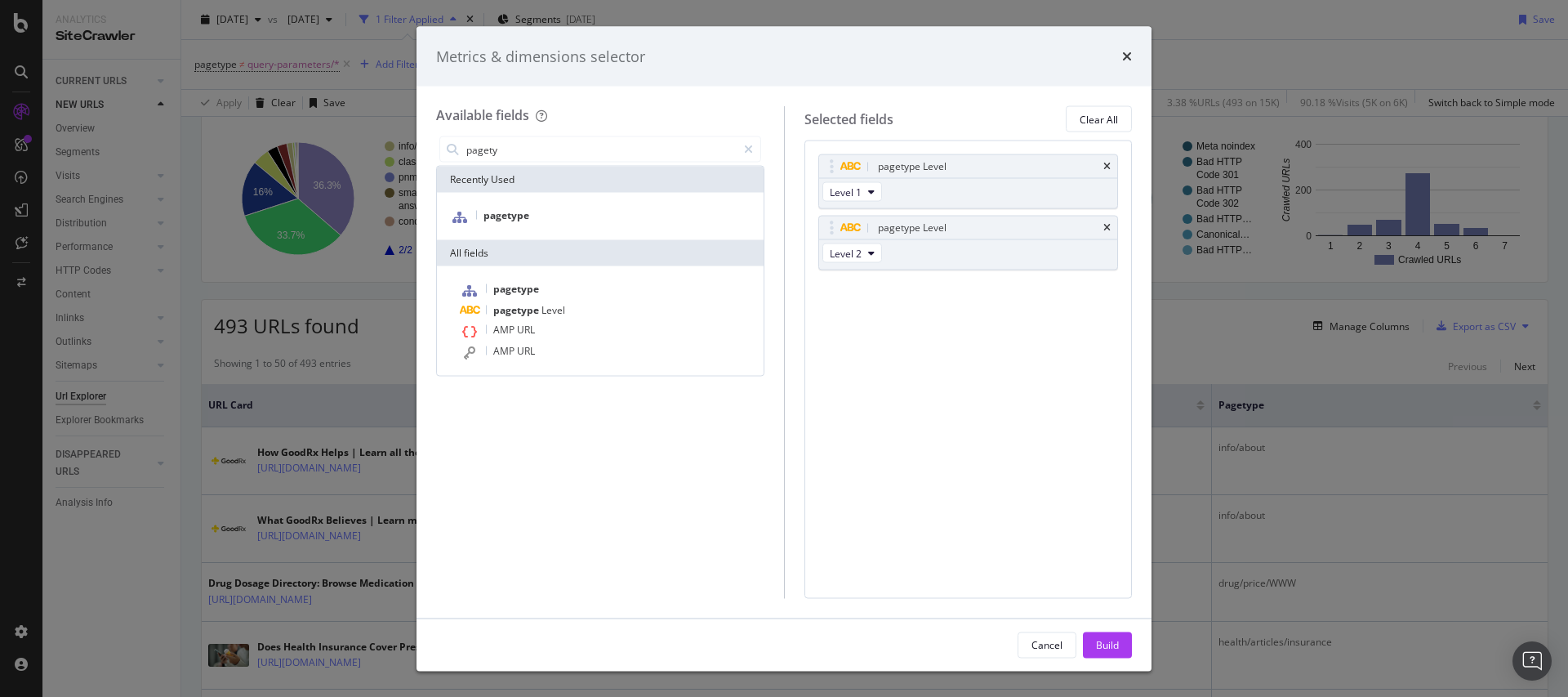
click at [1117, 642] on div "Build" at bounding box center [1107, 644] width 23 height 14
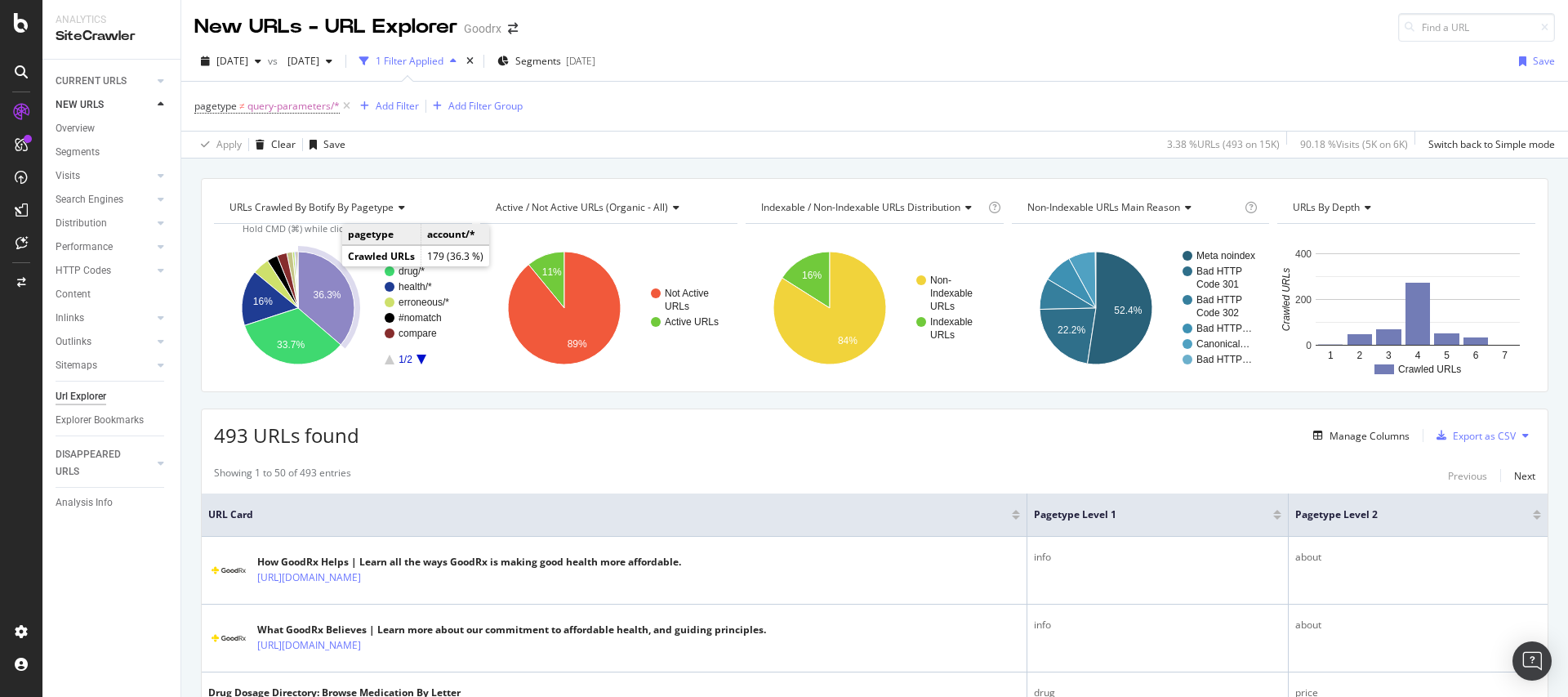
click at [324, 272] on icon "A chart." at bounding box center [326, 298] width 56 height 93
click at [403, 102] on div "Add Filter" at bounding box center [397, 106] width 44 height 14
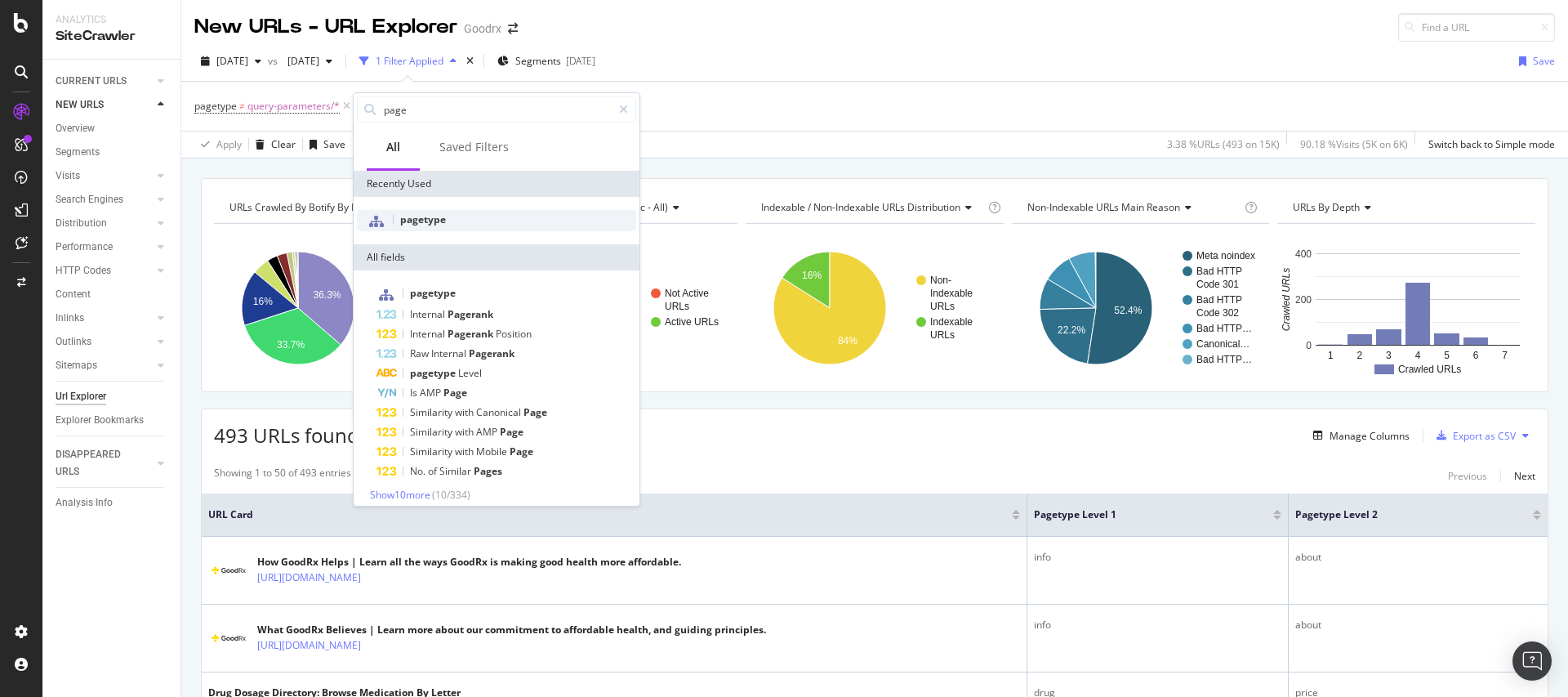
click at [426, 214] on span "pagetype" at bounding box center [423, 219] width 46 height 14
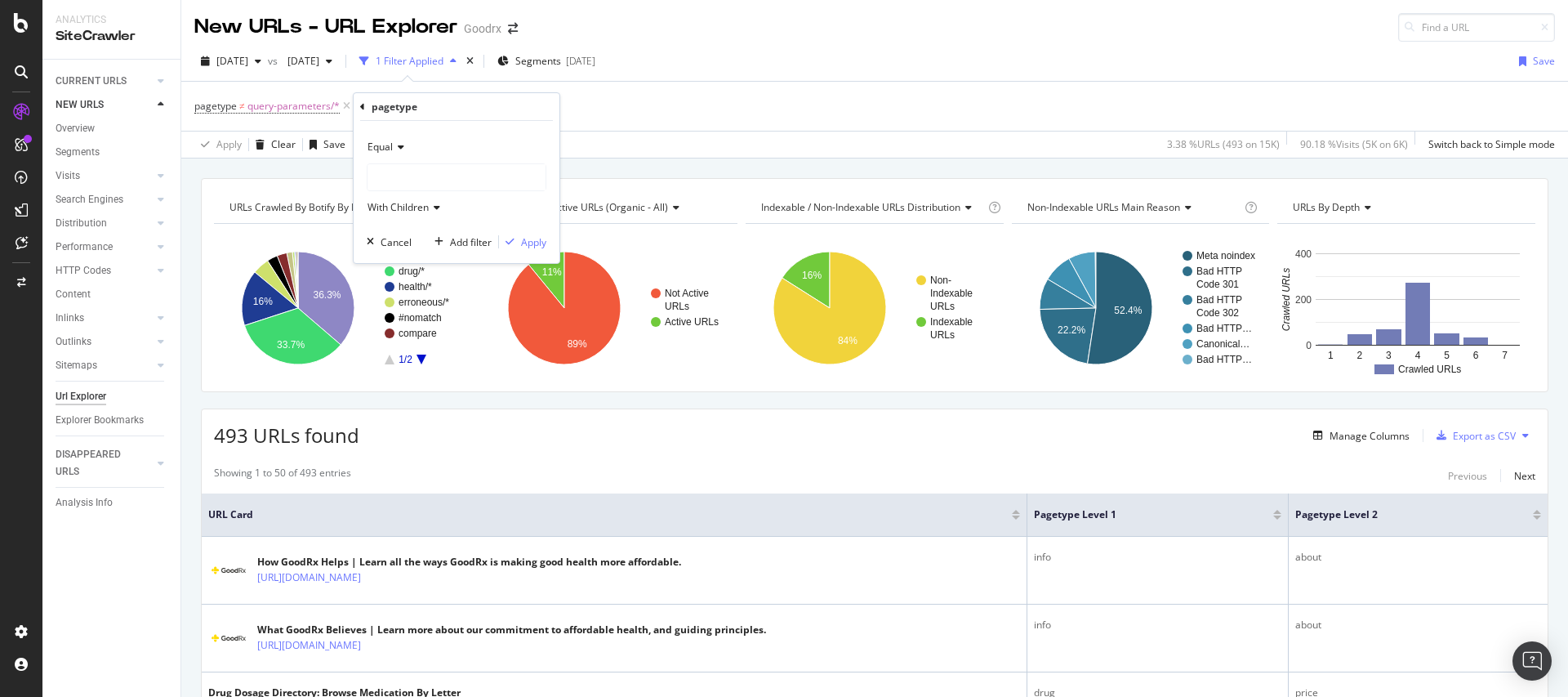
click at [404, 150] on div "Equal" at bounding box center [456, 147] width 179 height 26
click at [394, 142] on div "Equal" at bounding box center [456, 147] width 179 height 26
click at [396, 202] on span "Not Equal" at bounding box center [396, 202] width 44 height 14
click at [396, 202] on span "With Children" at bounding box center [398, 207] width 61 height 14
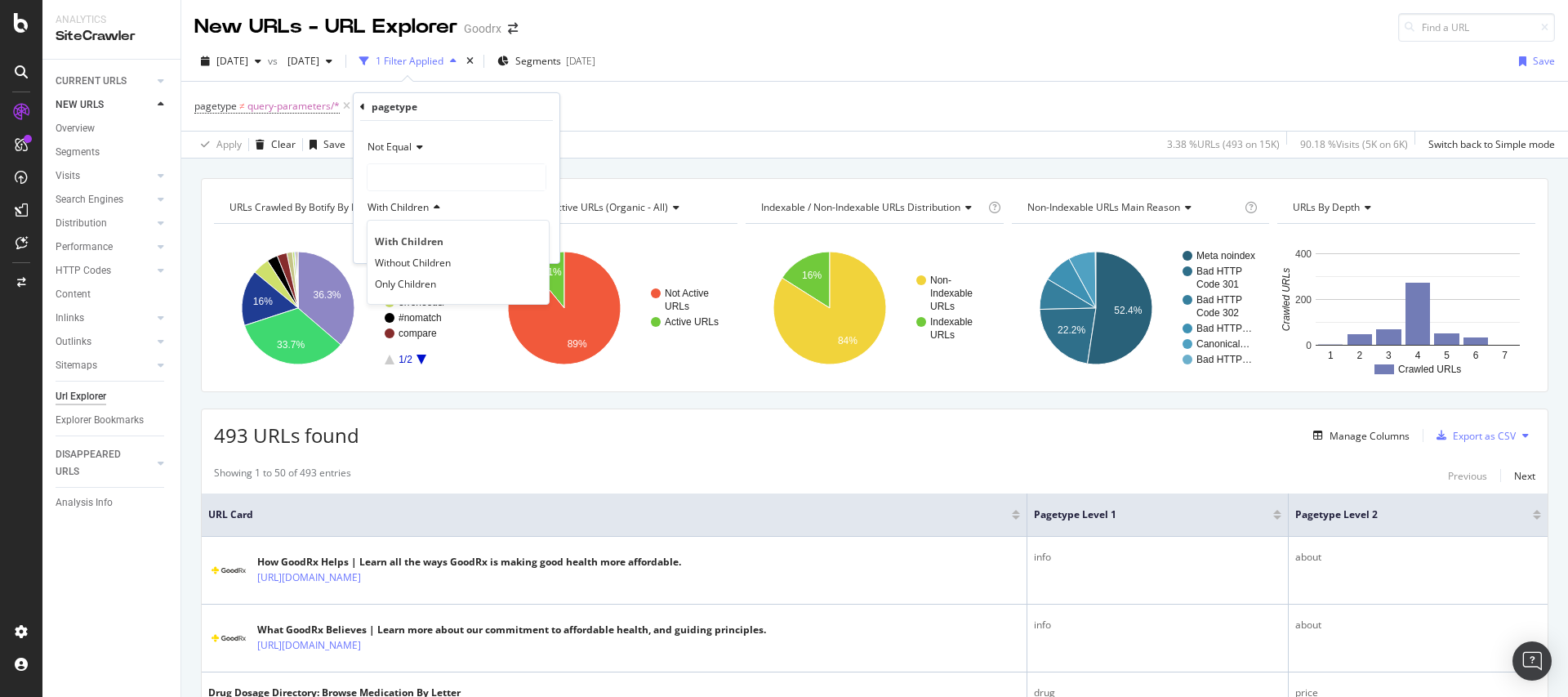
click at [406, 180] on div at bounding box center [457, 177] width 178 height 26
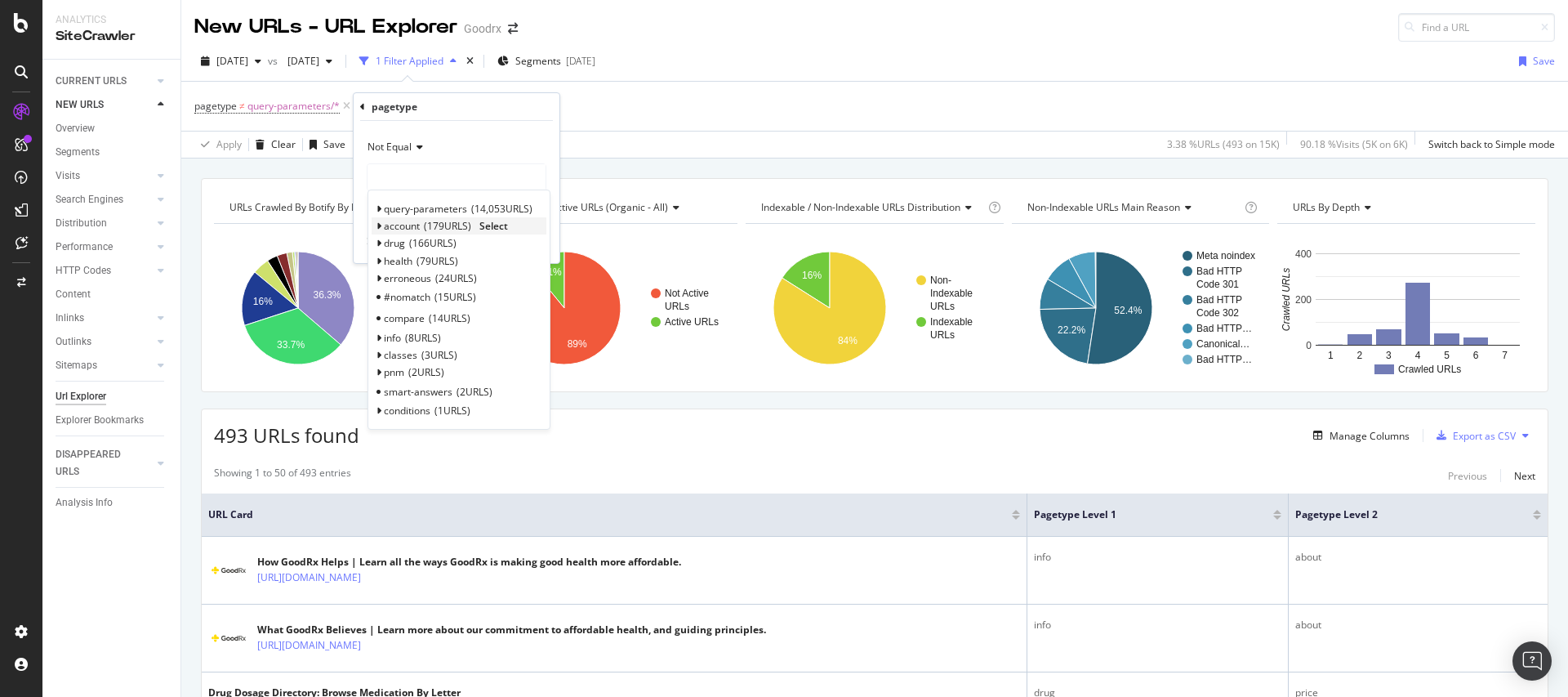
click at [506, 225] on span "Select" at bounding box center [494, 226] width 29 height 14
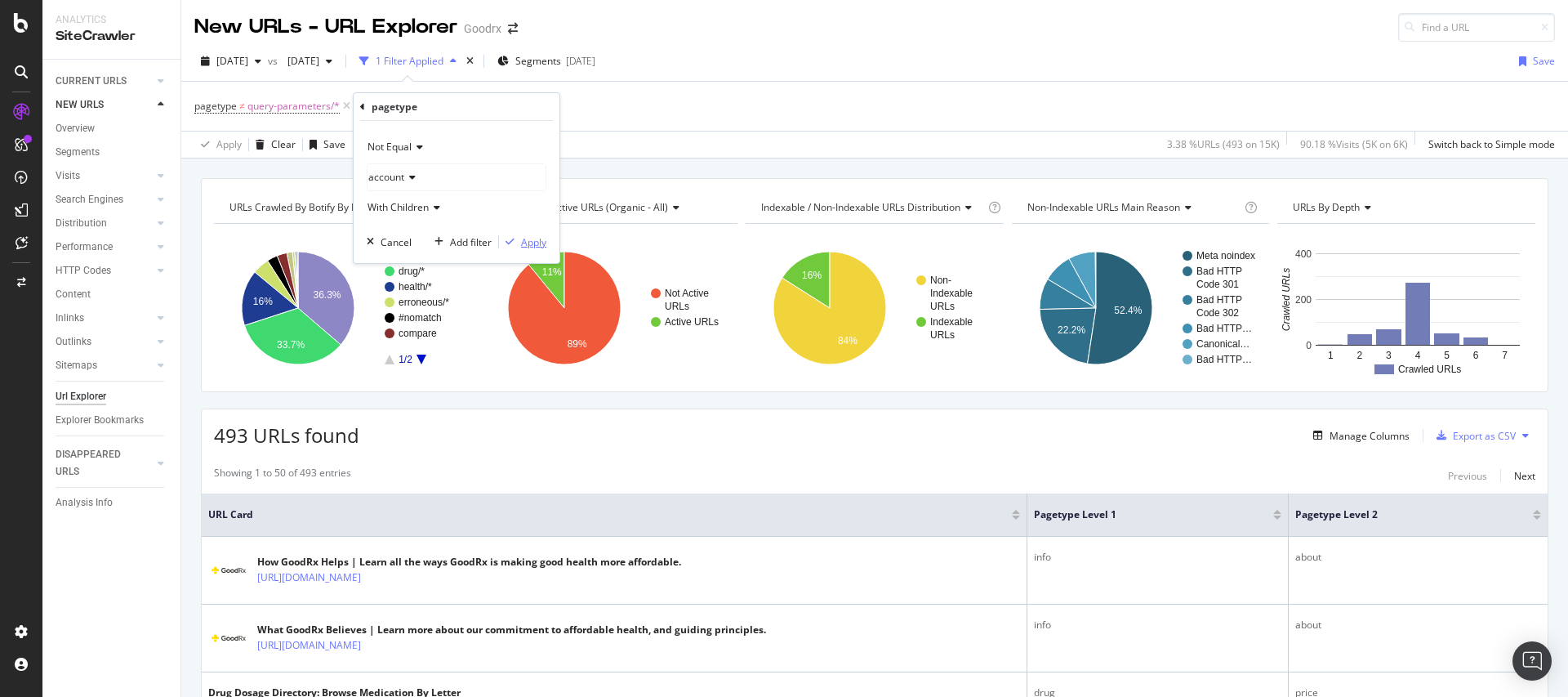
click at [529, 244] on div "Apply" at bounding box center [534, 242] width 26 height 14
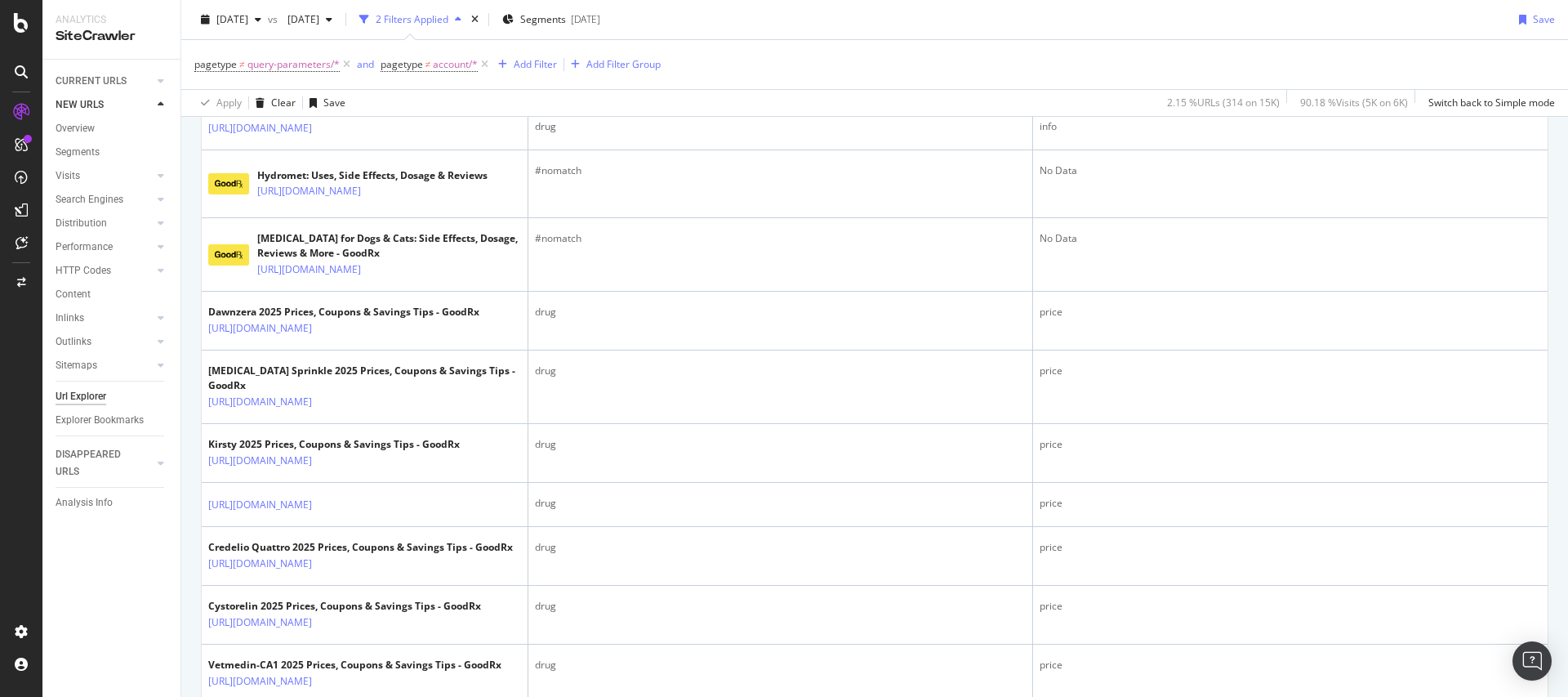
scroll to position [1640, 0]
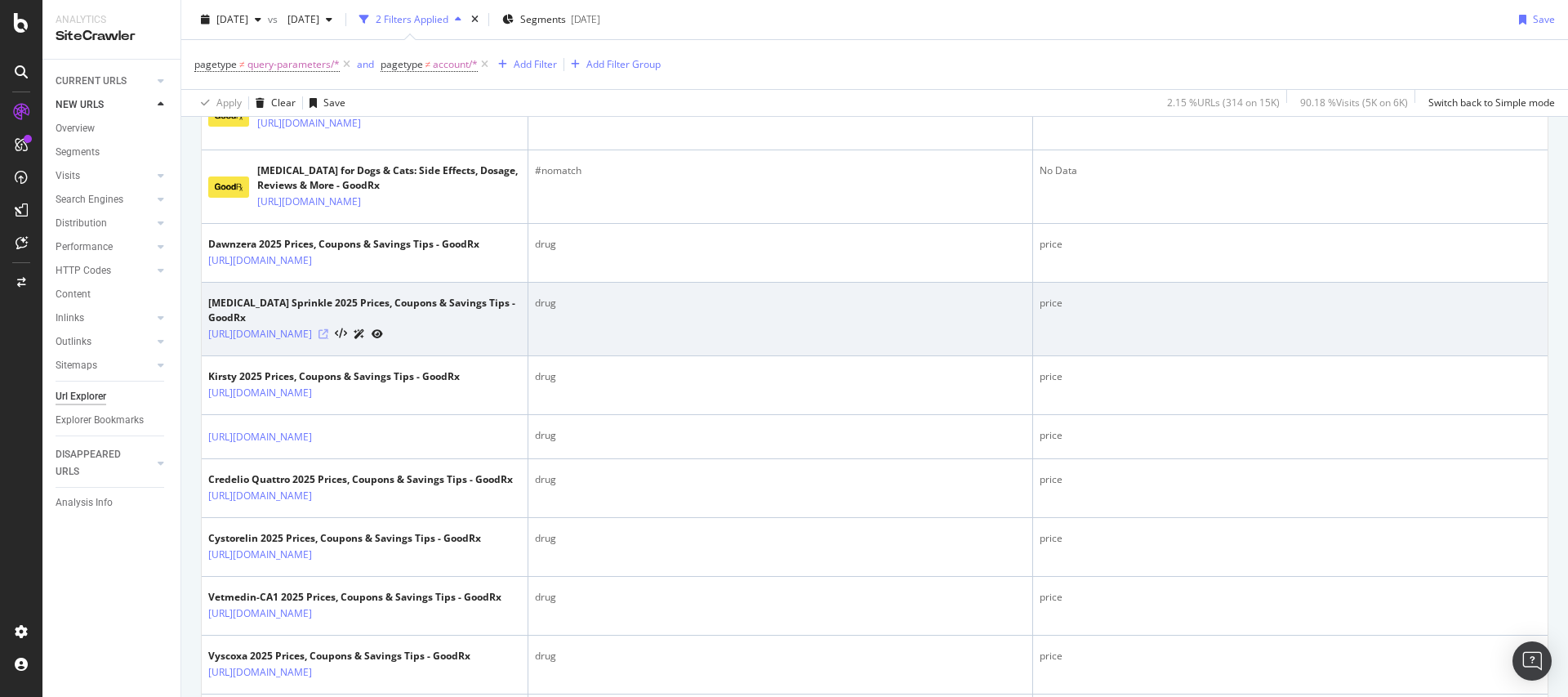
click at [328, 339] on icon at bounding box center [323, 334] width 10 height 10
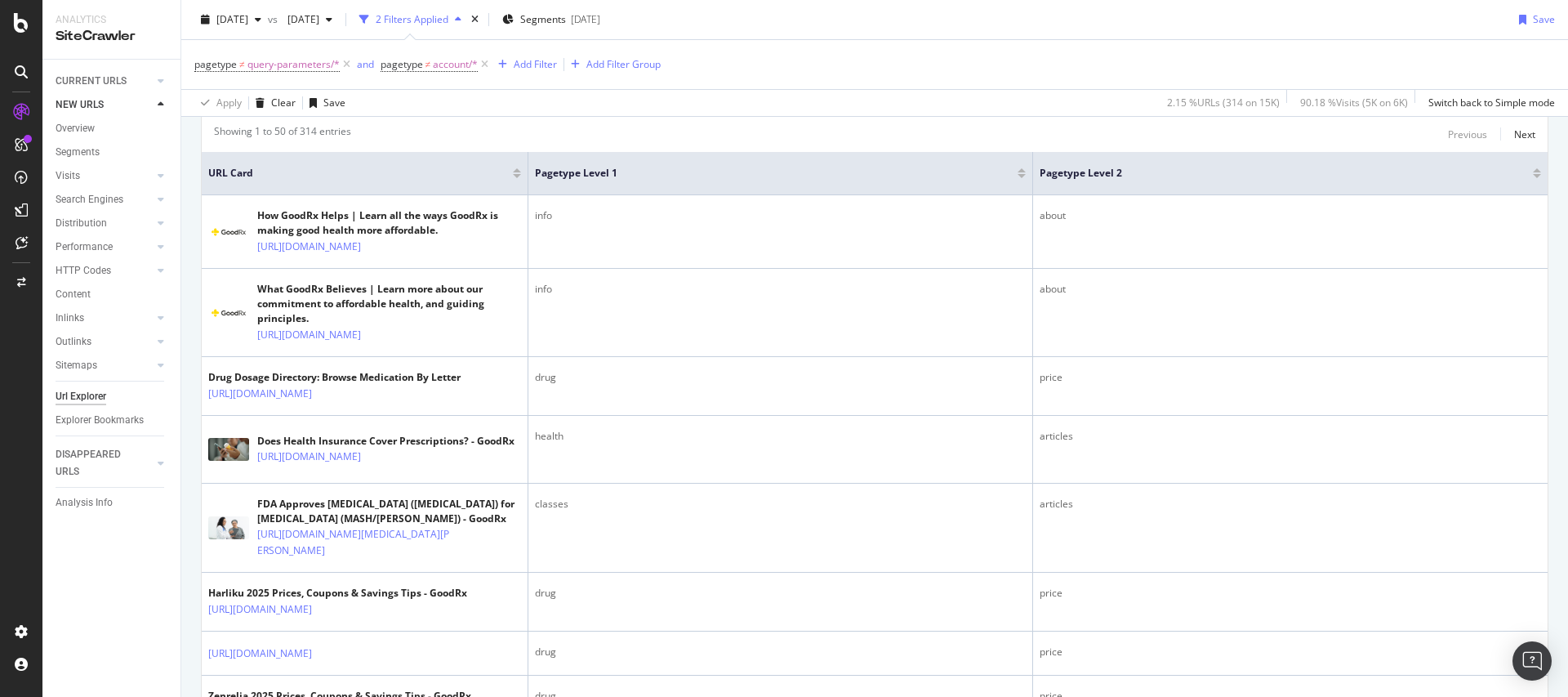
scroll to position [0, 0]
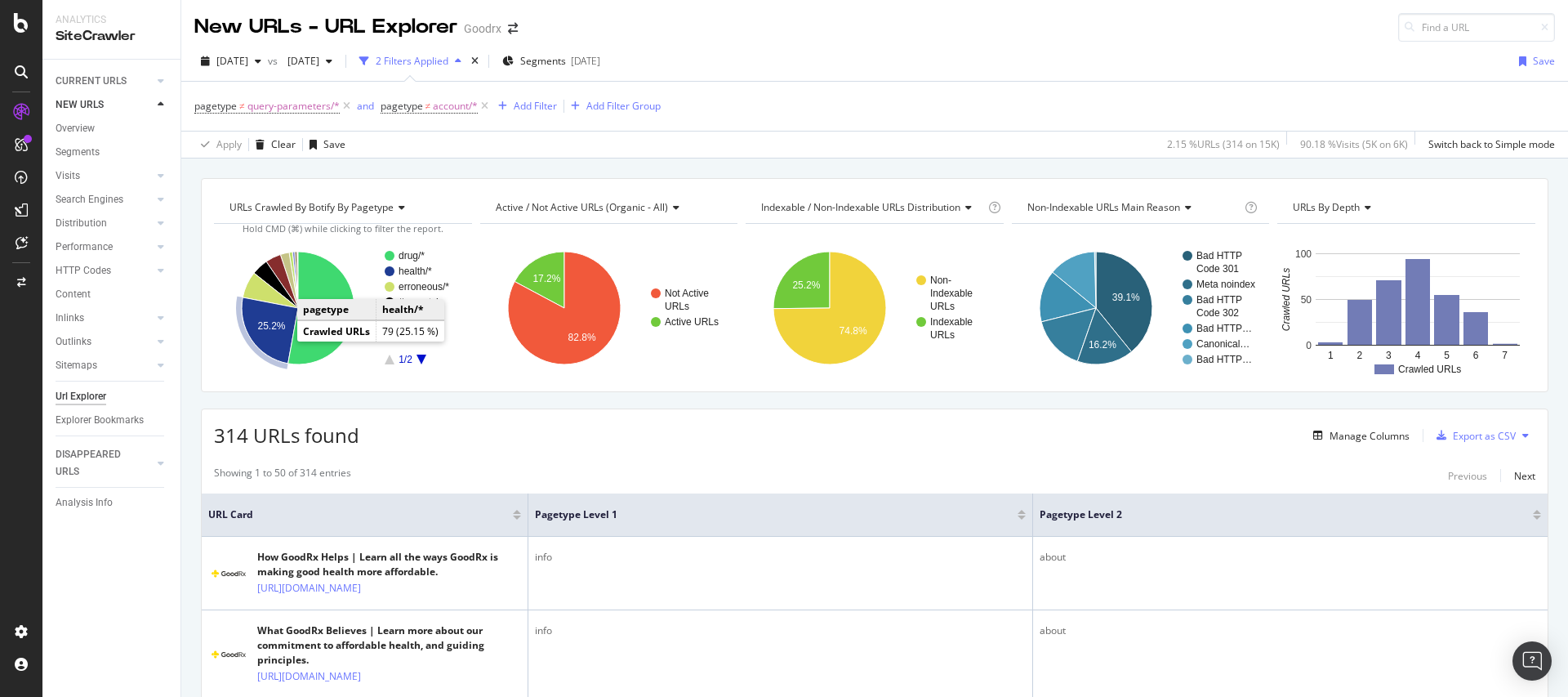
click at [276, 340] on icon "A chart." at bounding box center [270, 330] width 56 height 66
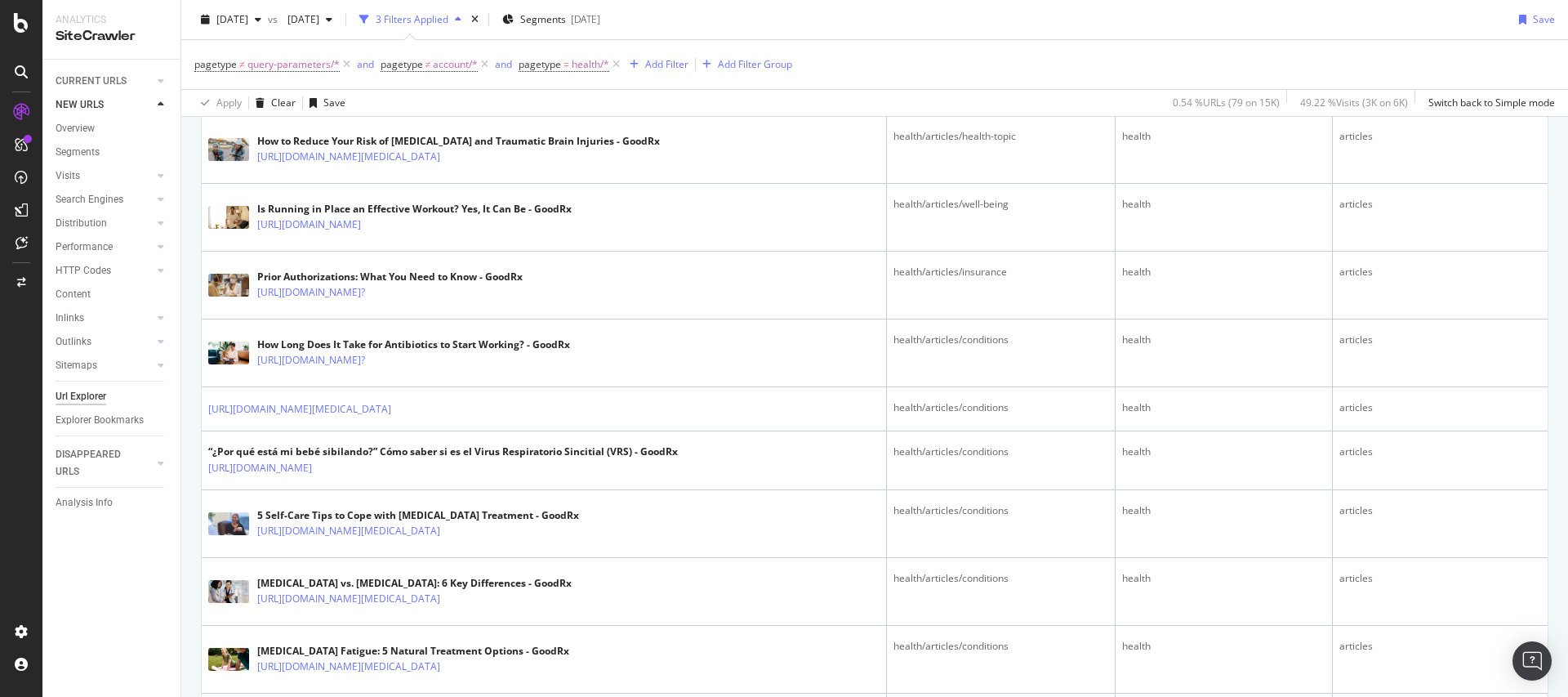
scroll to position [530, 0]
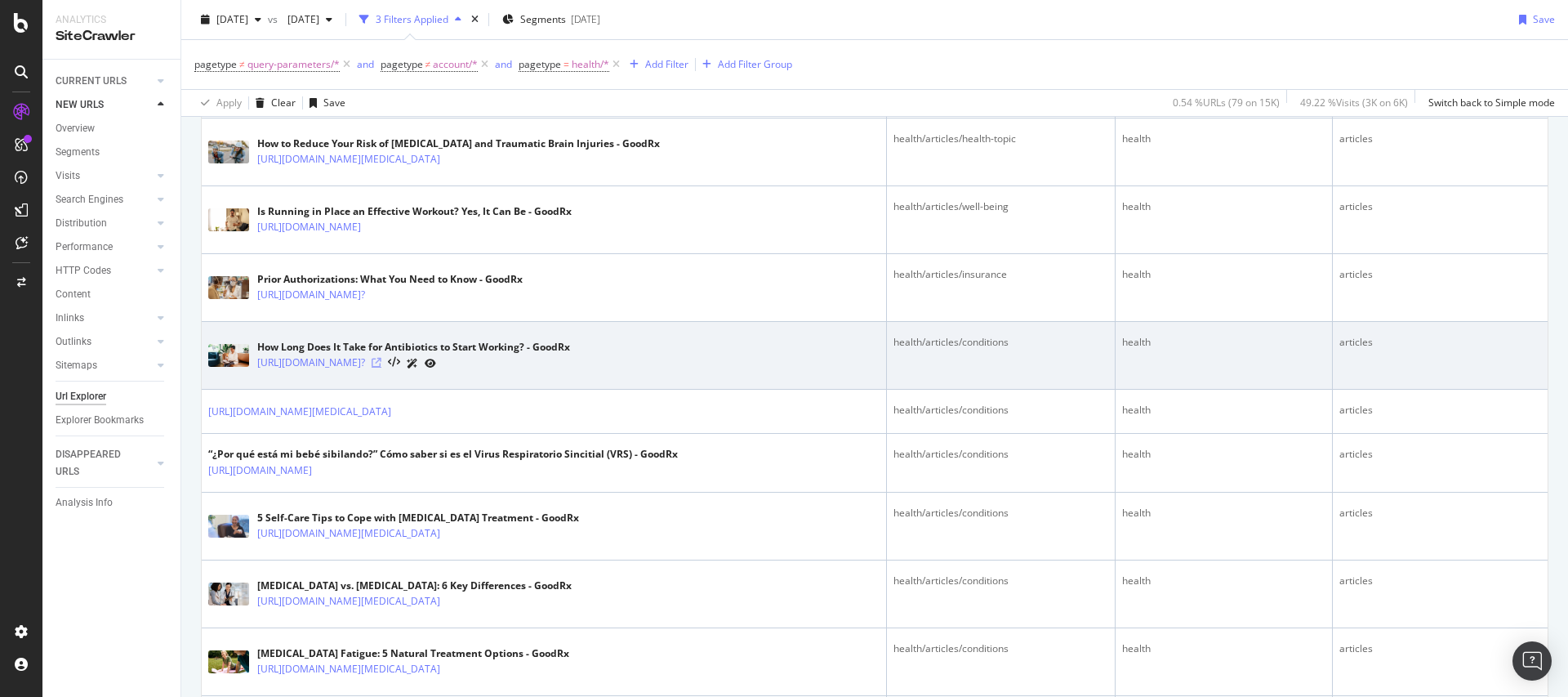
click at [382, 360] on icon at bounding box center [377, 363] width 10 height 10
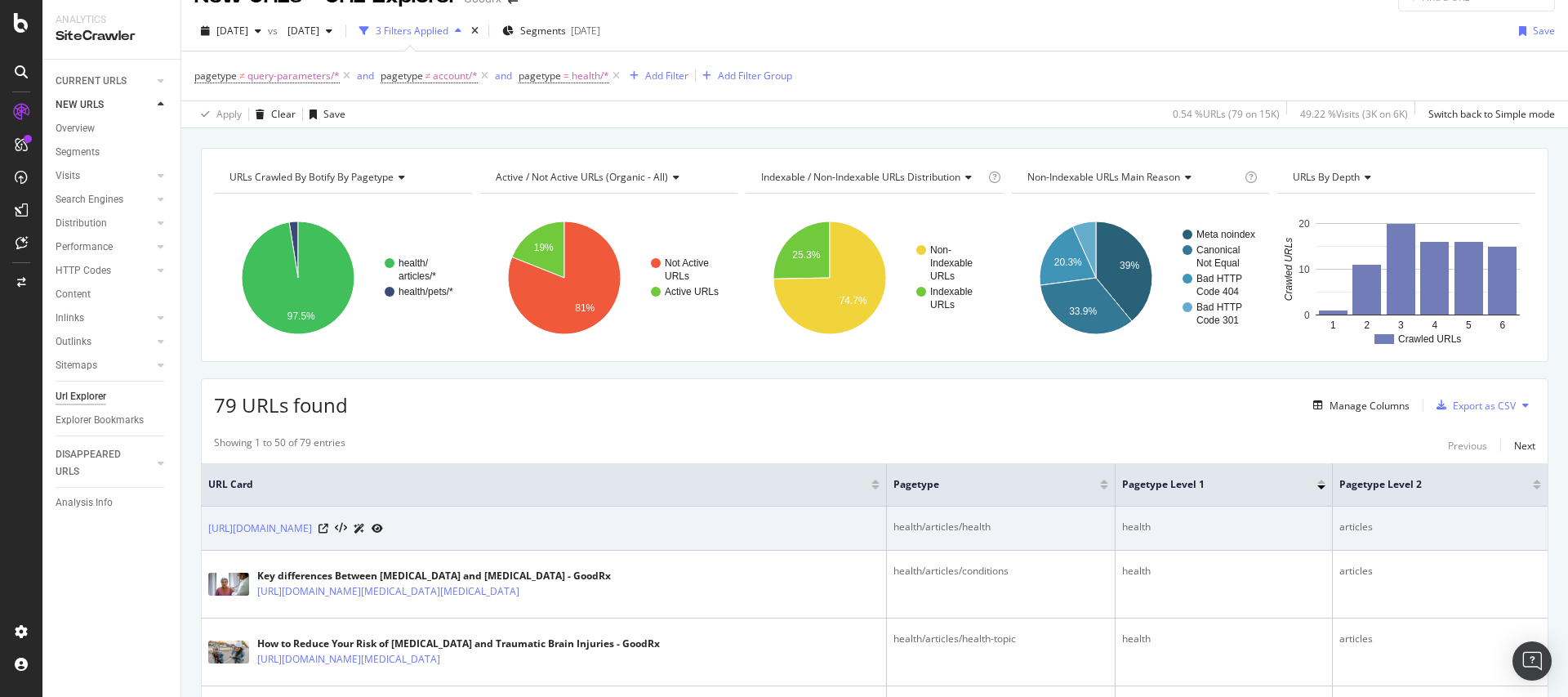
scroll to position [133, 0]
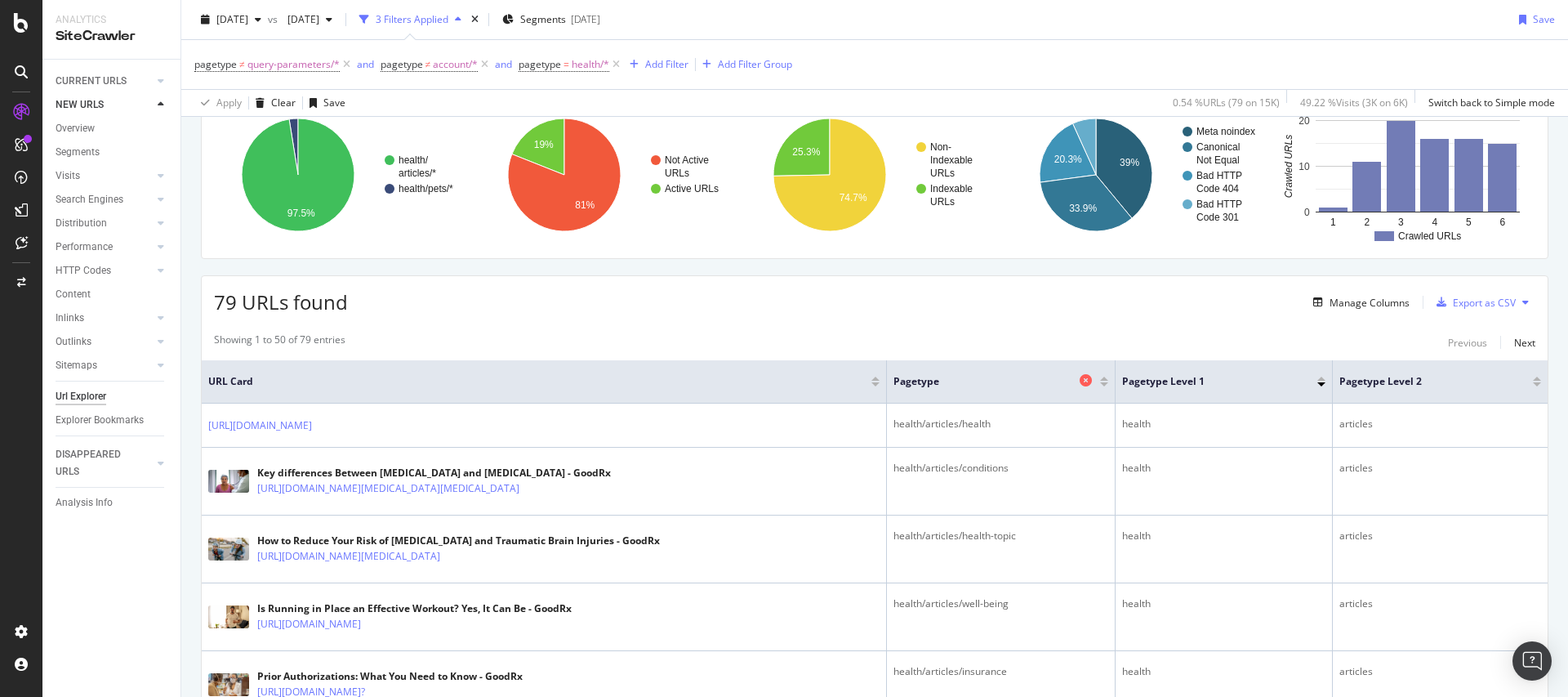
click at [1083, 378] on icon at bounding box center [1085, 380] width 12 height 12
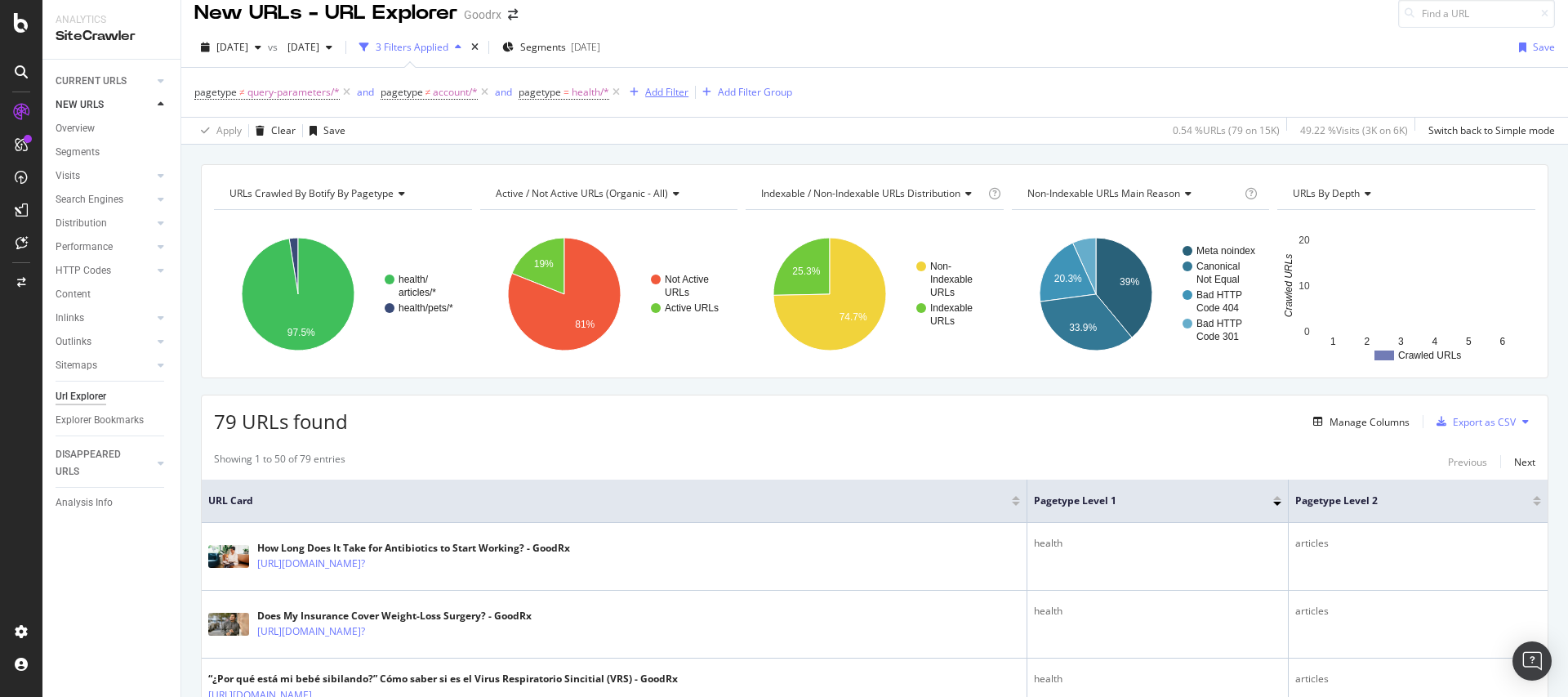
scroll to position [133, 0]
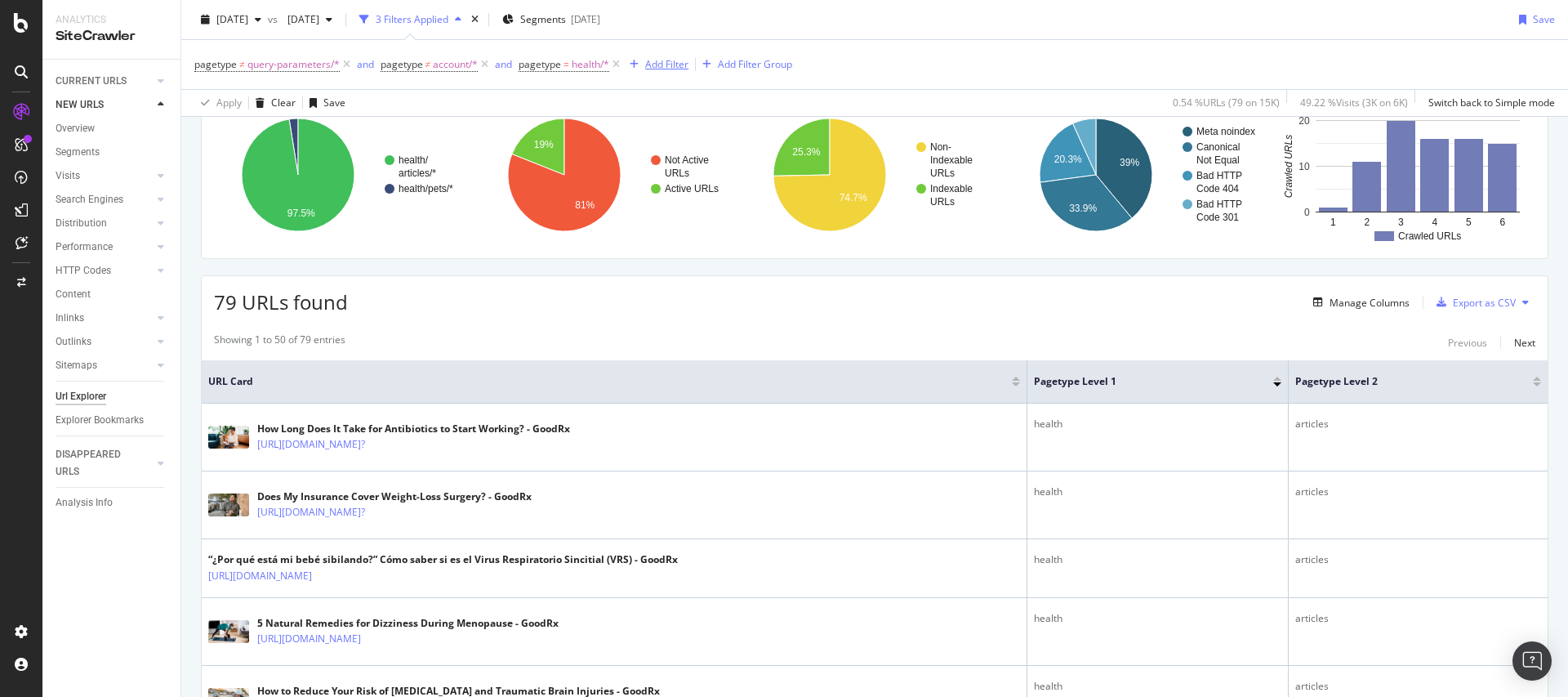
click at [676, 92] on div "Apply Clear Save 0.54 % URLs ( 79 on 15K ) 49.22 % Visits ( 3K on 6K ) Switch b…" at bounding box center [874, 102] width 1387 height 27
click at [679, 66] on div "Add Filter" at bounding box center [667, 64] width 44 height 14
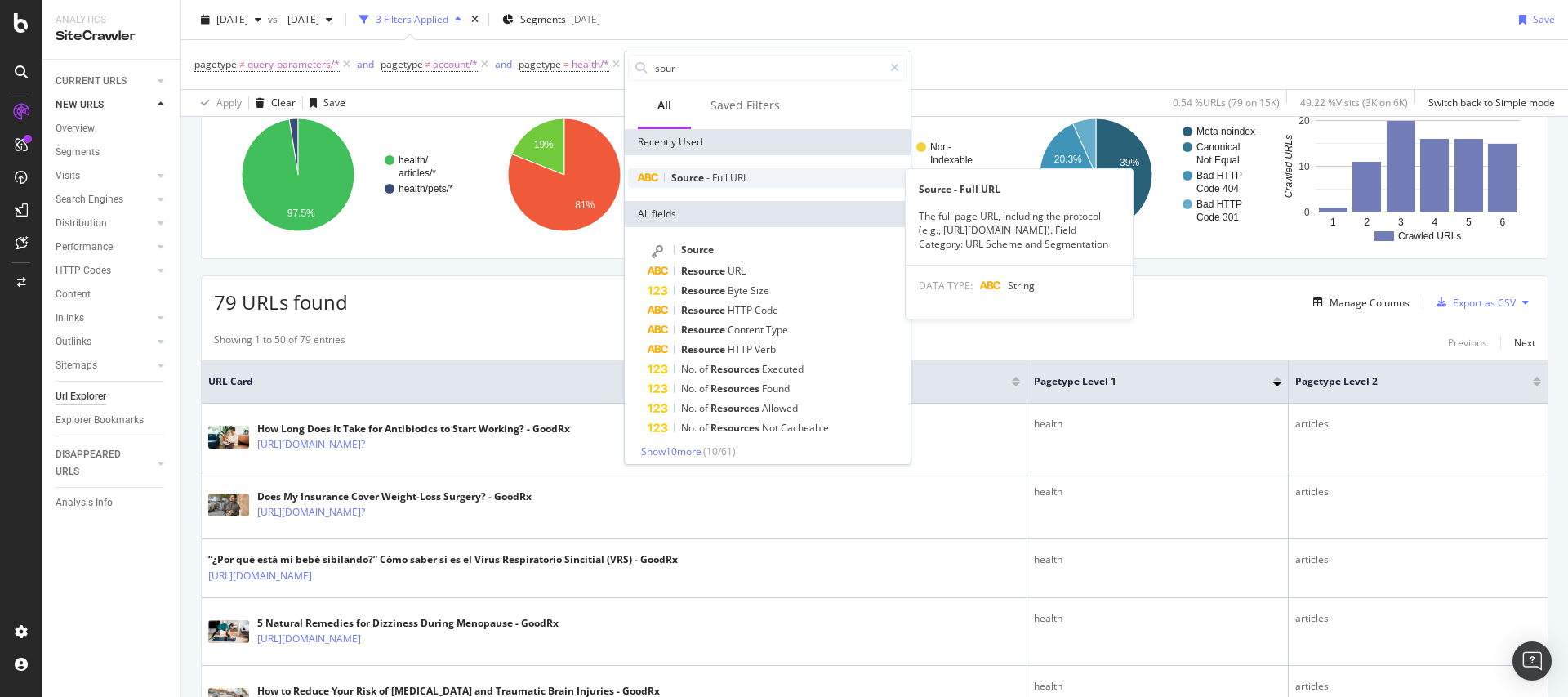
type input "sour"
click at [722, 170] on div "Source - Full URL" at bounding box center [768, 178] width 280 height 20
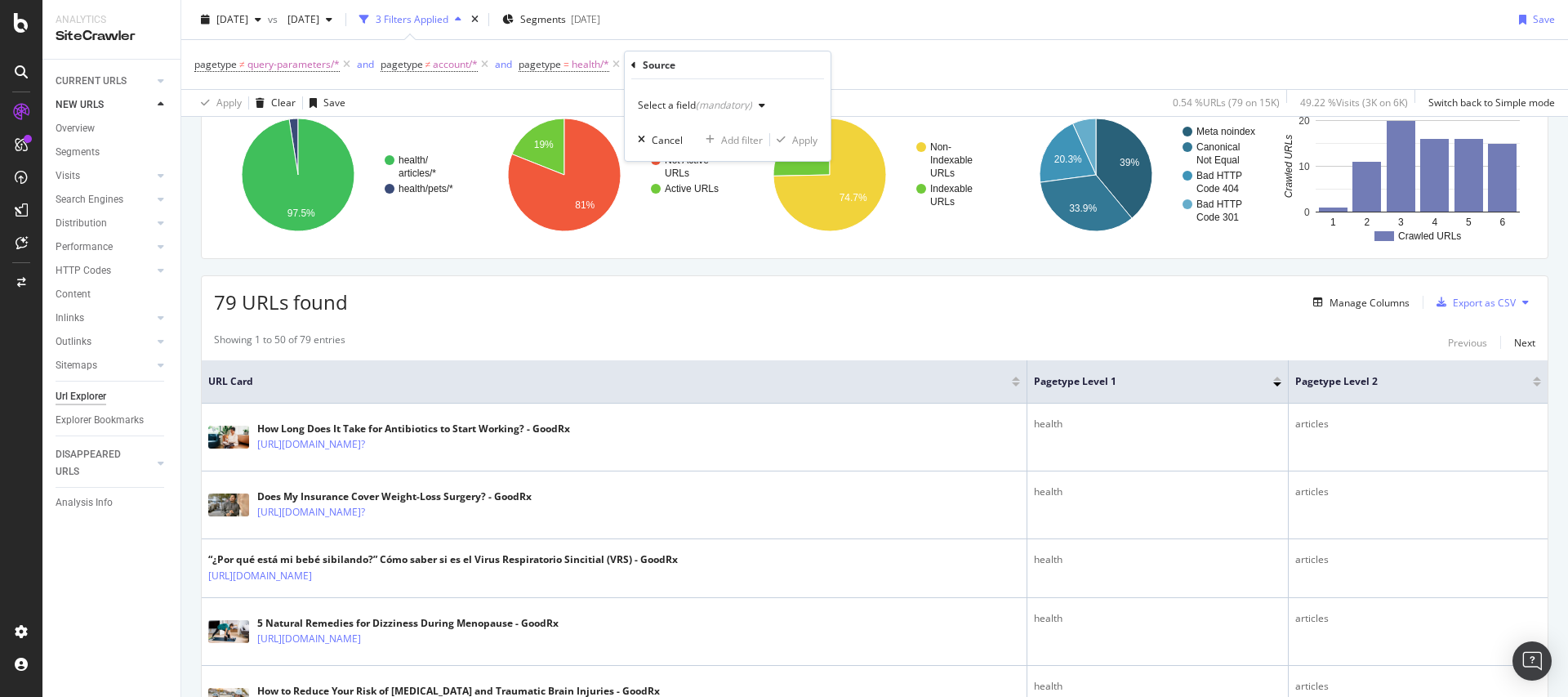
click at [722, 113] on div "Select a field (mandatory)" at bounding box center [704, 105] width 134 height 25
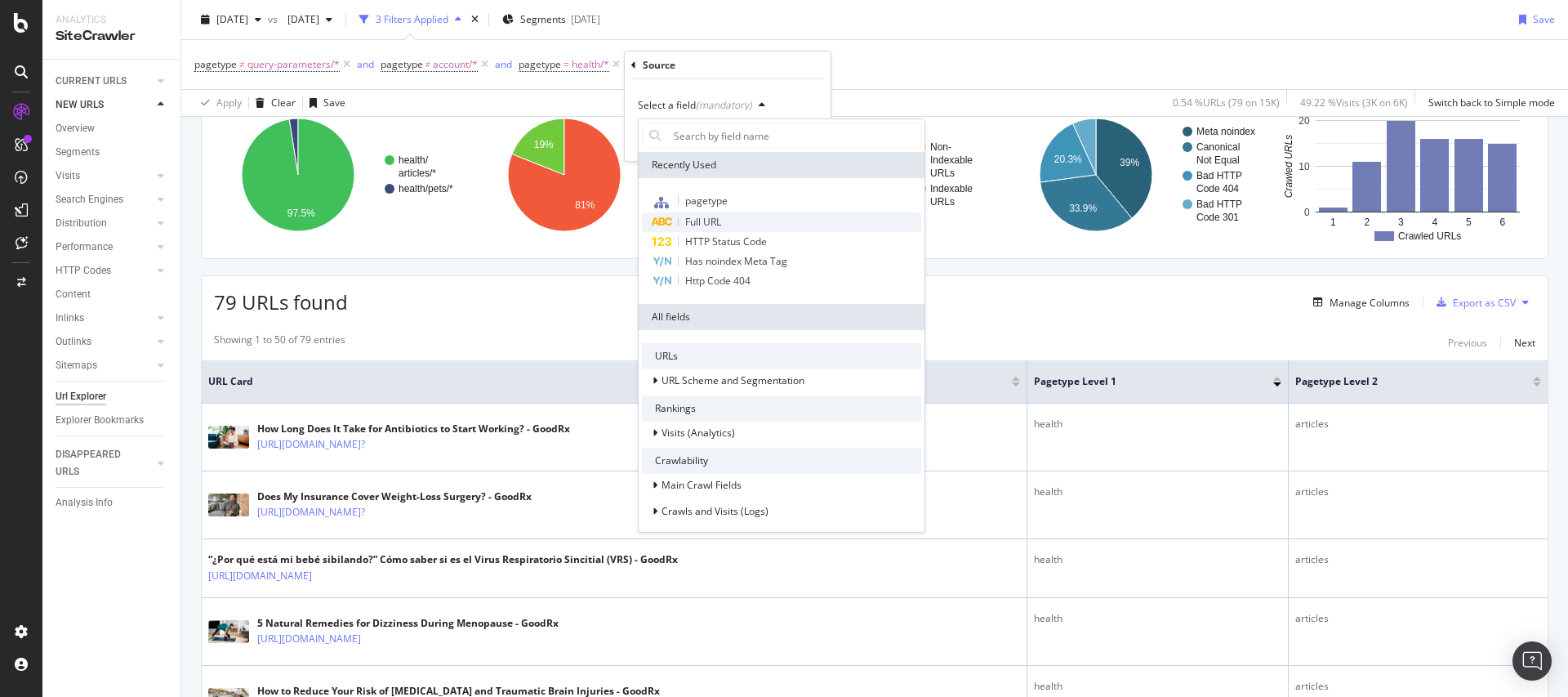
click at [720, 223] on span "Full URL" at bounding box center [703, 222] width 36 height 14
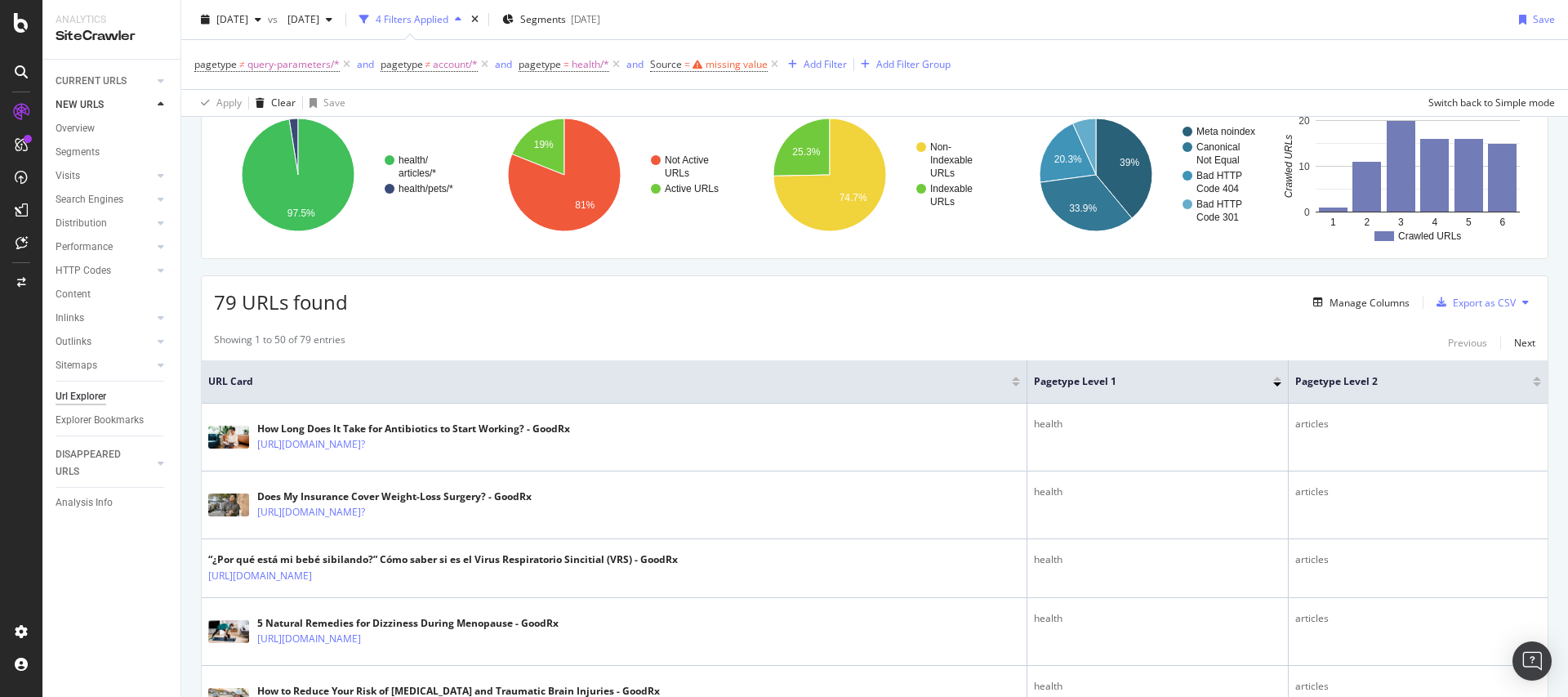
click at [722, 287] on div "79 URLs found Manage Columns Export as CSV" at bounding box center [875, 295] width 1346 height 40
click at [775, 68] on icon at bounding box center [774, 64] width 14 height 16
click at [1355, 309] on div "Manage Columns" at bounding box center [1358, 302] width 103 height 18
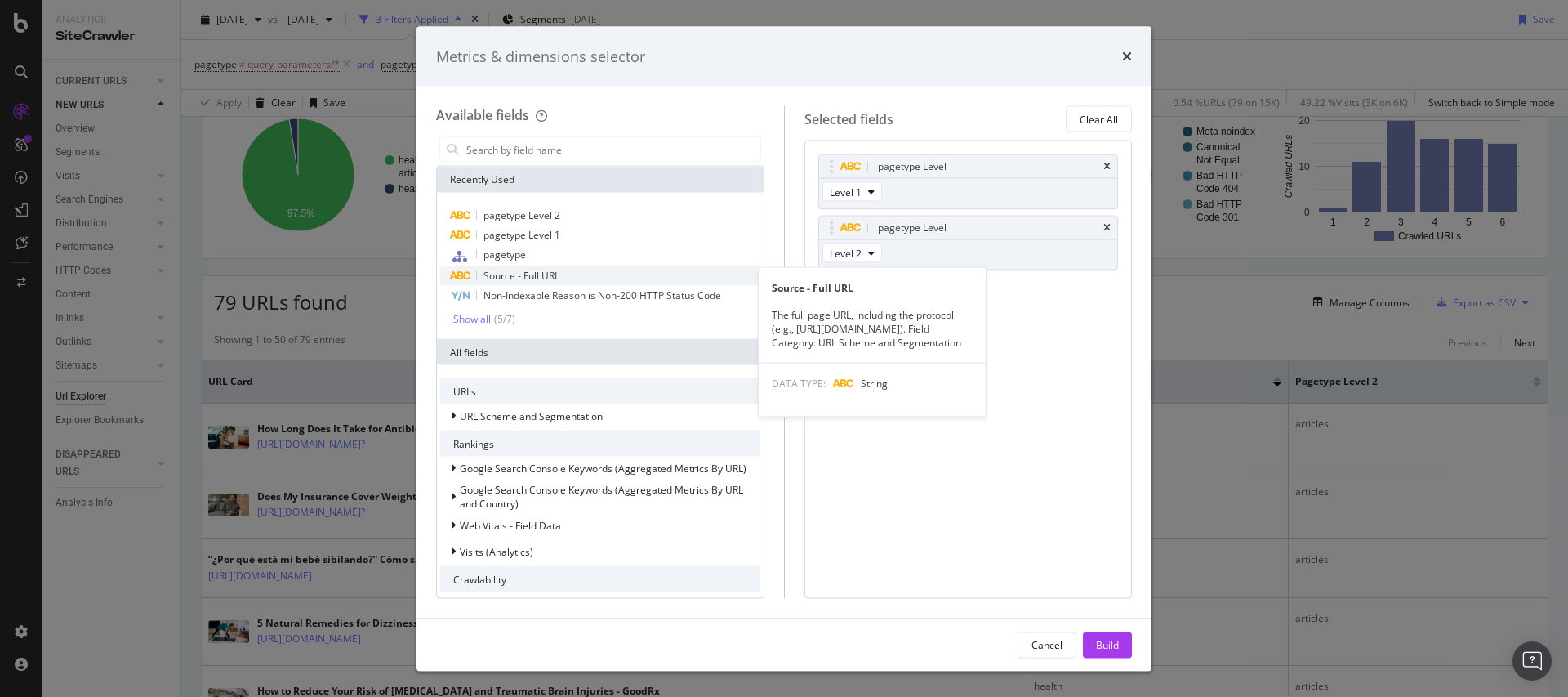
click at [539, 267] on div "Source - Full URL" at bounding box center [600, 277] width 320 height 20
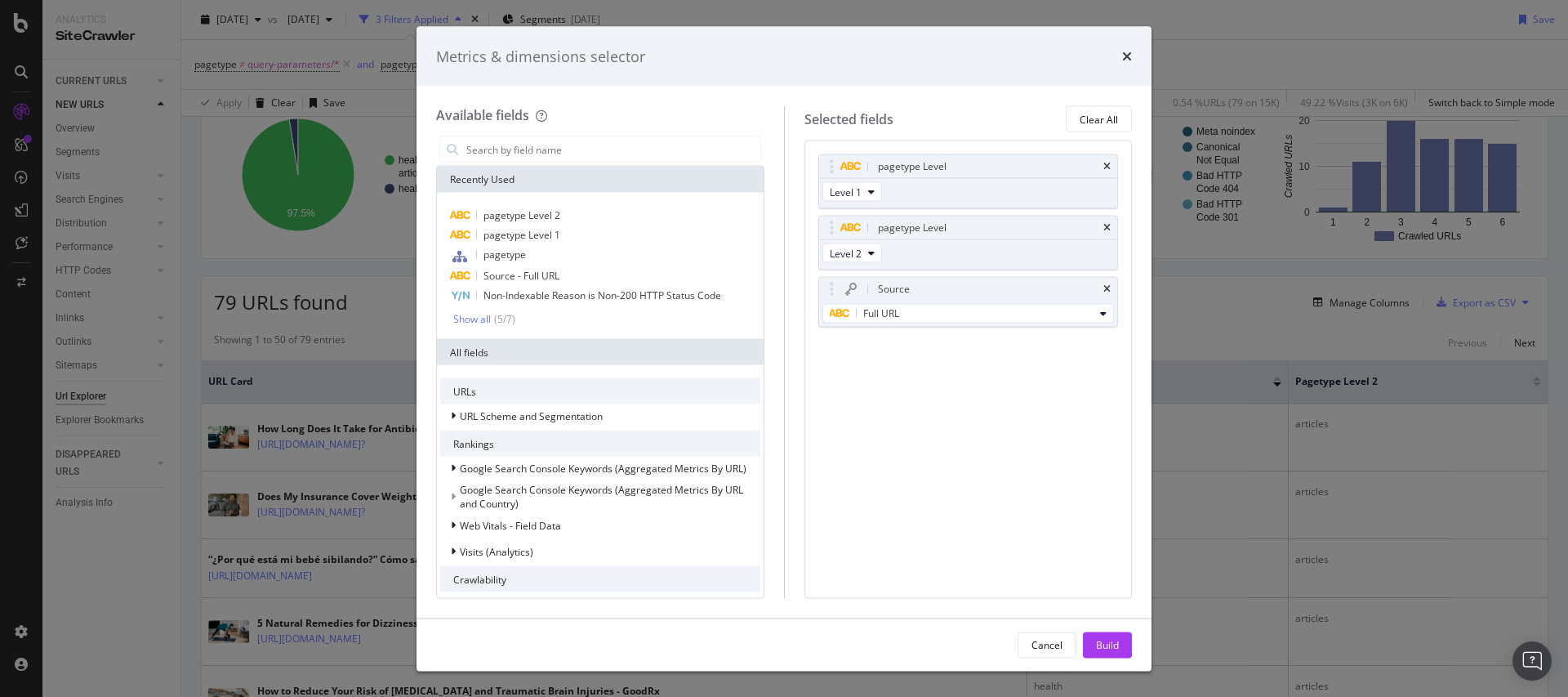
click at [1118, 634] on div "Build" at bounding box center [1107, 644] width 23 height 25
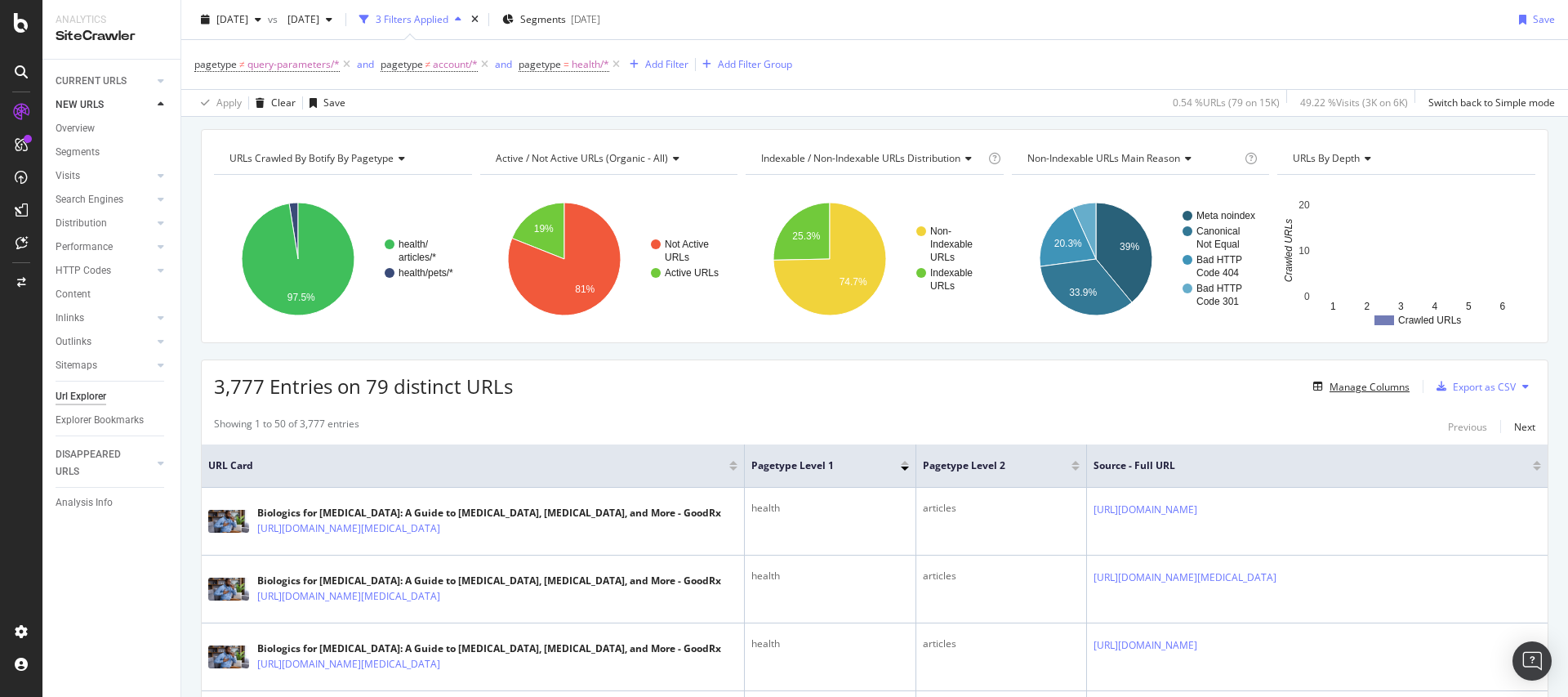
scroll to position [77, 0]
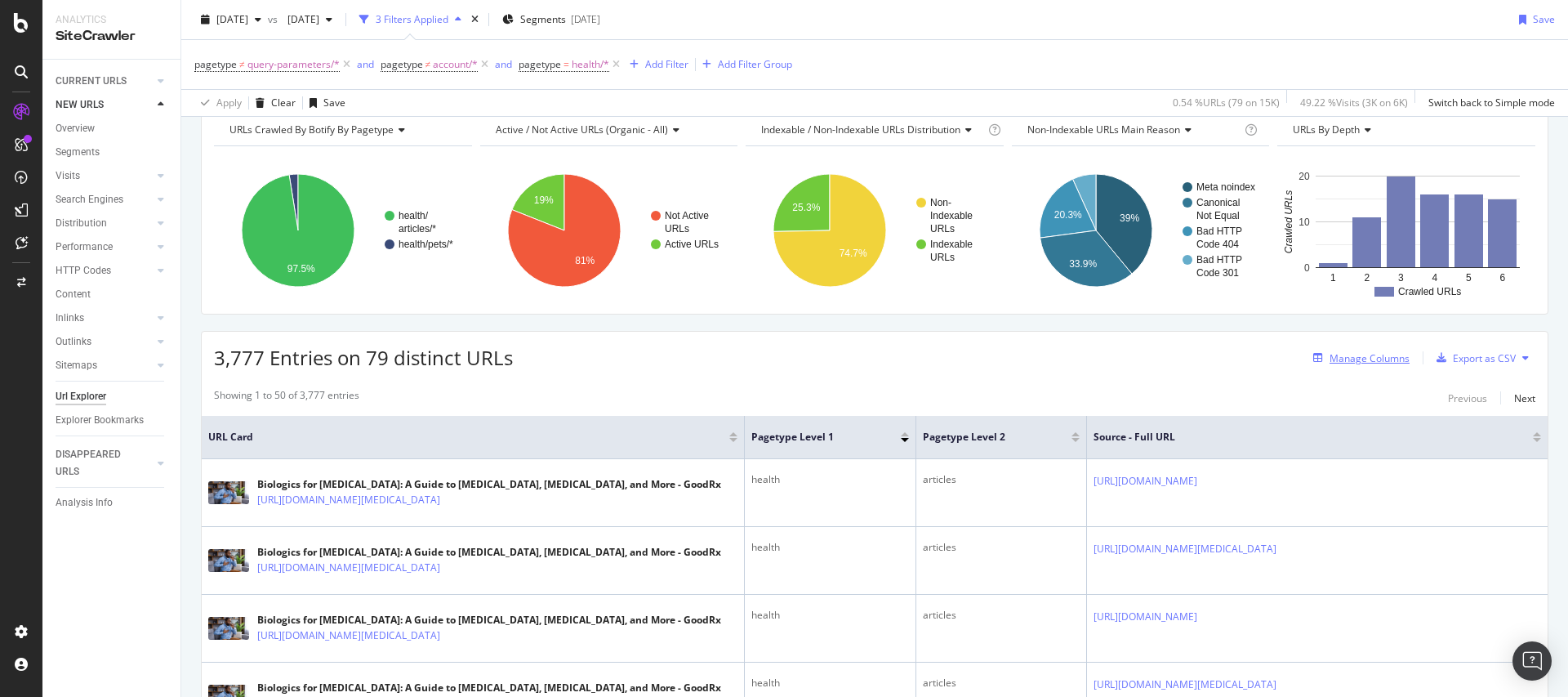
click at [1386, 360] on div "Manage Columns" at bounding box center [1369, 358] width 80 height 14
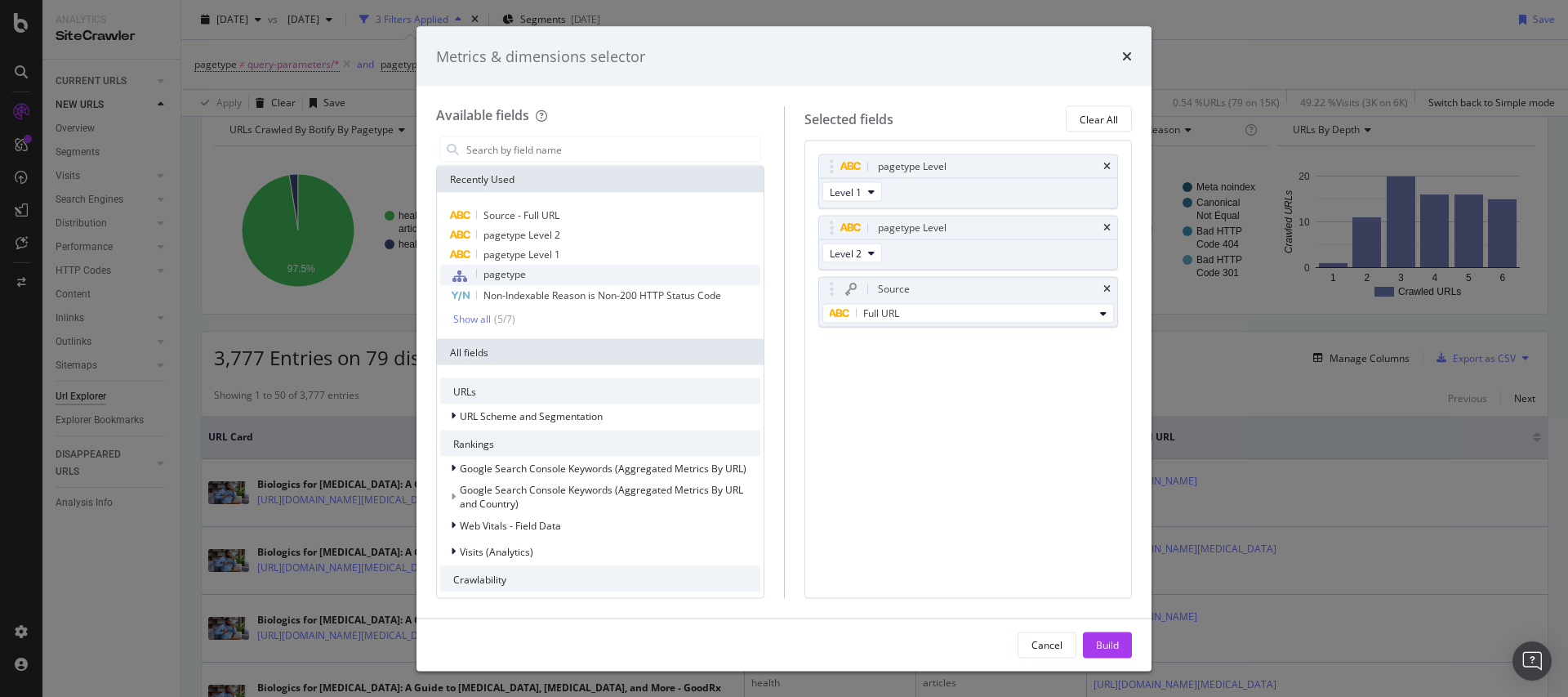
click at [525, 271] on span "pagetype" at bounding box center [504, 274] width 43 height 14
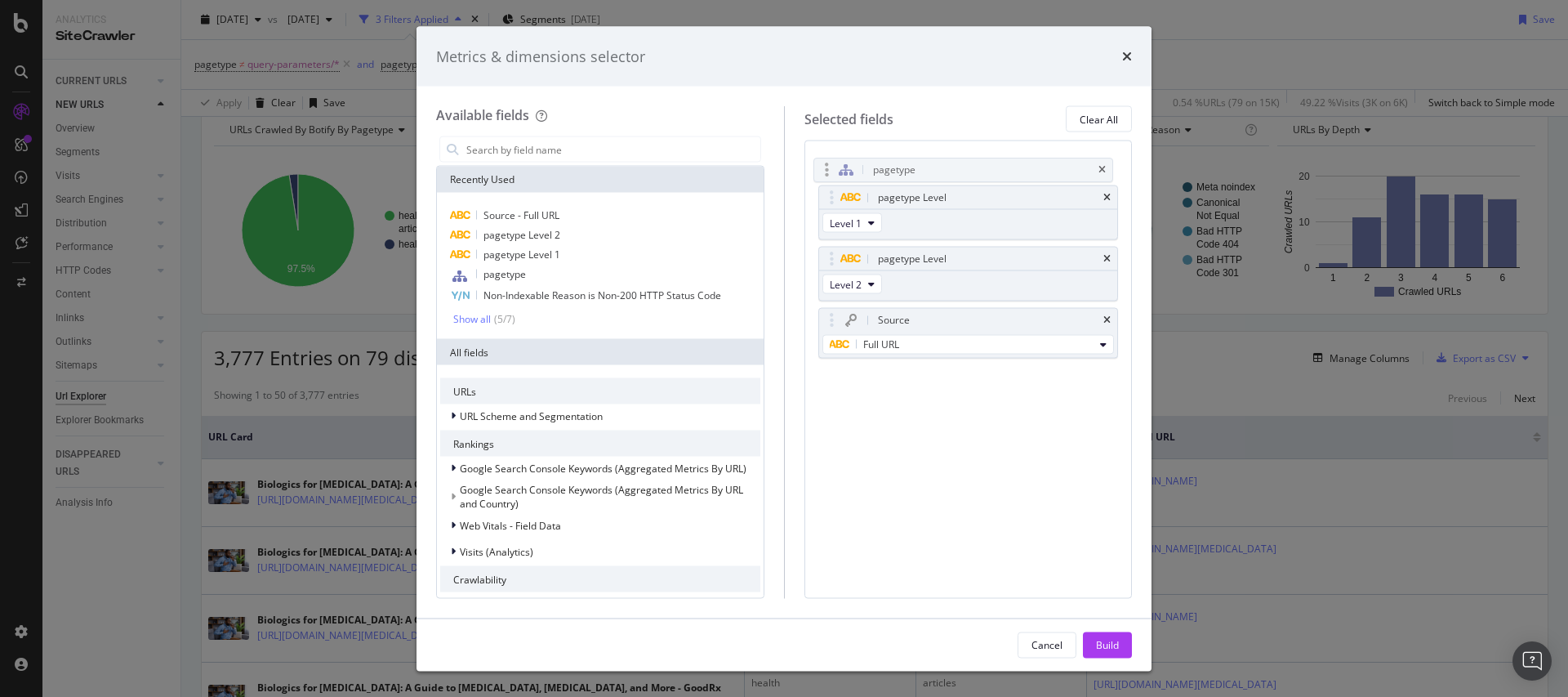
drag, startPoint x: 827, startPoint y: 336, endPoint x: 822, endPoint y: 160, distance: 176.1
click at [822, 160] on body "Analytics SiteCrawler CURRENT URLS Overview Movements Segments Visits Analysis …" at bounding box center [784, 348] width 1568 height 697
click at [1106, 196] on icon "times" at bounding box center [1106, 197] width 7 height 10
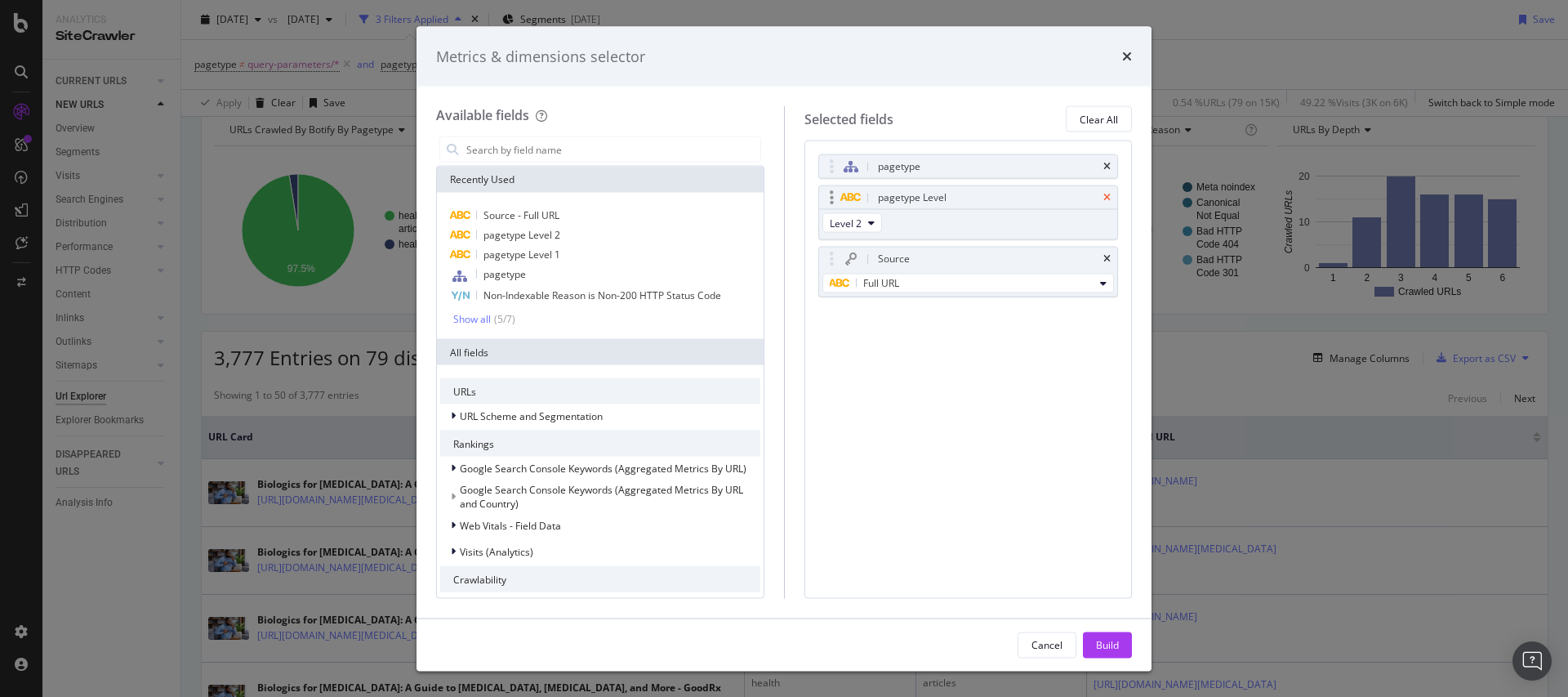
click at [1106, 196] on icon "times" at bounding box center [1106, 197] width 7 height 10
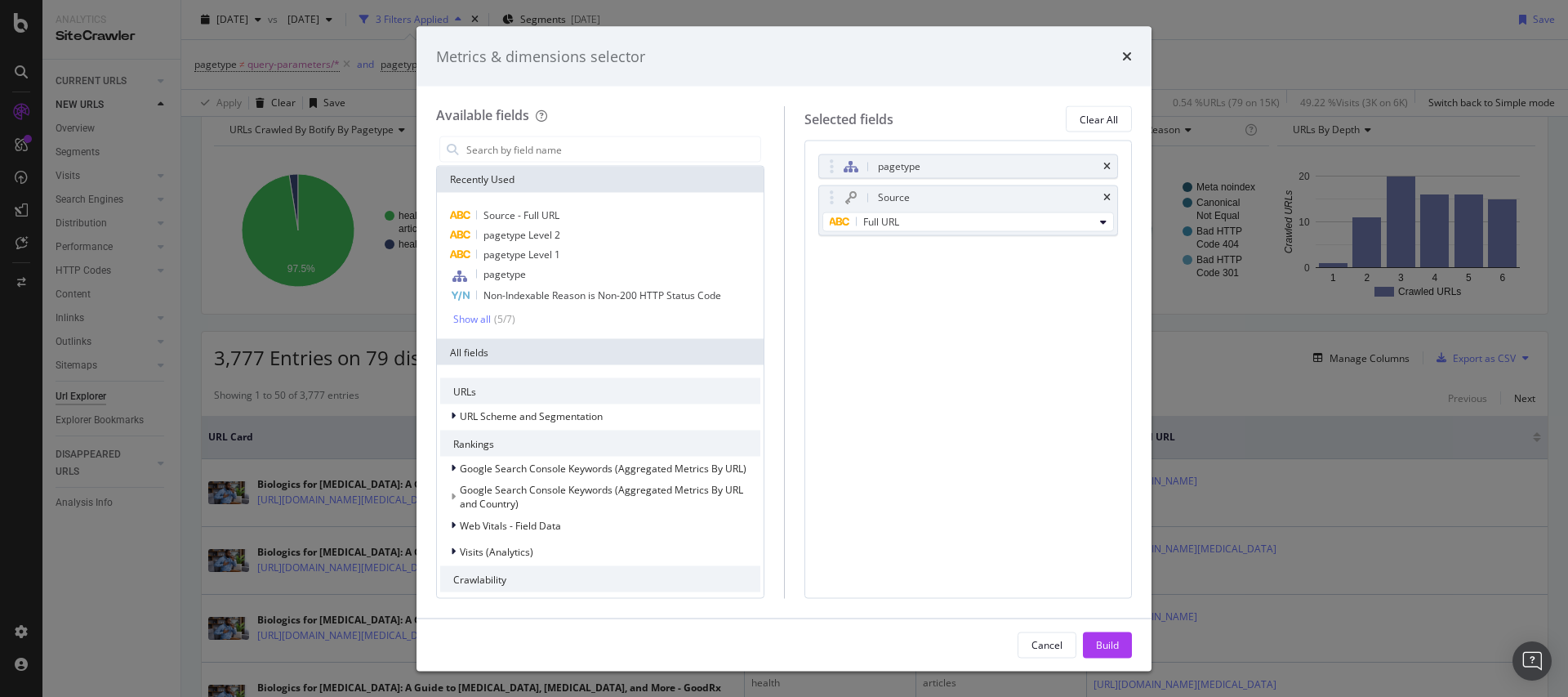
click at [1107, 638] on div "Build" at bounding box center [1107, 644] width 23 height 14
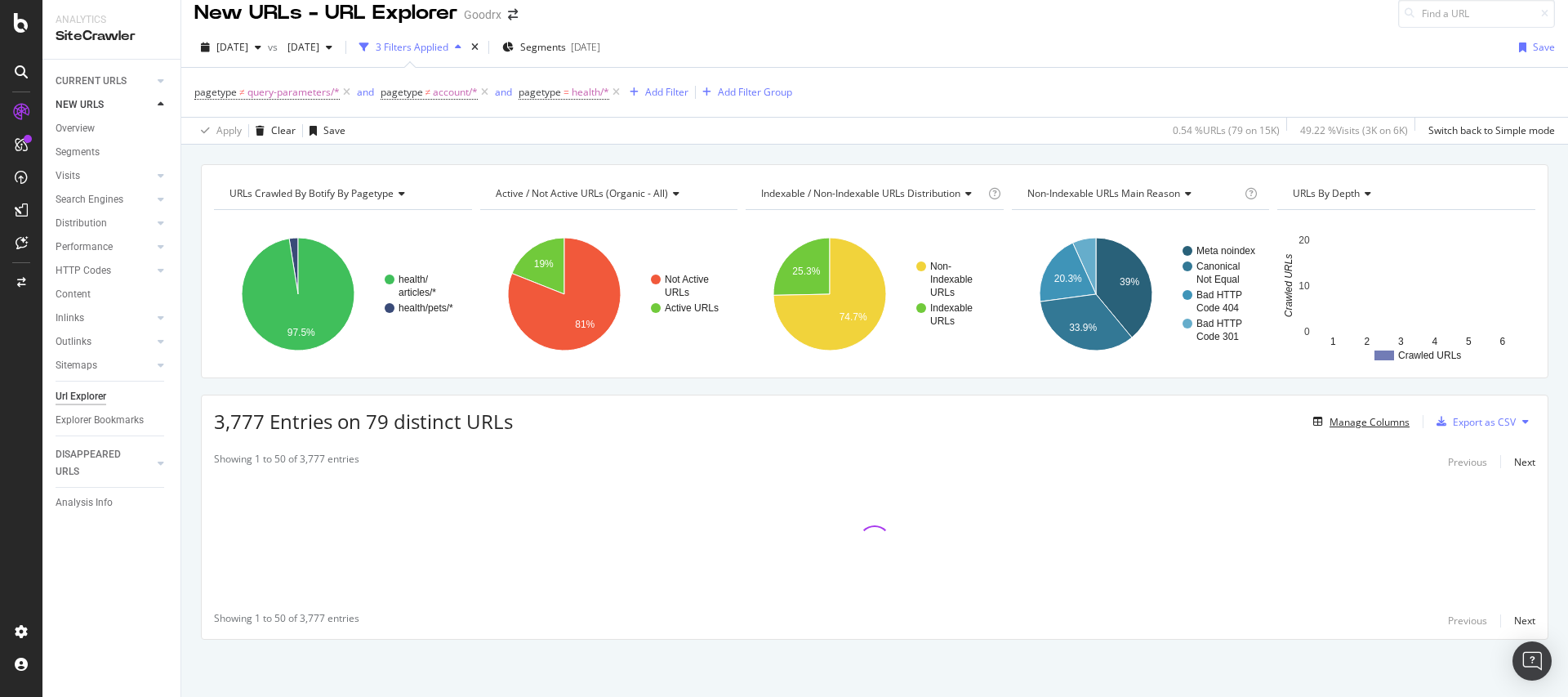
scroll to position [14, 0]
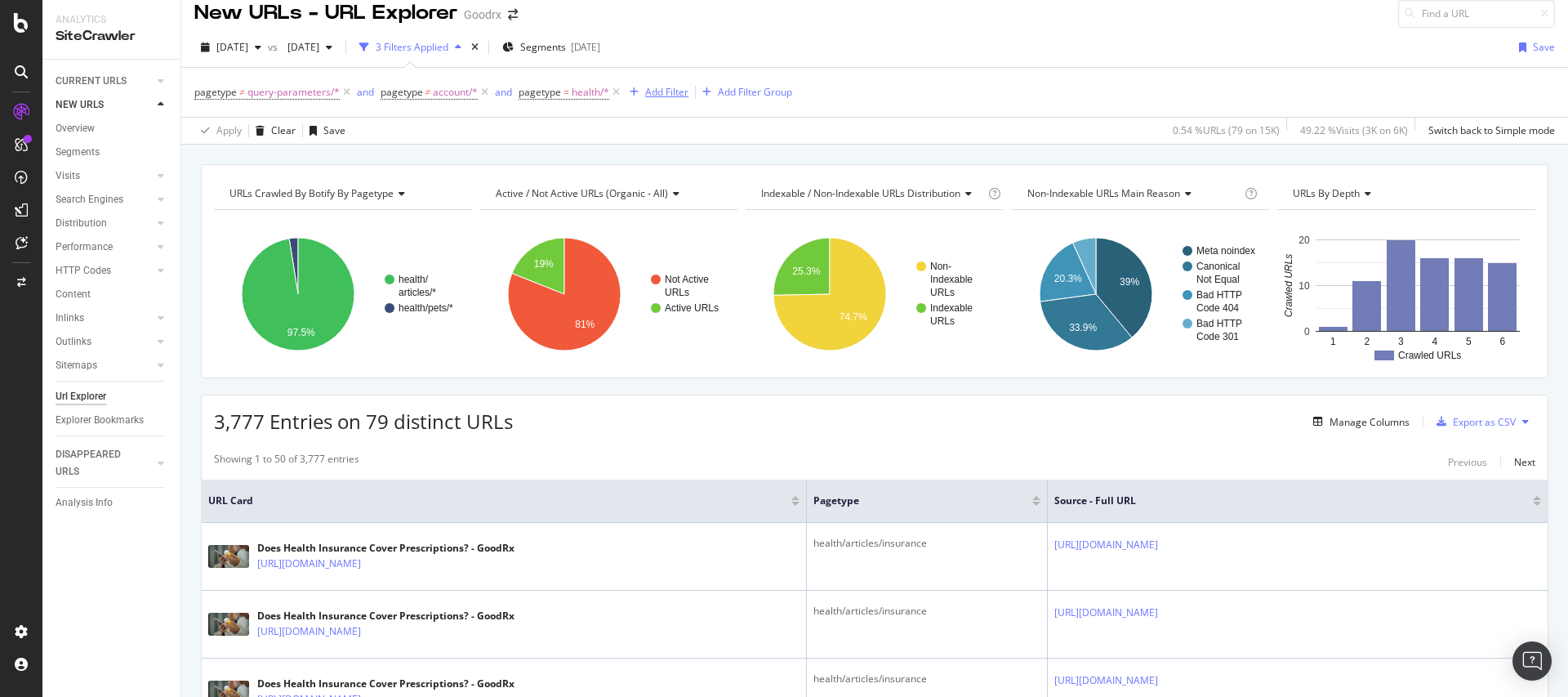
click at [675, 89] on div "Add Filter" at bounding box center [667, 92] width 44 height 14
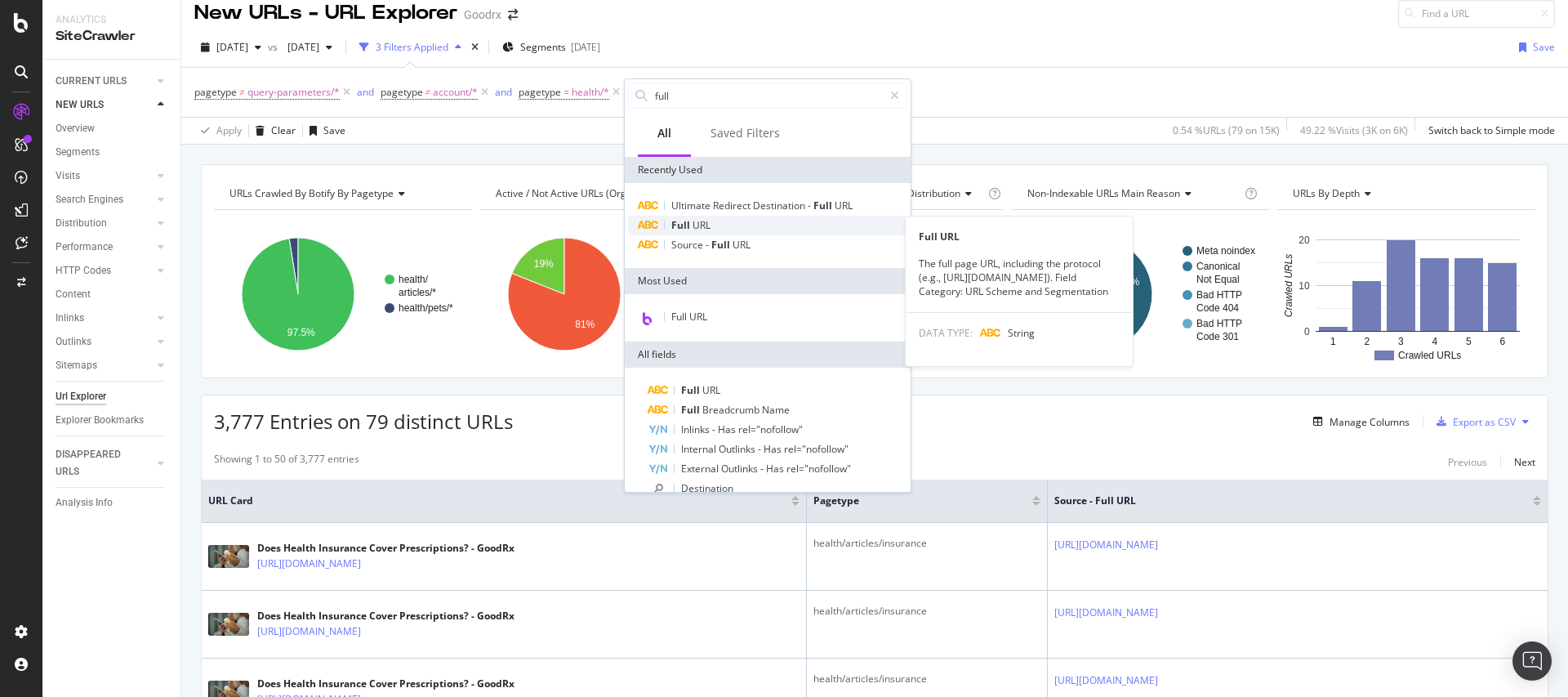
type input "full"
click at [718, 216] on div "Full URL" at bounding box center [768, 226] width 280 height 20
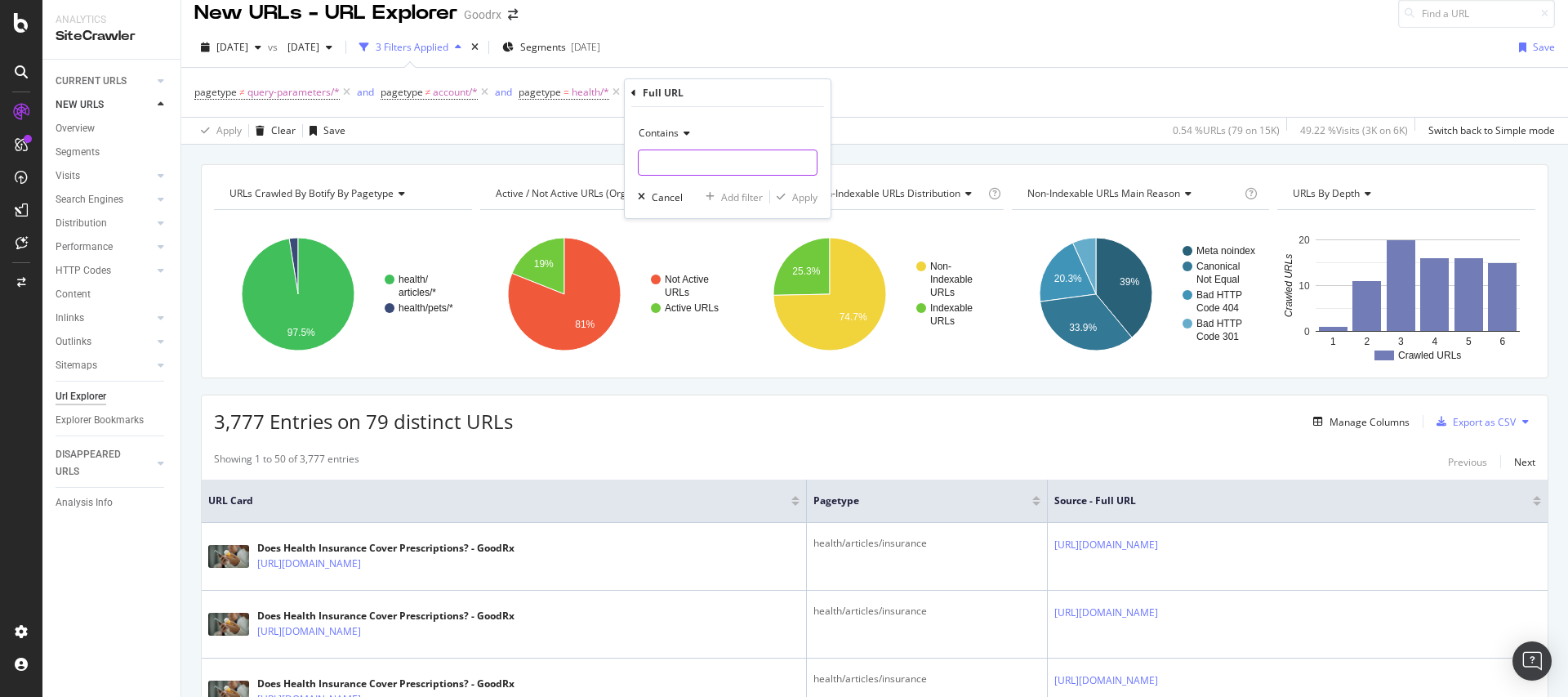
click at [689, 159] on input "text" at bounding box center [728, 163] width 178 height 26
type input "?"
click at [814, 192] on div "Apply" at bounding box center [805, 197] width 26 height 14
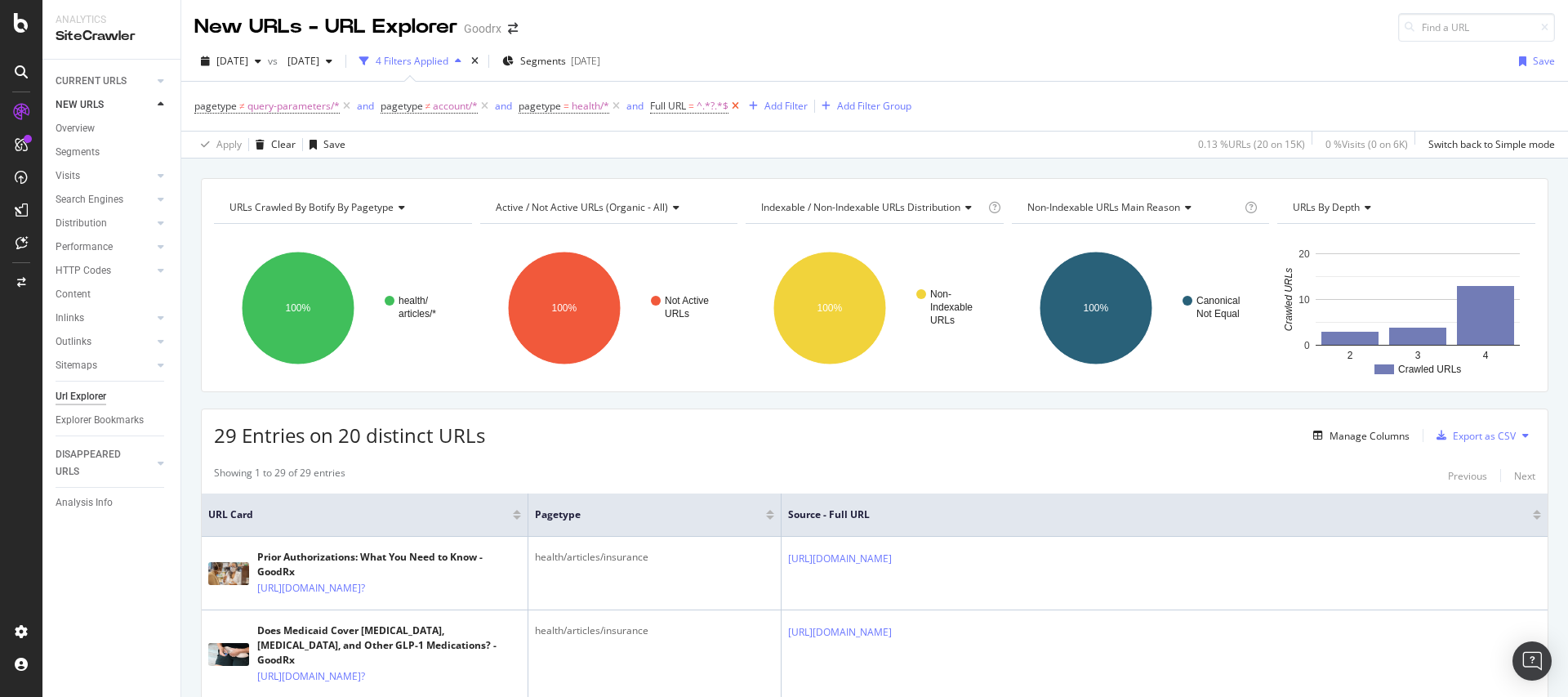
click at [740, 104] on icon at bounding box center [735, 106] width 14 height 16
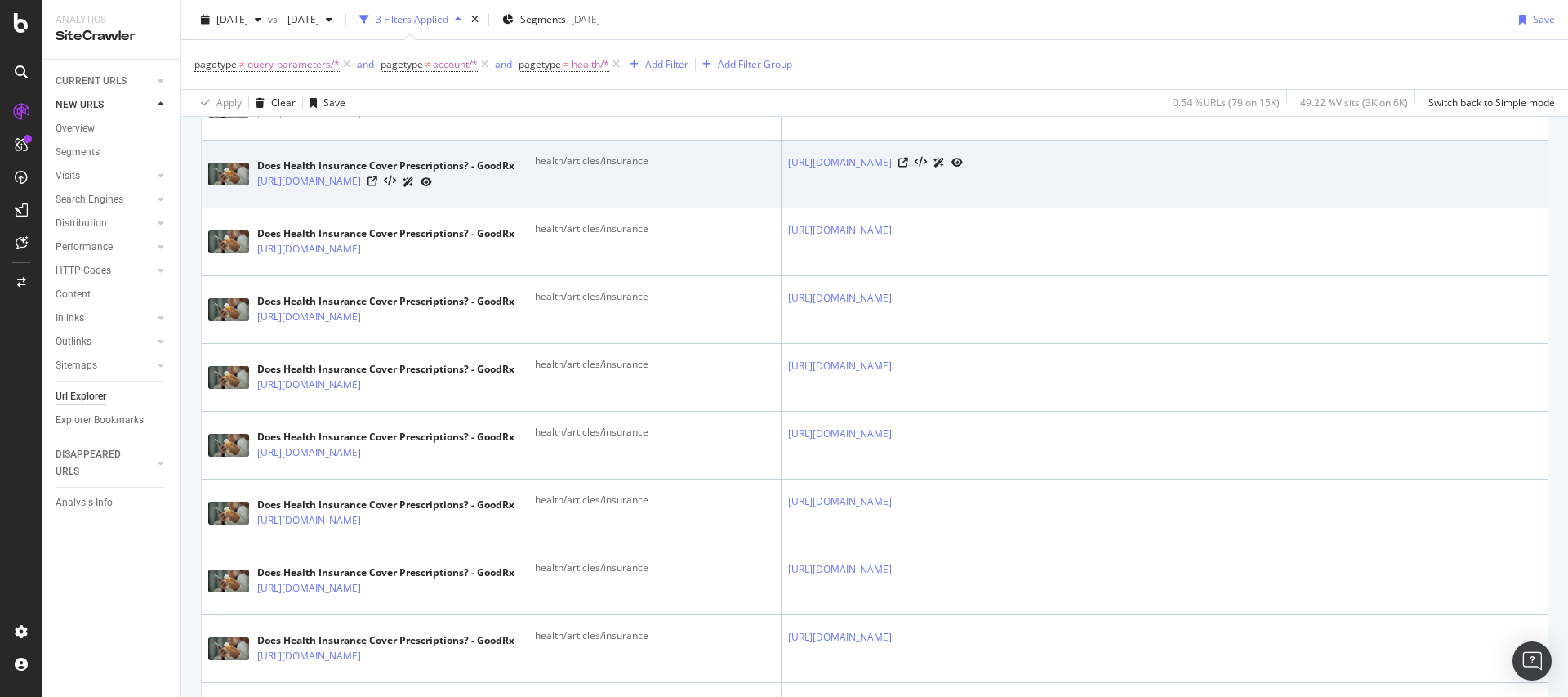
scroll to position [926, 0]
